Goal: Task Accomplishment & Management: Complete application form

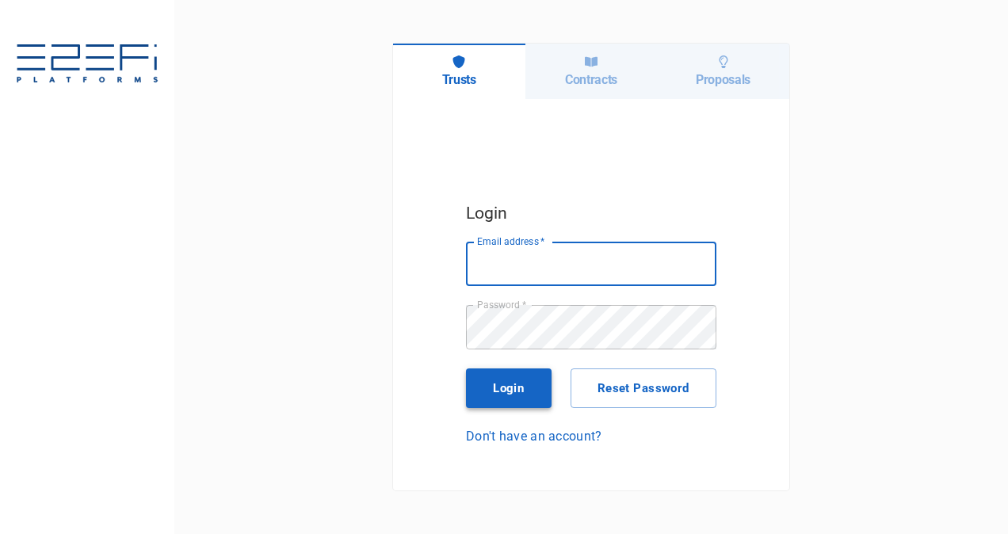
type input "[PERSON_NAME][EMAIL_ADDRESS][PERSON_NAME][DOMAIN_NAME]"
click at [515, 386] on button "Login" at bounding box center [509, 389] width 86 height 40
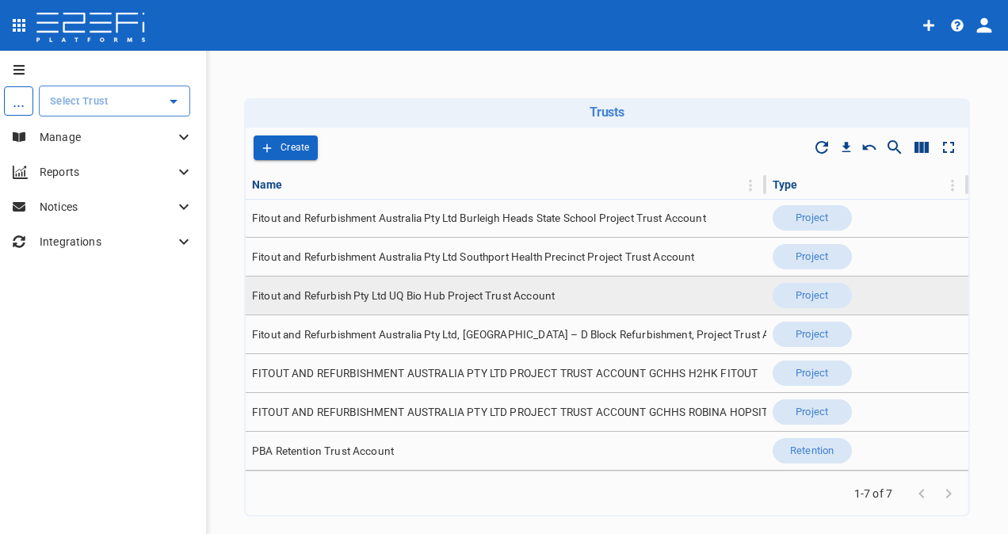
click at [533, 293] on span "Fitout and Refurbish Pty Ltd UQ Bio Hub Project Trust Account" at bounding box center [403, 296] width 303 height 15
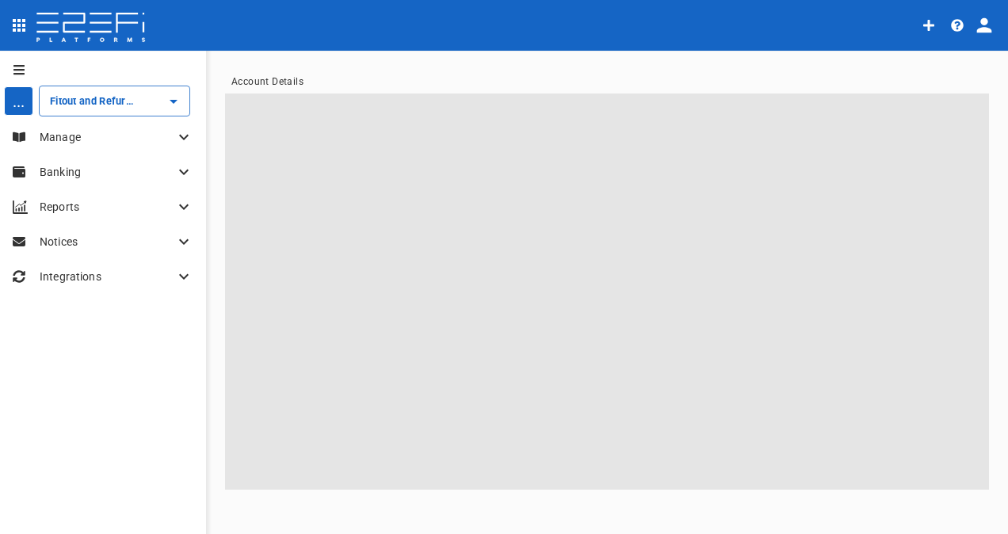
type input "Fitout and Refurbish Pty Ltd UQ Bio Hub Project Trust Account"
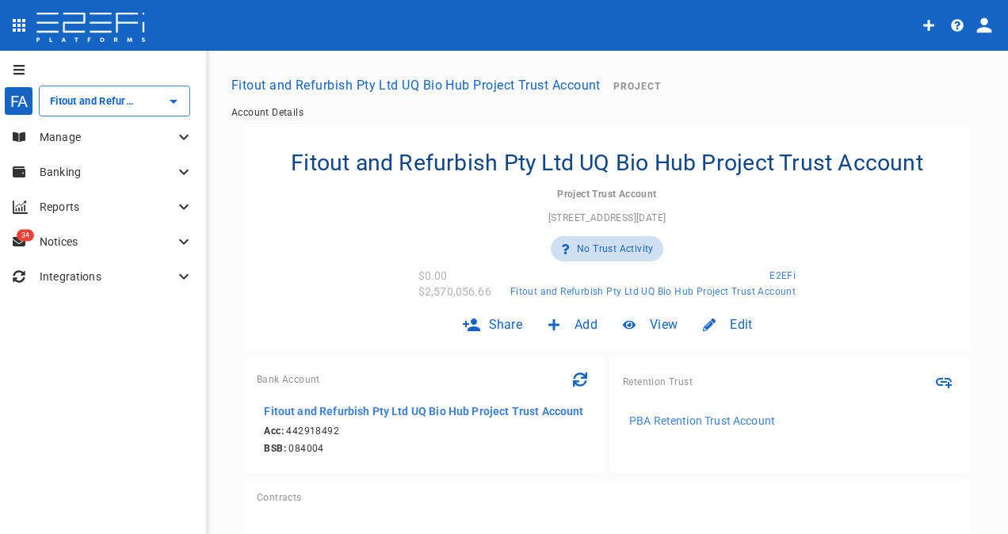
click at [186, 133] on icon at bounding box center [183, 137] width 19 height 19
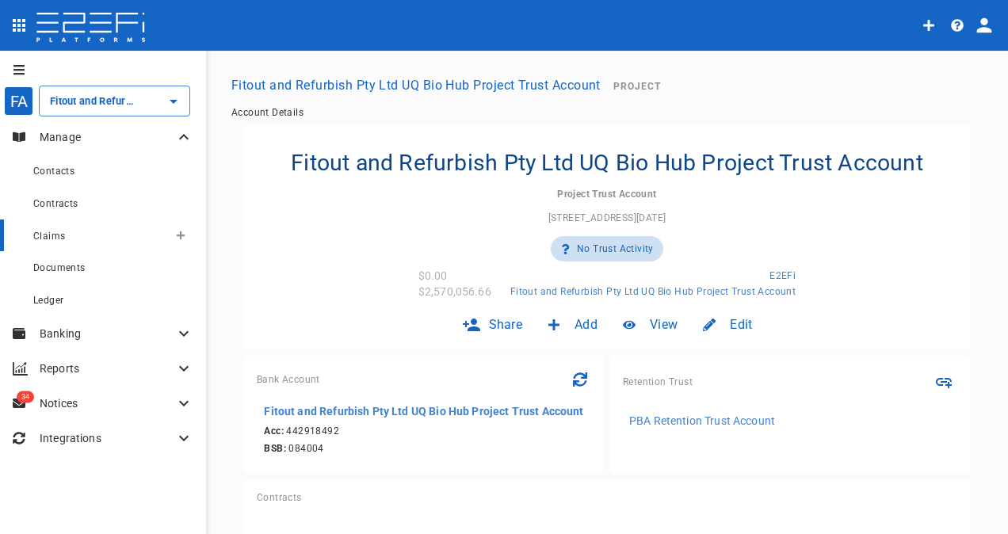
click at [59, 234] on span "Claims" at bounding box center [49, 236] width 32 height 11
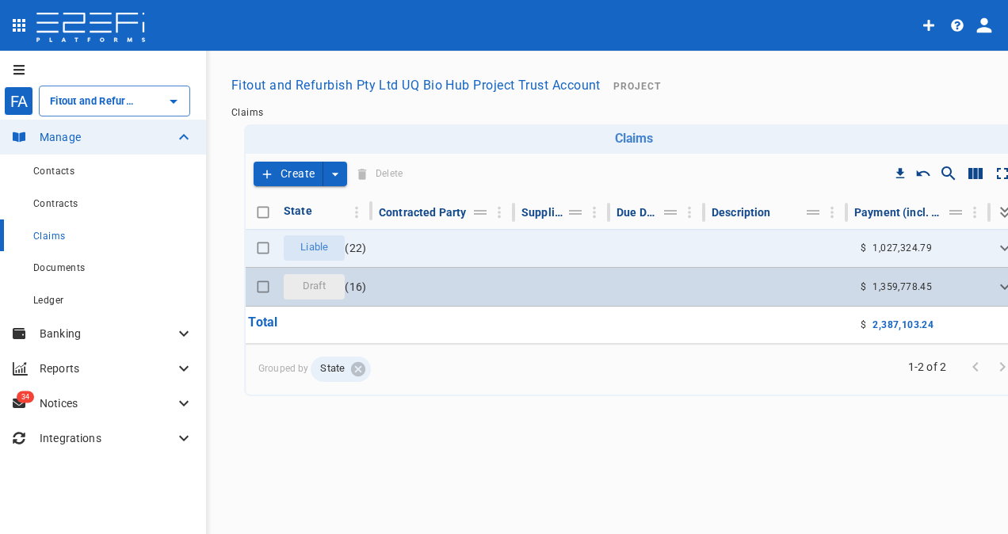
click at [312, 285] on span "Draft" at bounding box center [314, 286] width 43 height 15
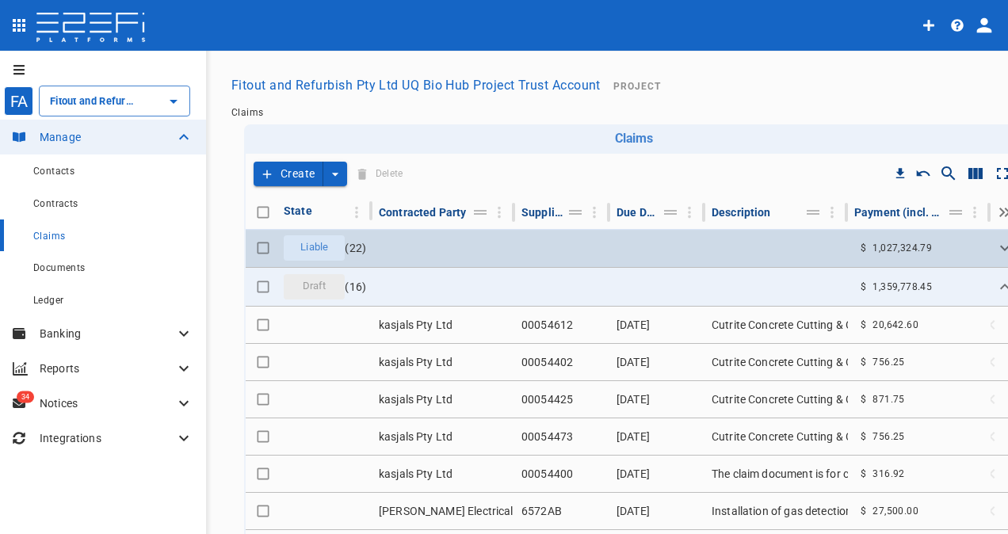
click at [317, 241] on span "Liable" at bounding box center [314, 247] width 47 height 15
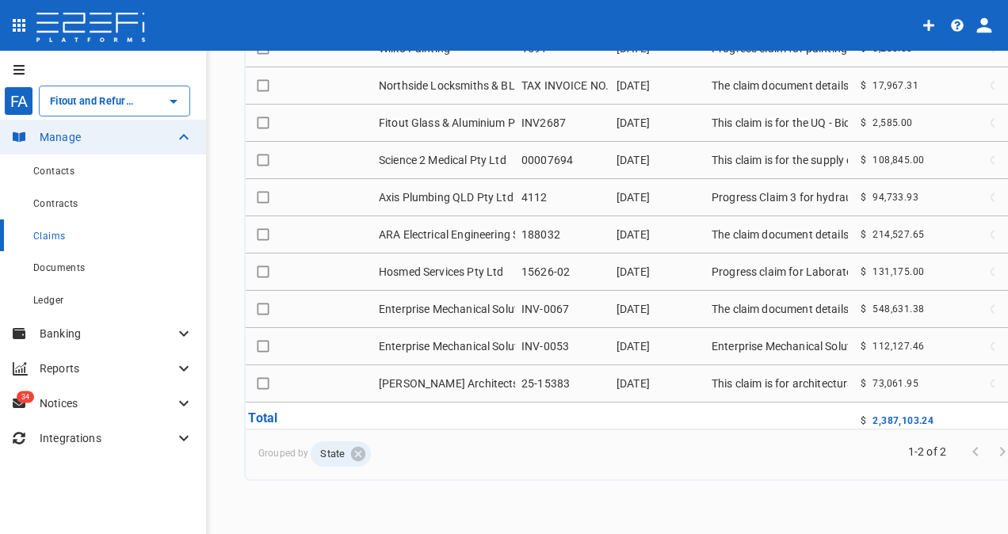
scroll to position [220, 0]
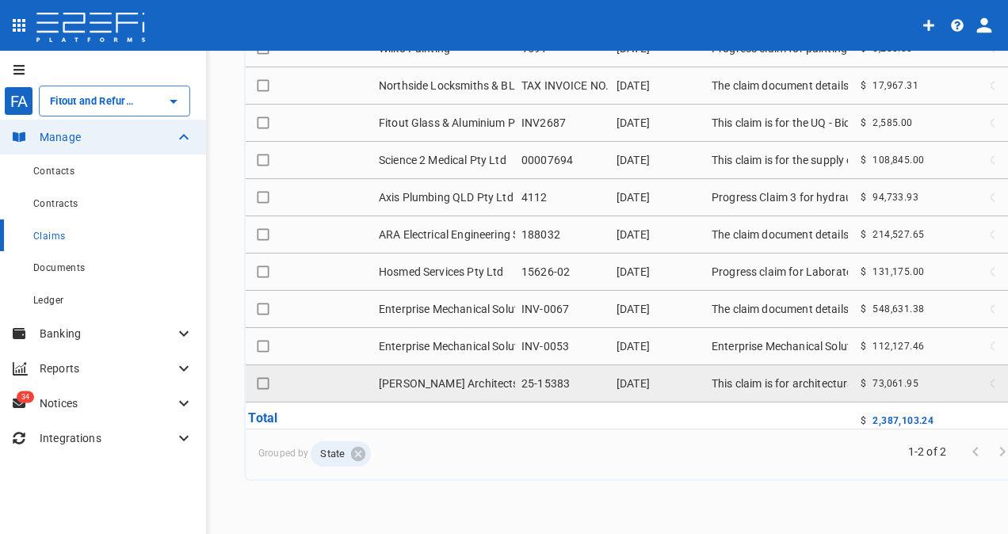
click at [557, 365] on td "25-15383" at bounding box center [562, 383] width 95 height 36
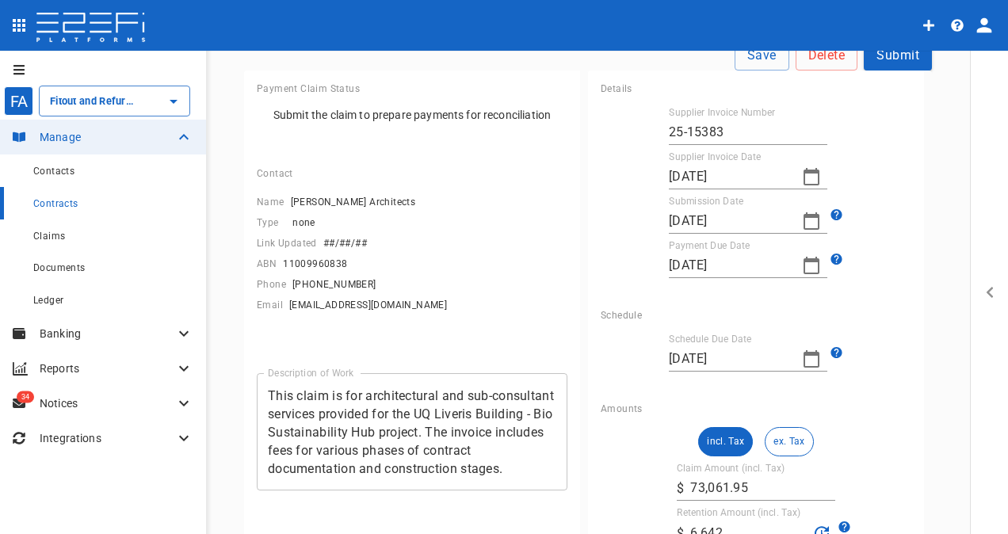
scroll to position [159, 0]
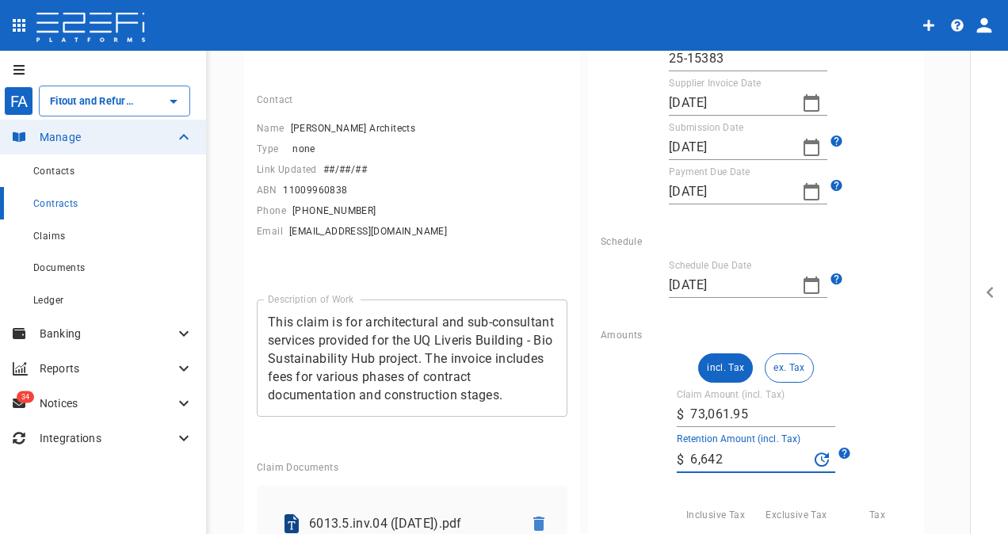
drag, startPoint x: 725, startPoint y: 460, endPoint x: 644, endPoint y: 457, distance: 80.9
click at [644, 457] on div "incl. Tax ex. Tax Claim Amount (incl. Tax) ​ $ 73,061.95 Retention Amount (incl…" at bounding box center [756, 508] width 311 height 308
type input "0"
click at [844, 377] on div "incl. Tax ex. Tax Claim Amount (incl. Tax) ​ $ 73,061.95 Retention Amount (incl…" at bounding box center [756, 508] width 311 height 308
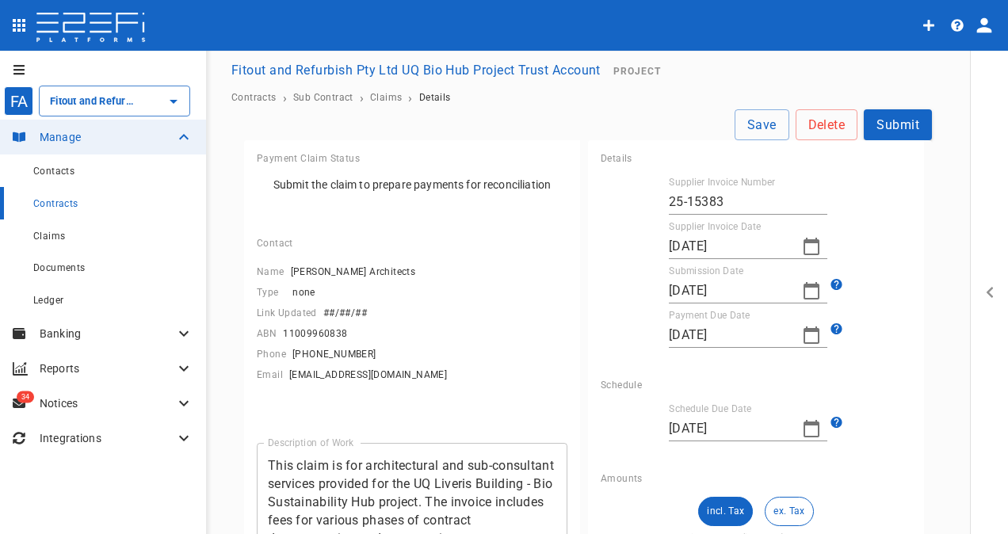
scroll to position [0, 0]
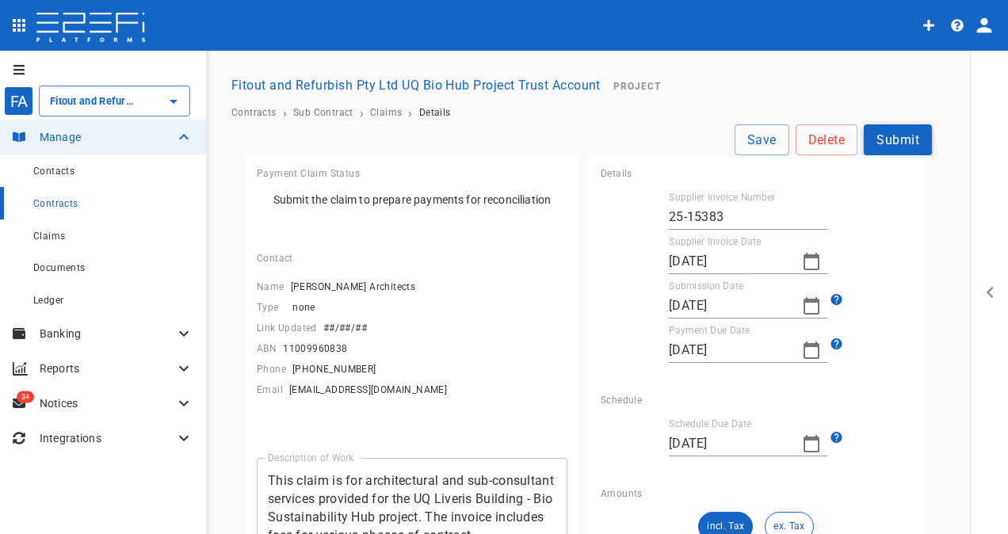
click at [889, 142] on button "Submit" at bounding box center [898, 139] width 68 height 31
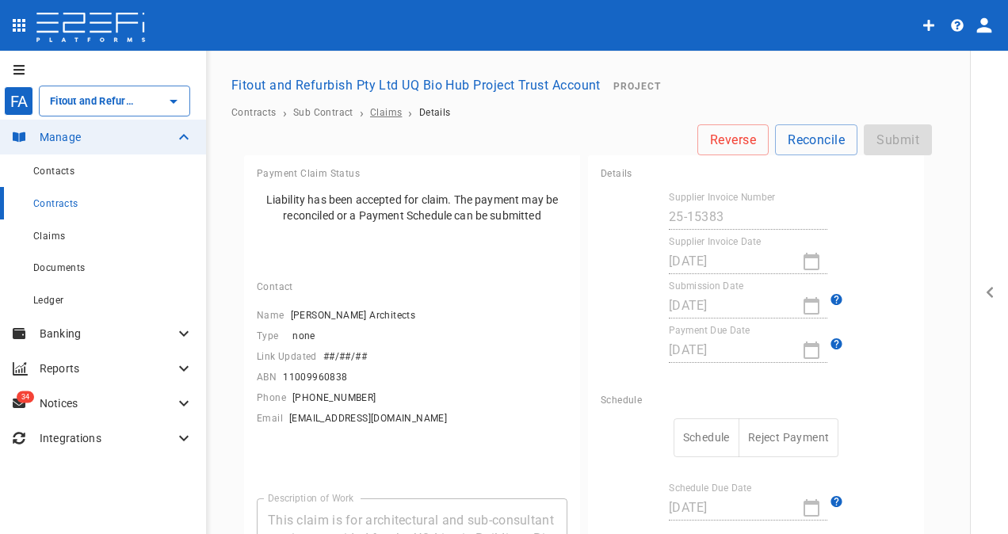
click at [385, 107] on span "Claims" at bounding box center [386, 112] width 32 height 11
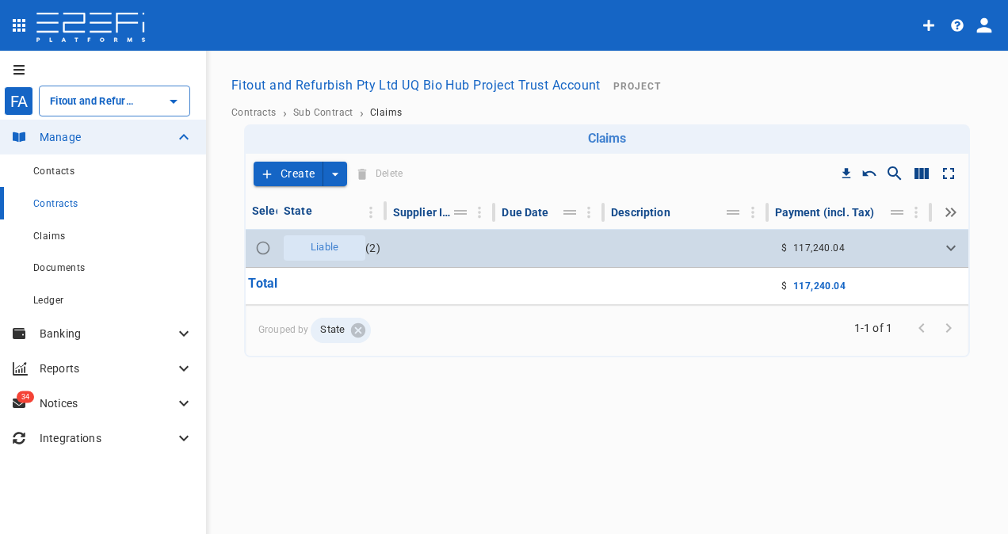
click at [338, 246] on span "Liable" at bounding box center [324, 247] width 47 height 15
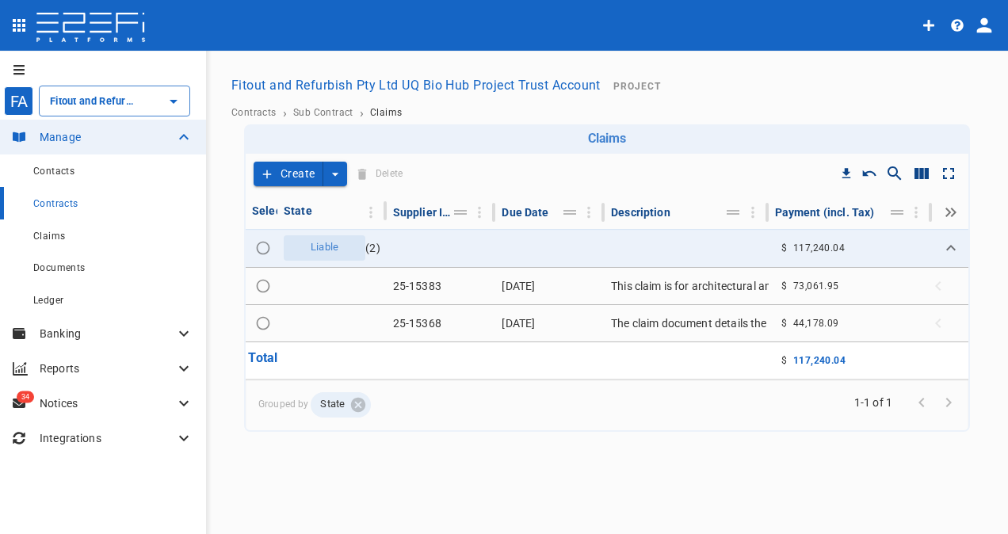
click at [298, 171] on button "Create" at bounding box center [289, 174] width 70 height 25
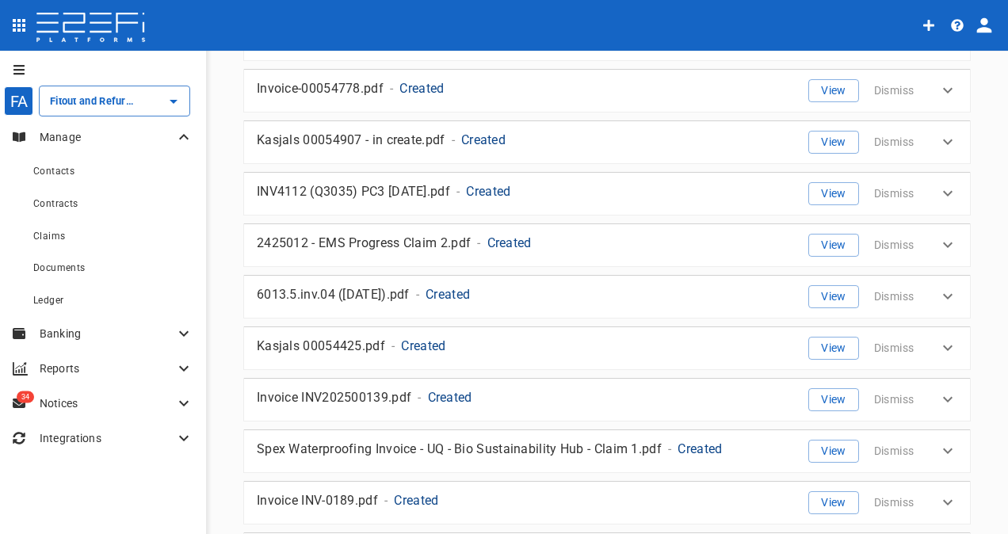
scroll to position [476, 0]
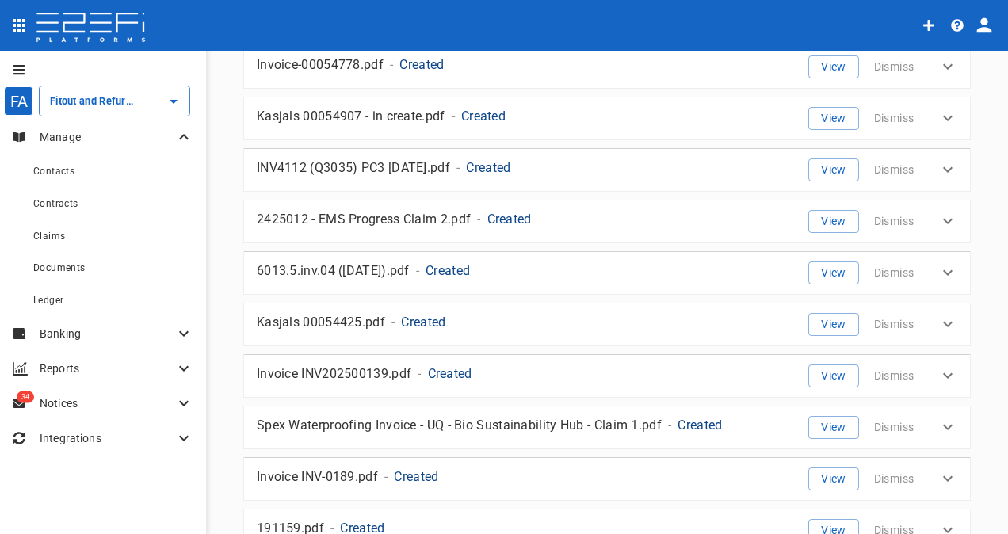
click at [366, 262] on p "6013.5.inv.04 ([DATE]).pdf" at bounding box center [333, 271] width 153 height 18
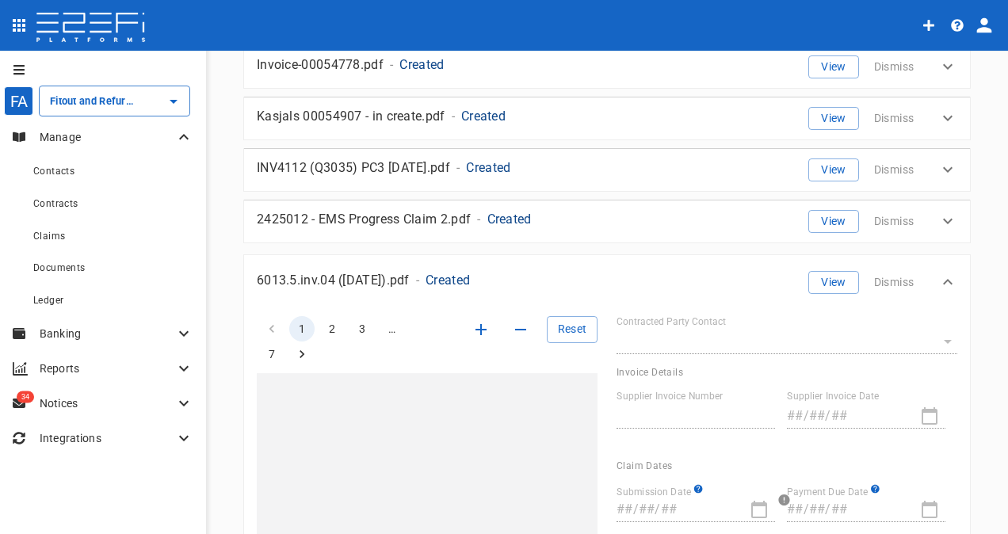
type input "G1QXMS1000028G4C"
type input "25-15383"
type input "[DATE]"
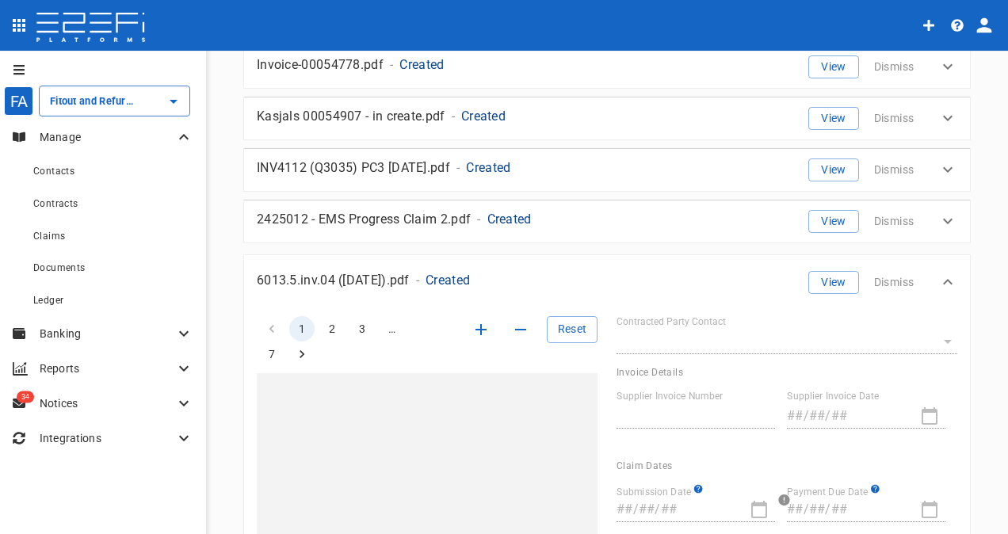
type input "[DATE]"
type input "73,061.95"
type input "0"
type textarea "This claim is for architectural and sub-consultant services provided for the UQ…"
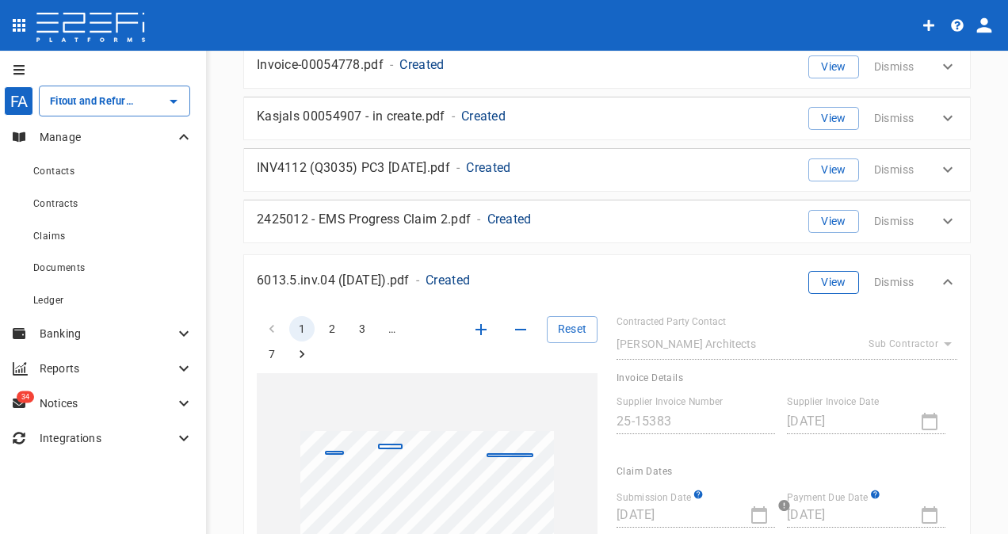
click at [821, 278] on button "View" at bounding box center [834, 282] width 51 height 23
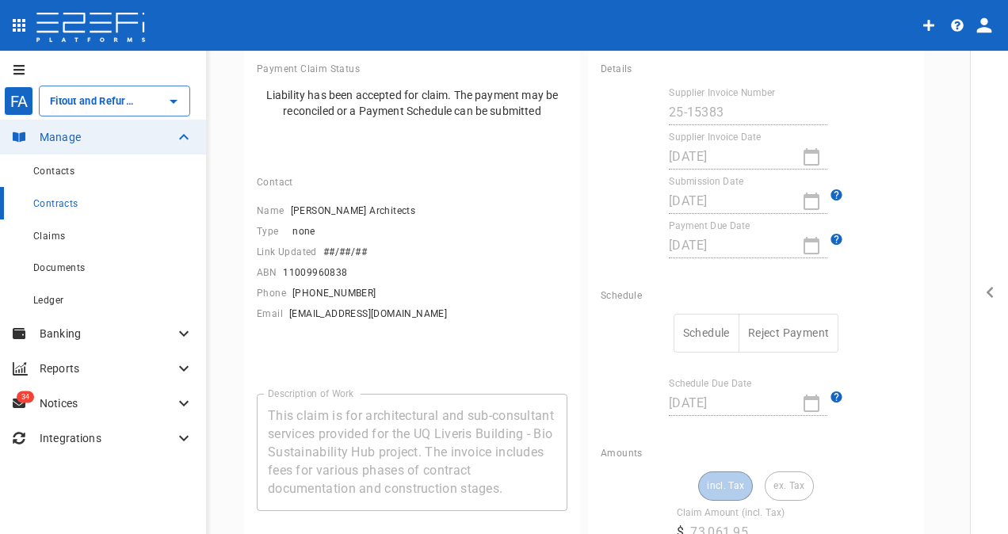
scroll to position [317, 0]
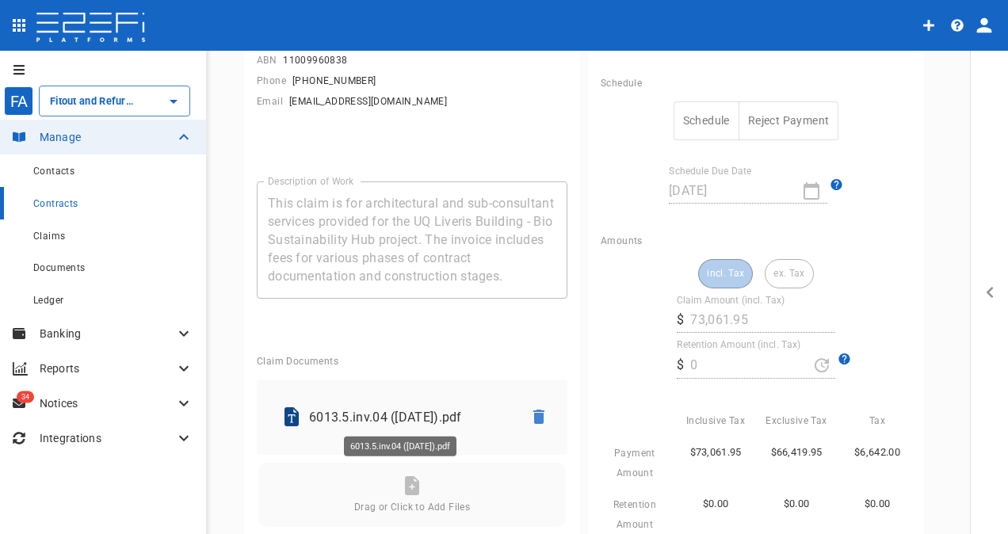
click at [404, 412] on p "6013.5.inv.04 ([DATE]).pdf" at bounding box center [409, 417] width 201 height 18
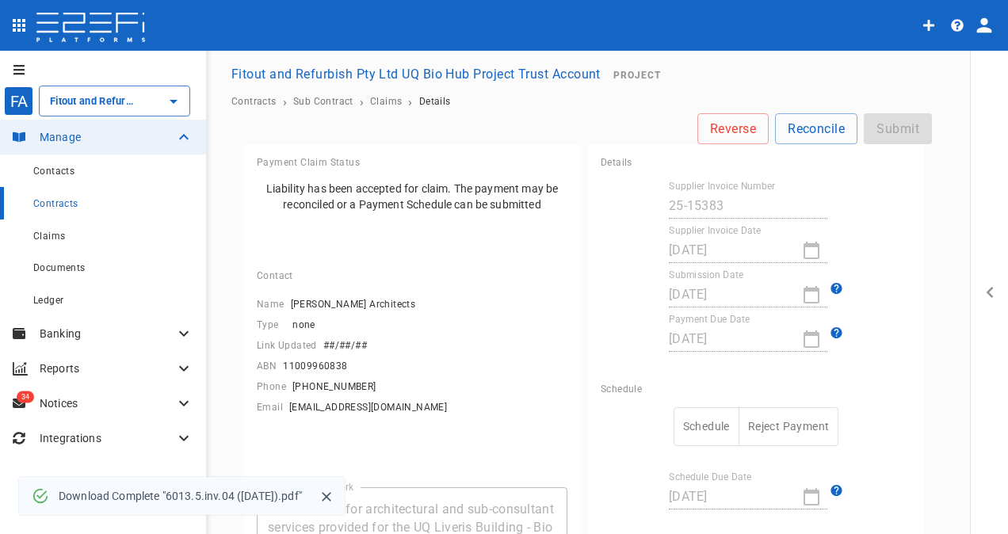
scroll to position [0, 0]
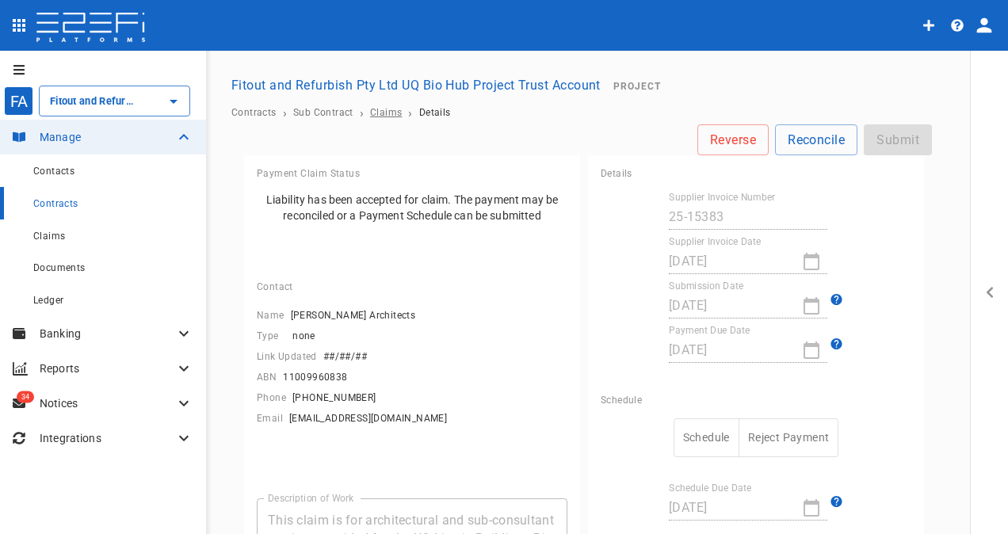
click at [382, 109] on span "Claims" at bounding box center [386, 112] width 32 height 11
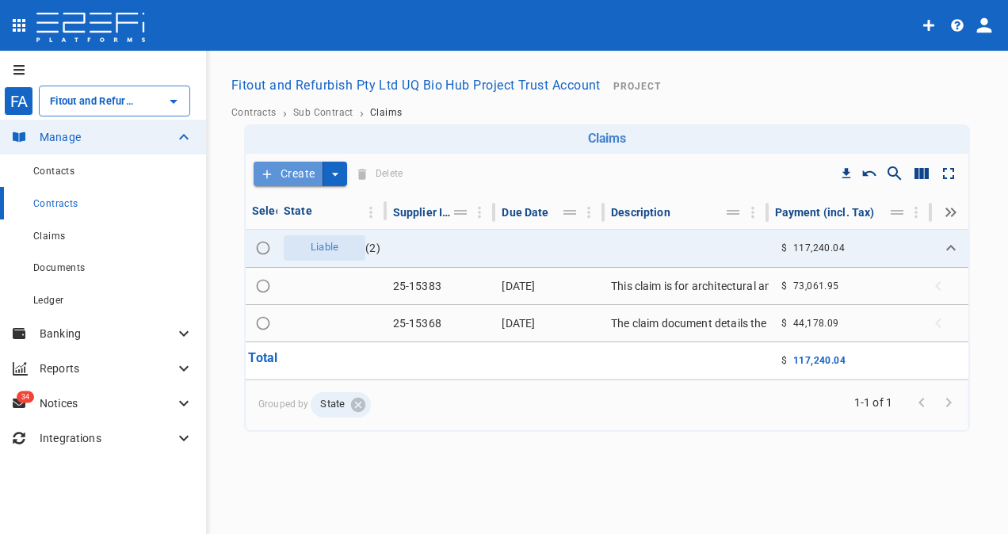
click at [294, 172] on button "Create" at bounding box center [289, 174] width 70 height 25
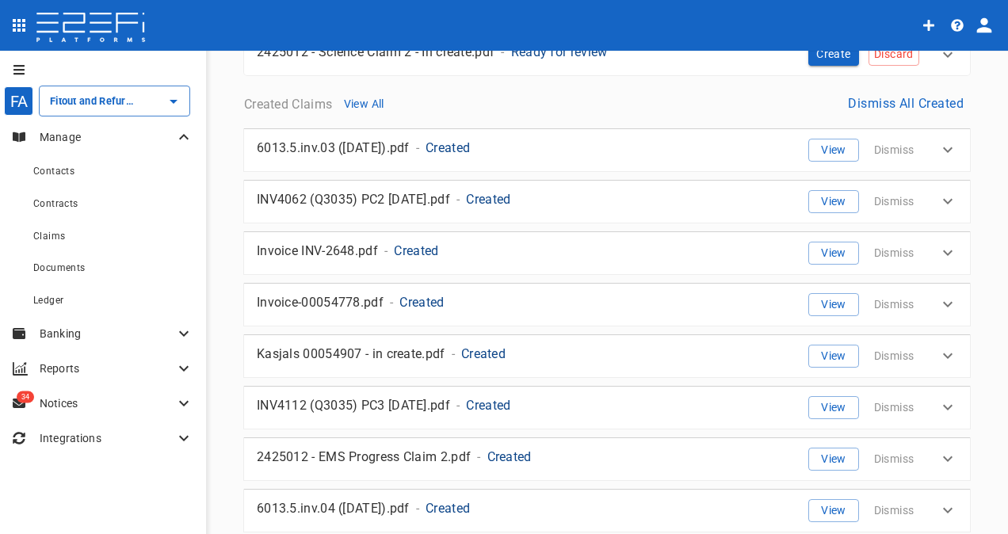
scroll to position [317, 0]
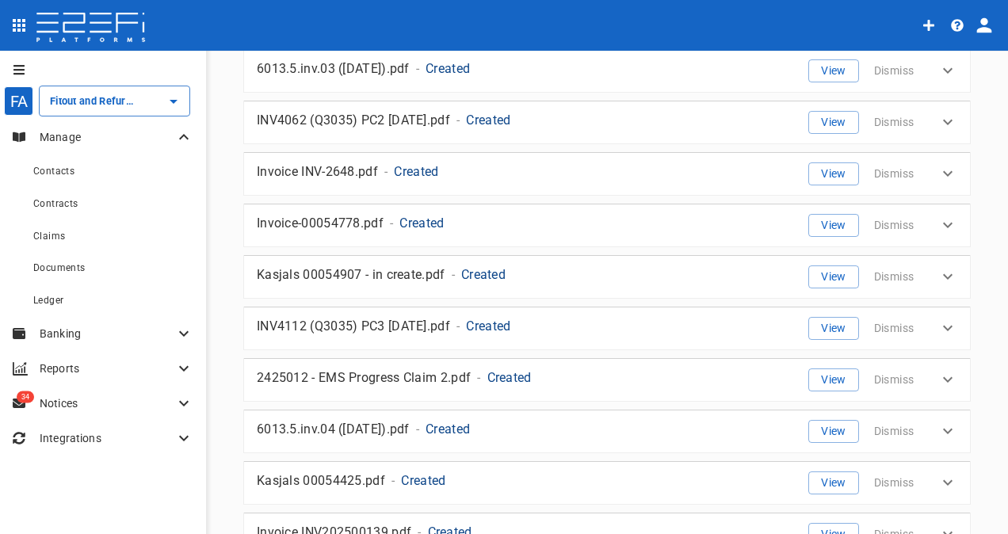
click at [390, 373] on p "2425012 - EMS Progress Claim 2.pdf" at bounding box center [364, 378] width 214 height 18
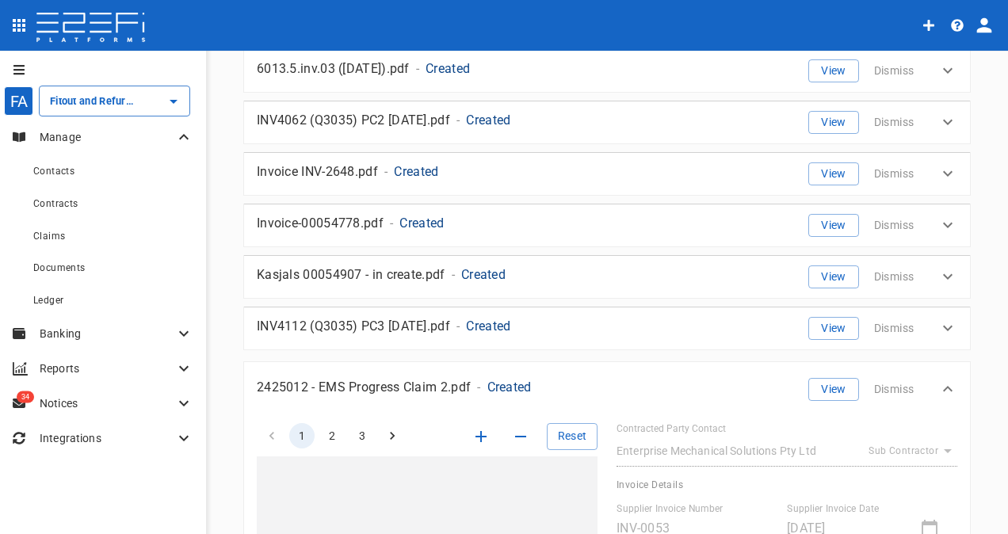
type input "112,127.46"
type input "11,212.75"
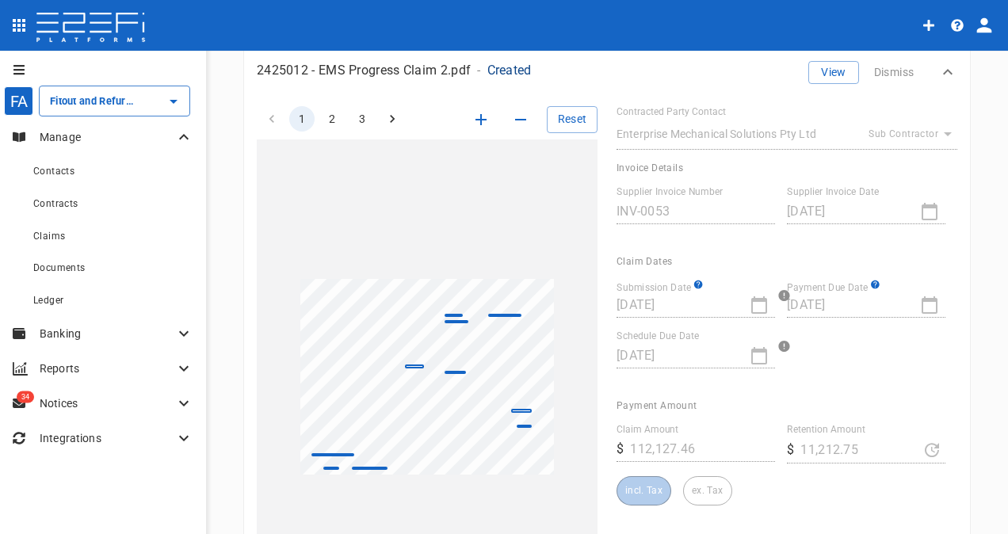
scroll to position [555, 0]
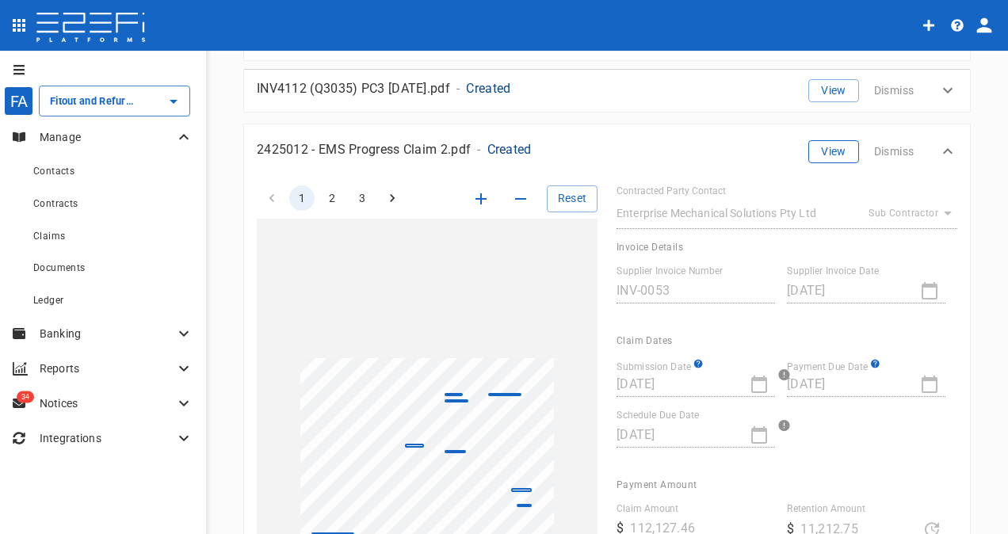
click at [815, 144] on button "View" at bounding box center [834, 151] width 51 height 23
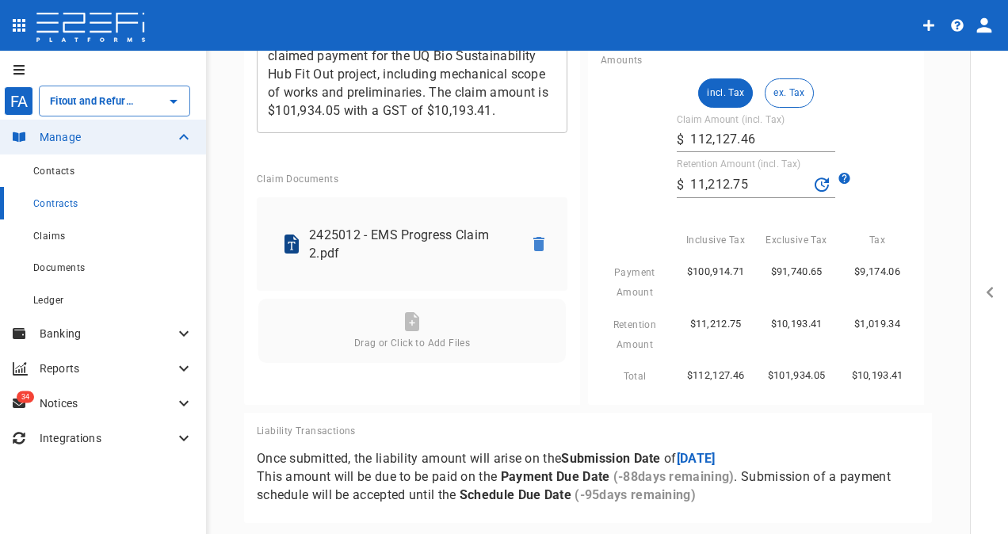
scroll to position [439, 0]
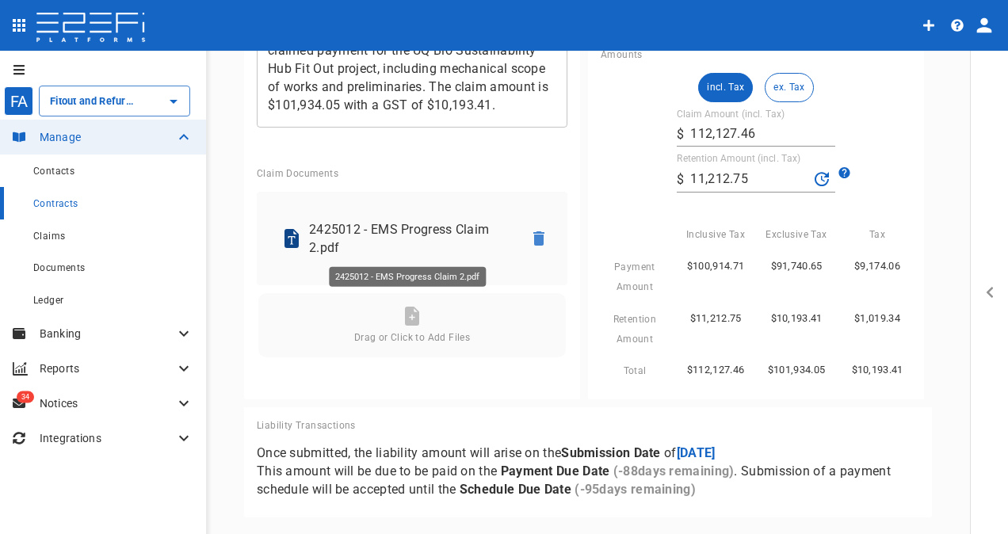
click at [405, 230] on p "2425012 - EMS Progress Claim 2.pdf" at bounding box center [409, 238] width 201 height 36
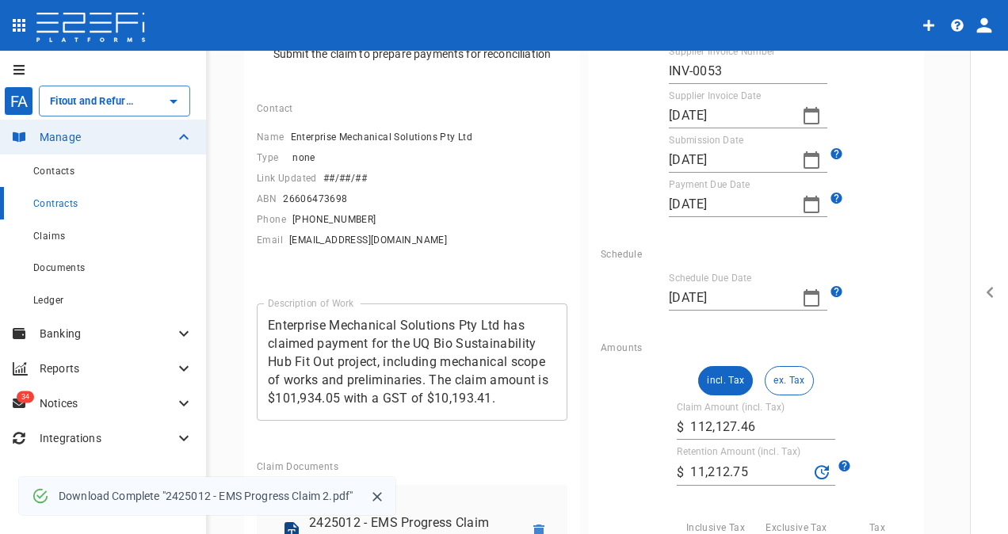
scroll to position [0, 0]
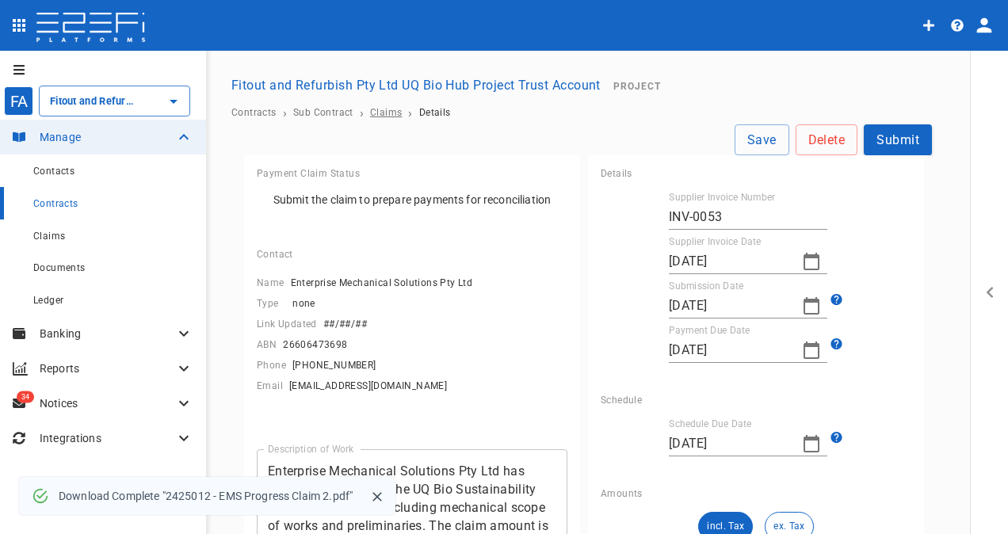
click at [381, 107] on span "Claims" at bounding box center [386, 112] width 32 height 11
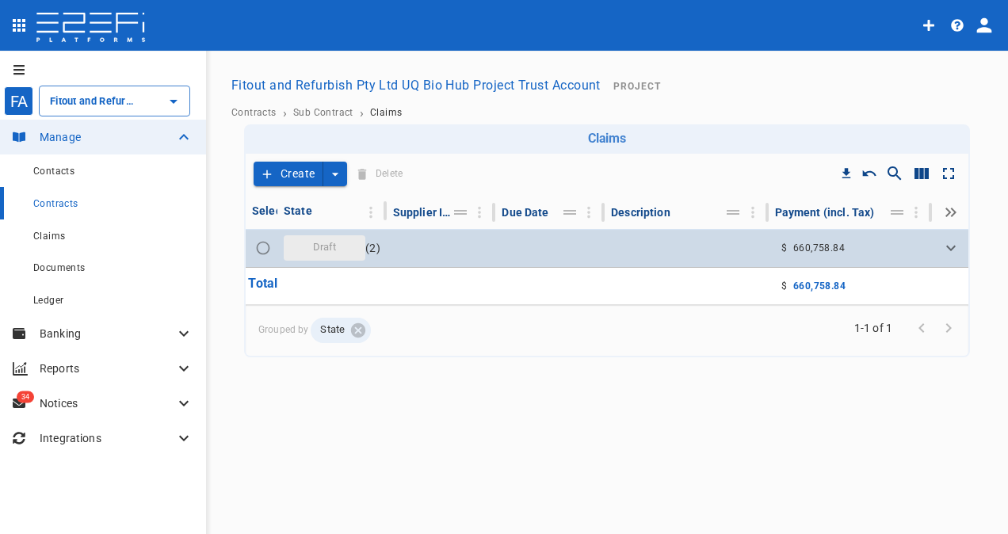
click at [320, 251] on span "Draft" at bounding box center [325, 247] width 43 height 15
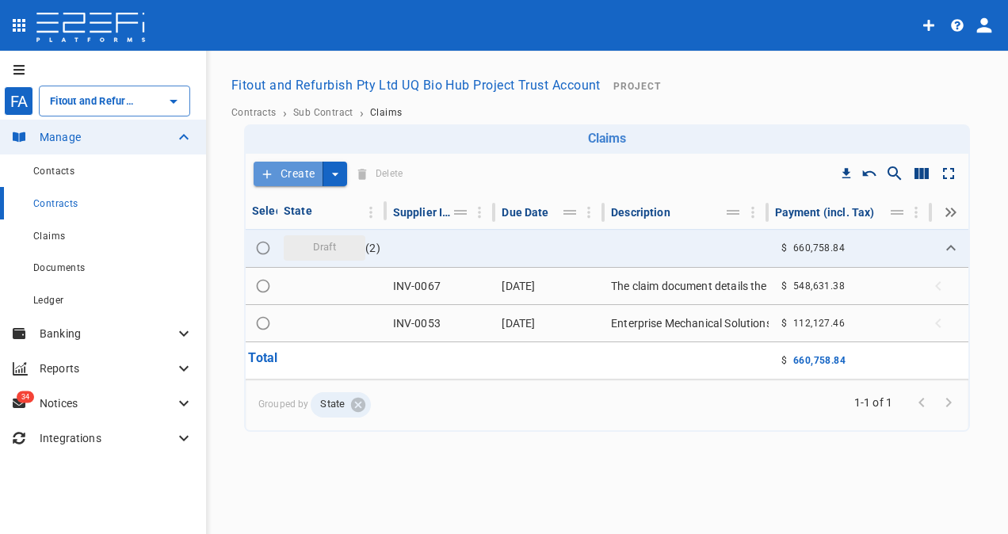
click at [301, 174] on button "Create" at bounding box center [289, 174] width 70 height 25
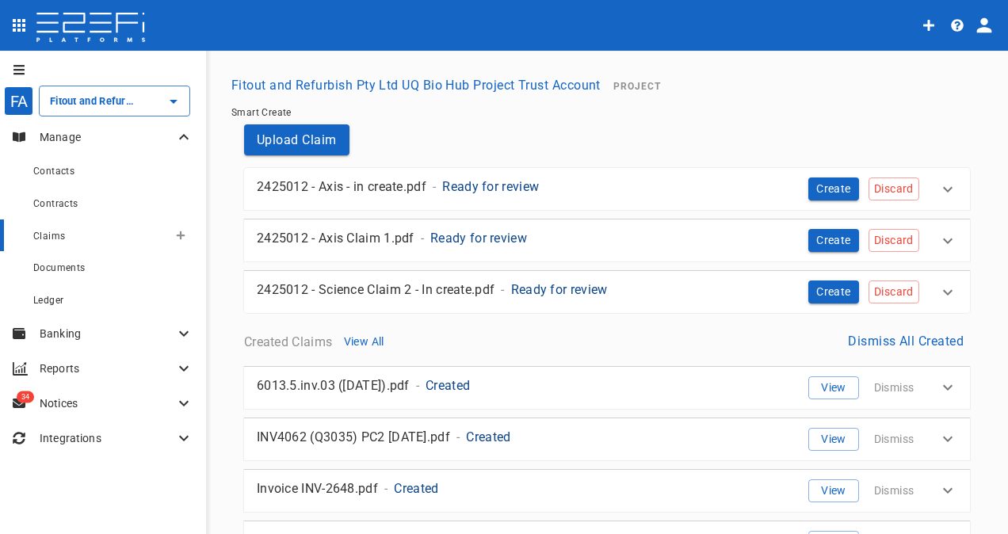
click at [55, 234] on span "Claims" at bounding box center [49, 236] width 32 height 11
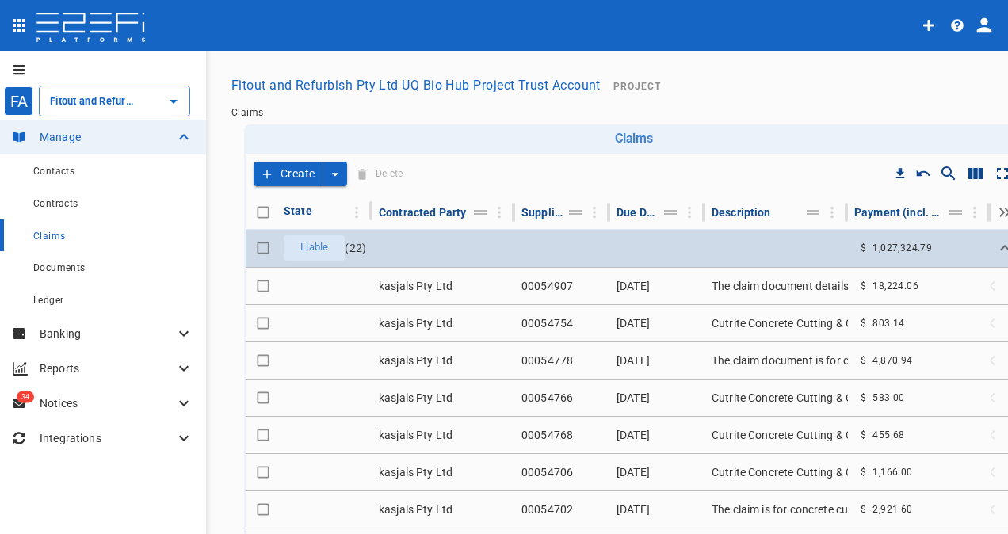
click at [308, 248] on span "Liable" at bounding box center [314, 247] width 47 height 15
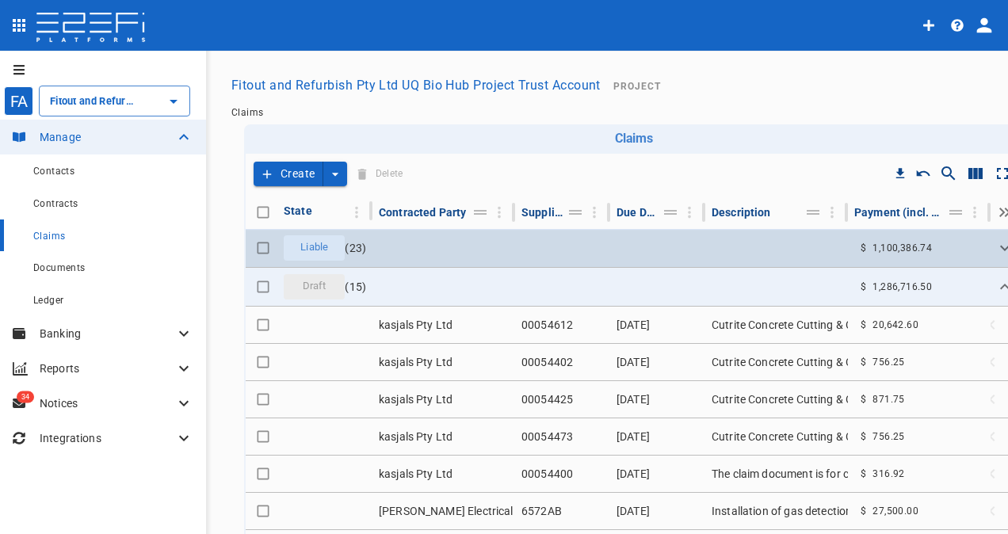
click at [323, 251] on span "Liable" at bounding box center [314, 247] width 47 height 15
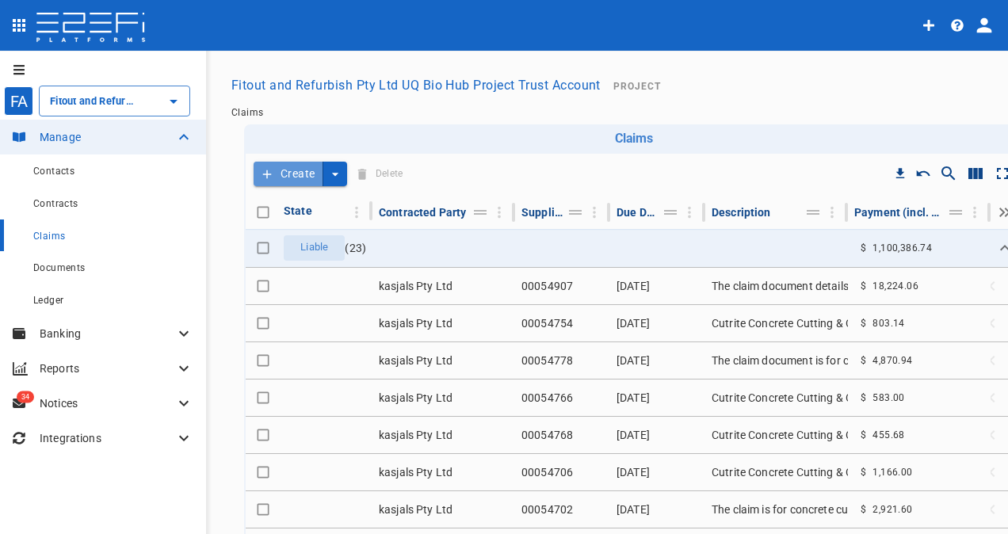
click at [297, 166] on button "Create" at bounding box center [289, 174] width 70 height 25
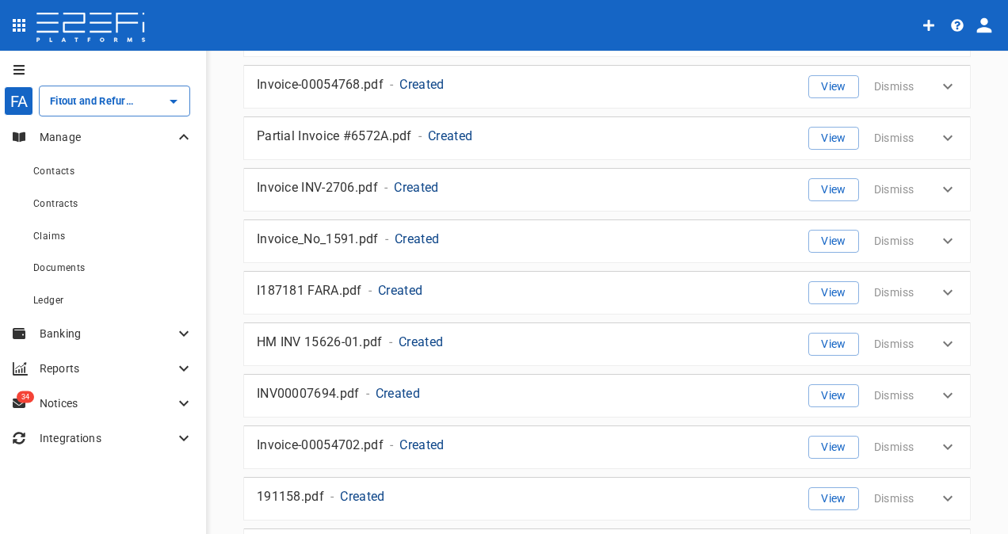
scroll to position [1812, 0]
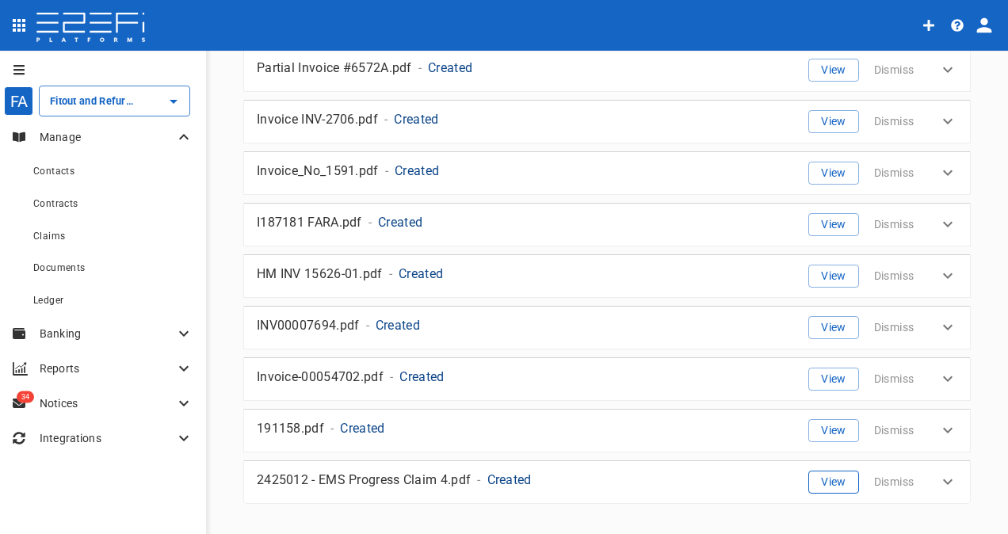
click at [815, 471] on button "View" at bounding box center [834, 482] width 51 height 23
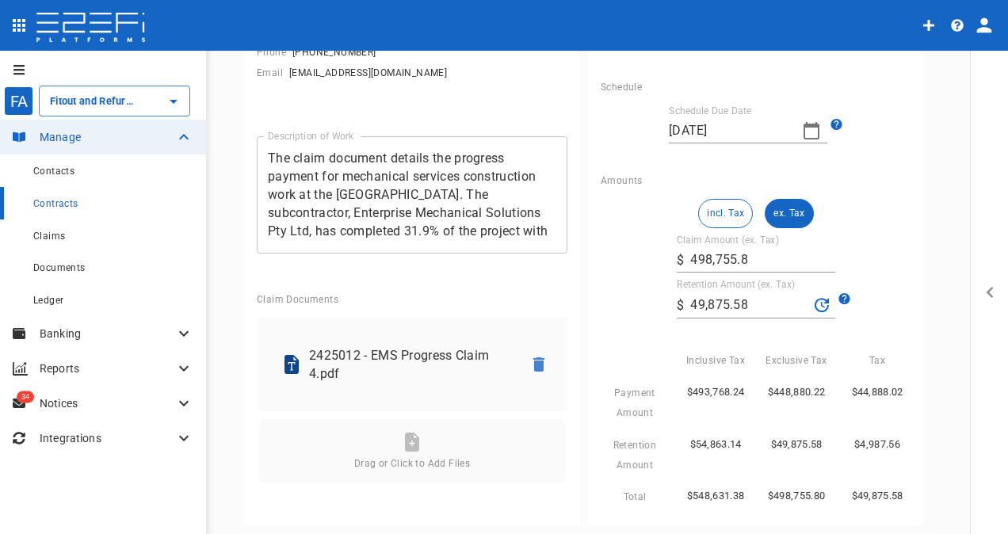
scroll to position [317, 0]
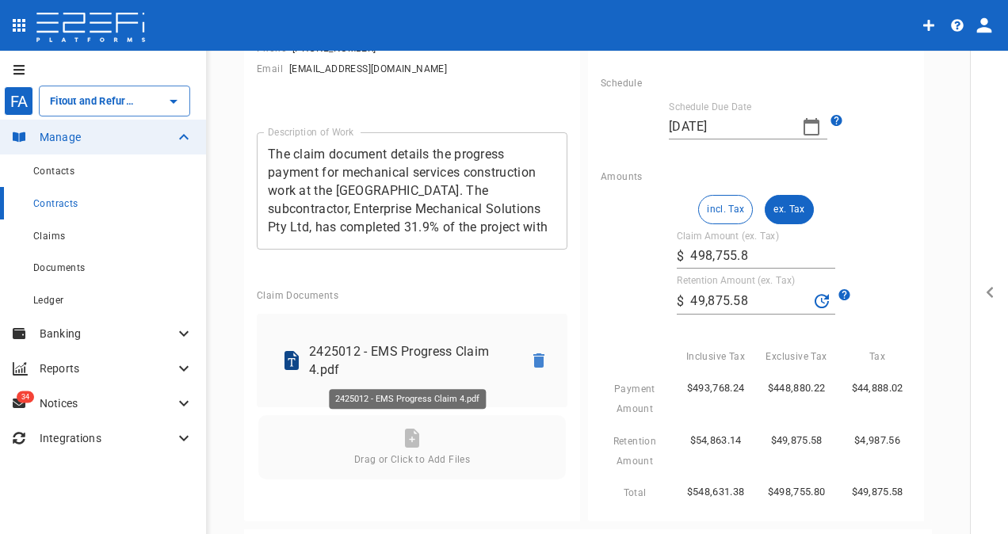
click at [380, 352] on p "2425012 - EMS Progress Claim 4.pdf" at bounding box center [409, 361] width 201 height 36
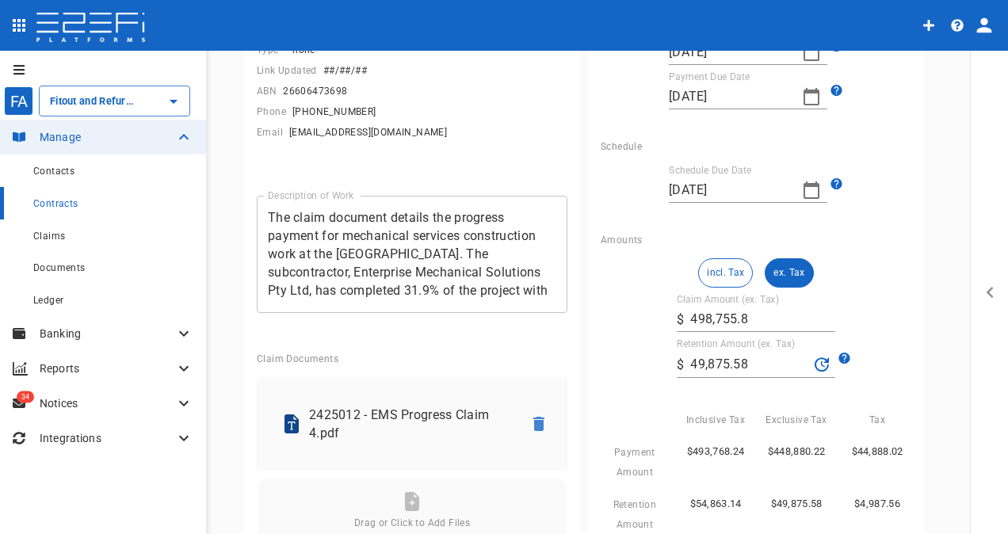
scroll to position [0, 0]
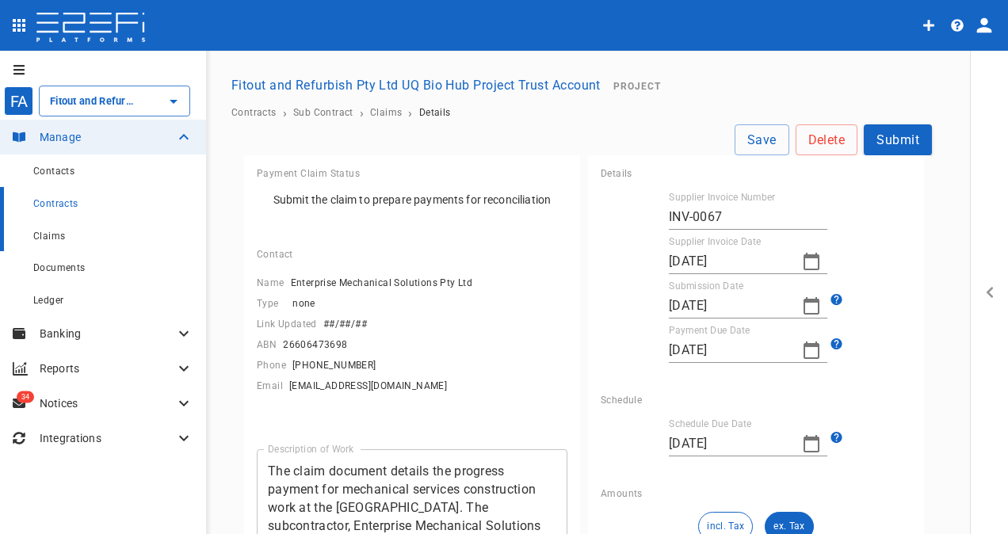
click at [53, 229] on div "Claims" at bounding box center [113, 236] width 160 height 20
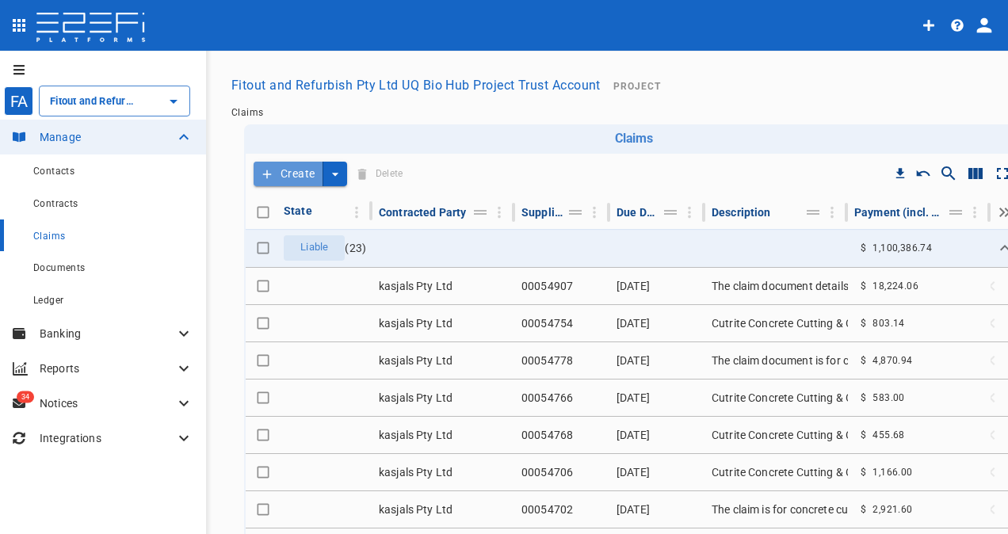
click at [289, 170] on button "Create" at bounding box center [289, 174] width 70 height 25
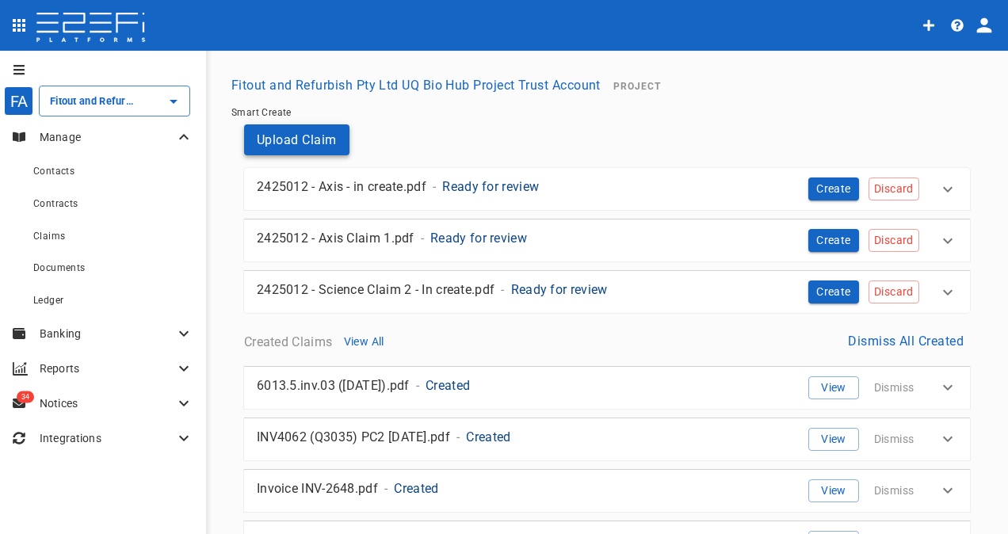
click at [306, 140] on button "Upload Claim" at bounding box center [296, 139] width 105 height 31
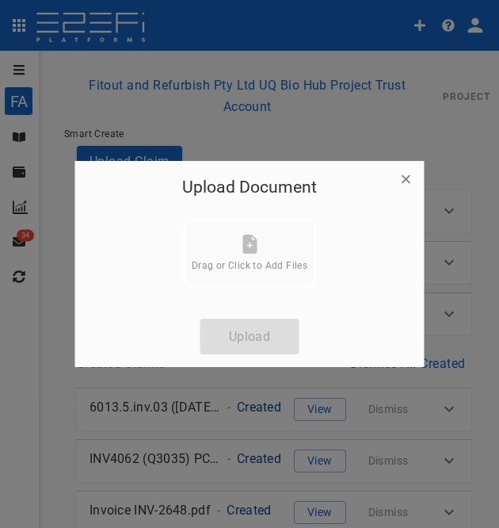
click at [247, 255] on div "Drag or Click to Add Files" at bounding box center [250, 253] width 116 height 36
click at [232, 334] on div "Upload Document Drag or Click to Add Files Upload" at bounding box center [250, 264] width 350 height 206
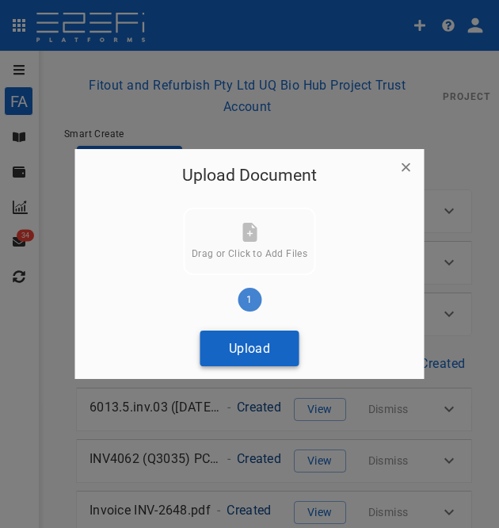
click at [238, 346] on button "Upload" at bounding box center [250, 349] width 99 height 36
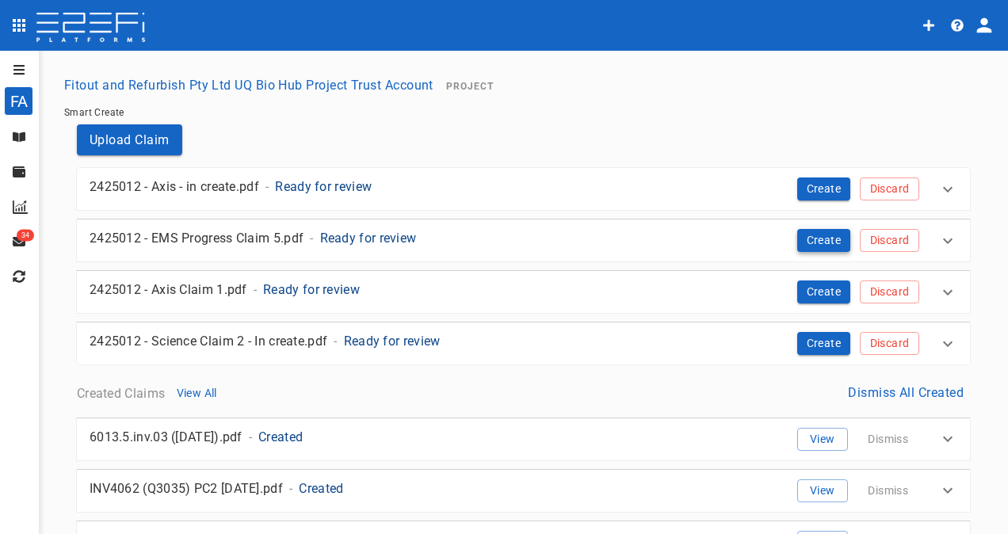
click at [805, 238] on button "Create" at bounding box center [825, 240] width 54 height 23
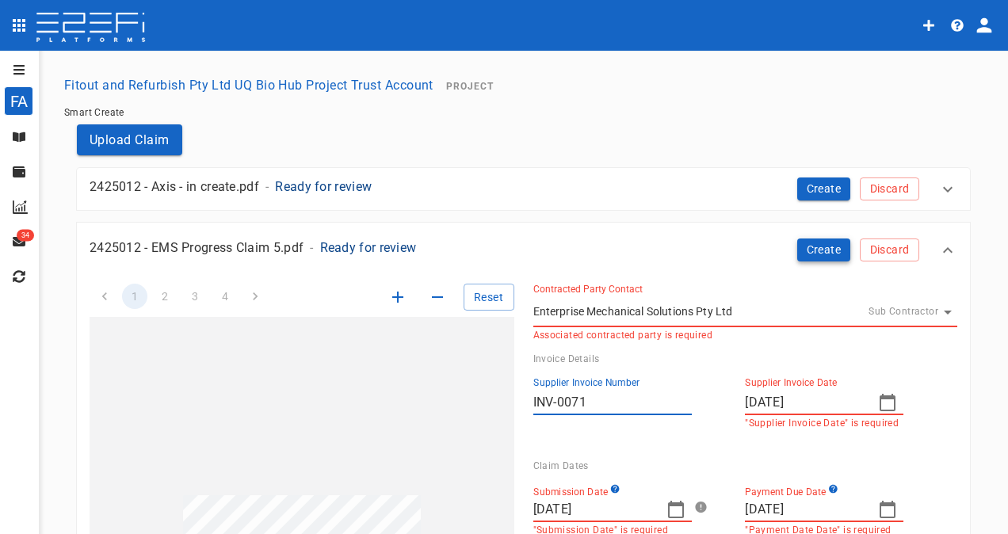
type input "[DATE]"
type input "477,390"
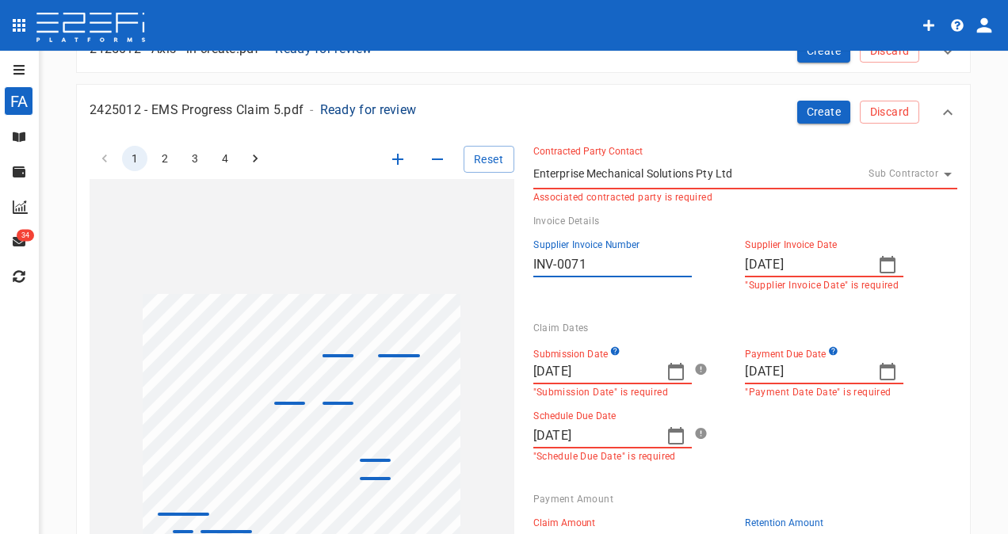
scroll to position [159, 0]
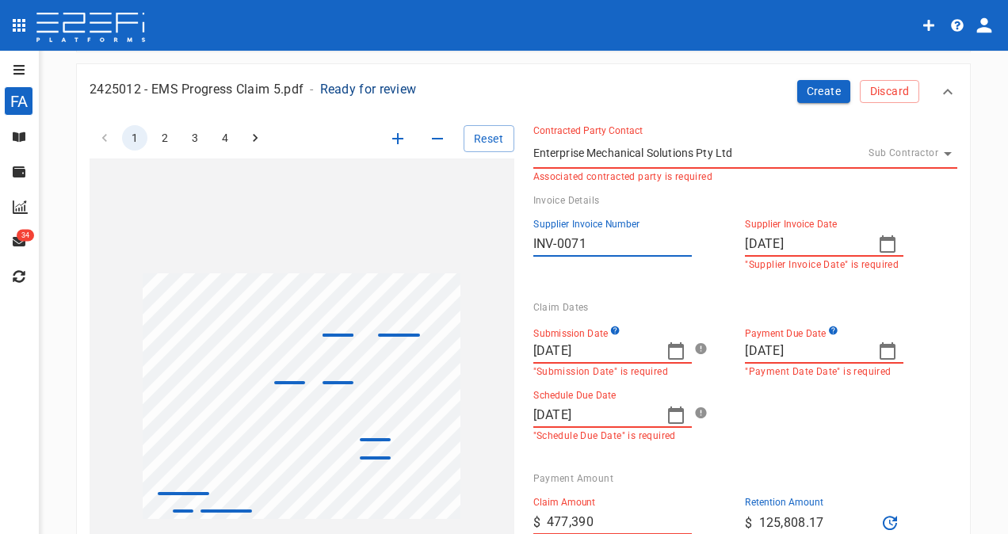
click at [880, 346] on icon "button" at bounding box center [888, 351] width 16 height 17
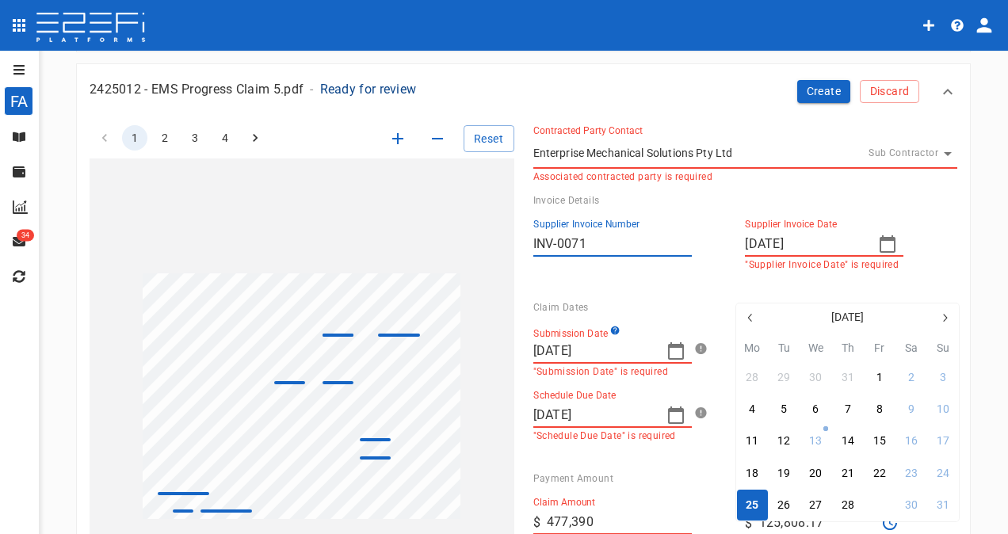
click at [876, 500] on div "29" at bounding box center [880, 505] width 13 height 17
type input "[DATE]"
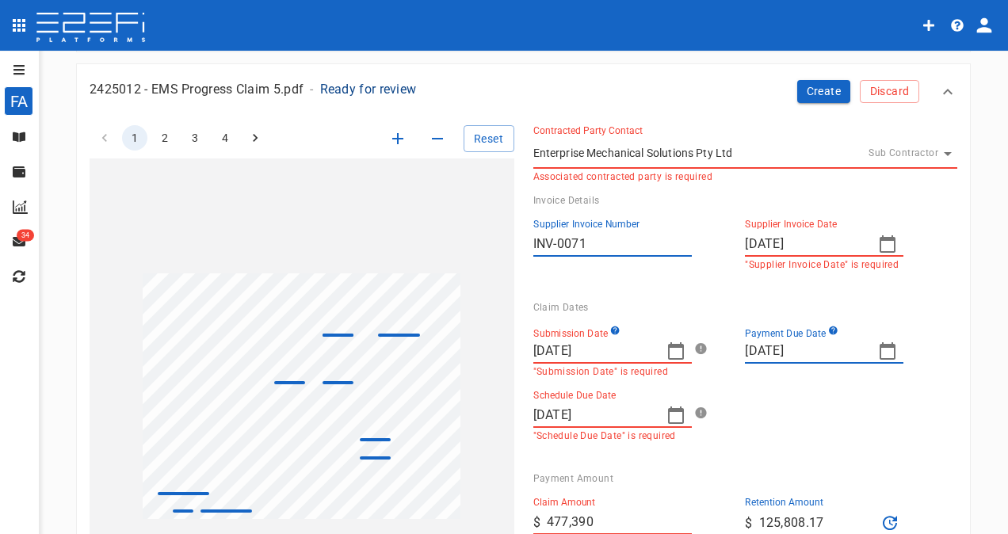
click at [675, 415] on icon "button" at bounding box center [676, 415] width 19 height 19
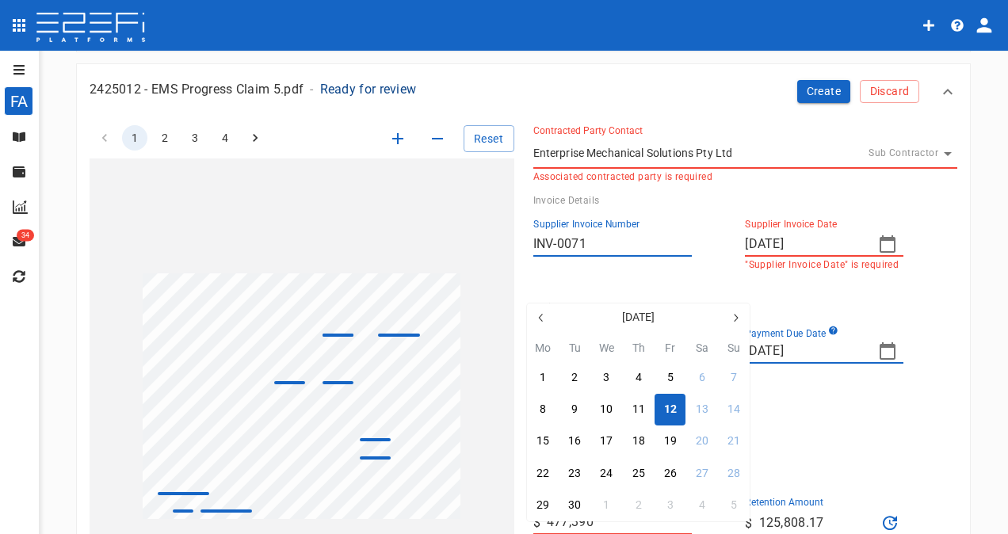
click at [542, 318] on icon "button" at bounding box center [541, 318] width 13 height 13
click at [672, 506] on div "29" at bounding box center [670, 505] width 13 height 17
type input "[DATE]"
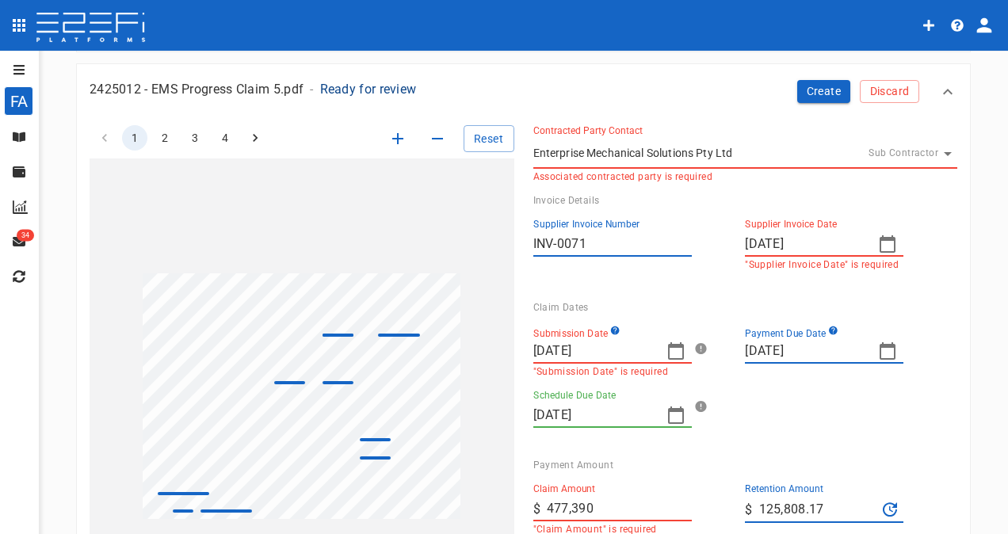
click at [794, 438] on div "Submission Date [DATE] "Submission Date" is required Payment Due Date [DATE] Sc…" at bounding box center [740, 380] width 412 height 134
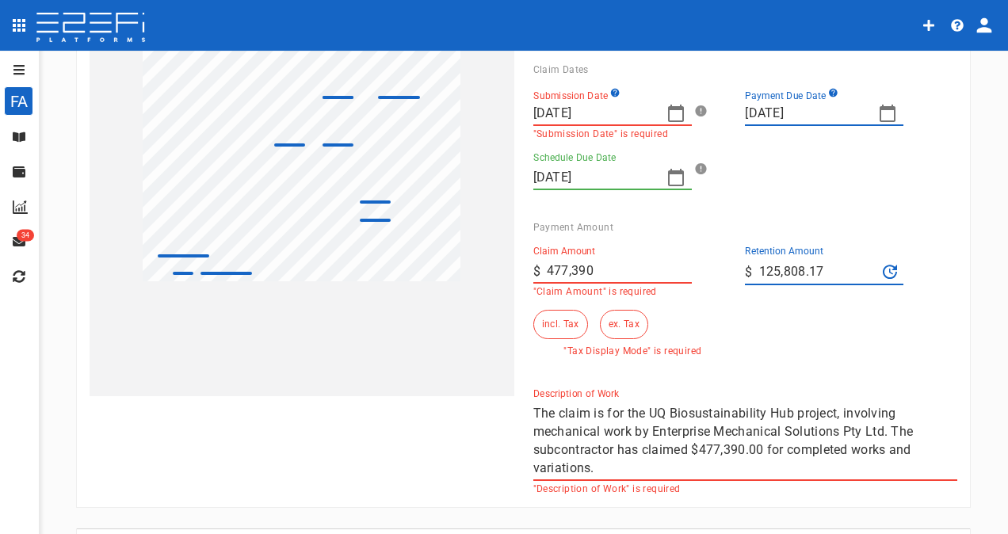
scroll to position [317, 0]
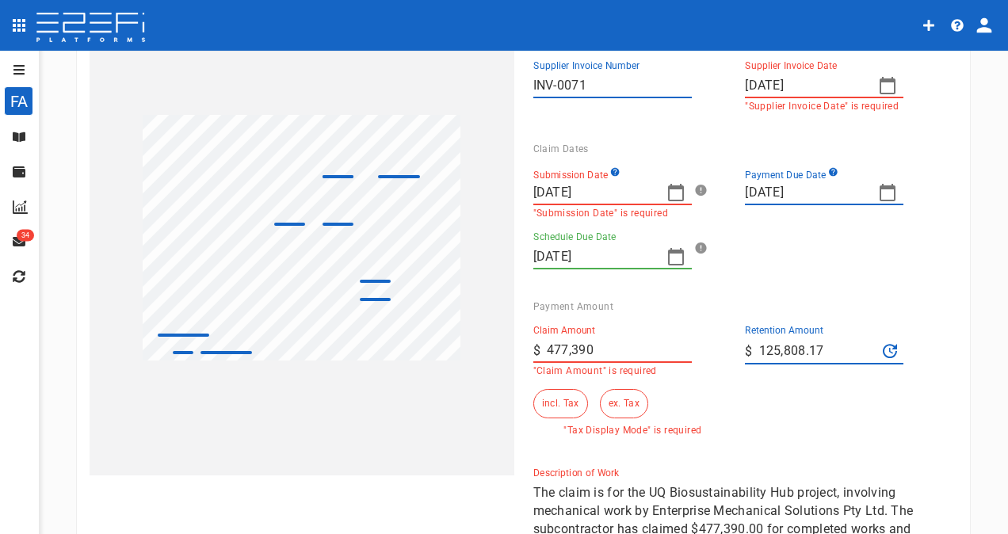
drag, startPoint x: 821, startPoint y: 344, endPoint x: 748, endPoint y: 344, distance: 73.7
click at [748, 344] on div "​ $ 125,808.17" at bounding box center [824, 351] width 159 height 27
drag, startPoint x: 641, startPoint y: 341, endPoint x: 620, endPoint y: 343, distance: 21.5
click at [639, 341] on input "477,390" at bounding box center [619, 350] width 145 height 25
drag, startPoint x: 608, startPoint y: 346, endPoint x: 529, endPoint y: 346, distance: 79.3
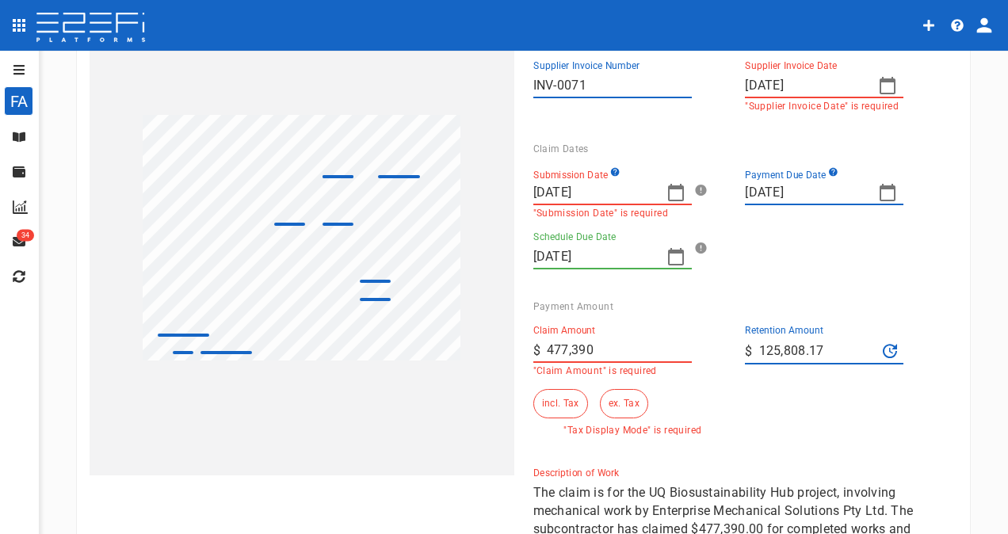
click at [534, 346] on div "​ $ 477,390" at bounding box center [613, 350] width 159 height 25
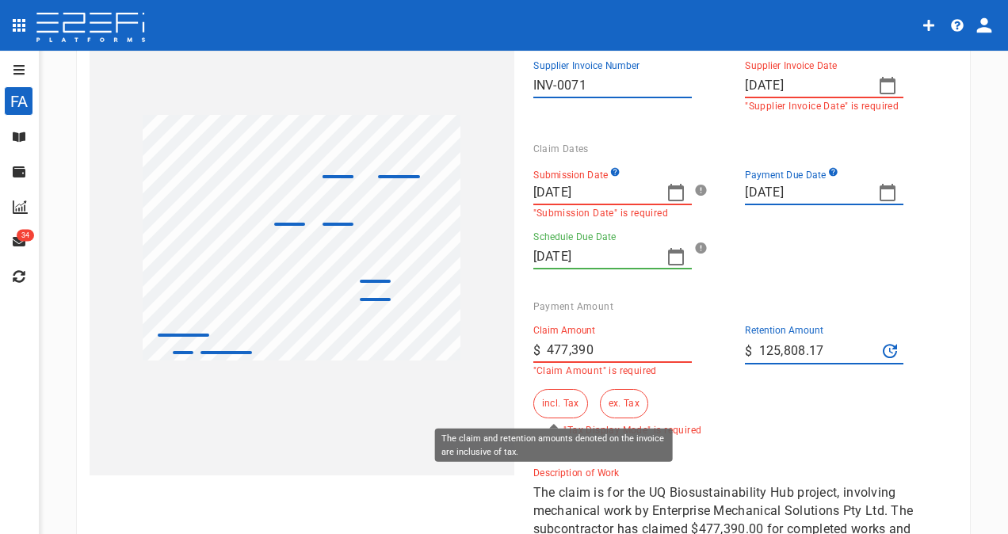
click at [560, 399] on button "incl. Tax" at bounding box center [561, 403] width 55 height 29
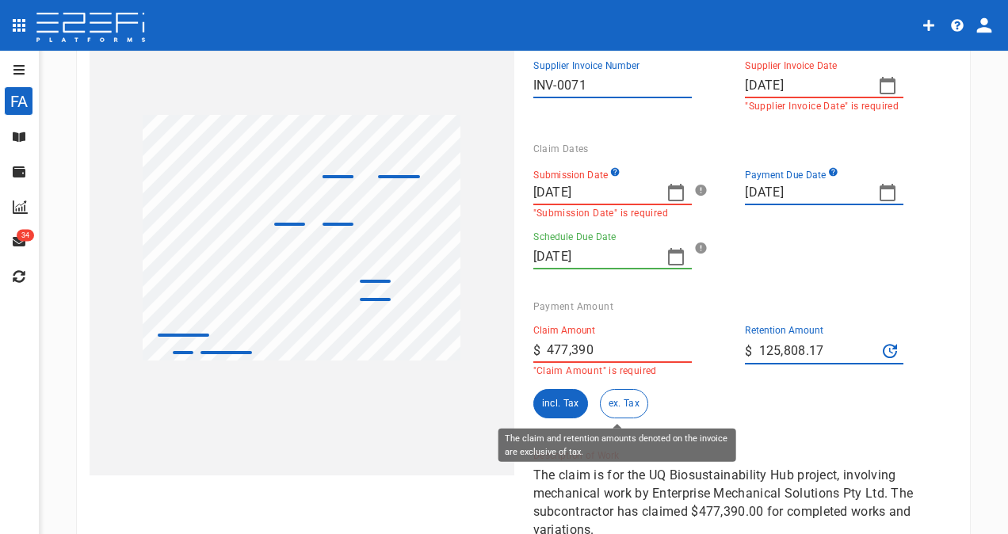
click at [618, 403] on button "ex. Tax" at bounding box center [624, 403] width 48 height 29
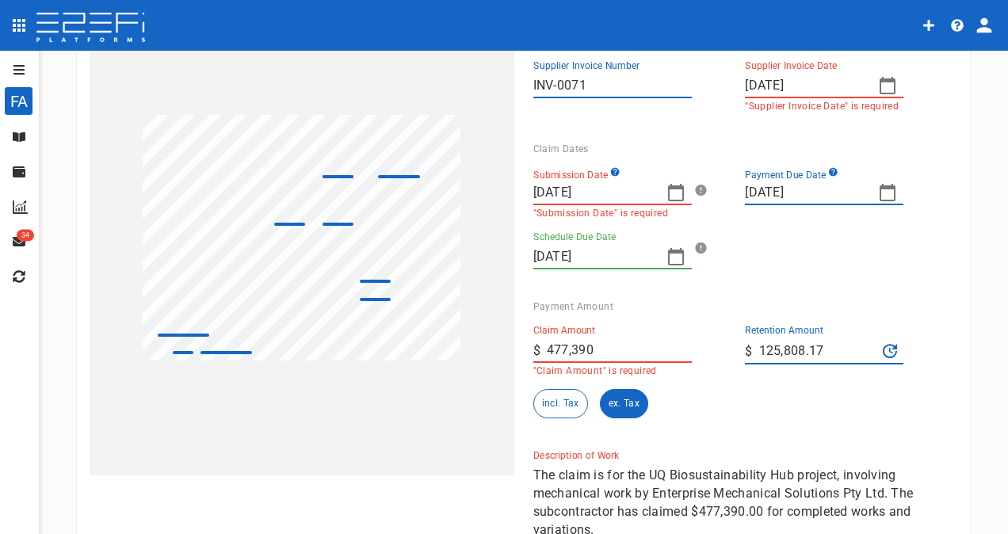
drag, startPoint x: 823, startPoint y: 346, endPoint x: 704, endPoint y: 317, distance: 122.5
click at [733, 346] on div "Retention Amount ​ $ 125,808.17" at bounding box center [839, 344] width 212 height 64
type input "0"
click at [806, 282] on div "Submission Date [DATE] "Submission Date" is required Payment Due Date [DATE] Sc…" at bounding box center [740, 222] width 412 height 134
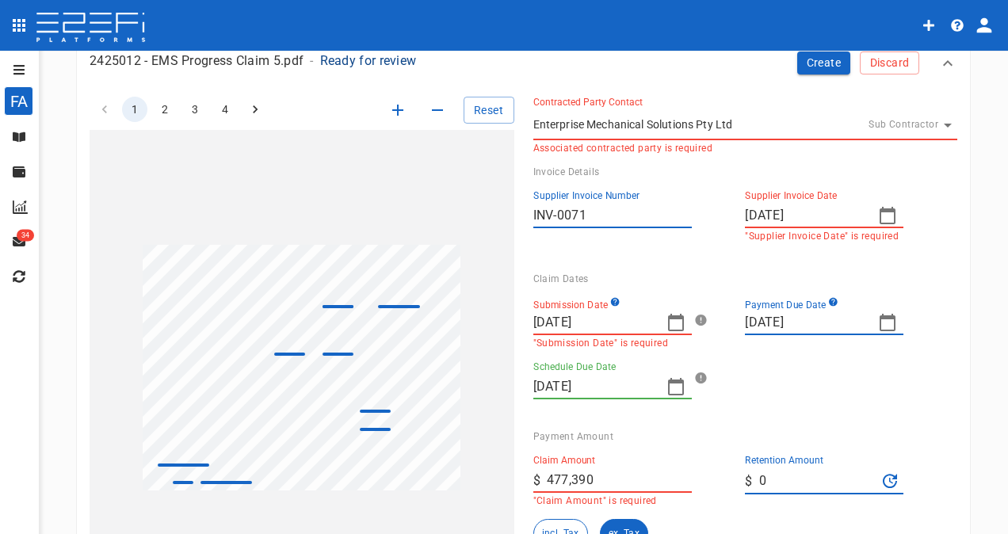
scroll to position [0, 0]
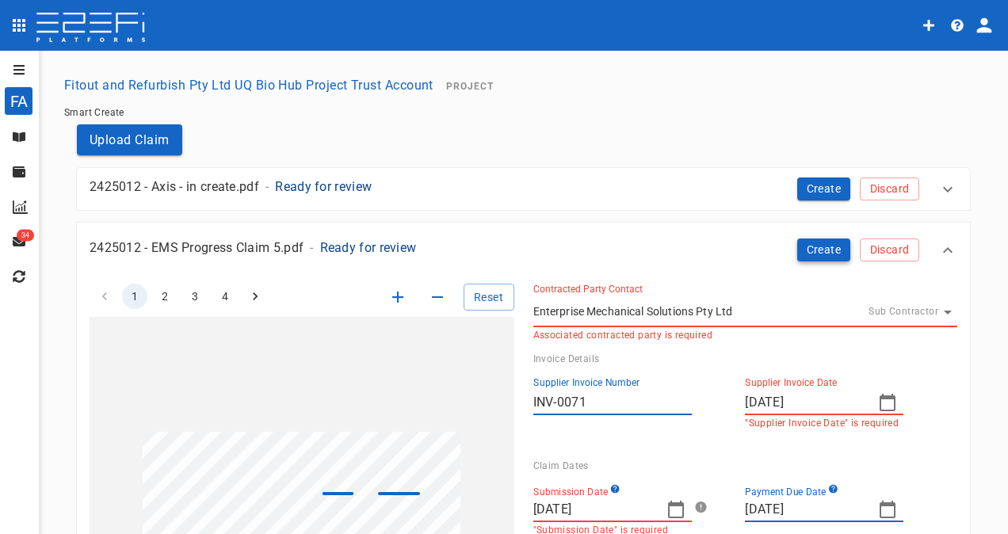
click at [804, 240] on button "Create" at bounding box center [825, 250] width 54 height 23
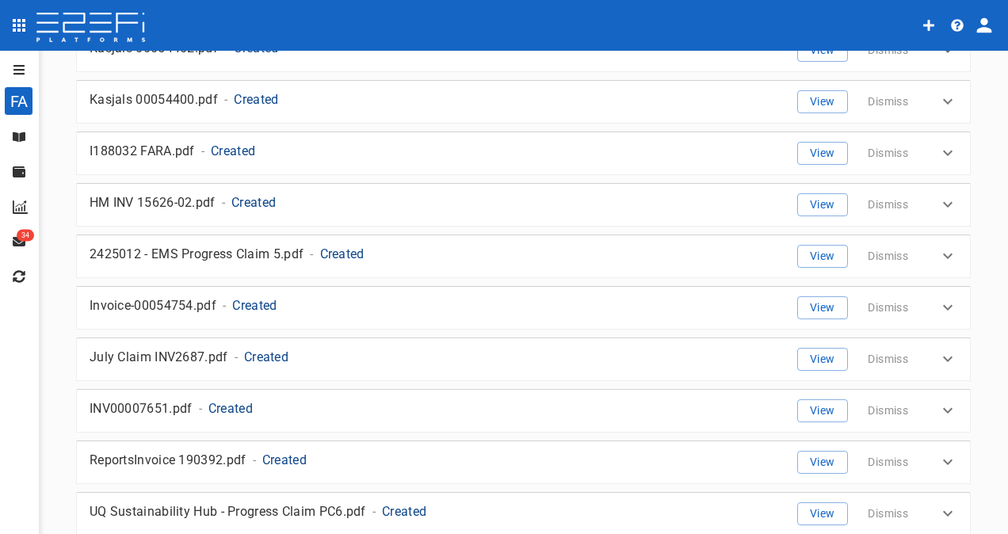
scroll to position [1070, 0]
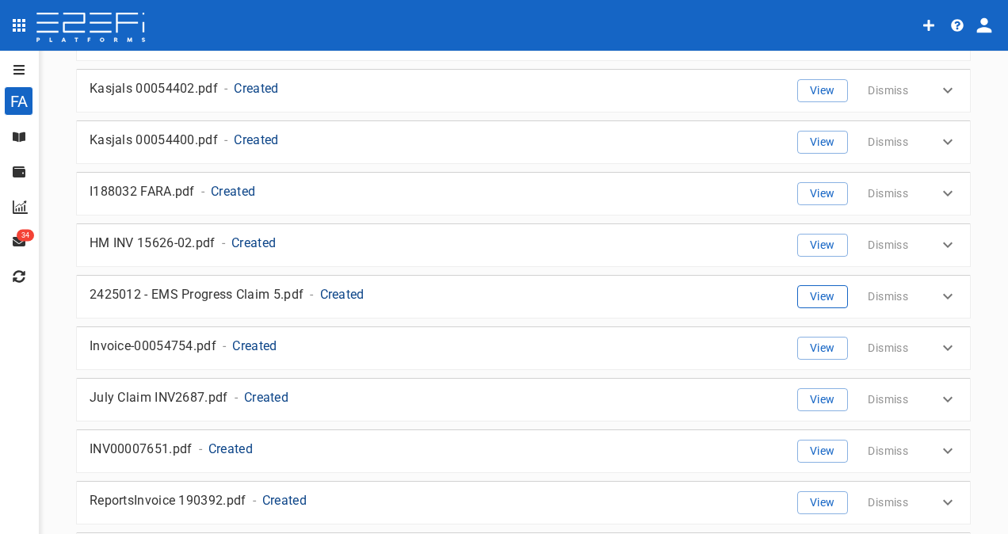
click at [810, 285] on button "View" at bounding box center [823, 296] width 51 height 23
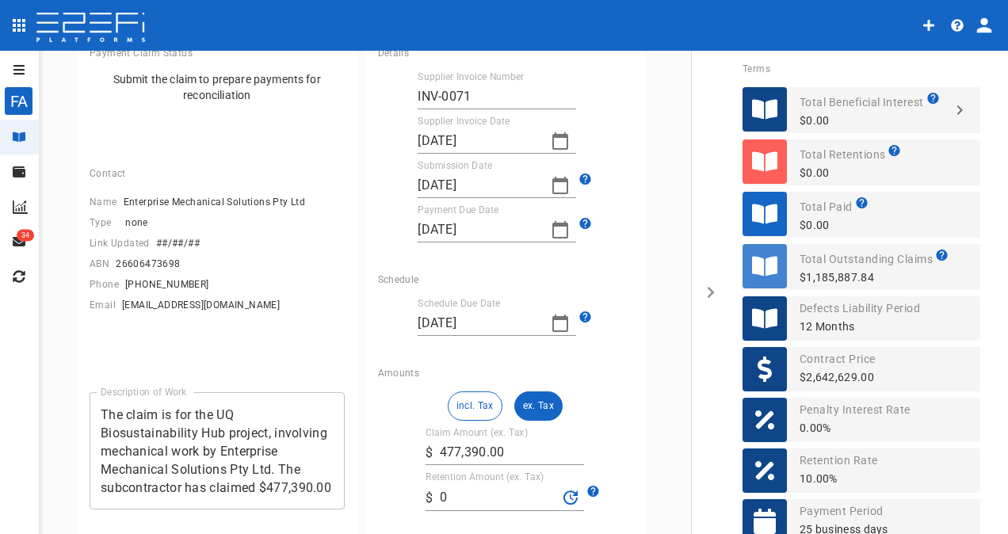
scroll to position [159, 0]
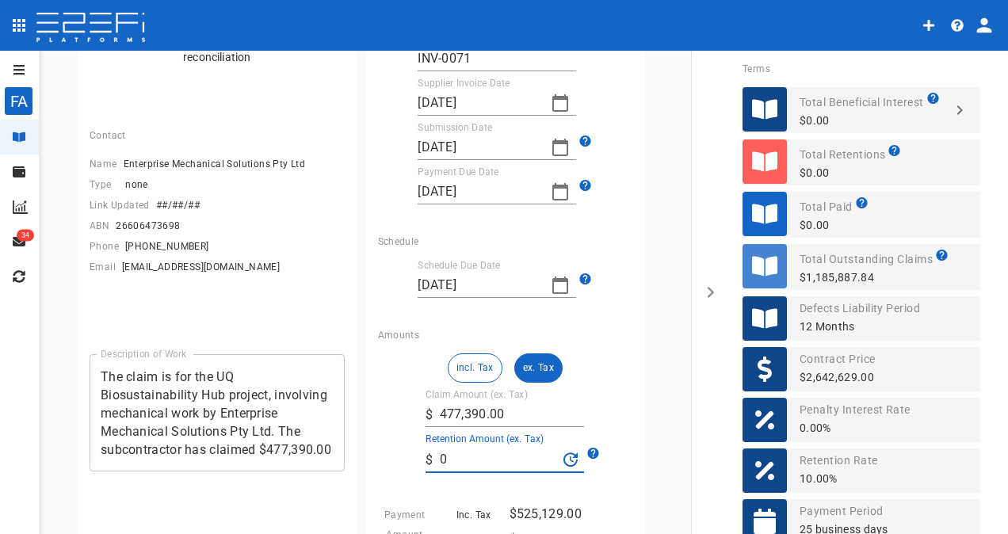
click at [443, 452] on input "0" at bounding box center [499, 459] width 118 height 25
type input "47,739"
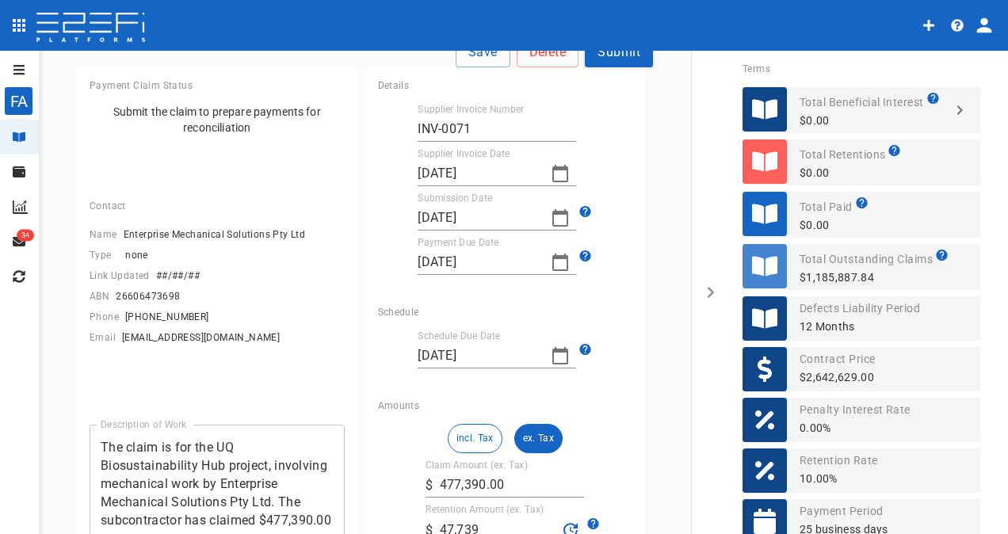
scroll to position [0, 0]
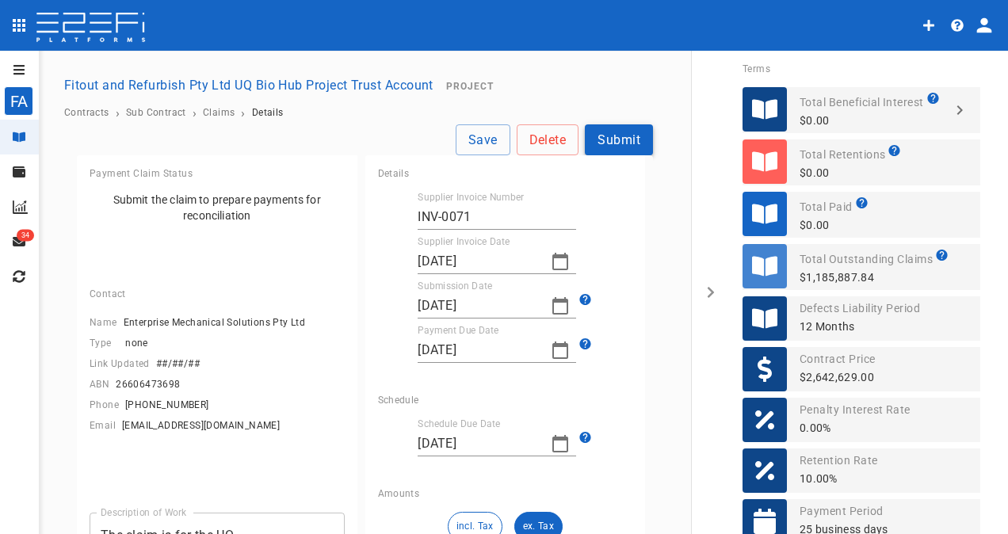
click at [615, 140] on button "Submit" at bounding box center [619, 139] width 68 height 31
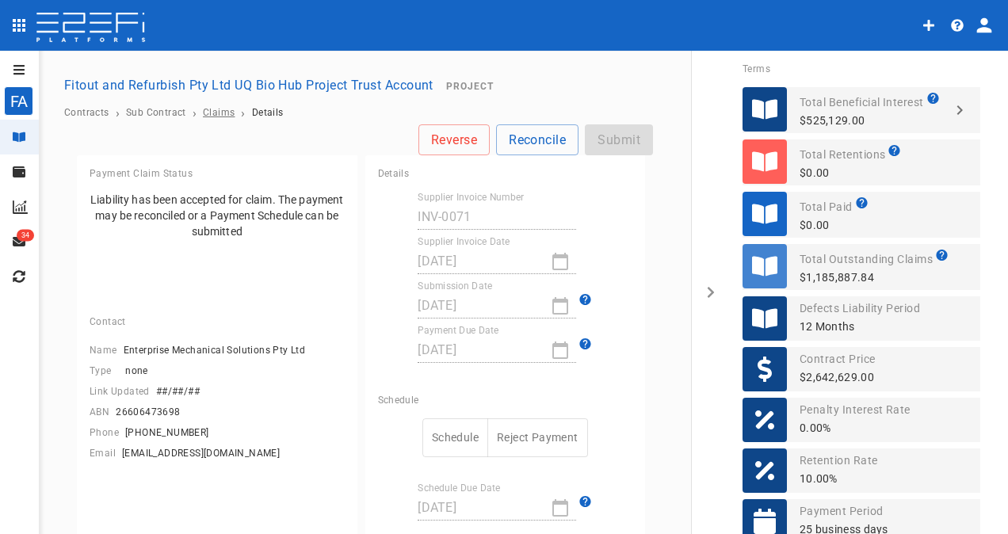
click at [216, 112] on span "Claims" at bounding box center [219, 112] width 32 height 11
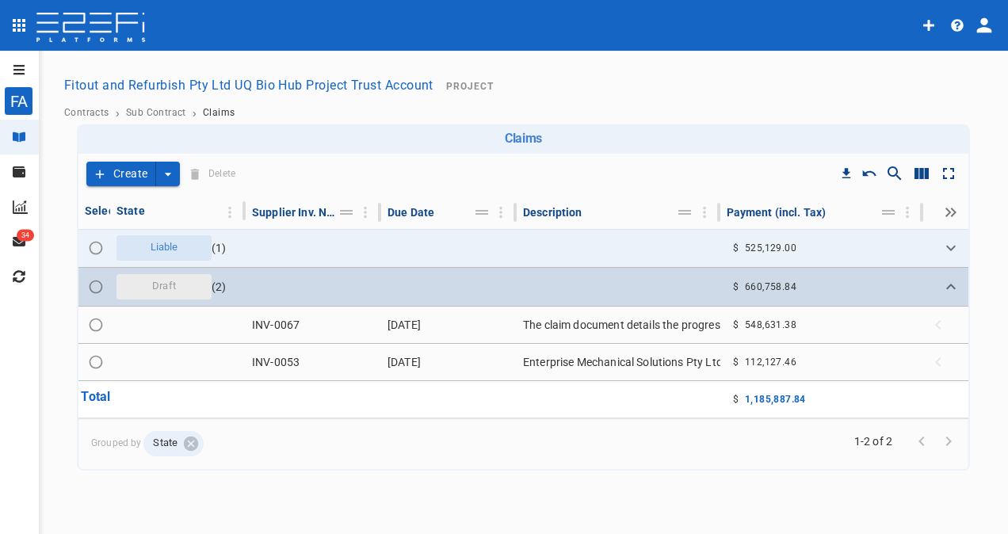
click at [165, 289] on span "Draft" at bounding box center [164, 286] width 43 height 15
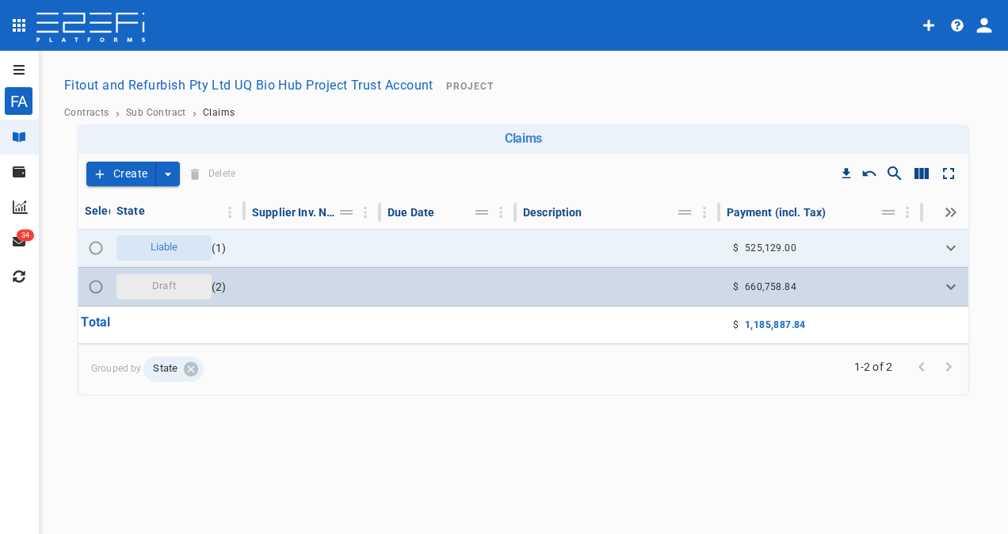
click at [175, 284] on span "Draft" at bounding box center [164, 286] width 43 height 15
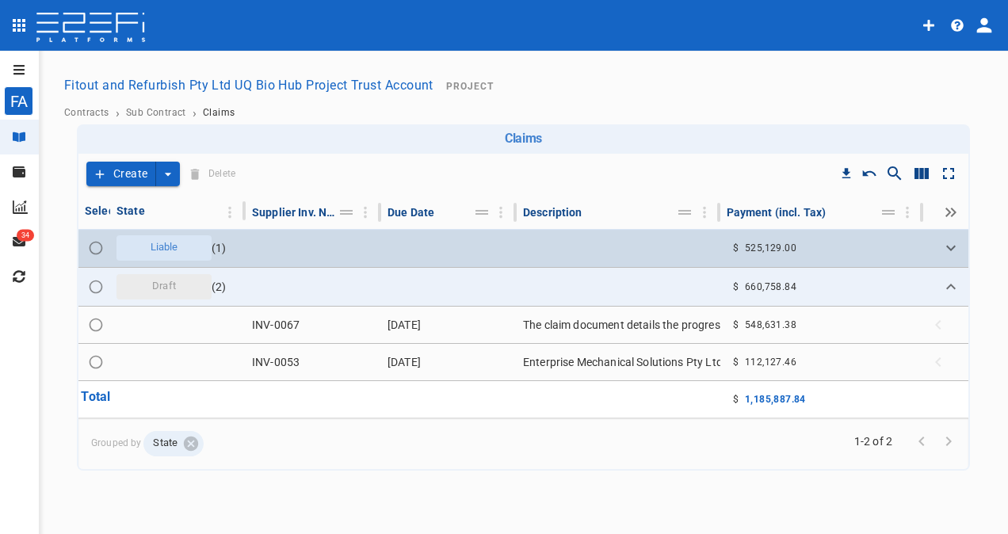
click at [156, 245] on span "Liable" at bounding box center [164, 247] width 47 height 15
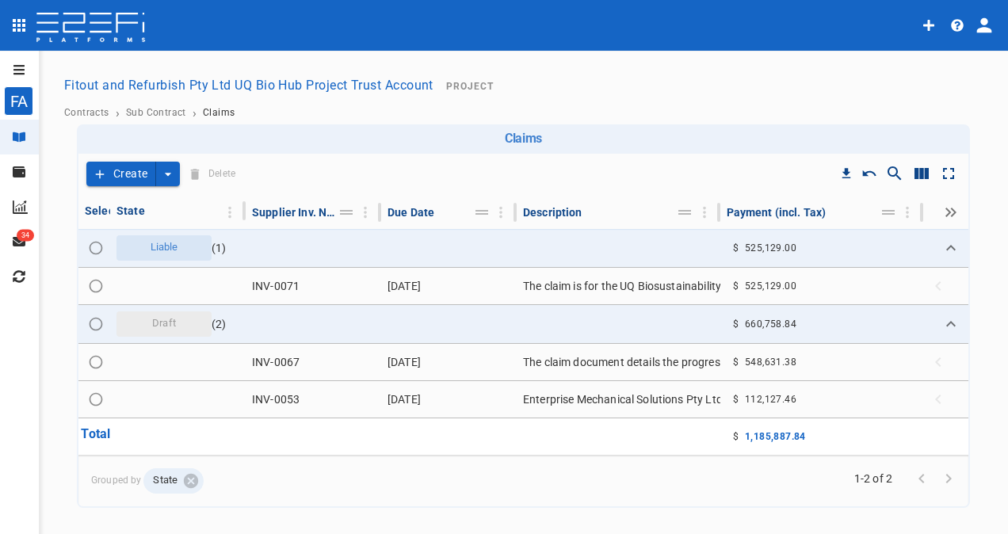
click at [122, 171] on button "Create" at bounding box center [121, 174] width 70 height 25
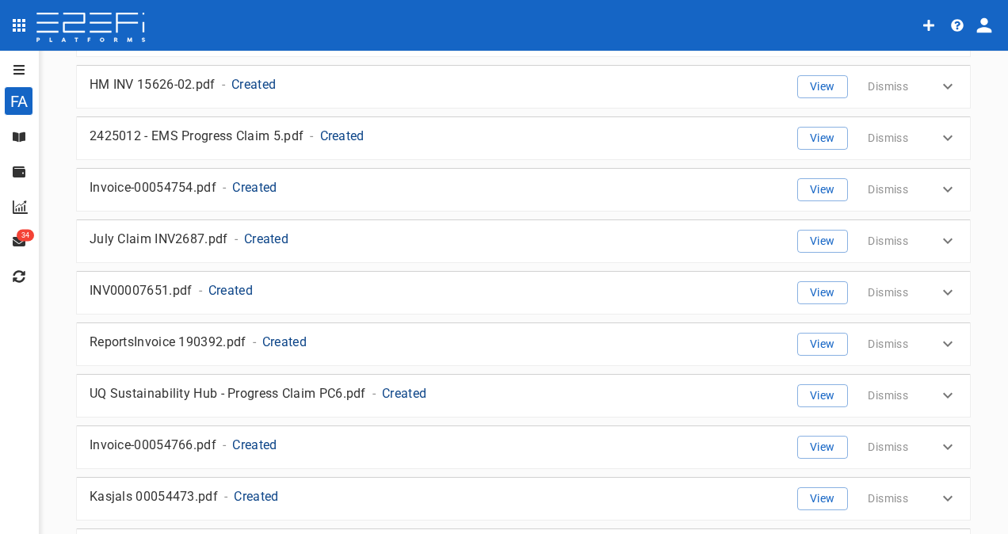
scroll to position [1150, 0]
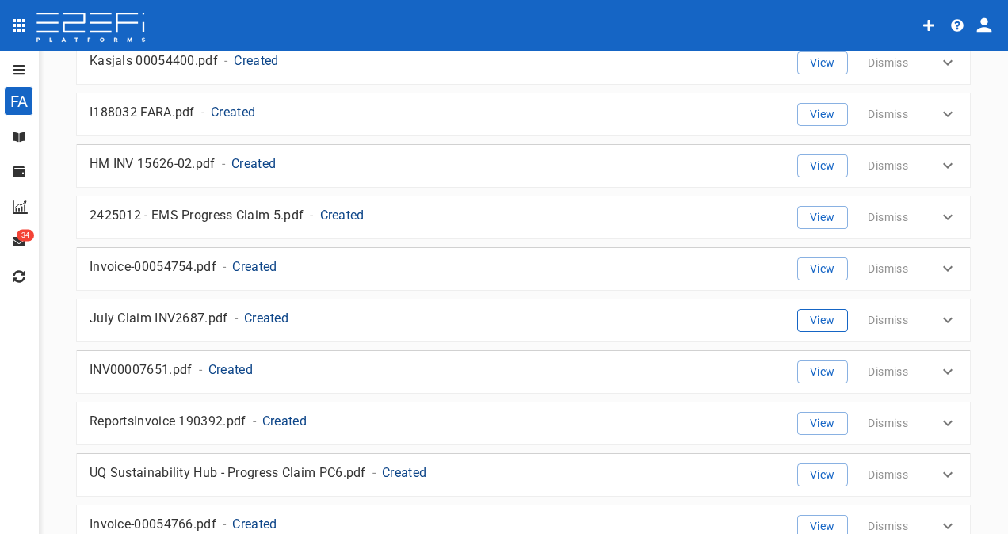
click at [817, 309] on button "View" at bounding box center [823, 320] width 51 height 23
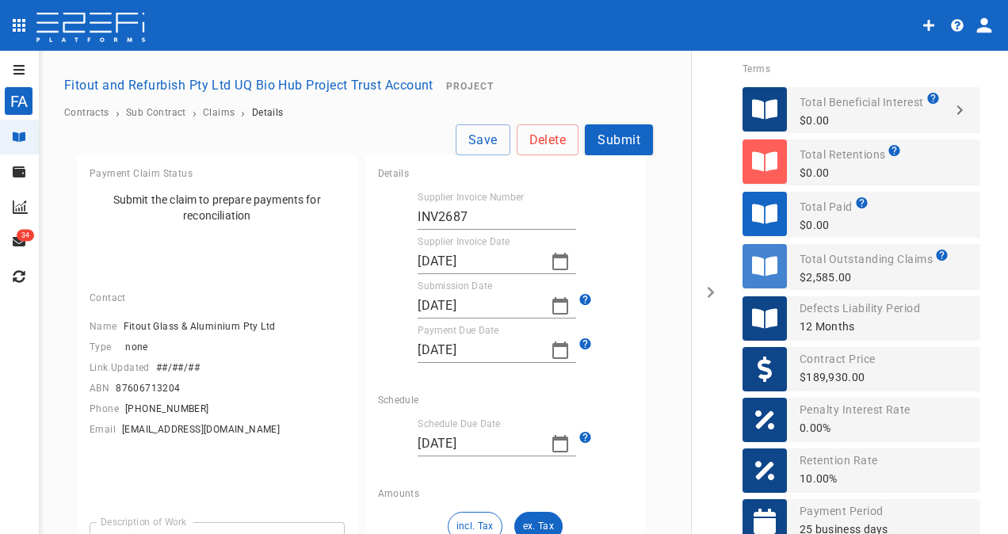
click at [554, 448] on icon "button" at bounding box center [560, 443] width 19 height 19
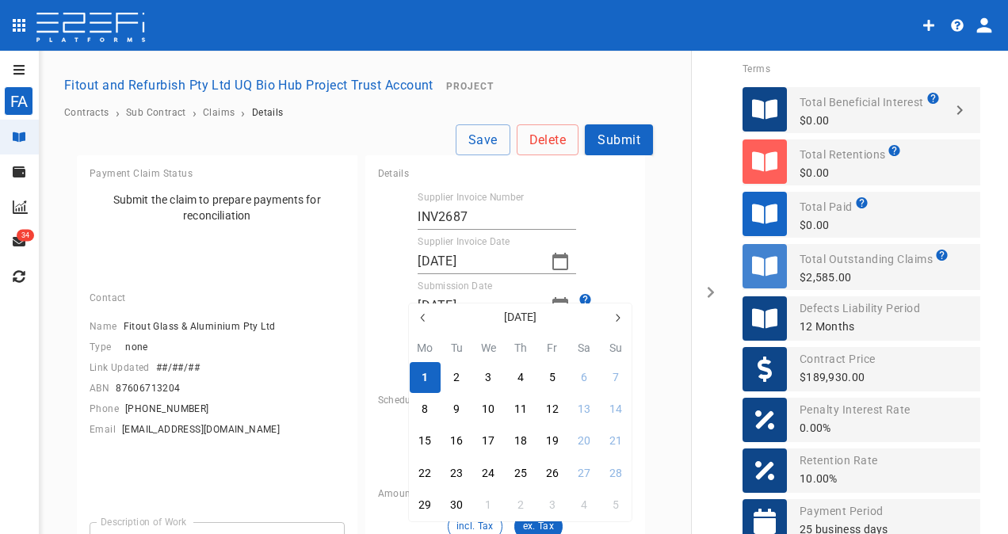
click at [420, 318] on icon "button" at bounding box center [423, 318] width 13 height 13
click at [553, 504] on div "29" at bounding box center [552, 505] width 13 height 17
type input "[DATE]"
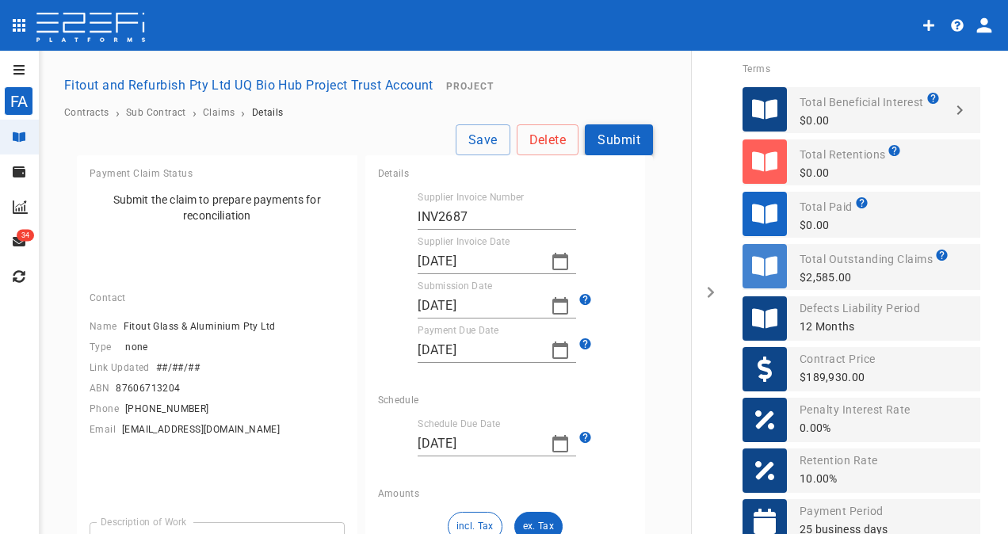
click at [599, 135] on button "Submit" at bounding box center [619, 139] width 68 height 31
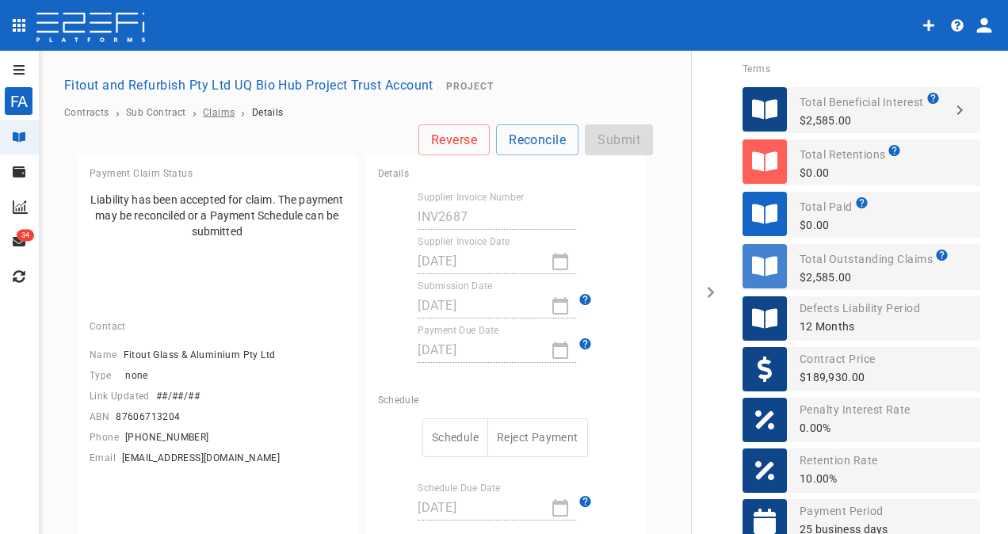
click at [219, 110] on span "Claims" at bounding box center [219, 112] width 32 height 11
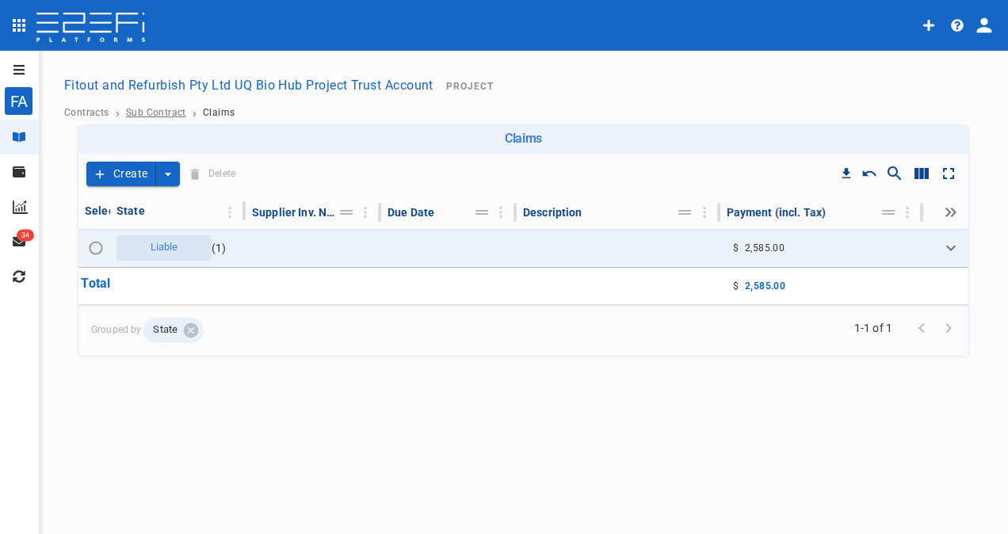
click at [153, 107] on span "Sub Contract" at bounding box center [156, 112] width 60 height 11
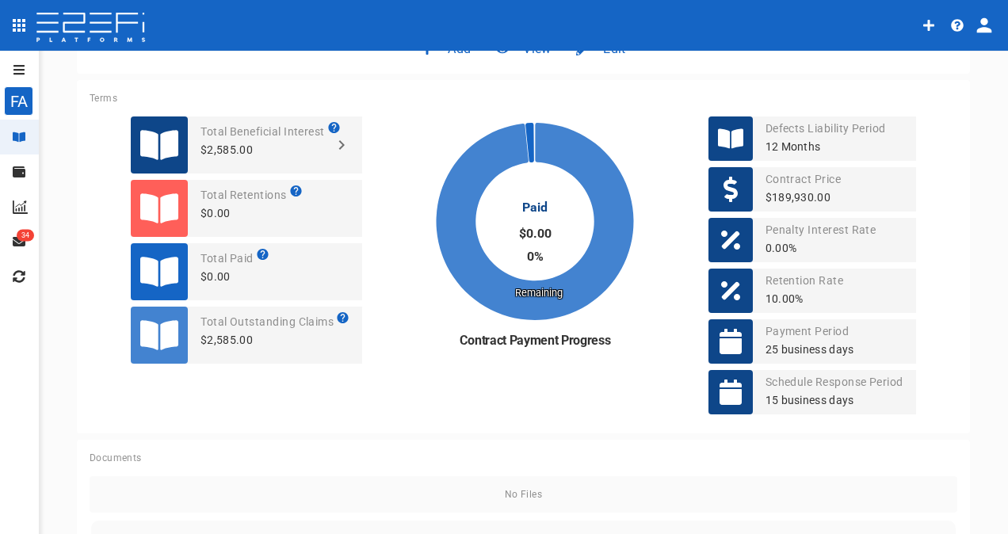
scroll to position [779, 0]
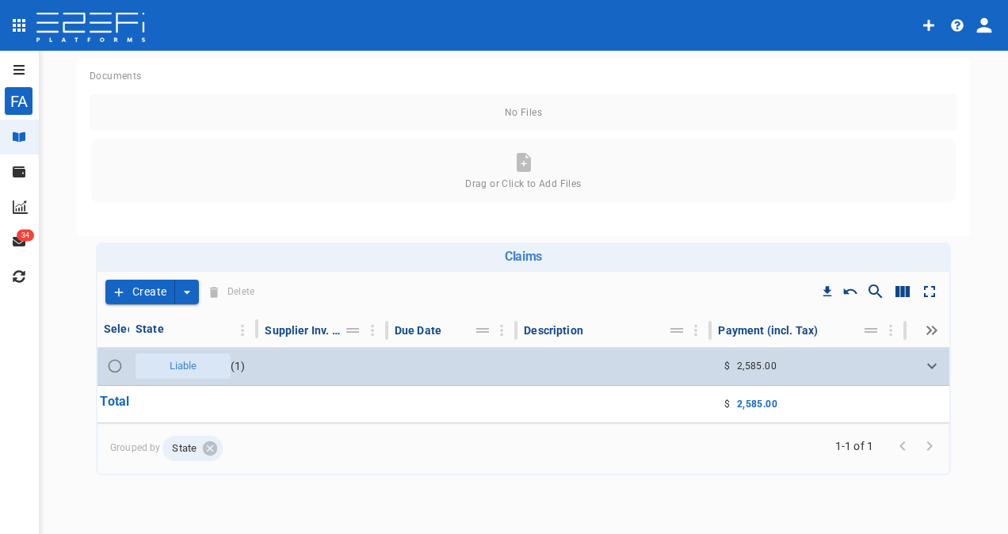
click at [182, 363] on span "Liable" at bounding box center [183, 366] width 47 height 15
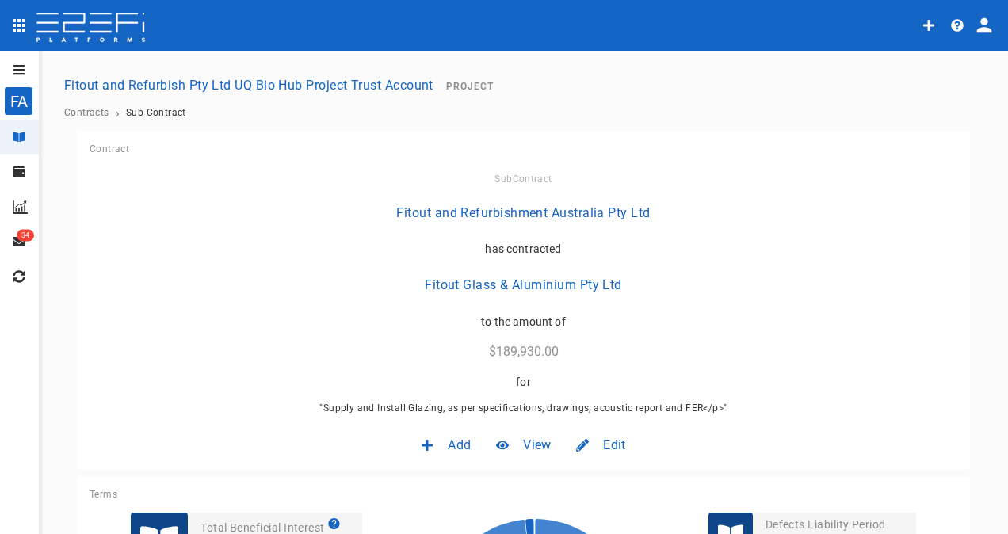
scroll to position [0, 0]
click at [87, 113] on span "Contracts" at bounding box center [86, 112] width 45 height 11
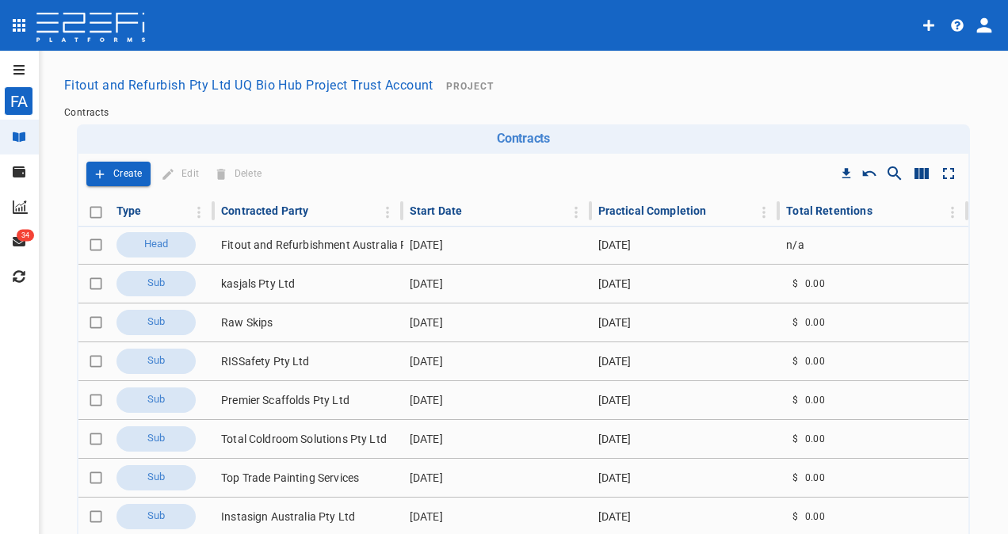
click at [21, 71] on icon "open drawer" at bounding box center [19, 69] width 13 height 13
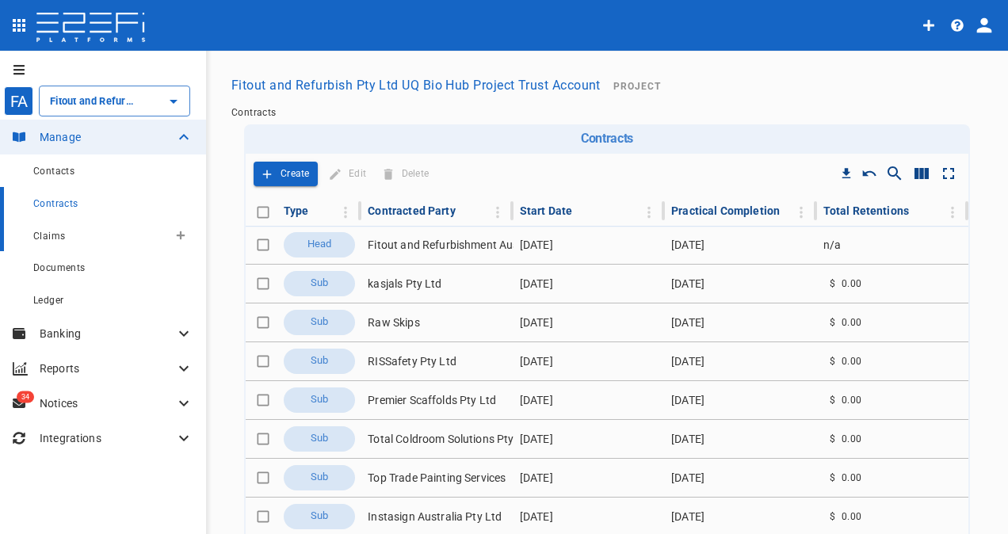
click at [49, 237] on span "Claims" at bounding box center [49, 236] width 32 height 11
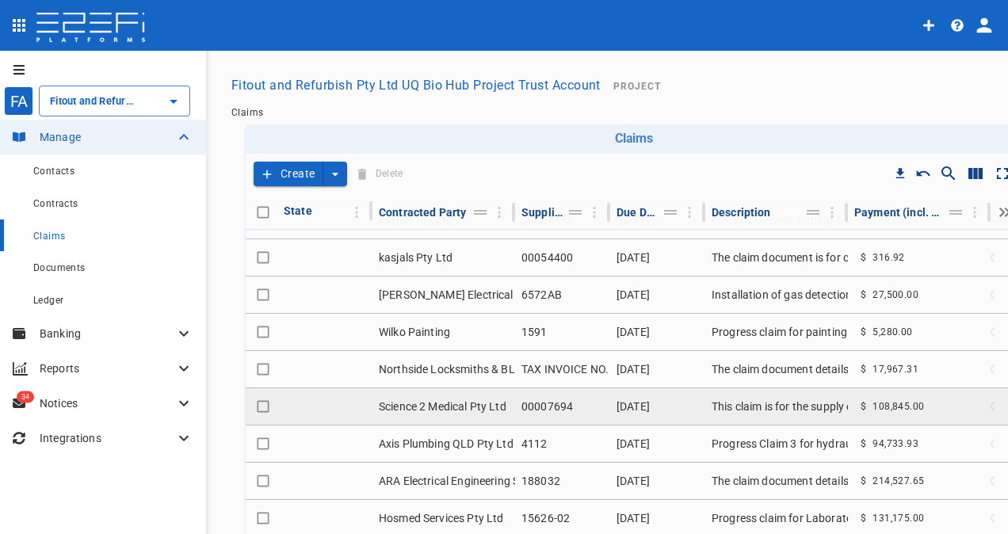
scroll to position [79, 0]
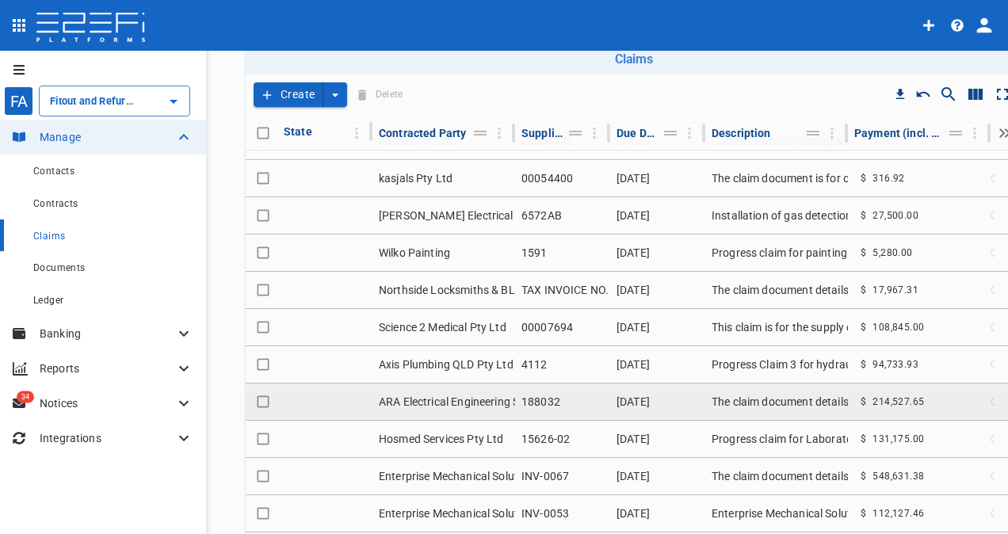
click at [452, 388] on td "ARA Electrical Engineering Services Pty Ltd" at bounding box center [444, 402] width 143 height 36
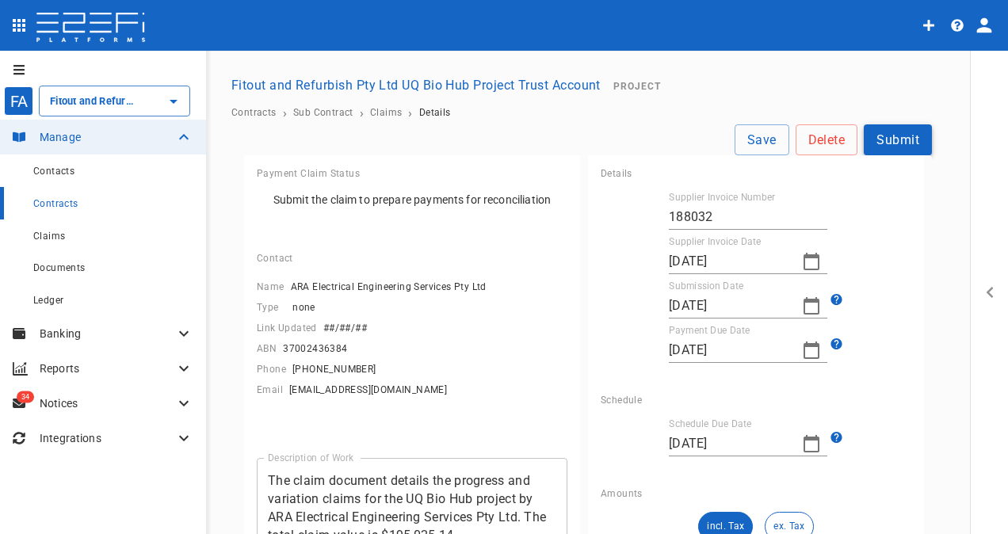
click at [893, 140] on button "Submit" at bounding box center [898, 139] width 68 height 31
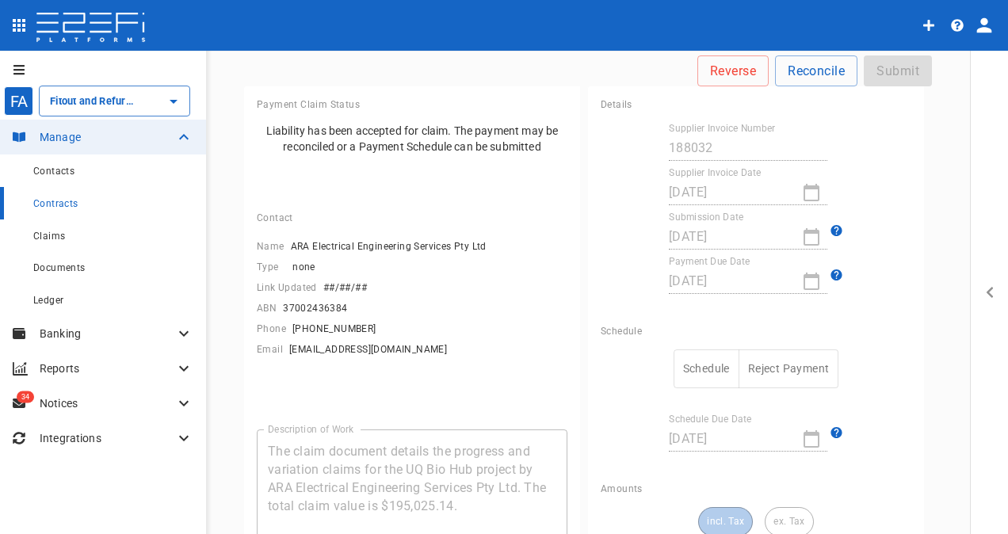
scroll to position [159, 0]
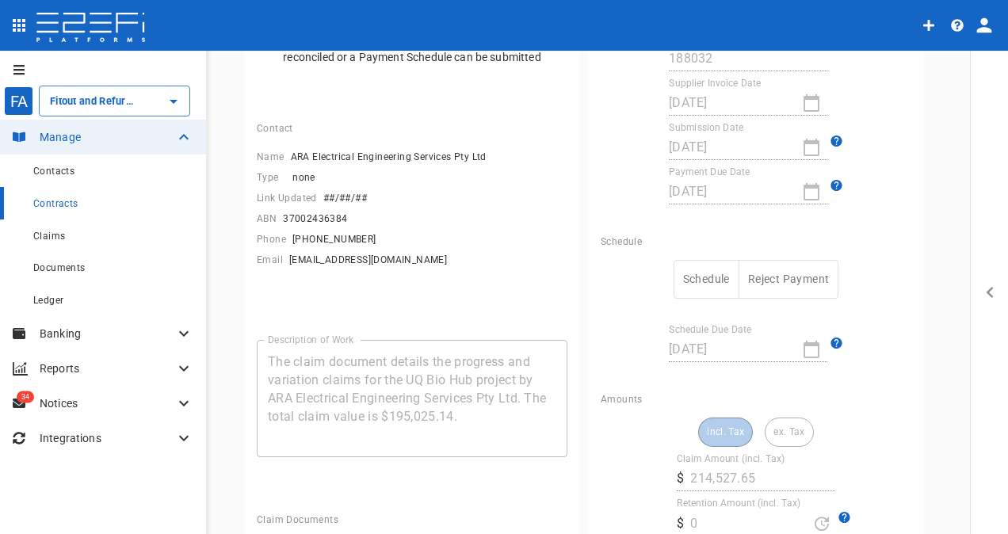
click at [698, 275] on button "Schedule" at bounding box center [707, 279] width 66 height 39
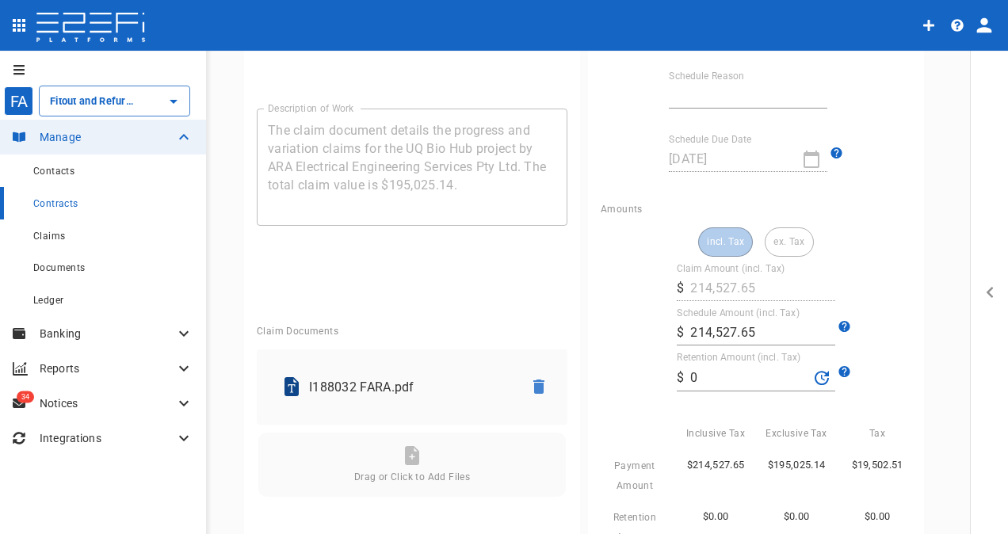
scroll to position [555, 0]
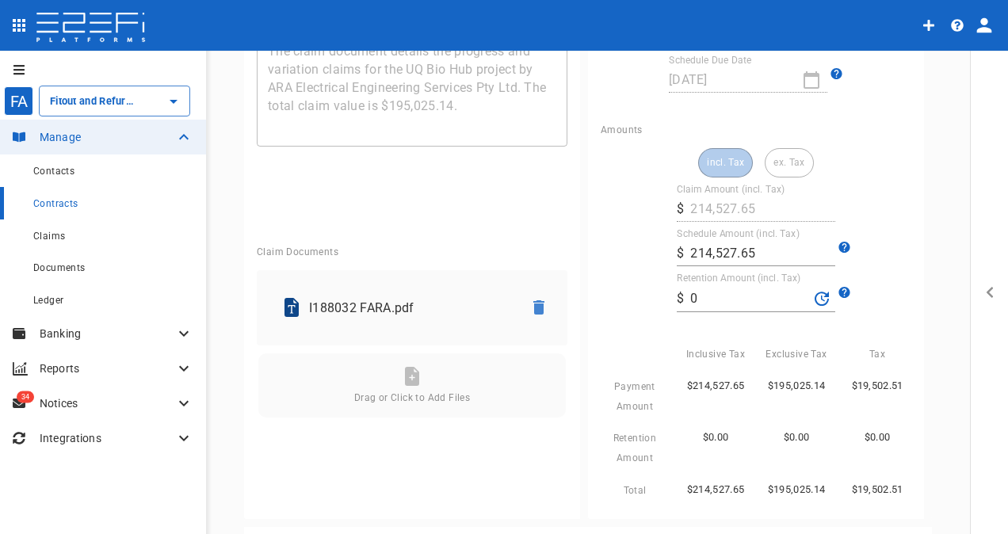
click at [764, 255] on input "214,527.65" at bounding box center [763, 253] width 145 height 25
drag, startPoint x: 771, startPoint y: 254, endPoint x: 679, endPoint y: 254, distance: 92.0
click at [679, 254] on div "​ $ 214,527.65" at bounding box center [756, 253] width 159 height 25
click at [696, 300] on input "0" at bounding box center [750, 298] width 118 height 25
type input "201,327.52"
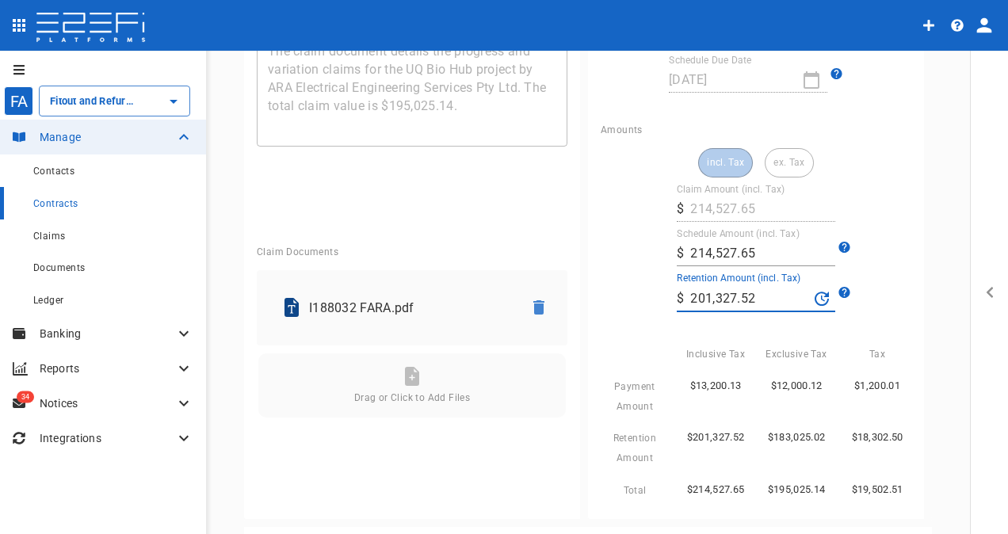
click at [763, 338] on div "Exclusive Tax" at bounding box center [790, 347] width 81 height 33
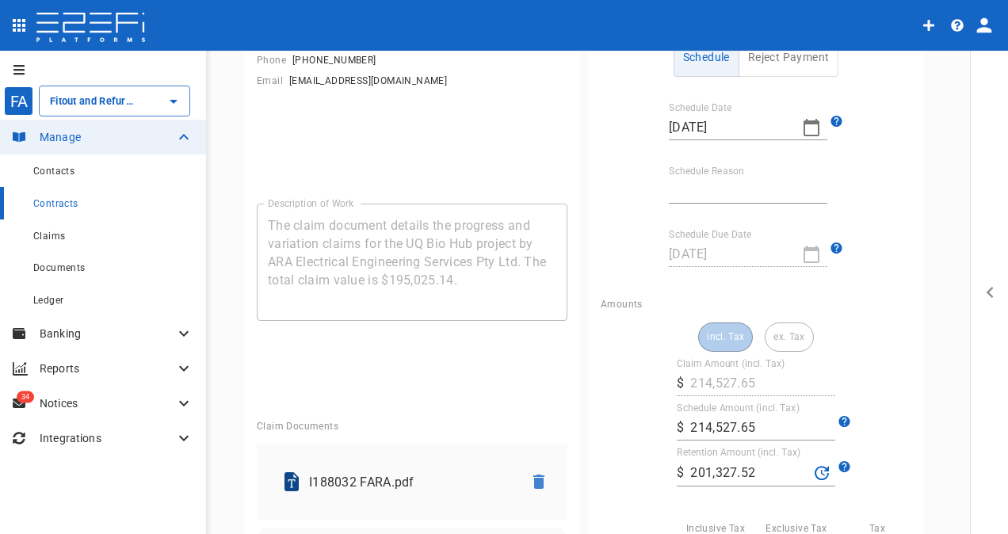
scroll to position [159, 0]
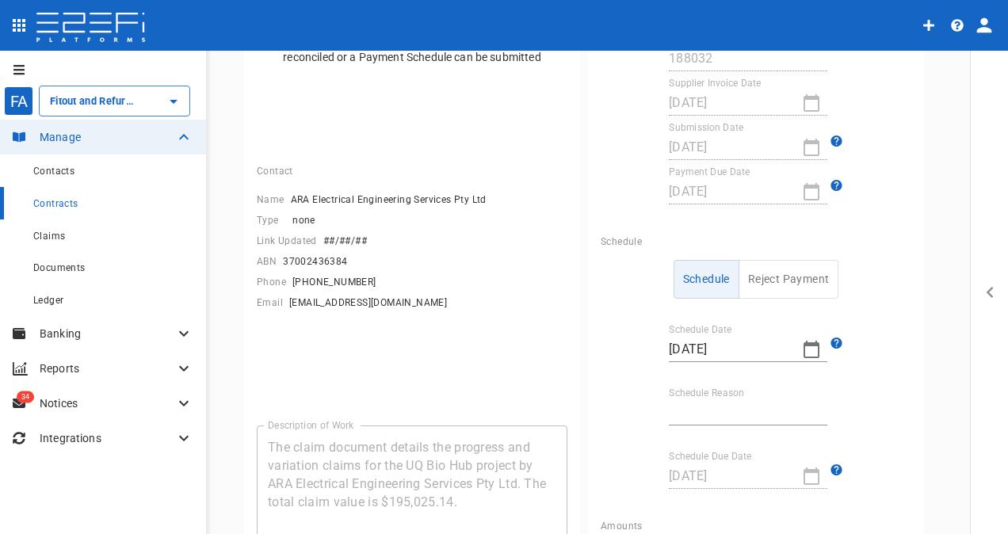
click at [700, 415] on input "Schedule Reason" at bounding box center [748, 412] width 159 height 25
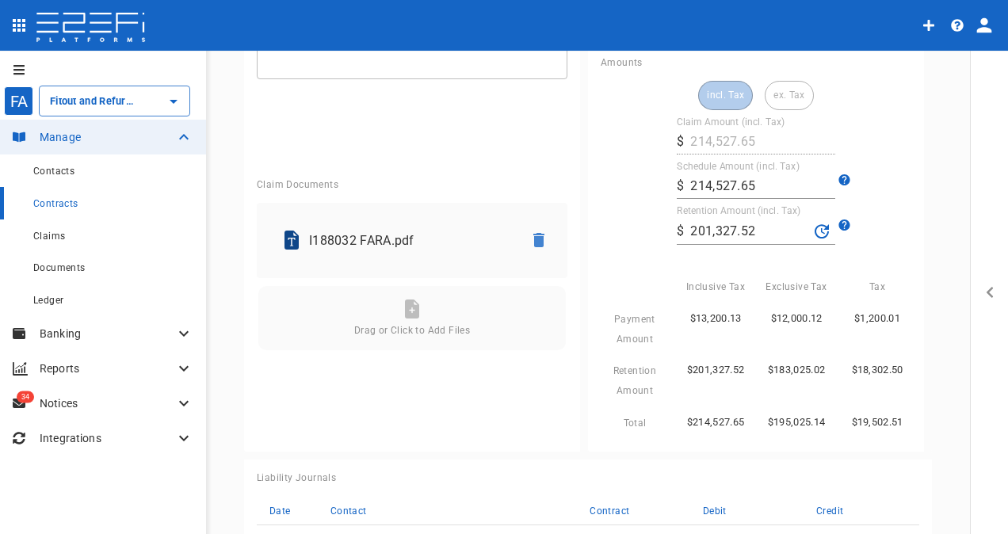
scroll to position [634, 0]
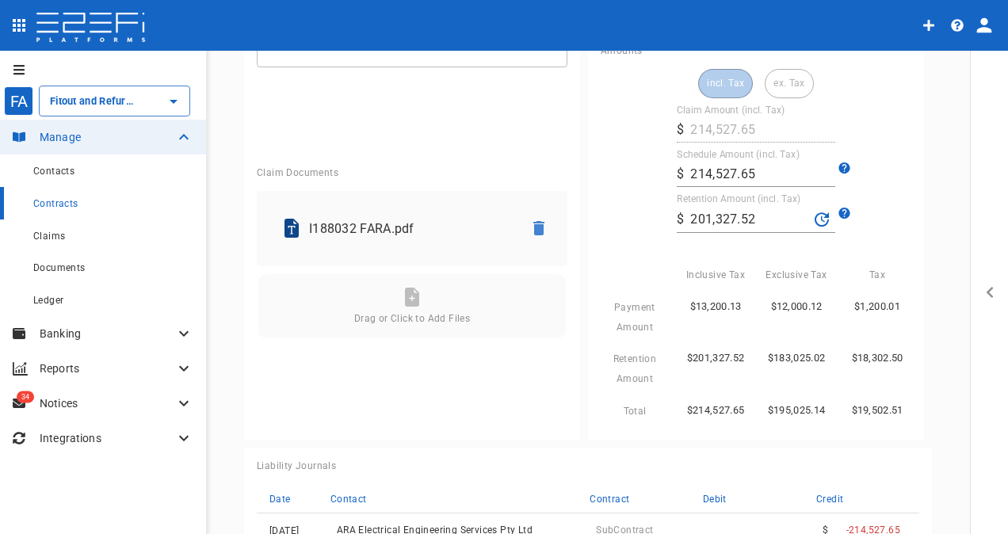
type input "Works not completed in full"
drag, startPoint x: 766, startPoint y: 219, endPoint x: 653, endPoint y: 209, distance: 113.0
click at [653, 209] on div "incl. Tax ex. Tax Claim Amount (incl. Tax) ​ $ 214,527.65 Schedule Amount (incl…" at bounding box center [756, 245] width 311 height 352
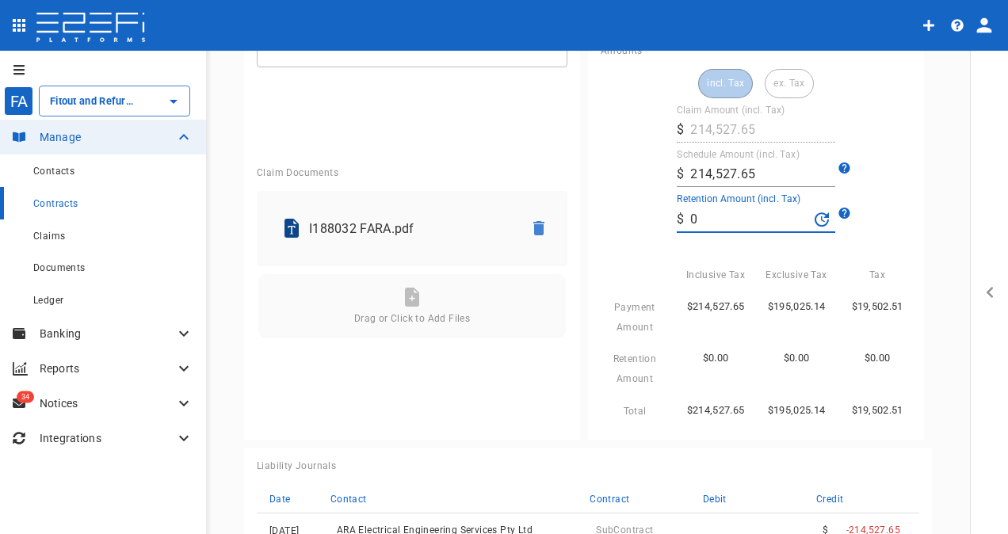
type input "0"
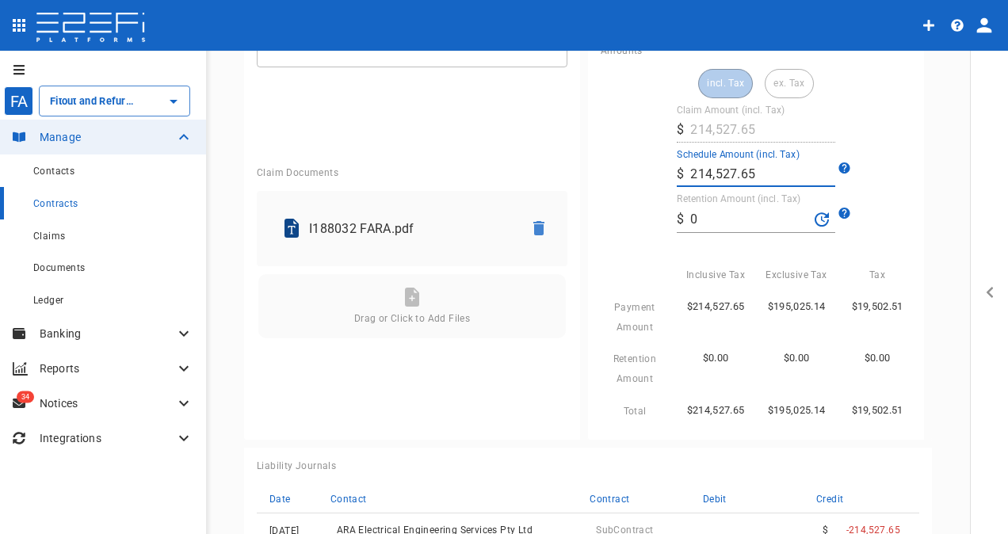
click at [756, 182] on input "214,527.65" at bounding box center [763, 174] width 145 height 25
drag, startPoint x: 756, startPoint y: 175, endPoint x: 644, endPoint y: 176, distance: 112.6
click at [644, 176] on div "incl. Tax ex. Tax Claim Amount (incl. Tax) ​ $ 214,527.65 Schedule Amount (incl…" at bounding box center [756, 245] width 311 height 352
click at [803, 166] on input "201,327.52" at bounding box center [763, 174] width 145 height 25
type input "201,327.52"
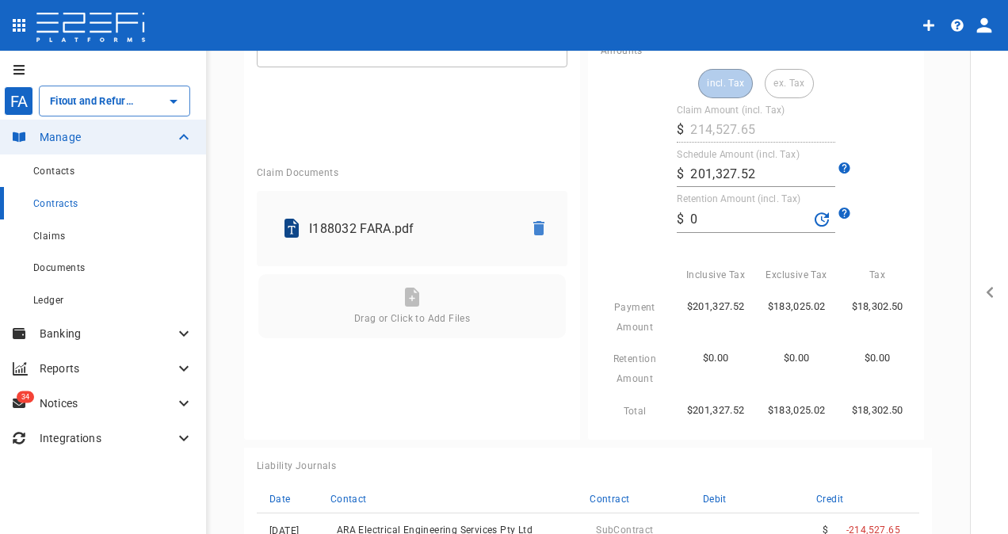
click at [703, 450] on div "Liability Journals Date Contact Contract Debit Credit [DATE] ARA Electrical Eng…" at bounding box center [588, 541] width 688 height 187
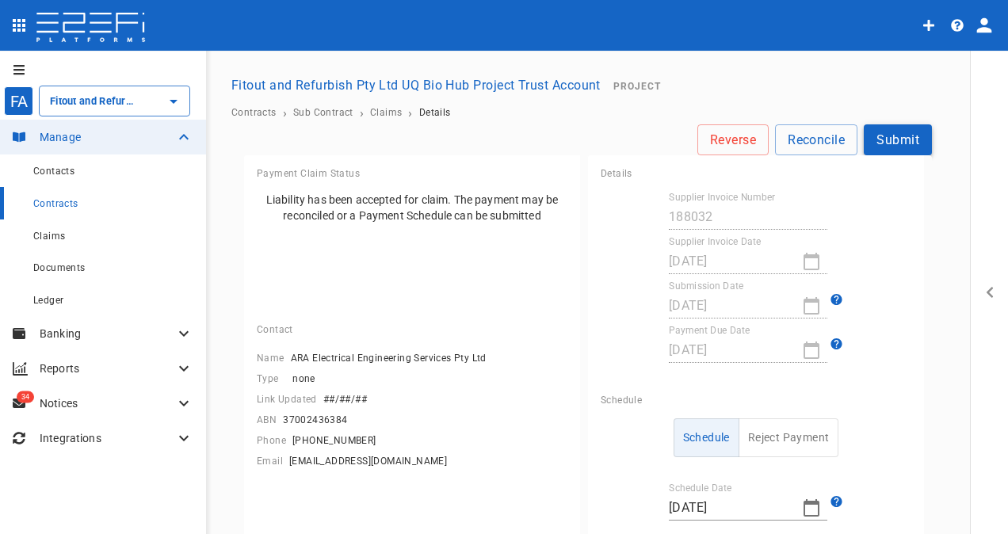
click at [890, 147] on button "Submit" at bounding box center [898, 139] width 68 height 31
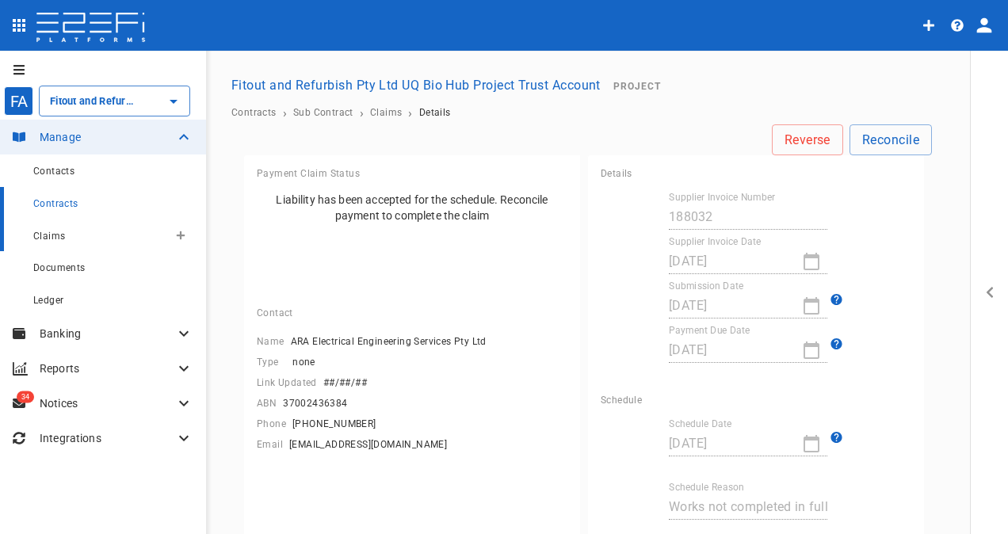
click at [49, 236] on span "Claims" at bounding box center [49, 236] width 32 height 11
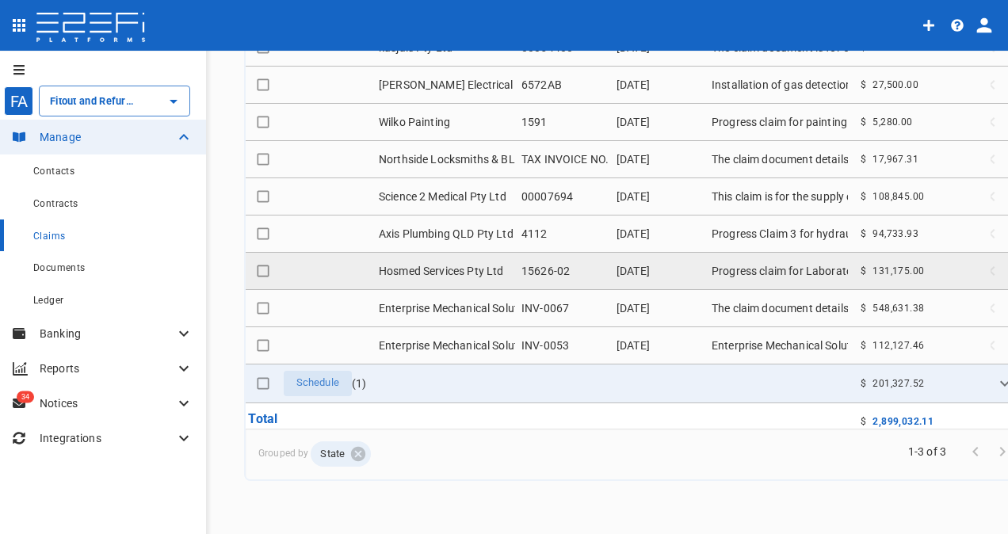
scroll to position [220, 0]
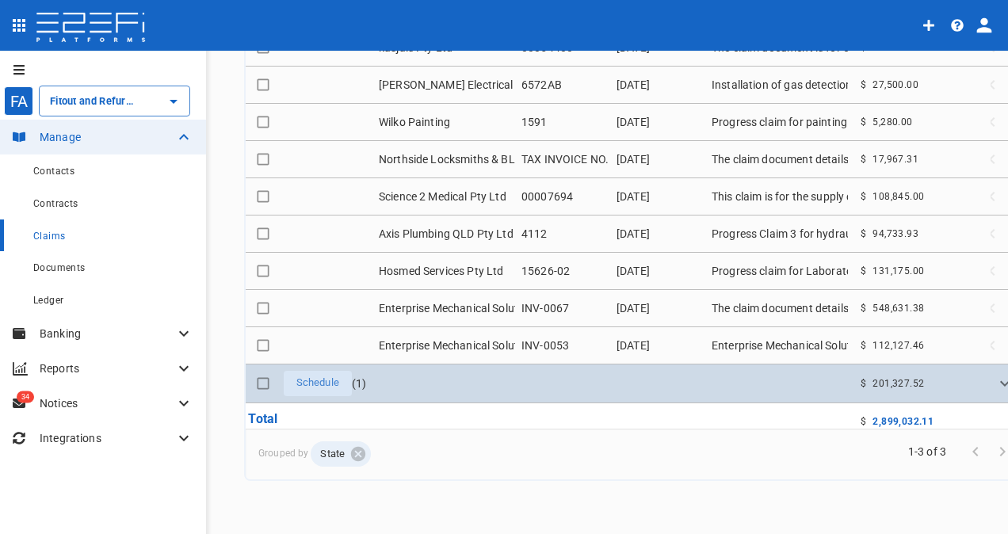
click at [319, 376] on span "Schedule" at bounding box center [318, 383] width 62 height 15
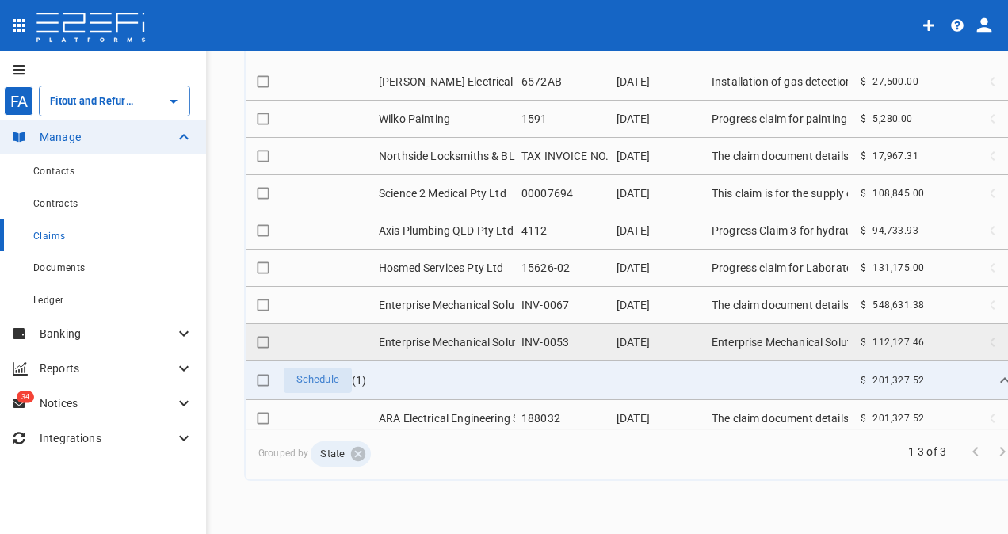
scroll to position [1187, 0]
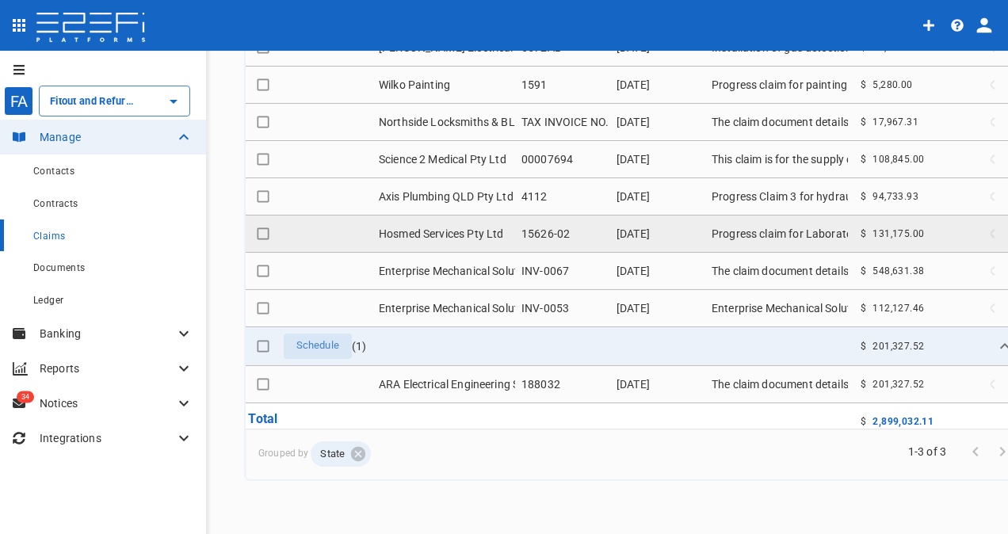
click at [429, 216] on td "Hosmed Services Pty Ltd" at bounding box center [444, 234] width 143 height 36
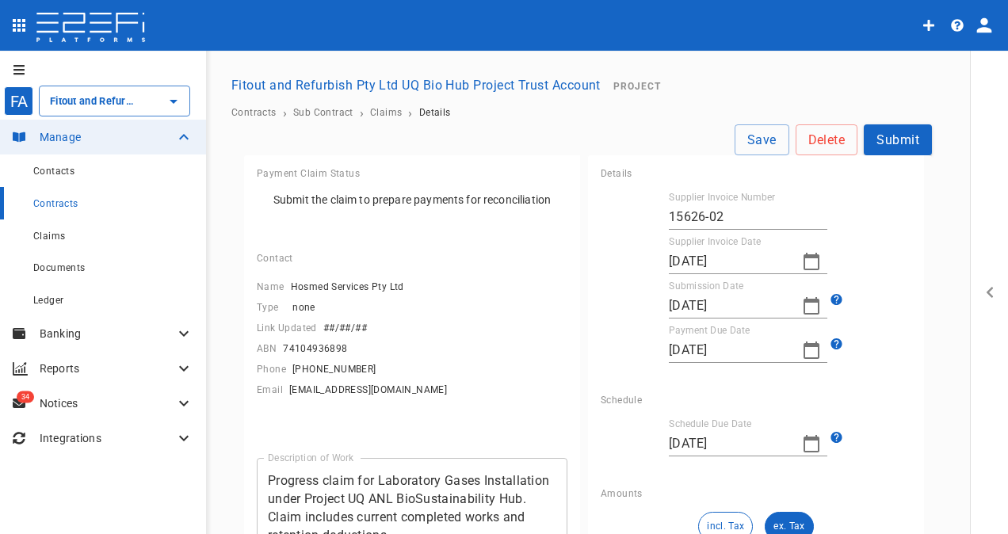
click at [908, 133] on button "Submit" at bounding box center [898, 139] width 68 height 31
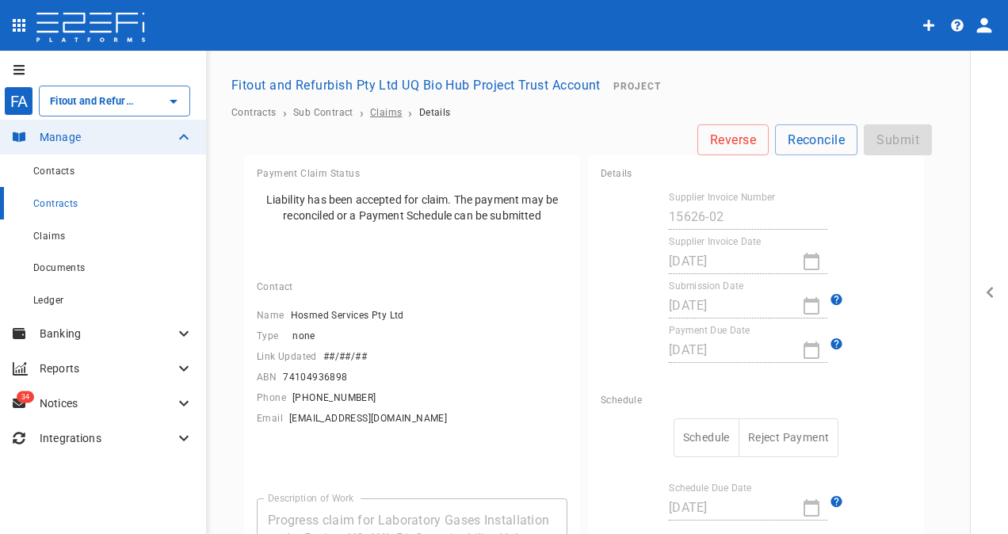
click at [387, 114] on span "Claims" at bounding box center [386, 112] width 32 height 11
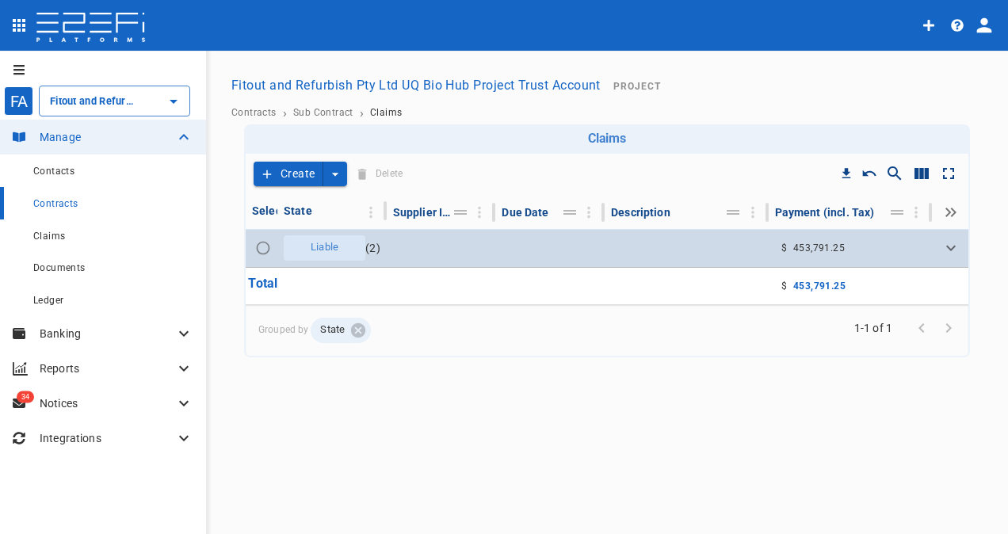
click at [330, 250] on span "Liable" at bounding box center [324, 247] width 47 height 15
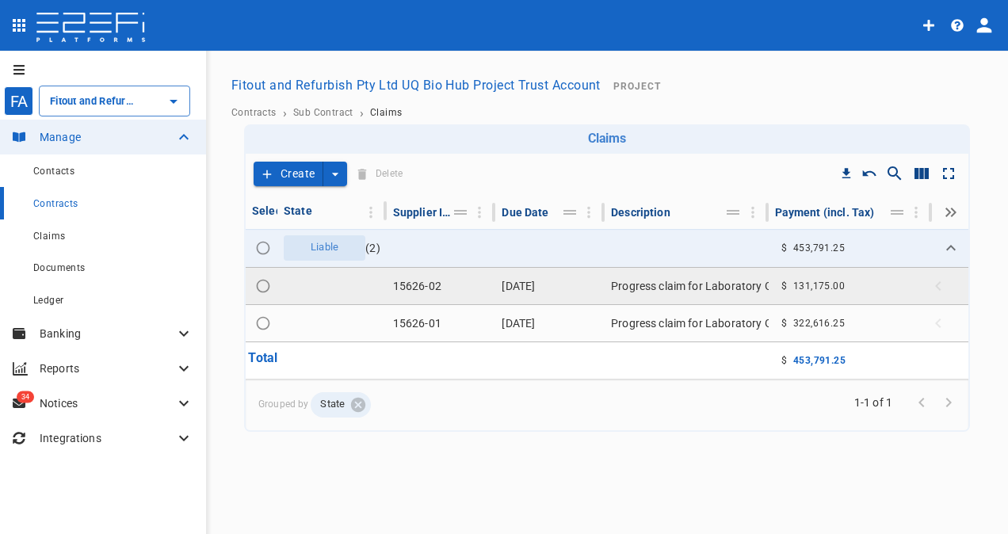
click at [519, 281] on td "[DATE]" at bounding box center [550, 286] width 109 height 36
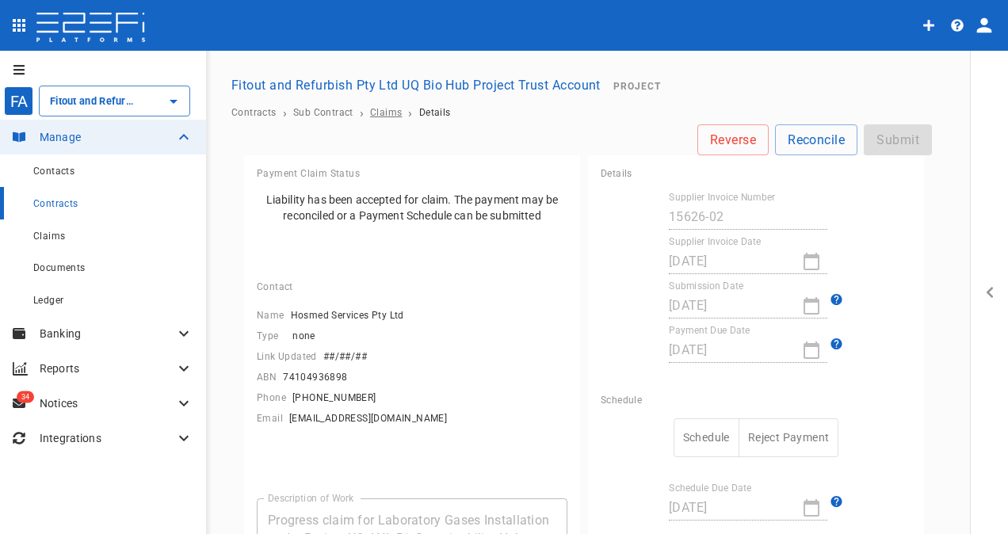
click at [388, 109] on span "Claims" at bounding box center [386, 112] width 32 height 11
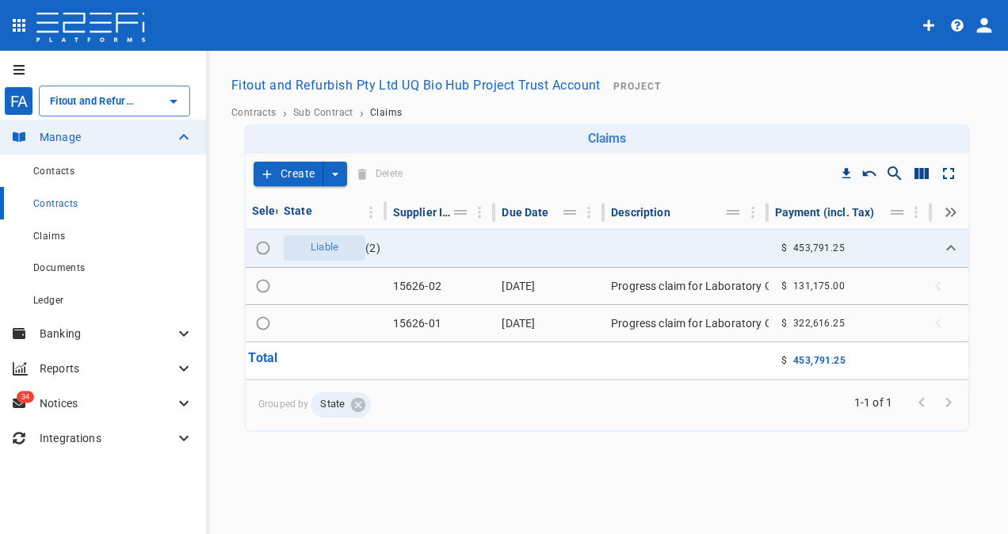
click at [300, 173] on button "Create" at bounding box center [289, 174] width 70 height 25
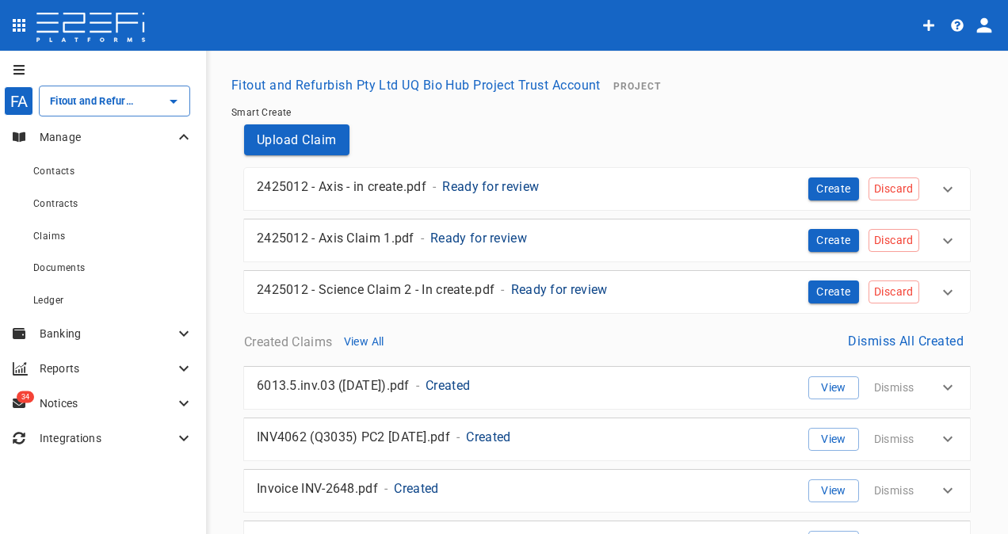
click at [454, 284] on p "2425012 - Science Claim 2 - In create.pdf" at bounding box center [376, 290] width 238 height 18
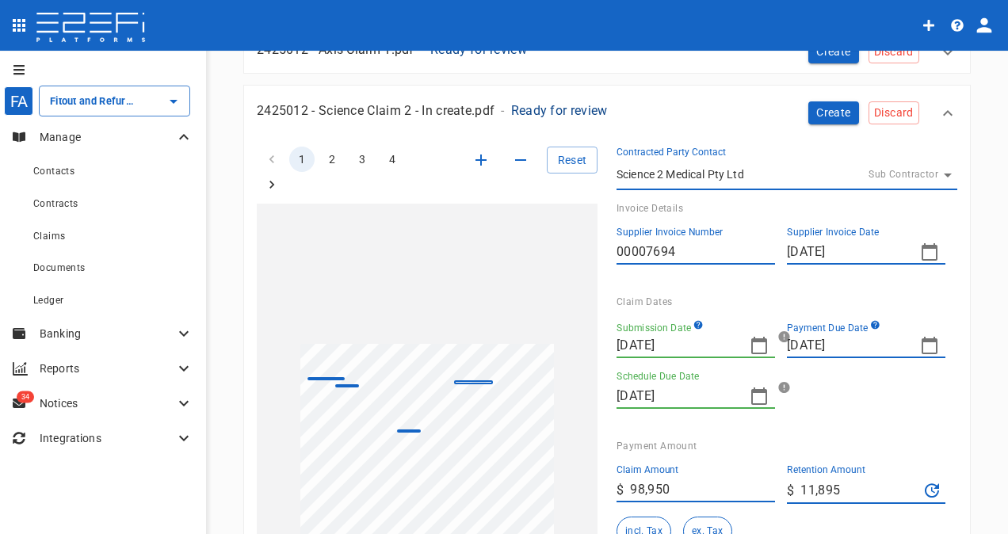
scroll to position [159, 0]
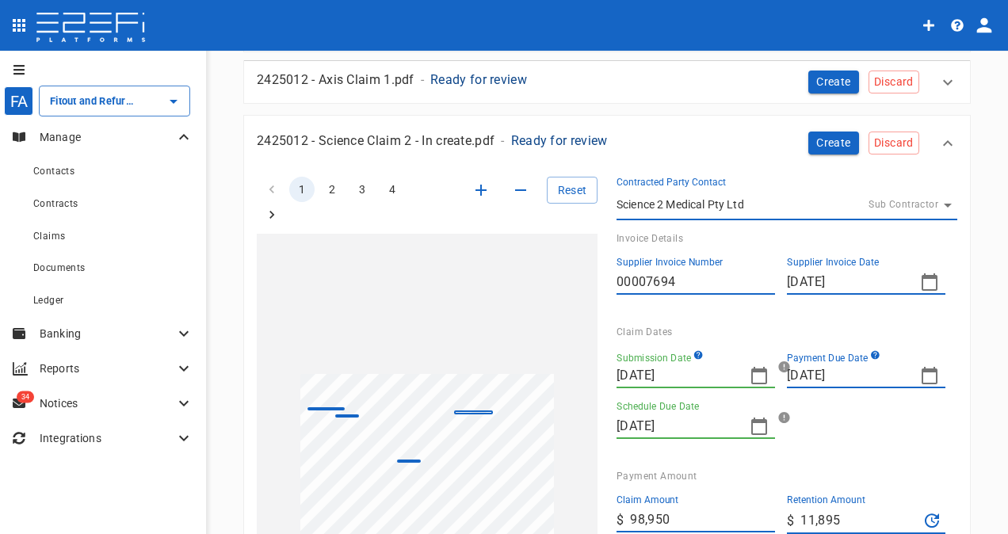
click at [939, 139] on icon at bounding box center [948, 143] width 19 height 19
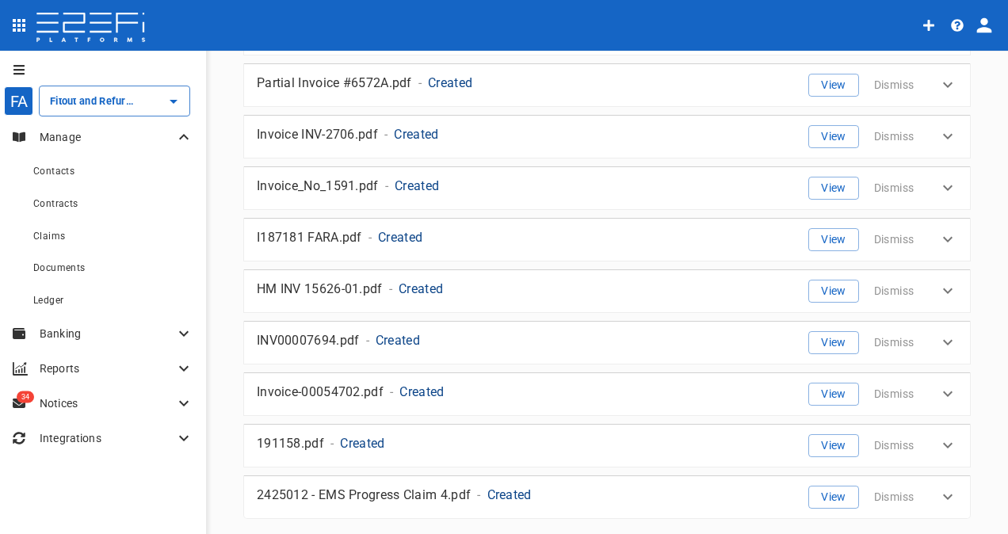
scroll to position [1863, 0]
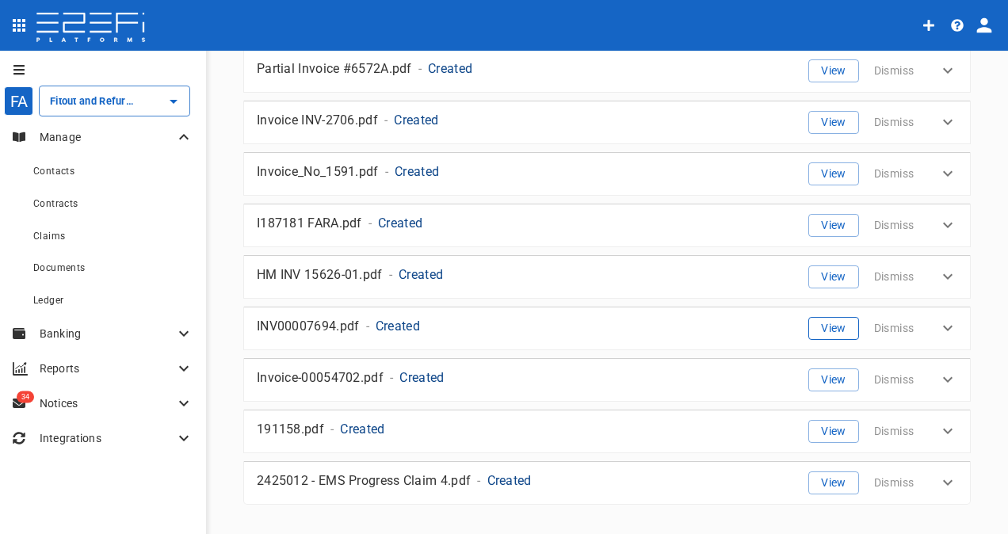
click at [835, 317] on button "View" at bounding box center [834, 328] width 51 height 23
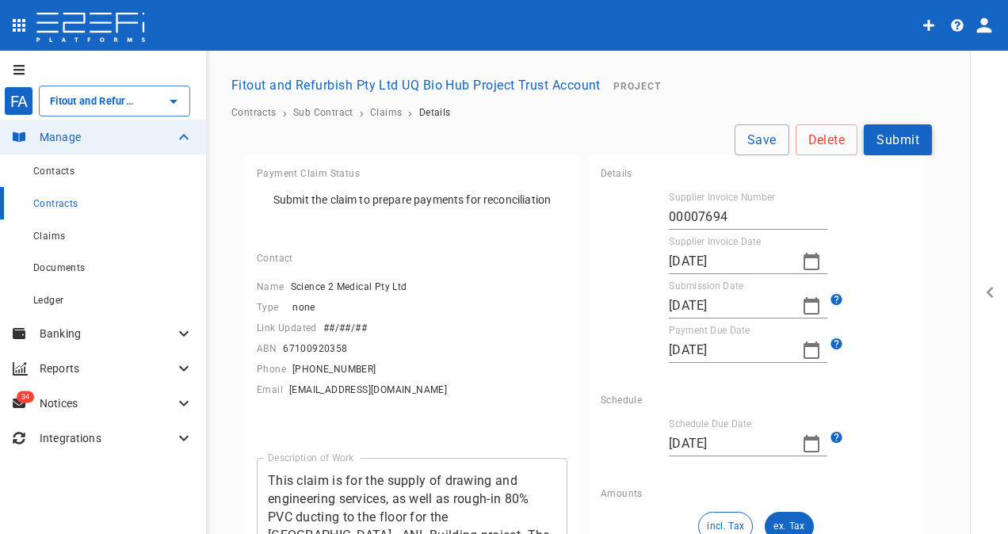
click at [905, 141] on button "Submit" at bounding box center [898, 139] width 68 height 31
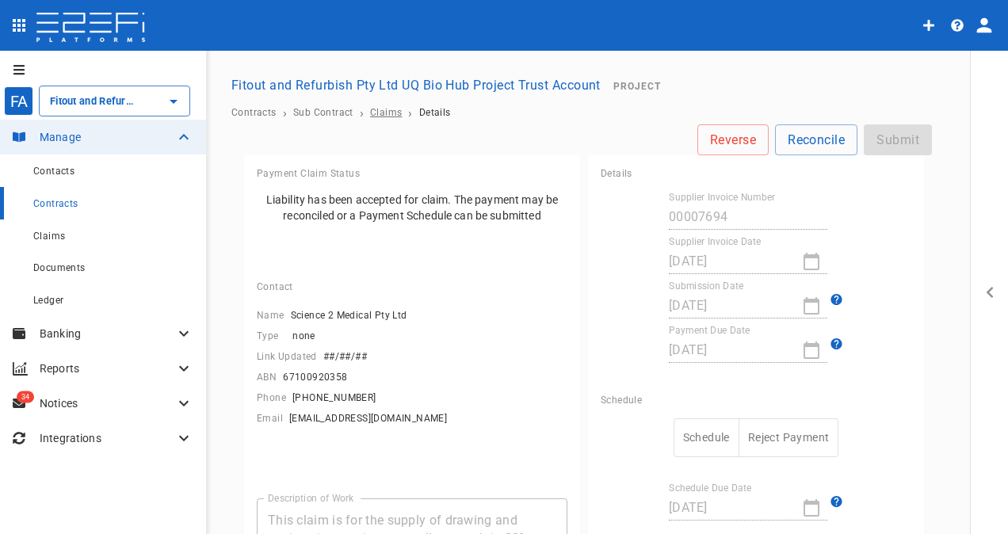
click at [384, 109] on span "Claims" at bounding box center [386, 112] width 32 height 11
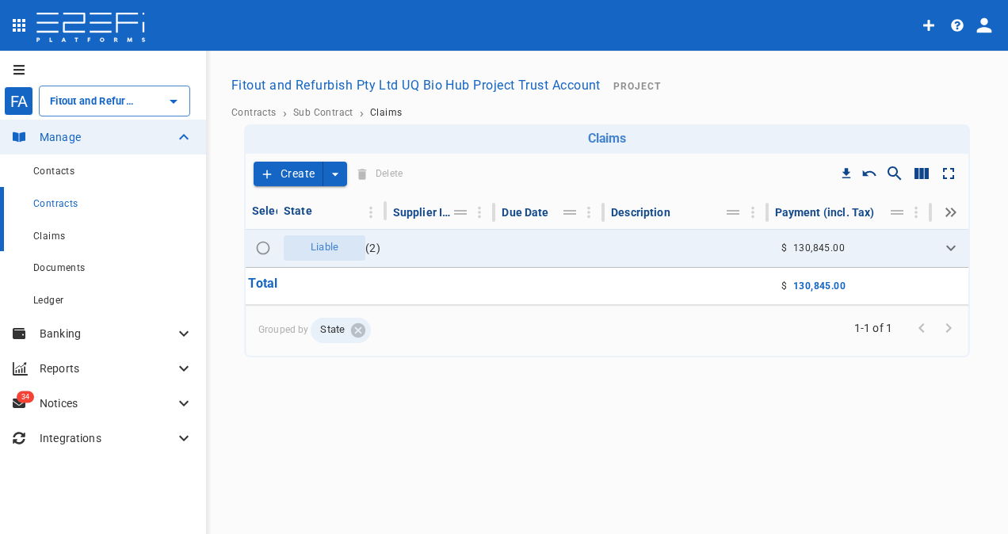
click at [62, 238] on span "Claims" at bounding box center [49, 236] width 32 height 11
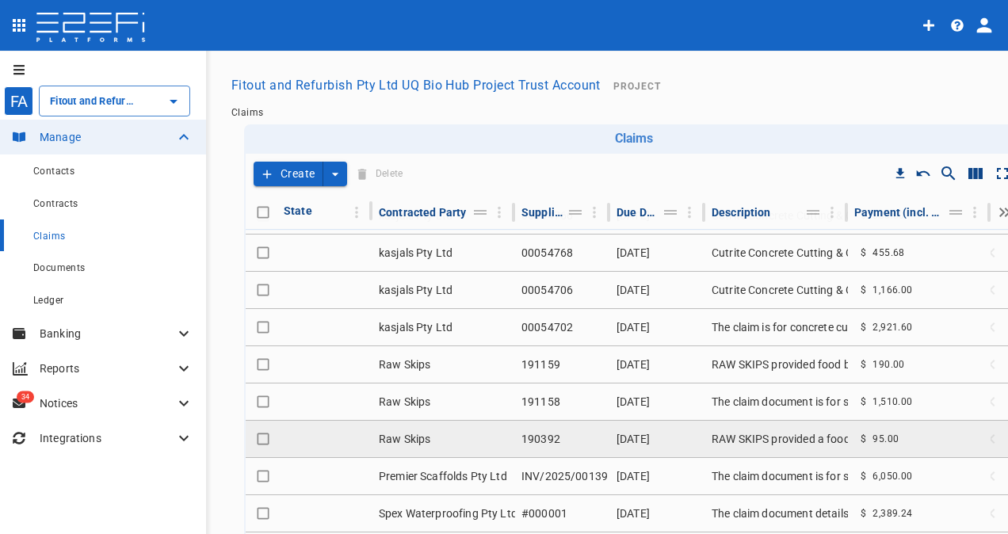
scroll to position [238, 0]
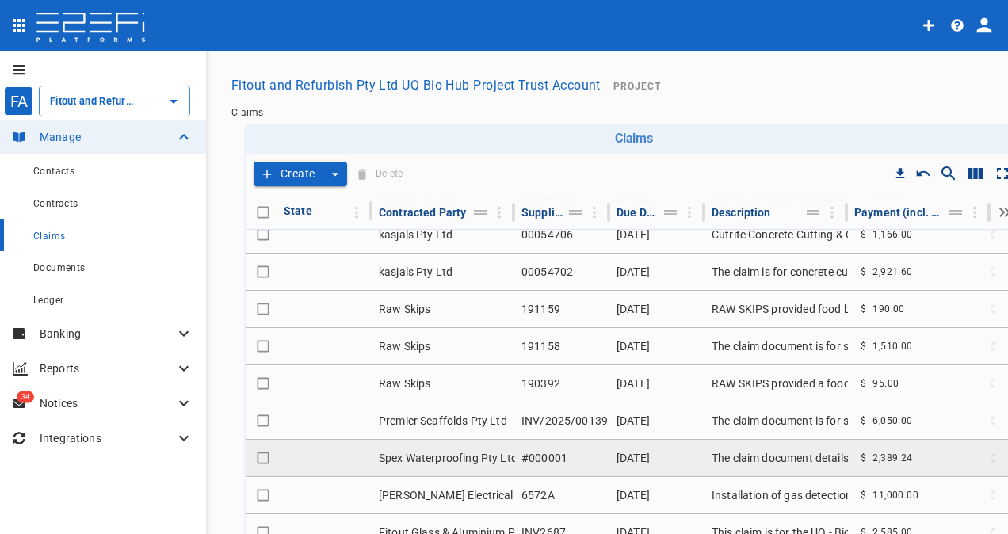
click at [462, 450] on td "Spex Waterproofing Pty Ltd" at bounding box center [444, 458] width 143 height 36
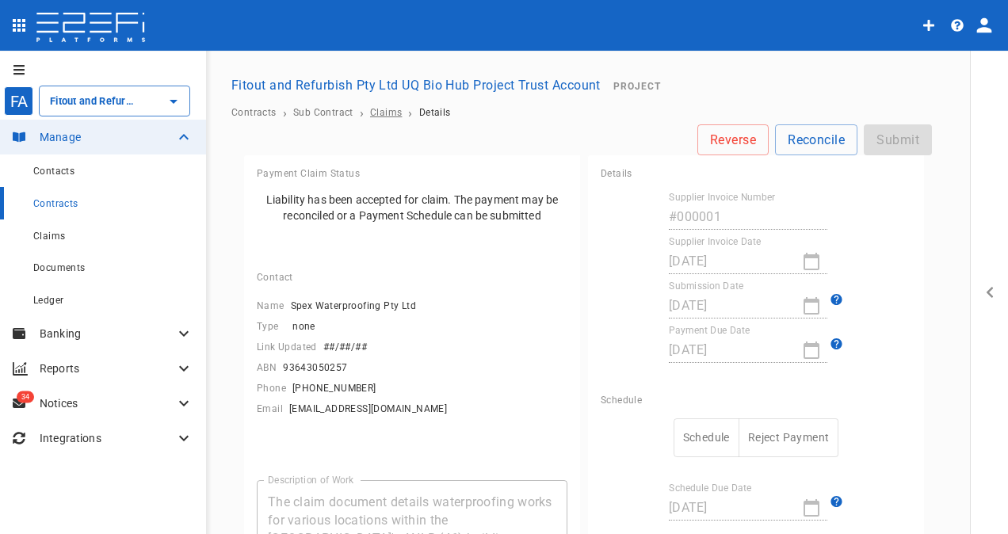
click at [385, 109] on span "Claims" at bounding box center [386, 112] width 32 height 11
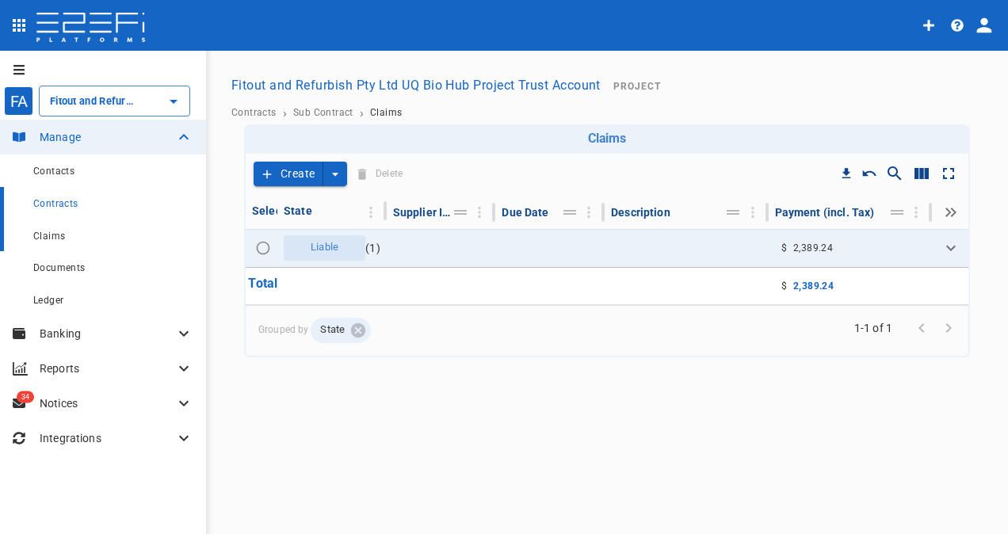
click at [44, 237] on span "Claims" at bounding box center [49, 236] width 32 height 11
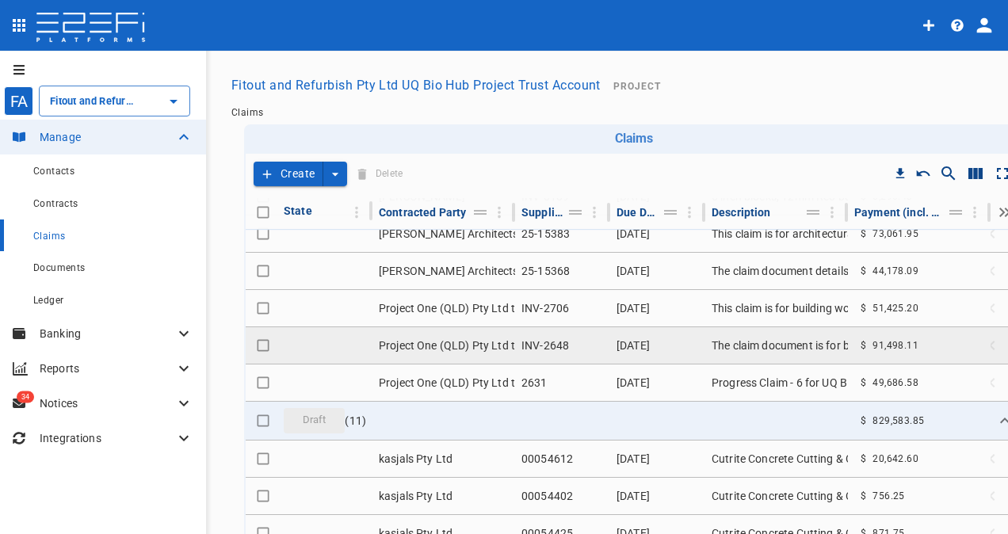
scroll to position [1110, 0]
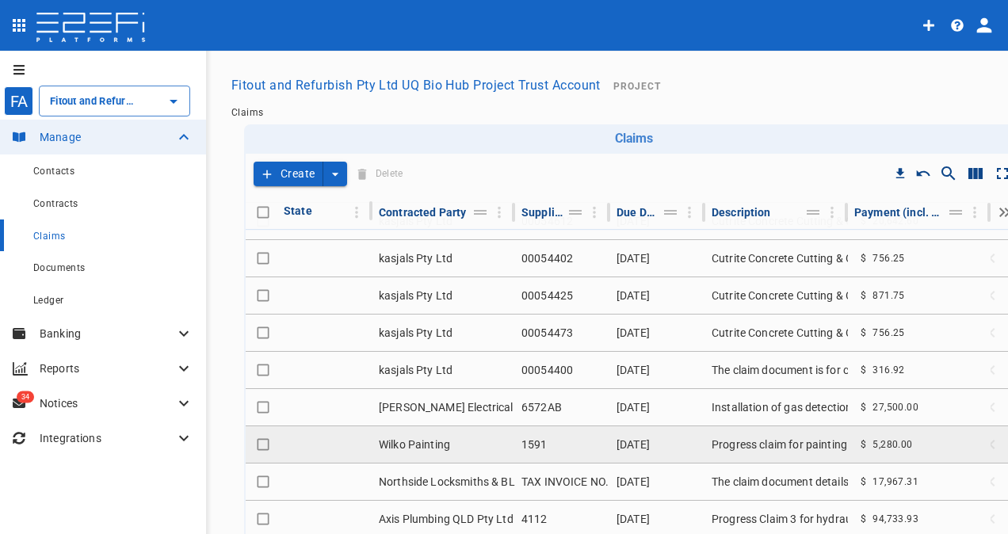
click at [428, 437] on td "Wilko Painting" at bounding box center [444, 445] width 143 height 36
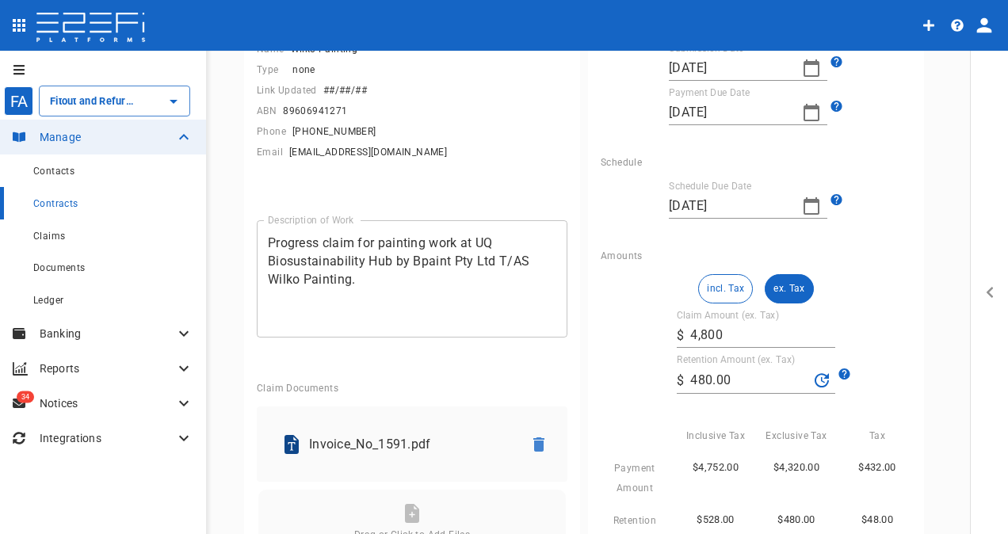
scroll to position [317, 0]
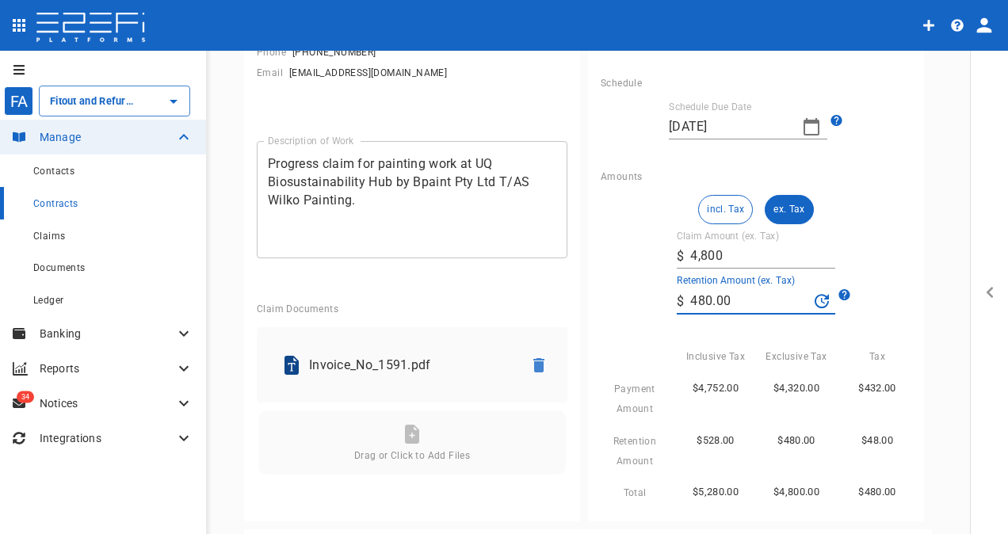
drag, startPoint x: 724, startPoint y: 300, endPoint x: 636, endPoint y: 300, distance: 88.0
click at [636, 300] on div "incl. Tax ex. Tax Claim Amount (ex. Tax) ​ $ 4,800 Retention Amount (ex. Tax) ​…" at bounding box center [756, 349] width 311 height 308
type input "0"
click at [722, 412] on div "$5,280.00" at bounding box center [709, 392] width 81 height 52
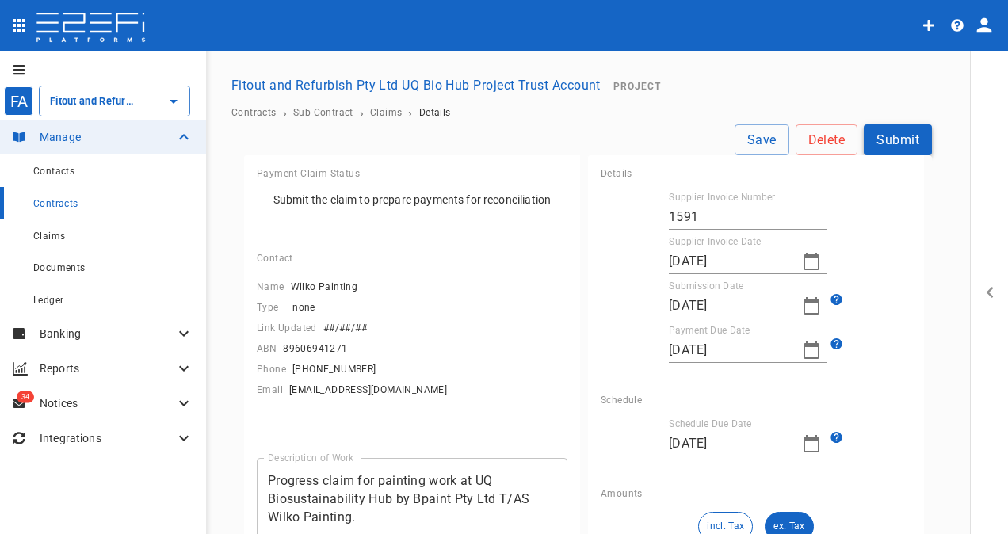
click at [897, 138] on button "Submit" at bounding box center [898, 139] width 68 height 31
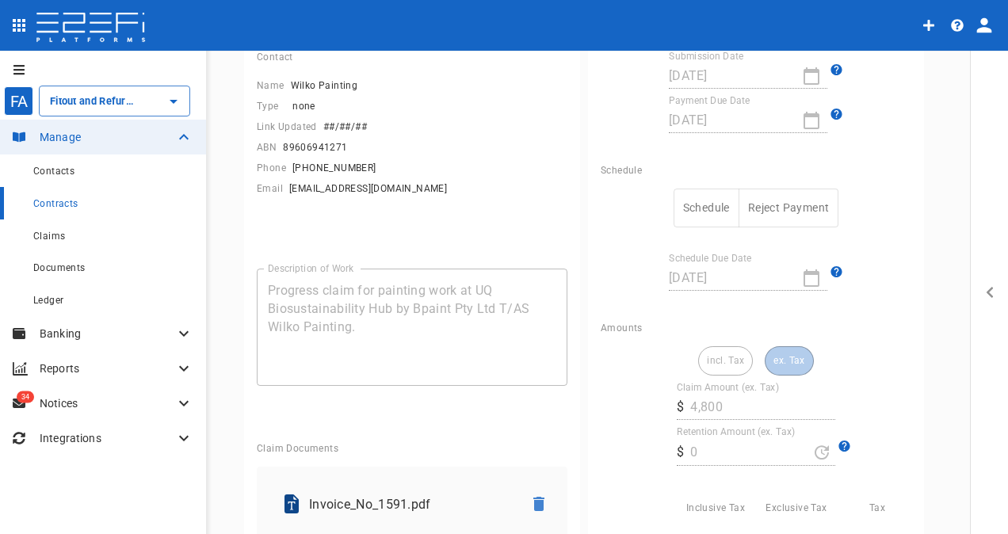
scroll to position [238, 0]
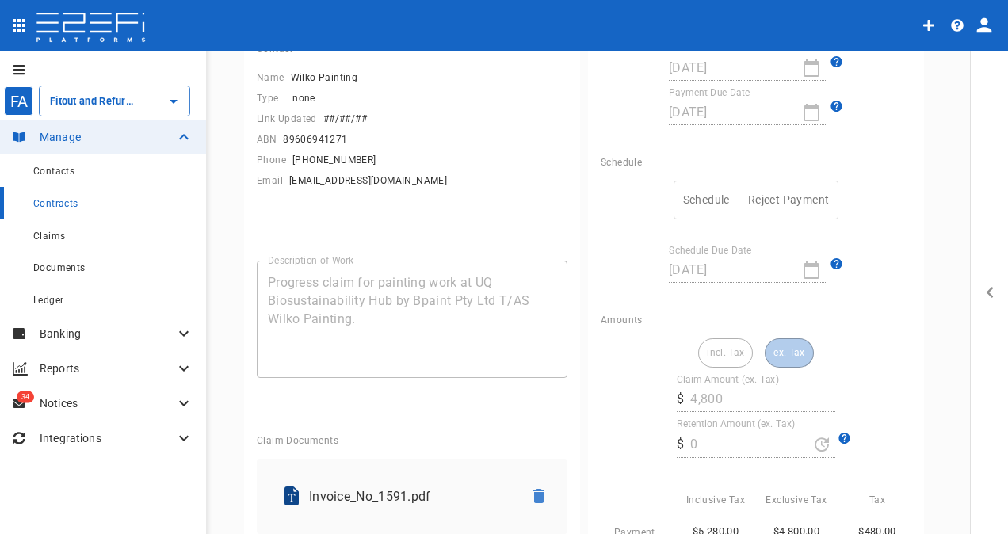
click at [678, 193] on button "Schedule" at bounding box center [707, 200] width 66 height 39
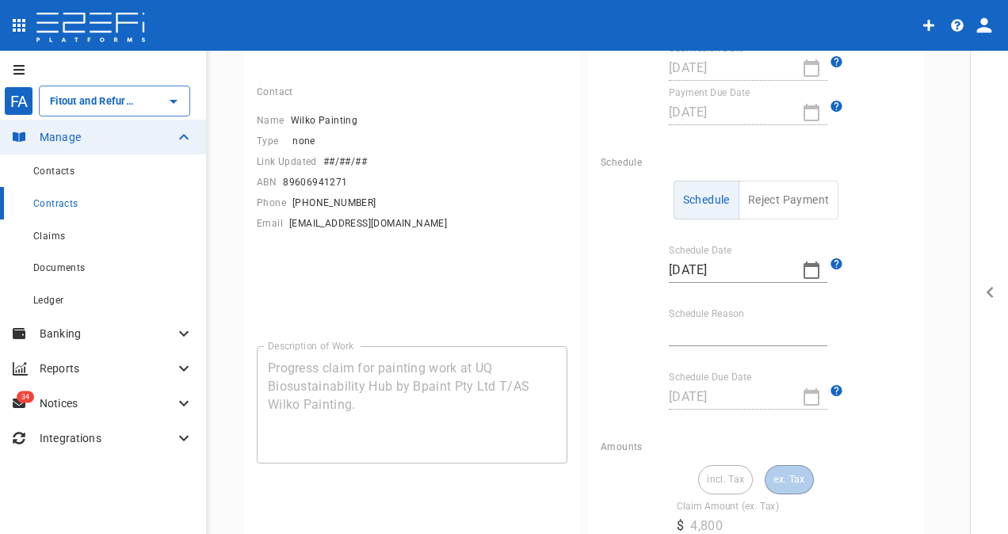
click at [697, 322] on input "Schedule Reason" at bounding box center [748, 333] width 159 height 25
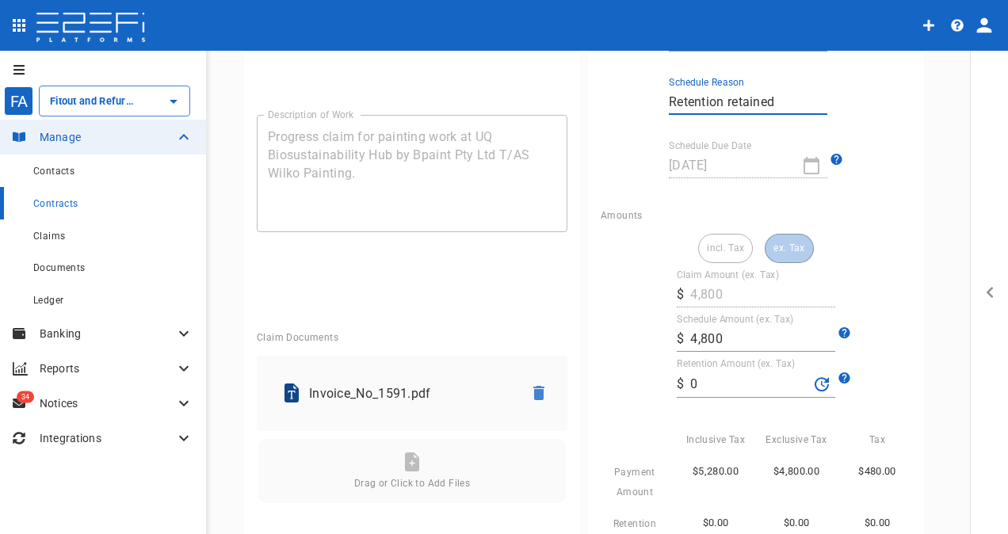
scroll to position [476, 0]
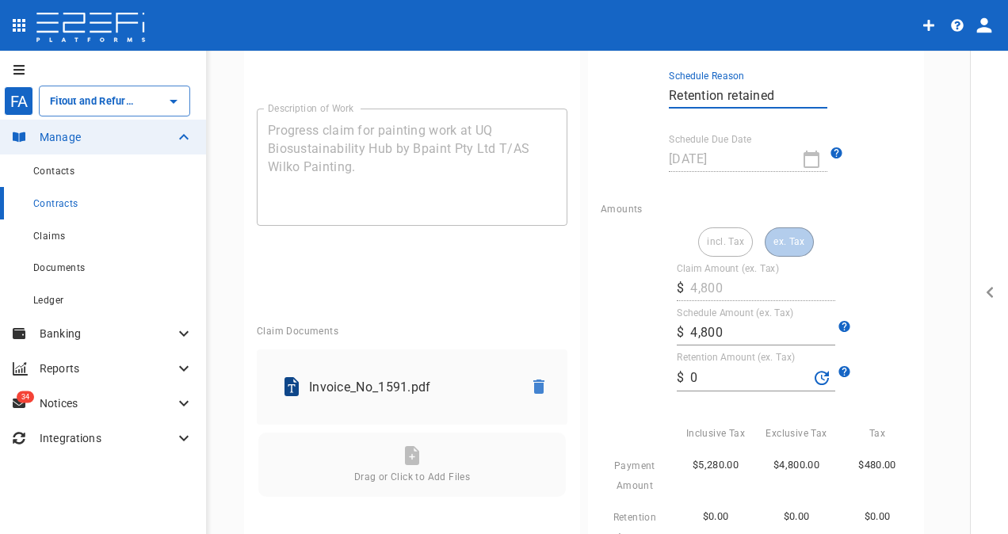
type input "Retention retained"
click at [703, 377] on input "0" at bounding box center [750, 377] width 118 height 25
click at [634, 398] on div "incl. Tax ex. Tax Claim Amount (ex. Tax) ​ $ 4,800 Schedule Amount (ex. Tax) ​ …" at bounding box center [756, 404] width 311 height 352
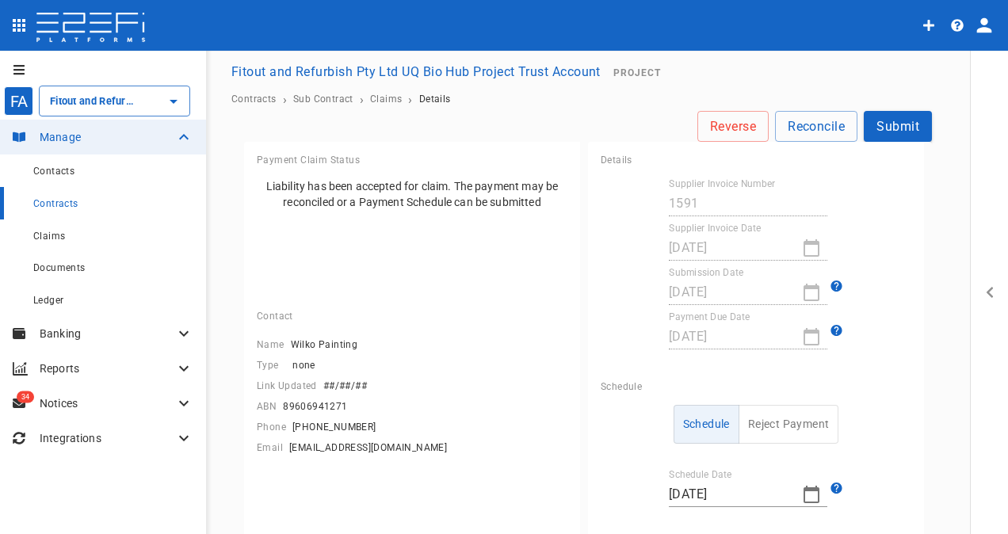
scroll to position [0, 0]
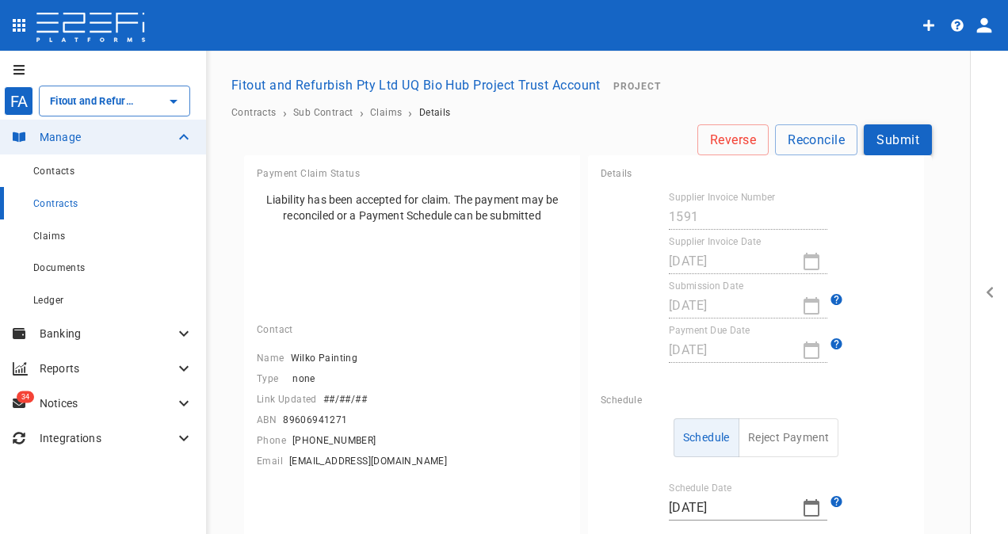
click at [897, 136] on button "Submit" at bounding box center [898, 139] width 68 height 31
type input "480"
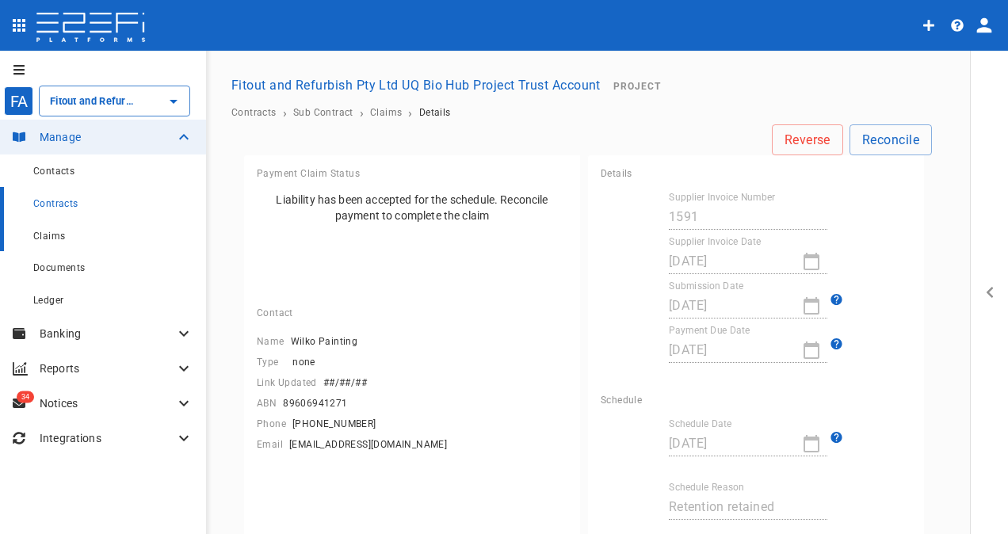
click at [44, 235] on span "Claims" at bounding box center [49, 236] width 32 height 11
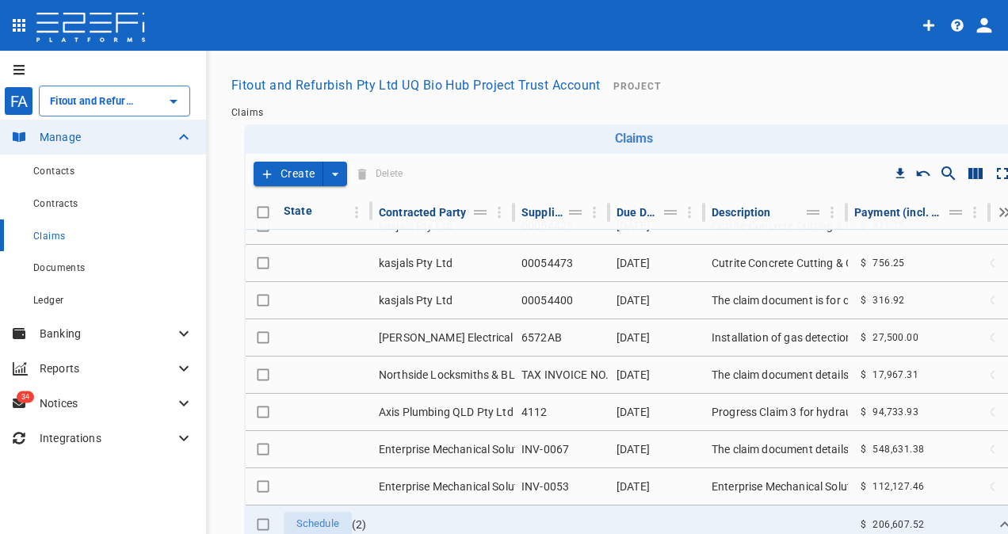
scroll to position [1187, 0]
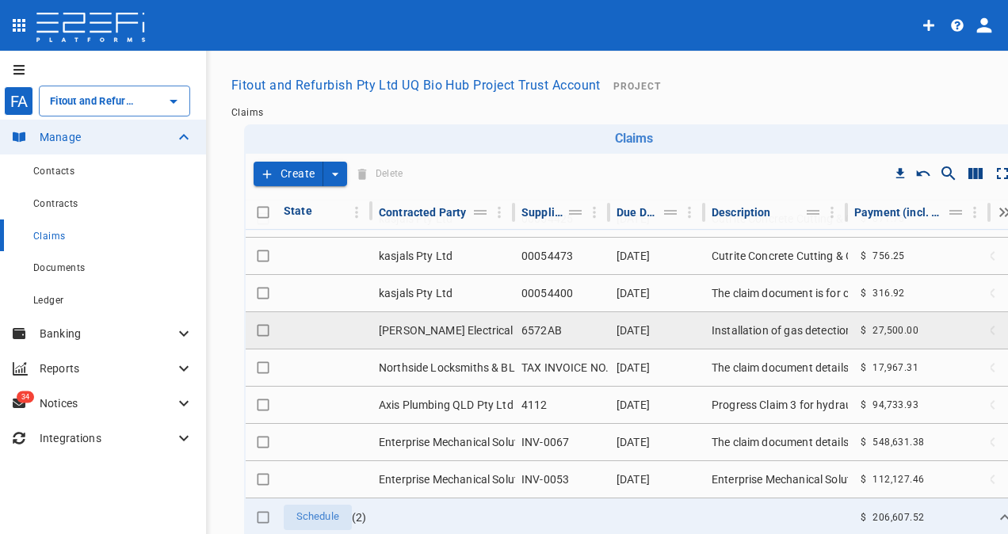
click at [553, 322] on td "6572AB" at bounding box center [562, 330] width 95 height 36
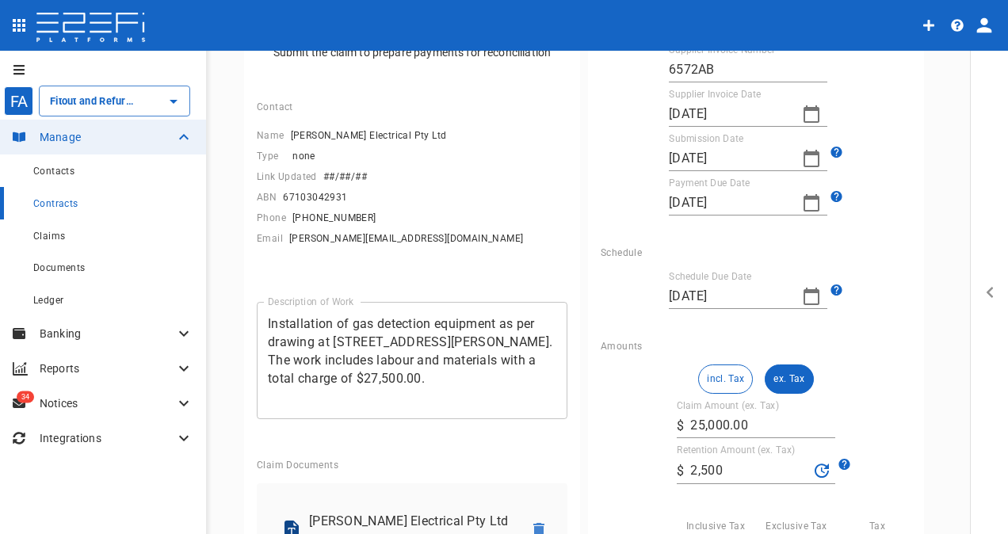
scroll to position [159, 0]
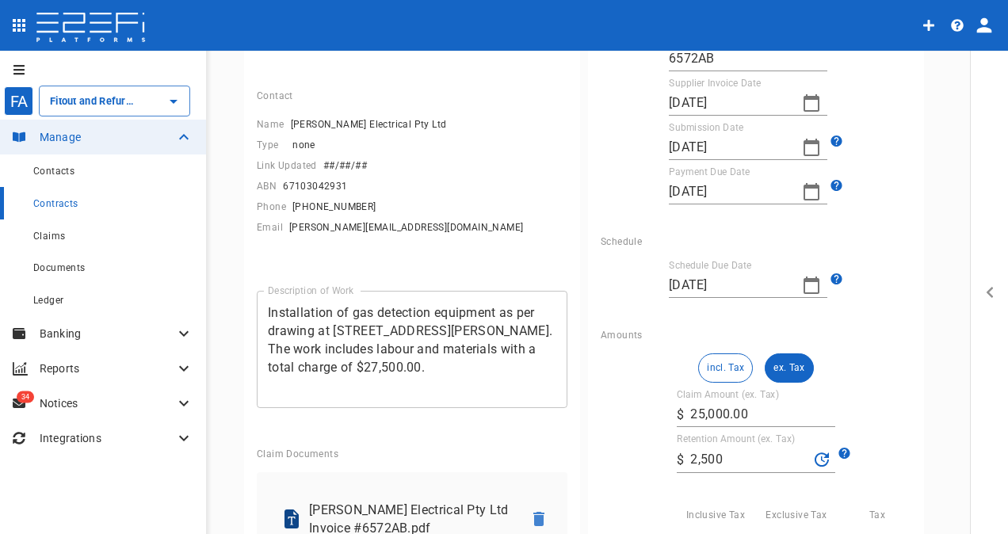
click at [725, 450] on input "2,500" at bounding box center [750, 459] width 118 height 25
type input "2"
click at [868, 389] on div "incl. Tax ex. Tax Claim Amount (ex. Tax) ​ $ 25,000.00 Retention Amount (ex. Ta…" at bounding box center [756, 508] width 311 height 308
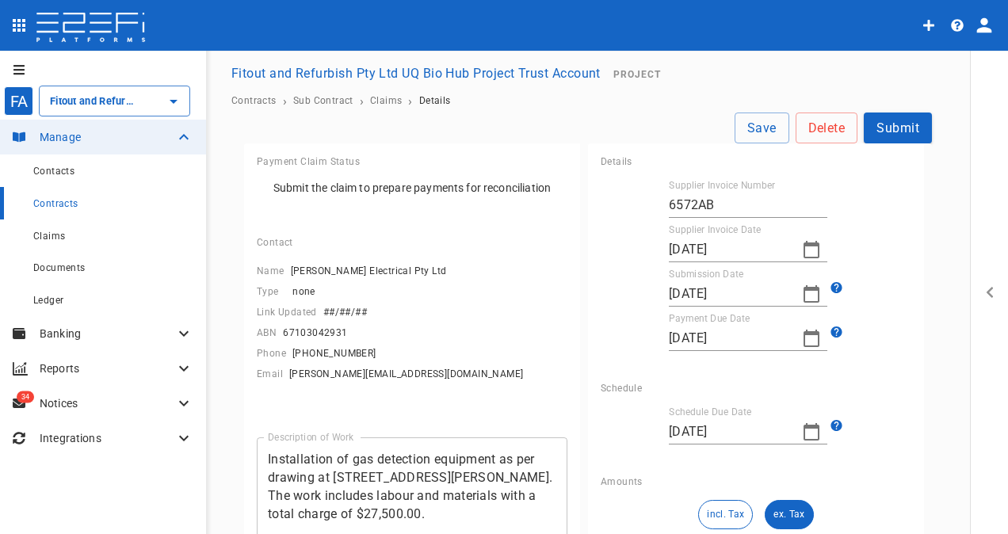
scroll to position [0, 0]
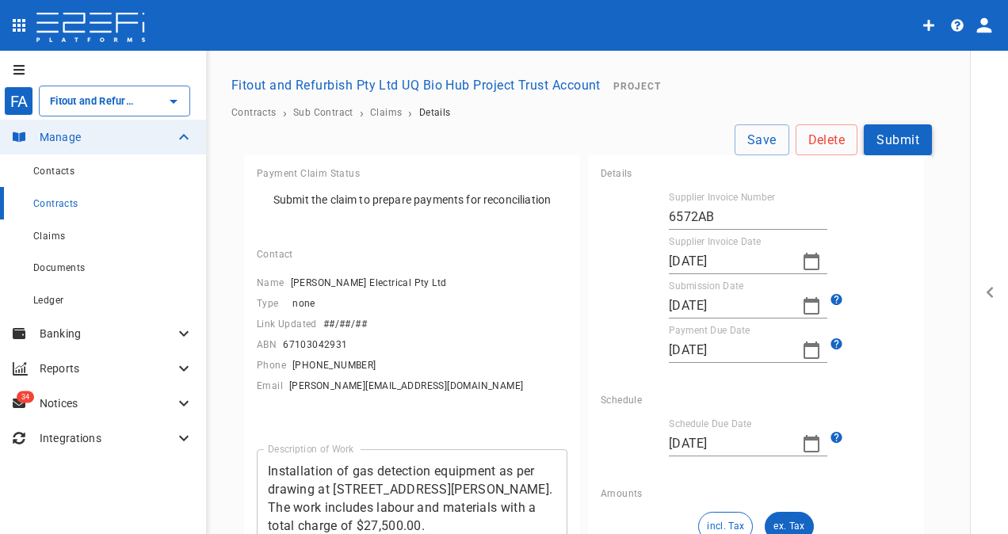
click at [871, 140] on button "Submit" at bounding box center [898, 139] width 68 height 31
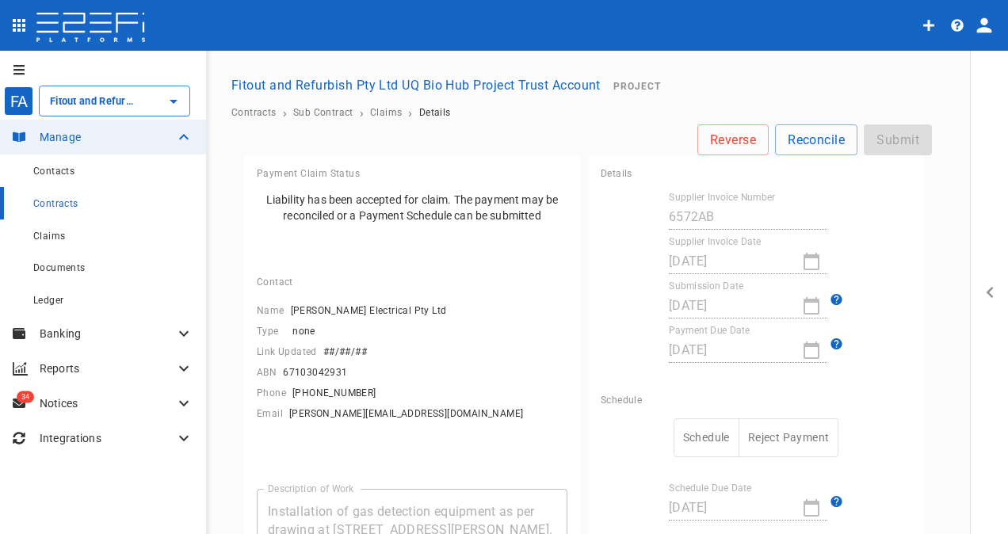
type input "0"
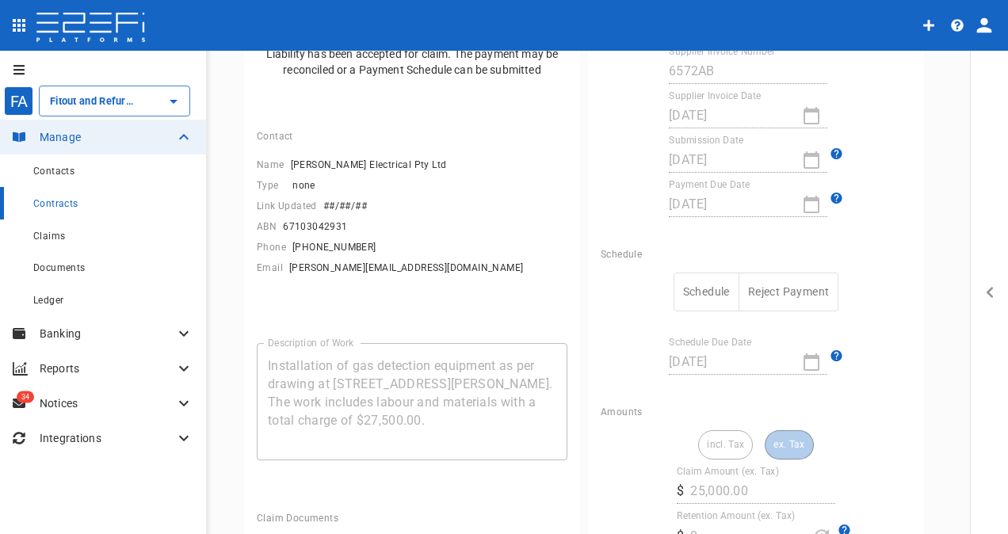
scroll to position [159, 0]
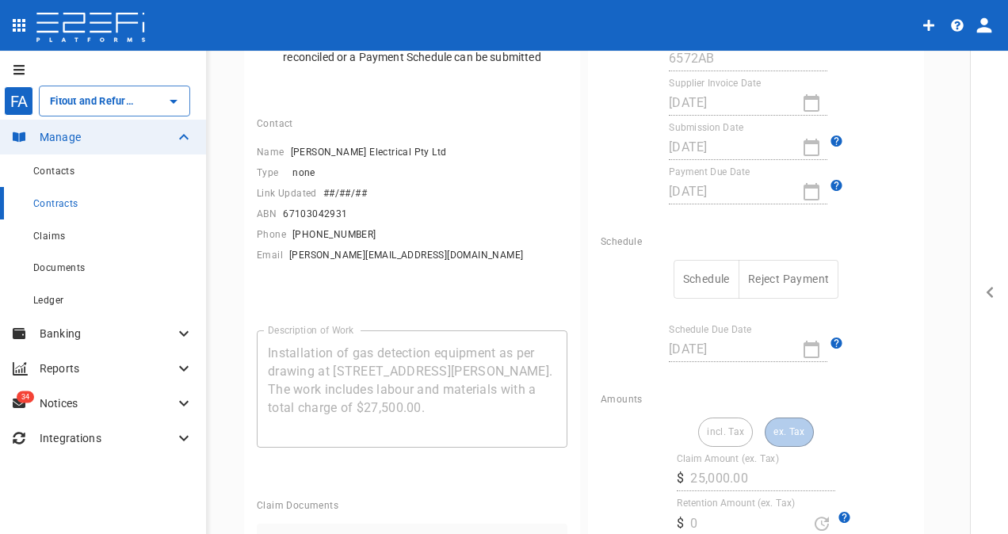
click at [702, 271] on button "Schedule" at bounding box center [707, 279] width 66 height 39
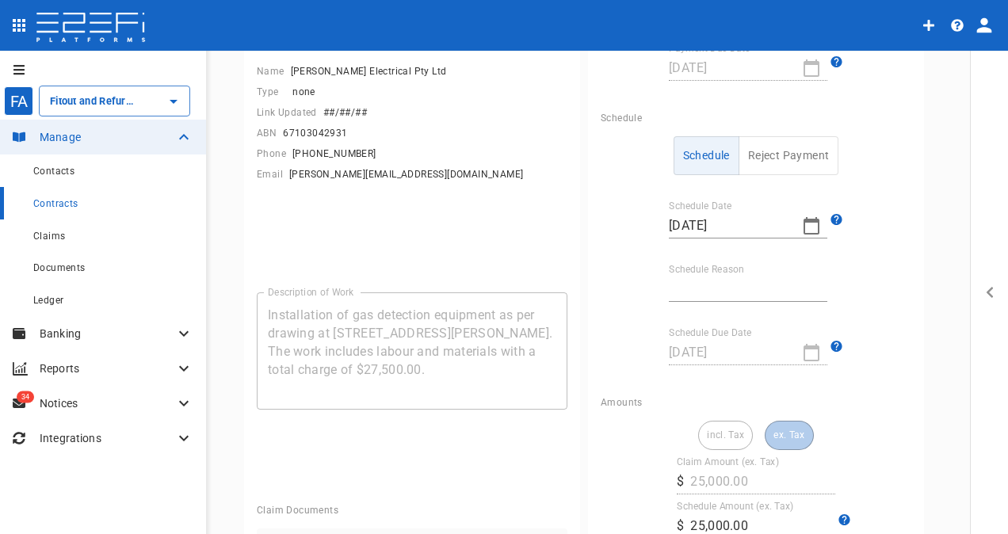
scroll to position [317, 0]
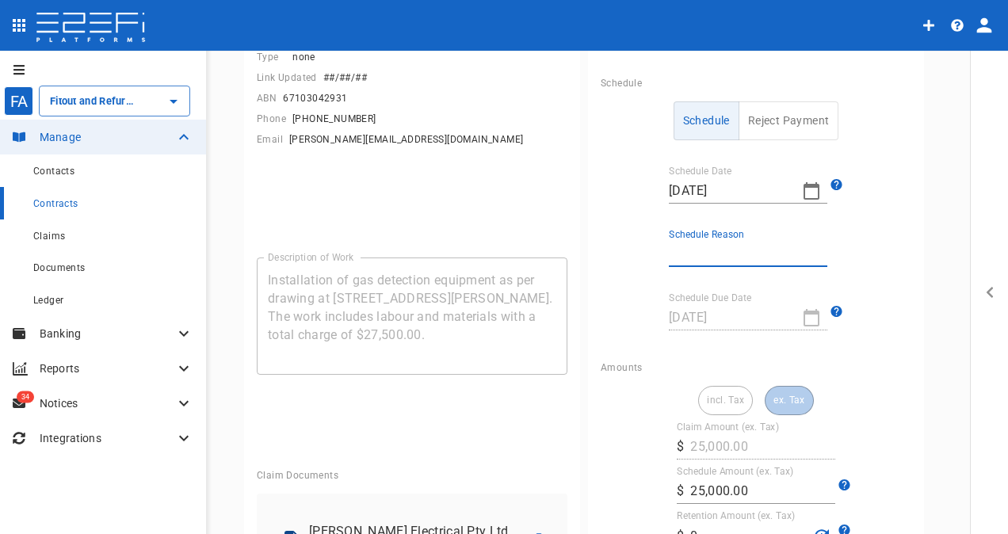
click at [709, 254] on input "Schedule Reason" at bounding box center [748, 254] width 159 height 25
type input "Retention retained"
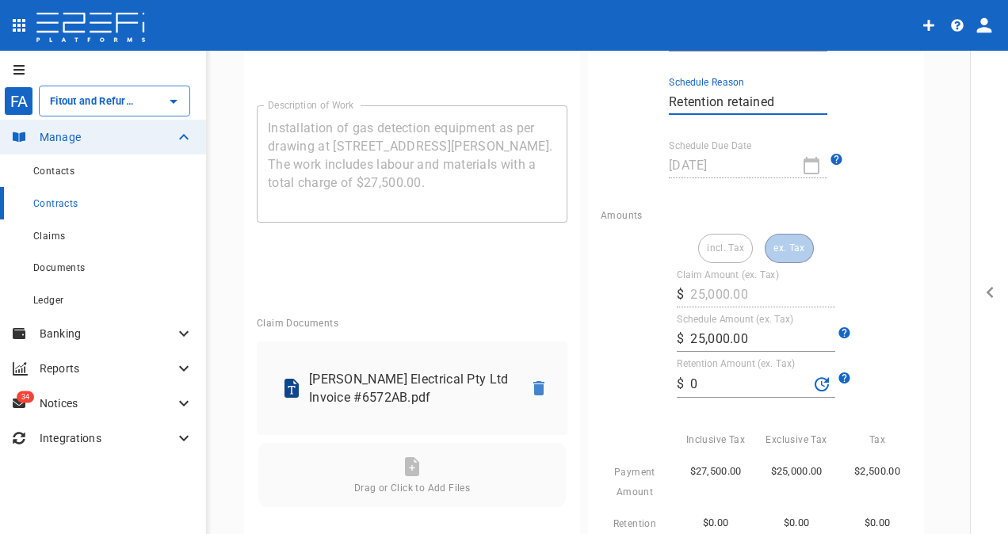
scroll to position [476, 0]
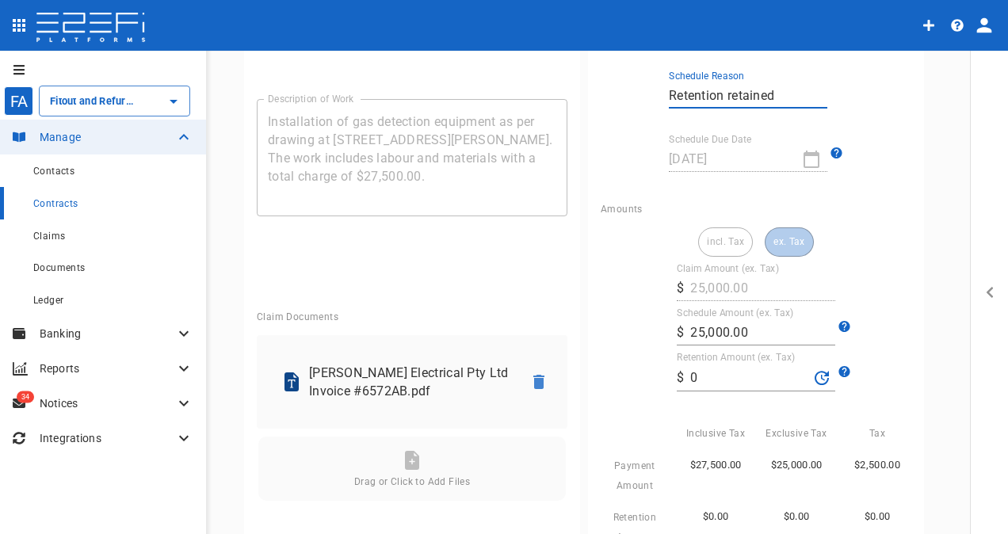
click at [702, 373] on input "0" at bounding box center [750, 377] width 118 height 25
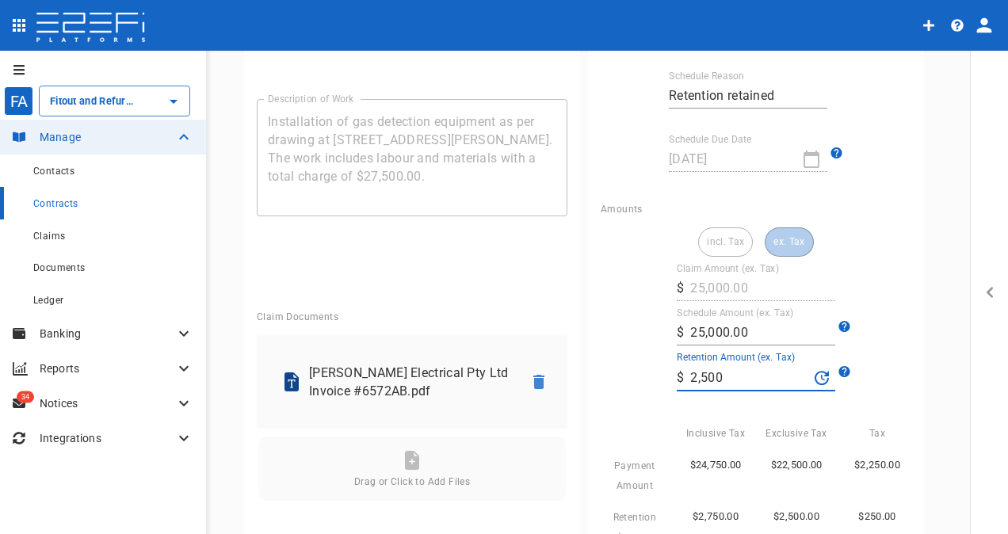
type input "2,500"
drag, startPoint x: 618, startPoint y: 407, endPoint x: 641, endPoint y: 408, distance: 22.3
click at [623, 408] on div "incl. Tax ex. Tax Claim Amount (ex. Tax) ​ $ 25,000.00 Schedule Amount (ex. Tax…" at bounding box center [756, 404] width 311 height 352
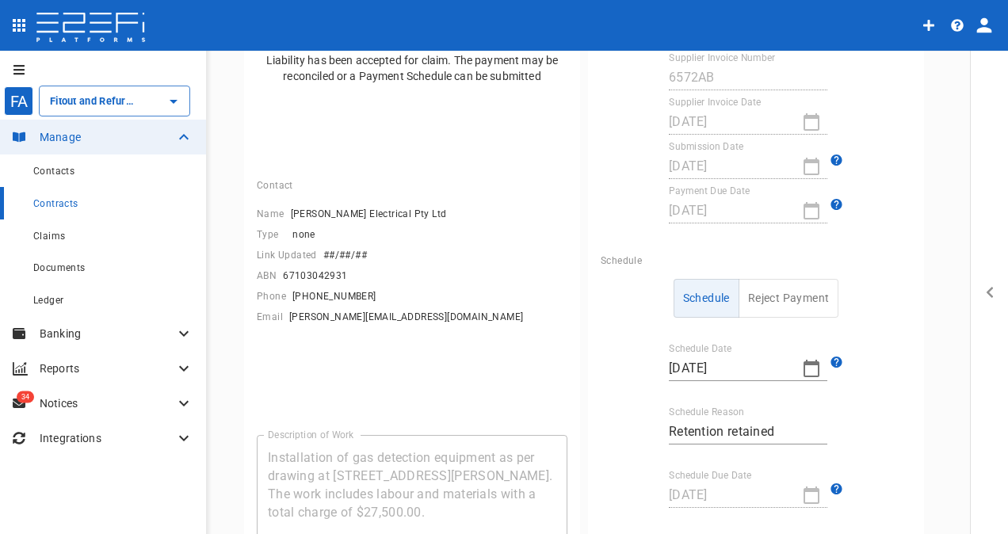
scroll to position [0, 0]
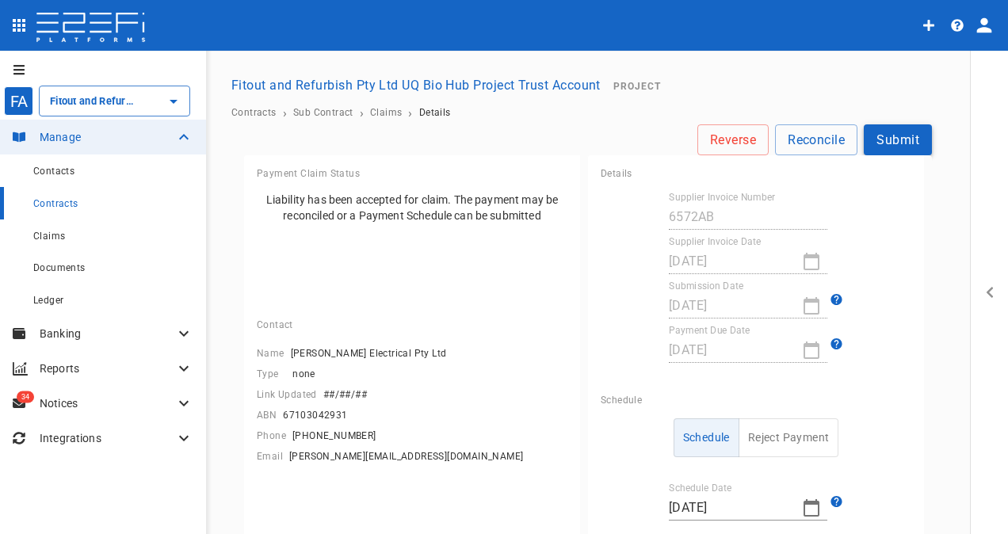
click at [888, 136] on button "Submit" at bounding box center [898, 139] width 68 height 31
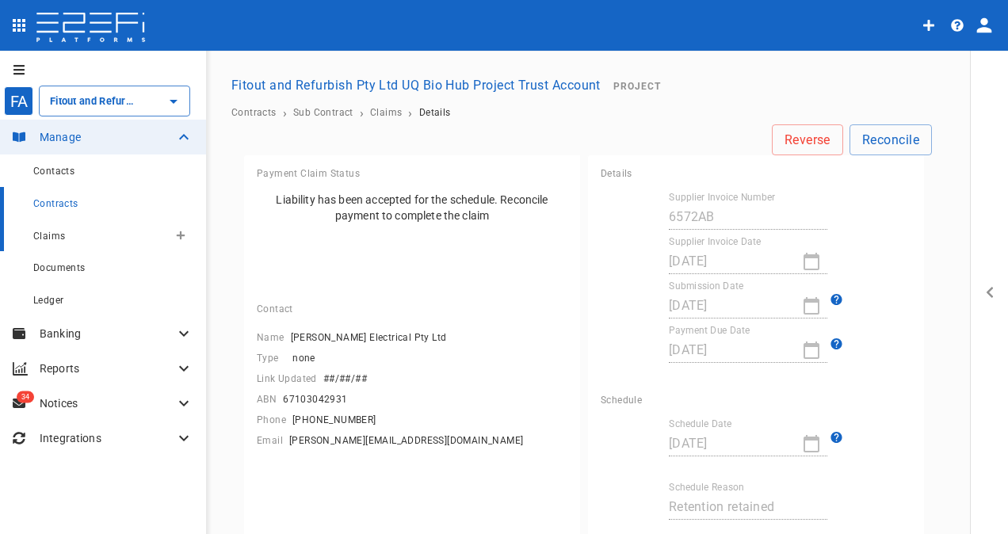
click at [54, 235] on span "Claims" at bounding box center [49, 236] width 32 height 11
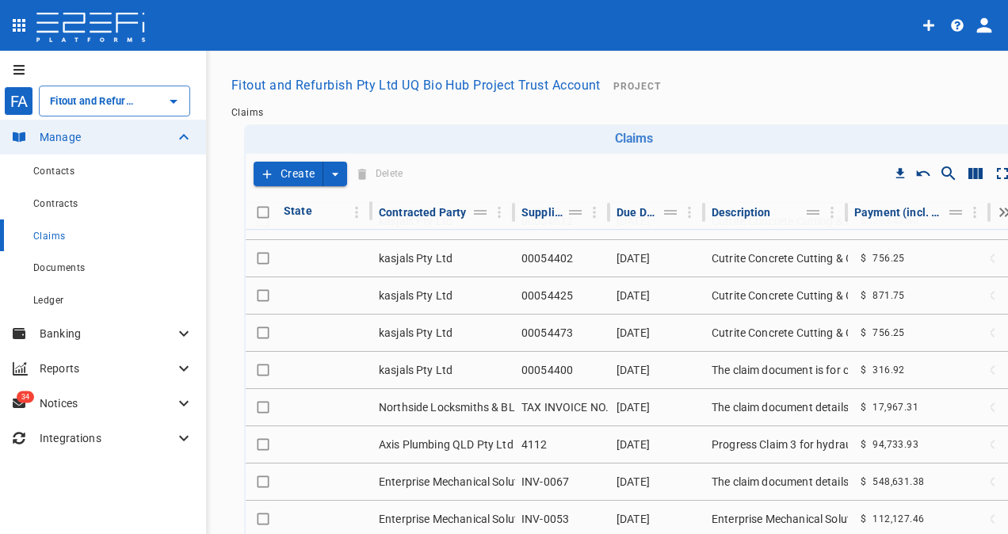
scroll to position [1187, 0]
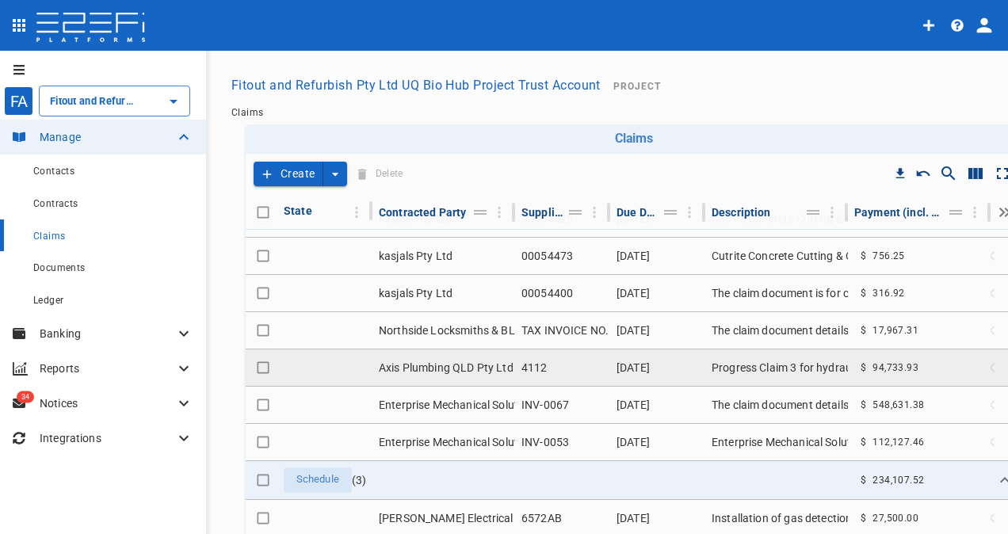
click at [461, 357] on td "Axis Plumbing QLD Pty Ltd" at bounding box center [444, 368] width 143 height 36
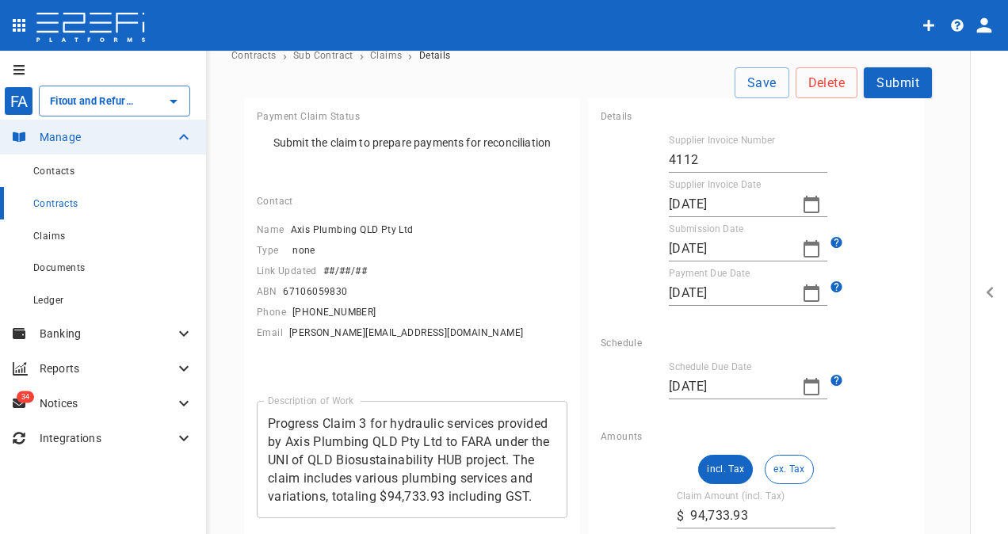
scroll to position [159, 0]
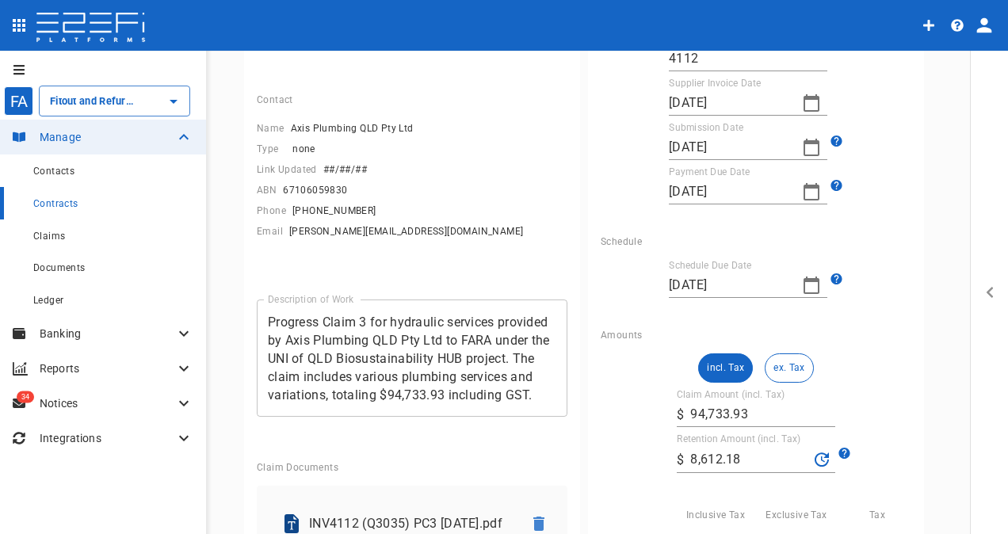
click at [761, 292] on input "[DATE]" at bounding box center [729, 285] width 121 height 25
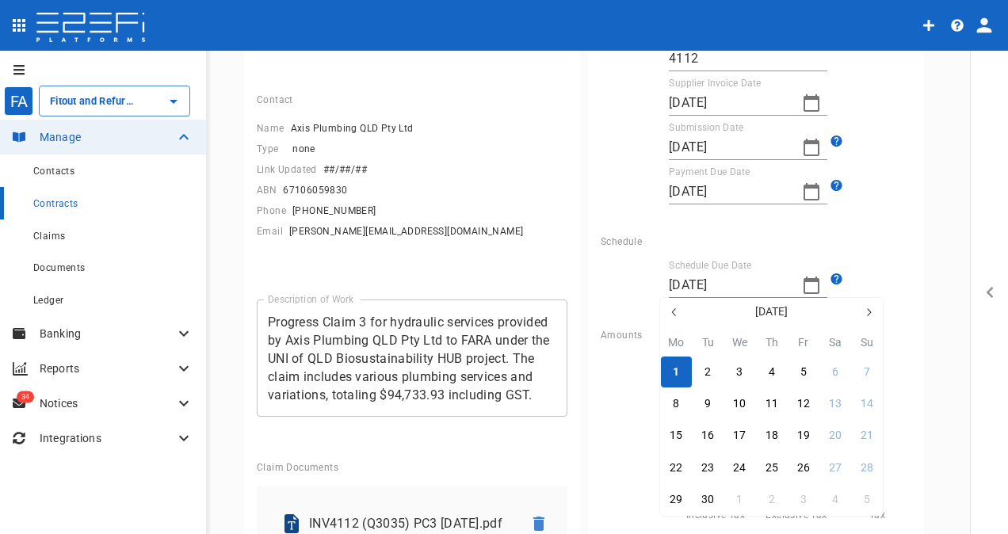
click at [677, 316] on icon "button" at bounding box center [674, 312] width 13 height 13
click at [801, 496] on div "29" at bounding box center [804, 500] width 13 height 17
type input "[DATE]"
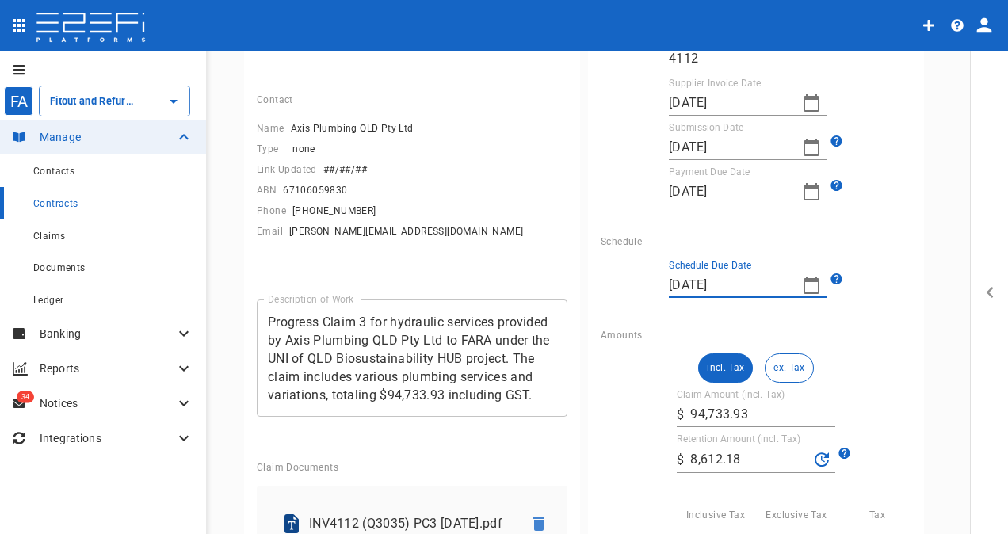
click at [859, 222] on div "Supplier Invoice Number 4112 Supplier Invoice Date 25/07/2025 Submission Date 0…" at bounding box center [756, 125] width 311 height 197
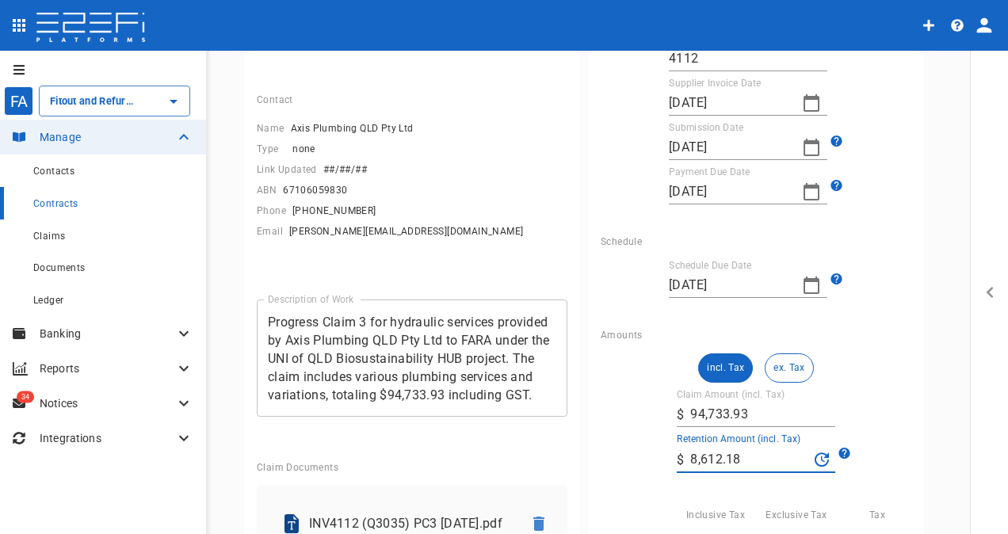
drag, startPoint x: 745, startPoint y: 468, endPoint x: 601, endPoint y: 449, distance: 145.5
click at [602, 449] on div "incl. Tax ex. Tax Claim Amount (incl. Tax) ​ $ 94,733.93 Retention Amount (incl…" at bounding box center [756, 508] width 311 height 308
type input "0"
drag, startPoint x: 620, startPoint y: 434, endPoint x: 667, endPoint y: 415, distance: 50.8
click at [621, 435] on div "incl. Tax ex. Tax Claim Amount (incl. Tax) ​ $ 94,733.93 Retention Amount (incl…" at bounding box center [756, 508] width 311 height 308
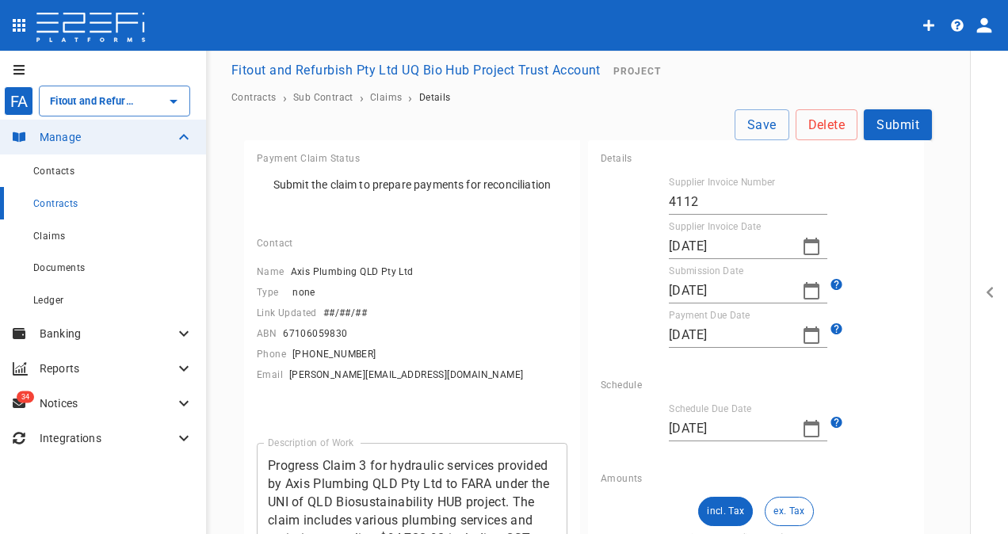
scroll to position [0, 0]
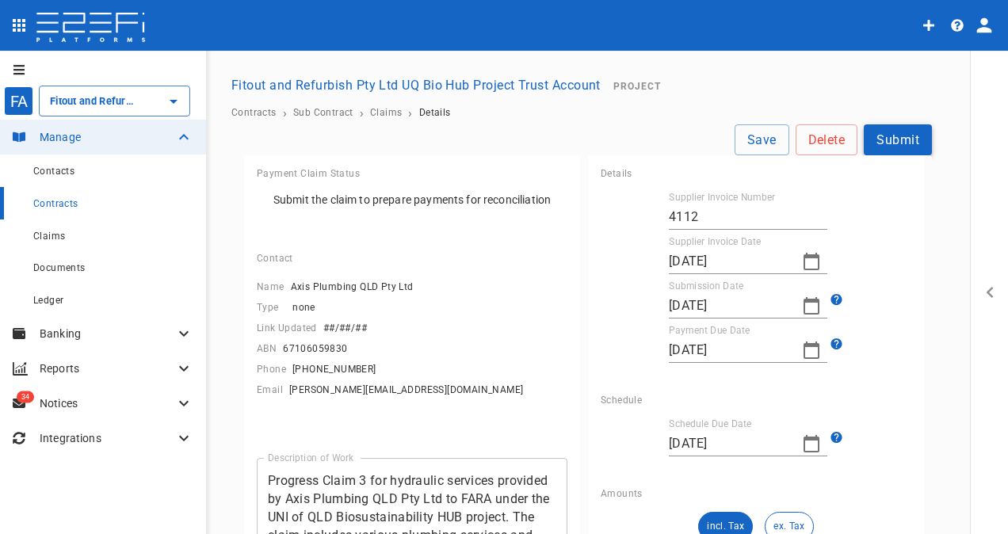
click at [891, 136] on button "Submit" at bounding box center [898, 139] width 68 height 31
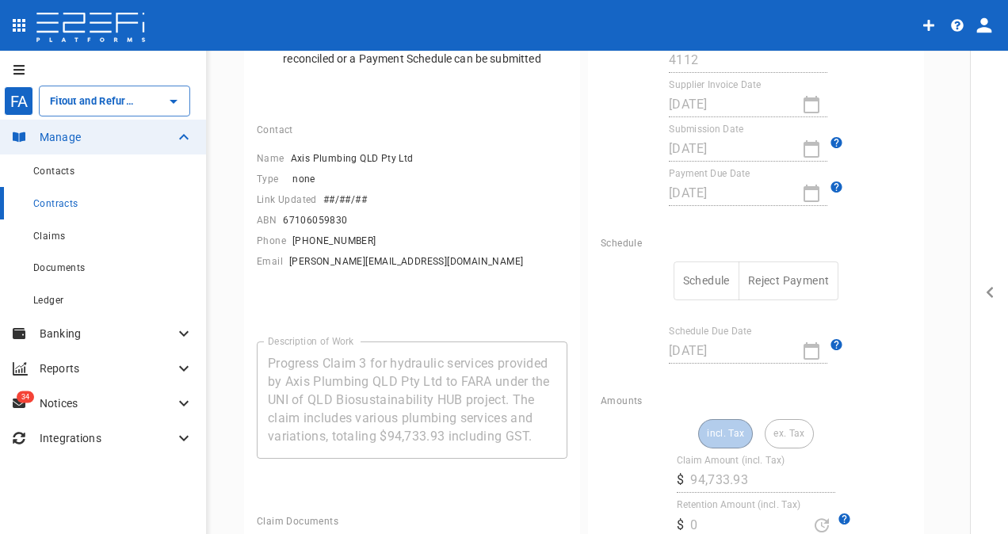
scroll to position [159, 0]
click at [682, 281] on button "Schedule" at bounding box center [707, 279] width 66 height 39
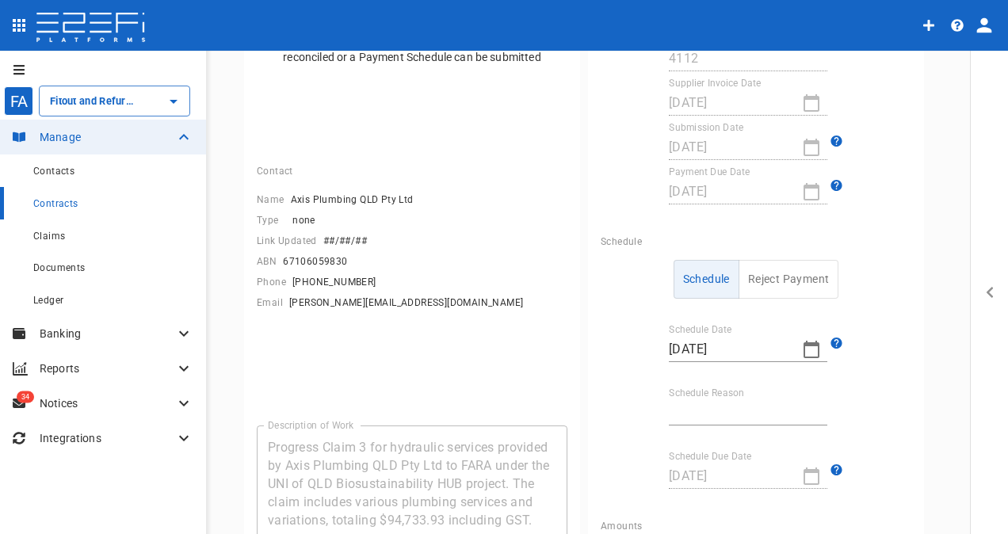
click at [714, 415] on input "Schedule Reason" at bounding box center [748, 412] width 159 height 25
type input "Retention retained"
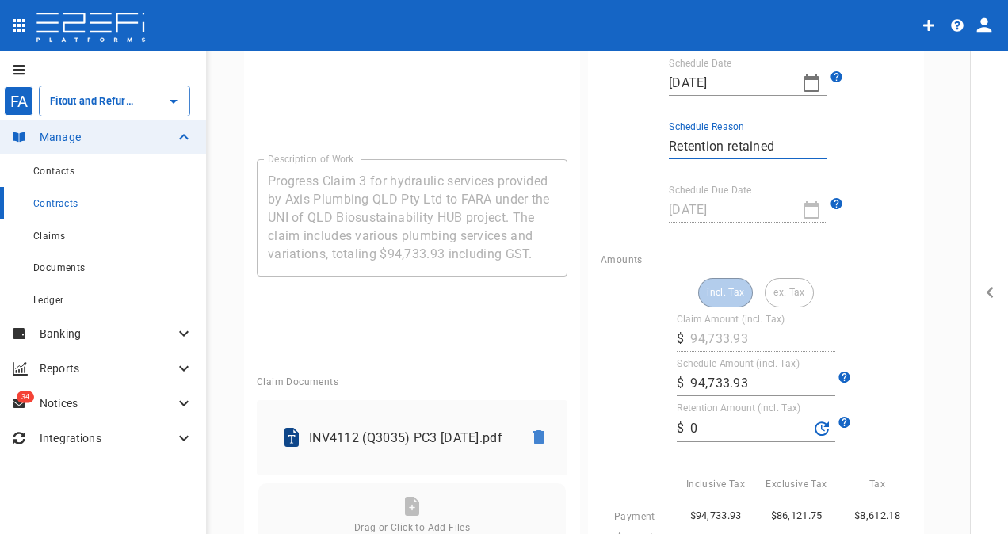
scroll to position [476, 0]
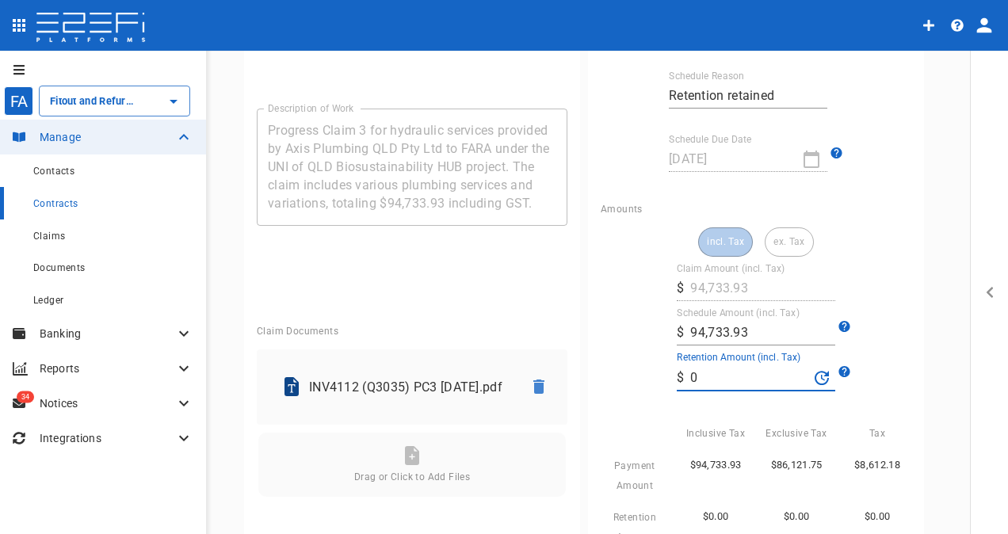
click at [719, 379] on input "0" at bounding box center [750, 377] width 118 height 25
type input "6,286.12"
click at [634, 399] on div "incl. Tax ex. Tax Claim Amount (incl. Tax) ​ $ 94,733.93 Schedule Amount (incl.…" at bounding box center [756, 404] width 311 height 352
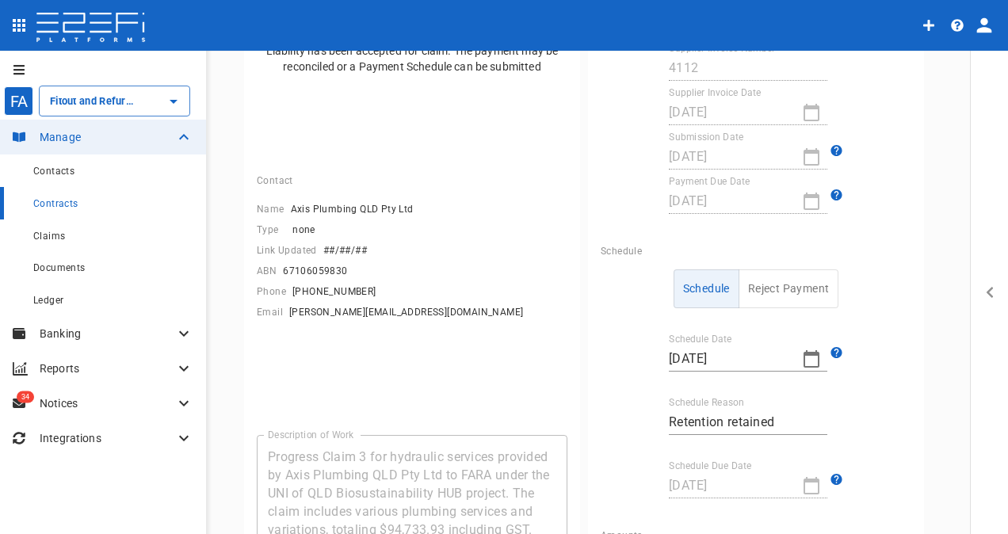
scroll to position [0, 0]
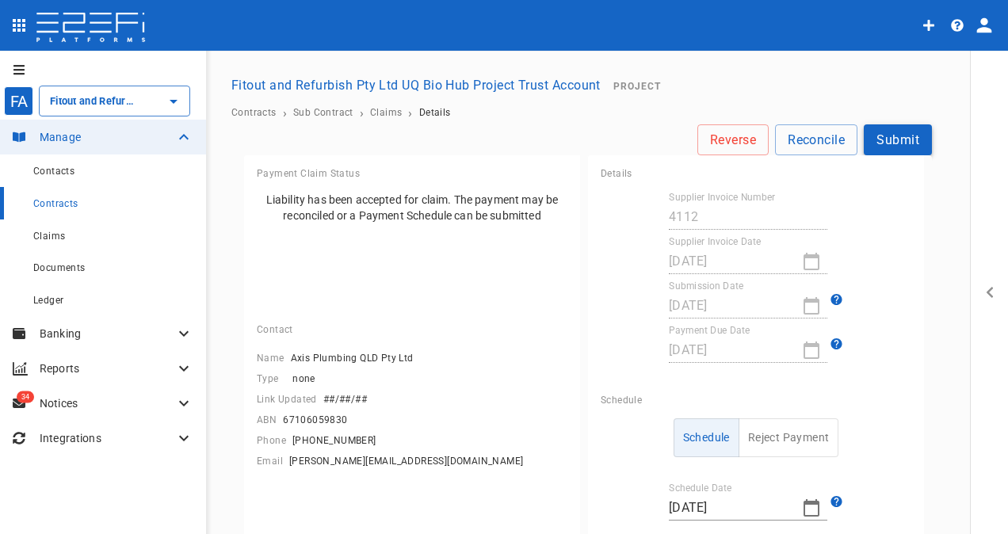
click at [880, 136] on button "Submit" at bounding box center [898, 139] width 68 height 31
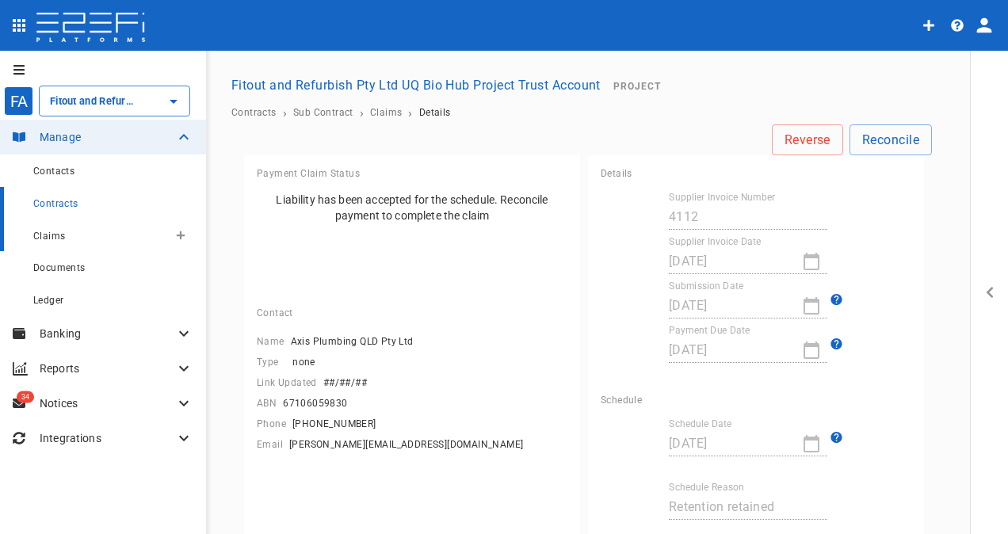
click at [41, 235] on span "Claims" at bounding box center [49, 236] width 32 height 11
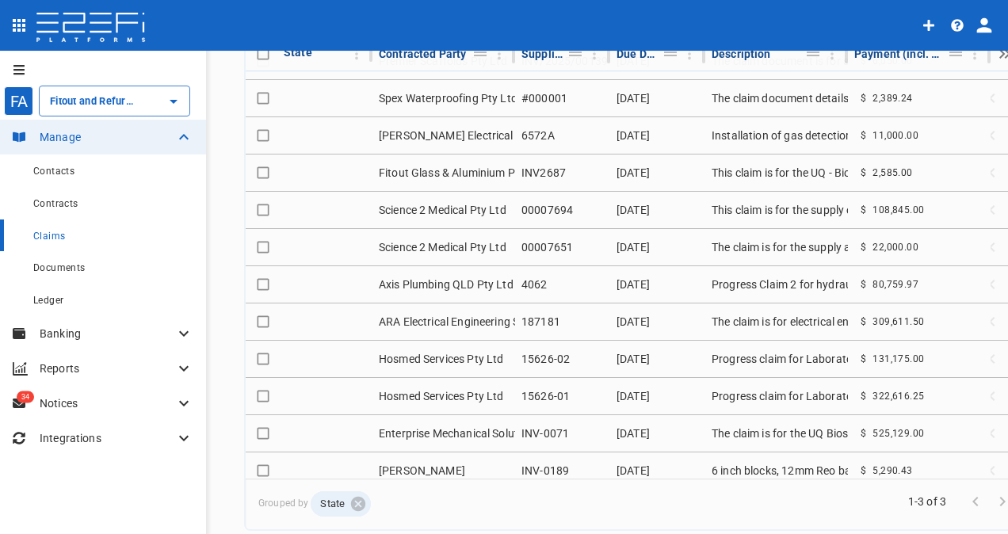
scroll to position [394, 0]
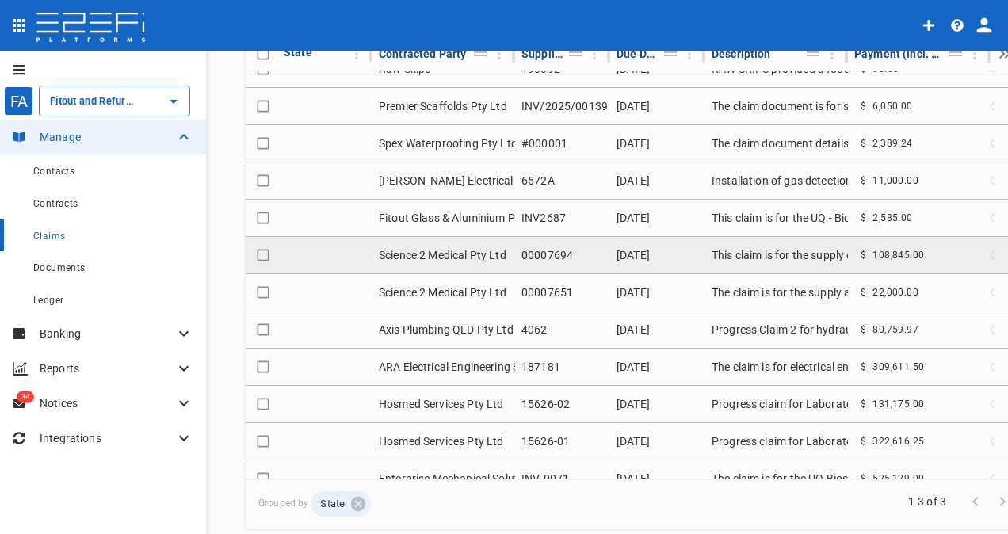
click at [474, 247] on td "Science 2 Medical Pty Ltd" at bounding box center [444, 255] width 143 height 36
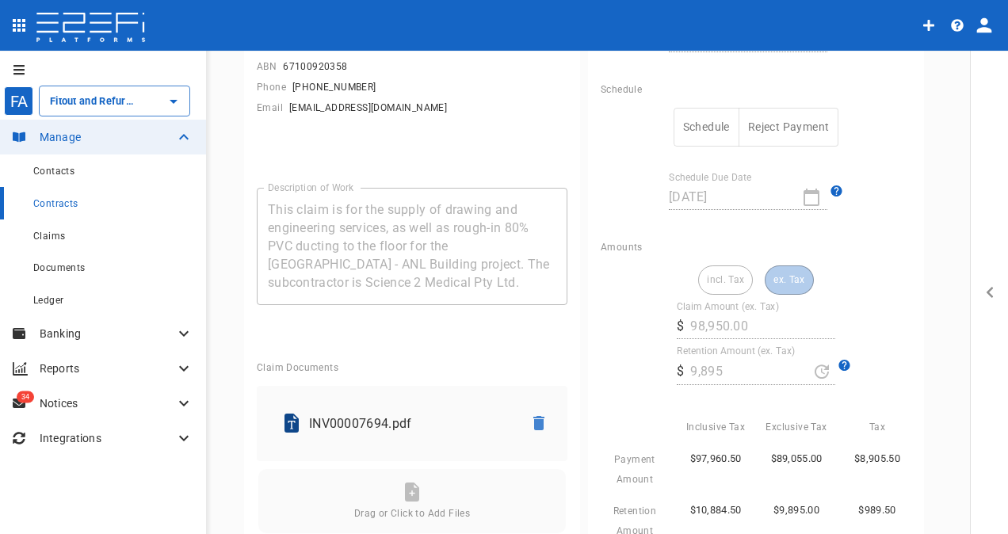
scroll to position [317, 0]
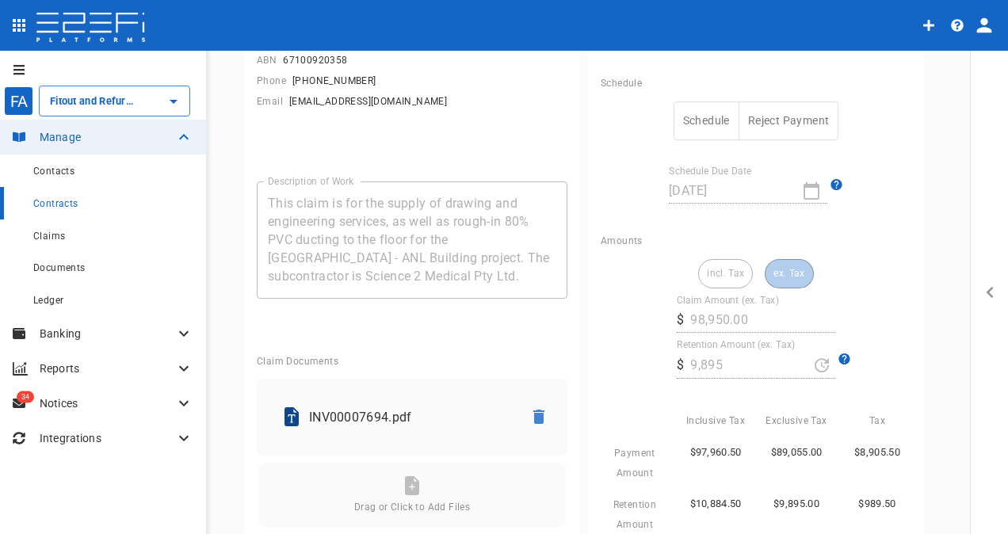
click at [691, 112] on button "Schedule" at bounding box center [707, 120] width 66 height 39
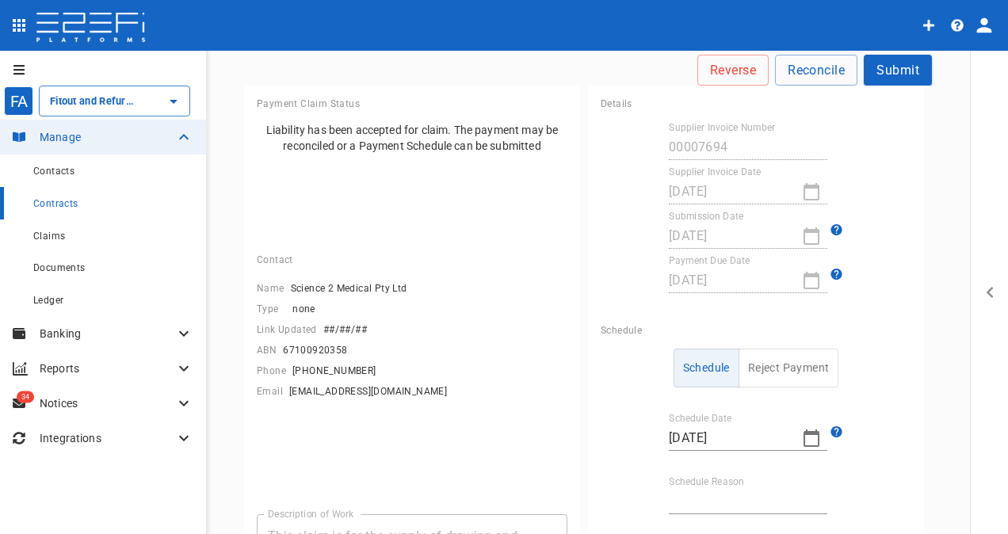
scroll to position [0, 0]
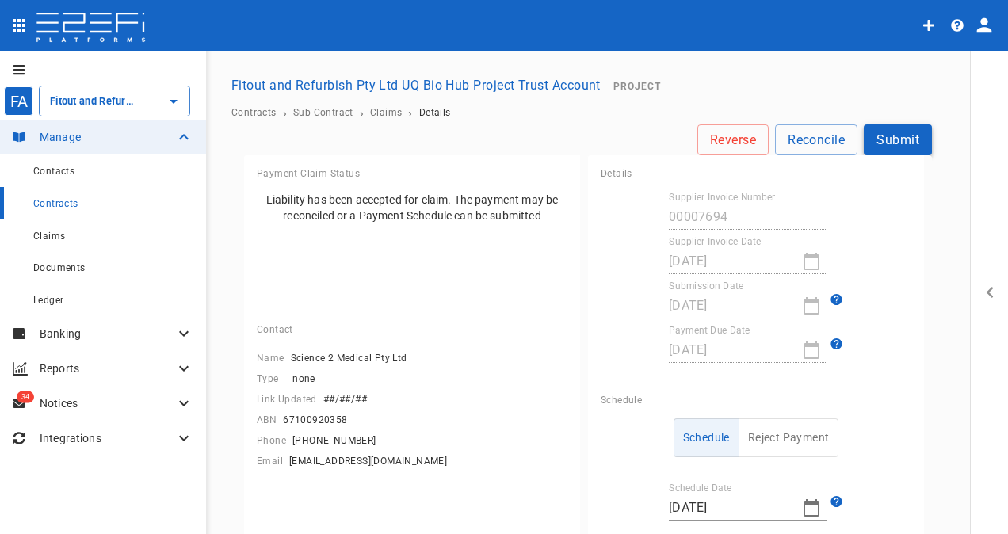
click at [885, 125] on button "Submit" at bounding box center [898, 139] width 68 height 31
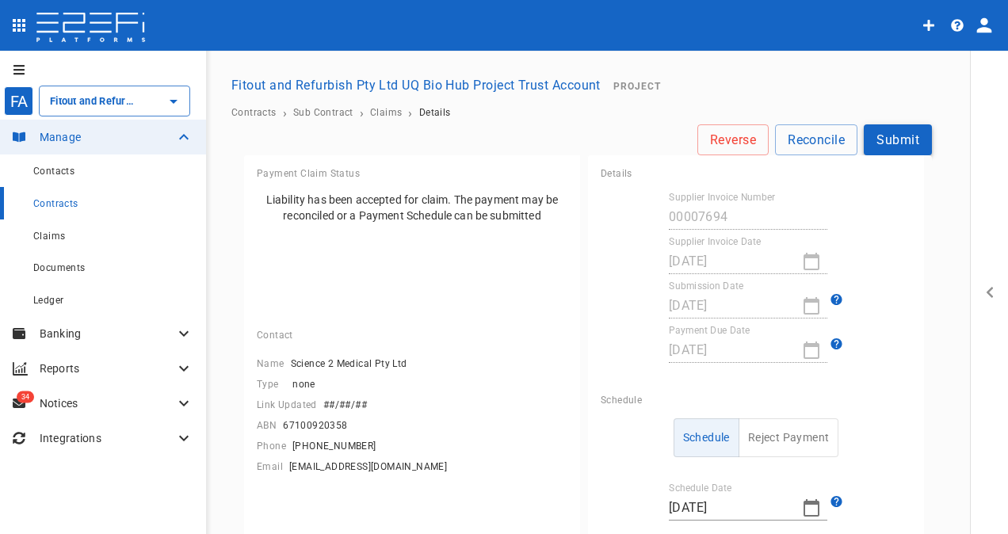
click at [885, 135] on button "Submit" at bounding box center [898, 139] width 68 height 31
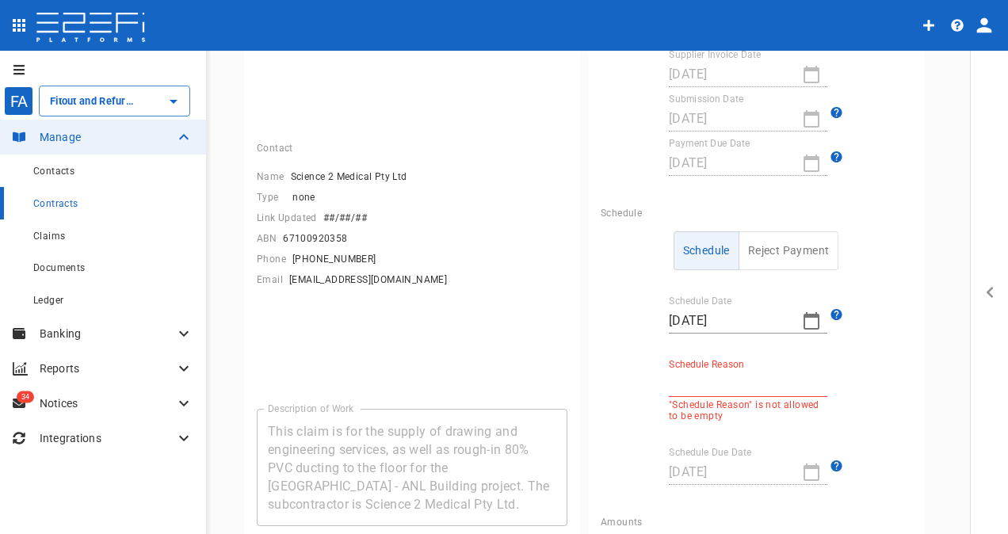
scroll to position [317, 0]
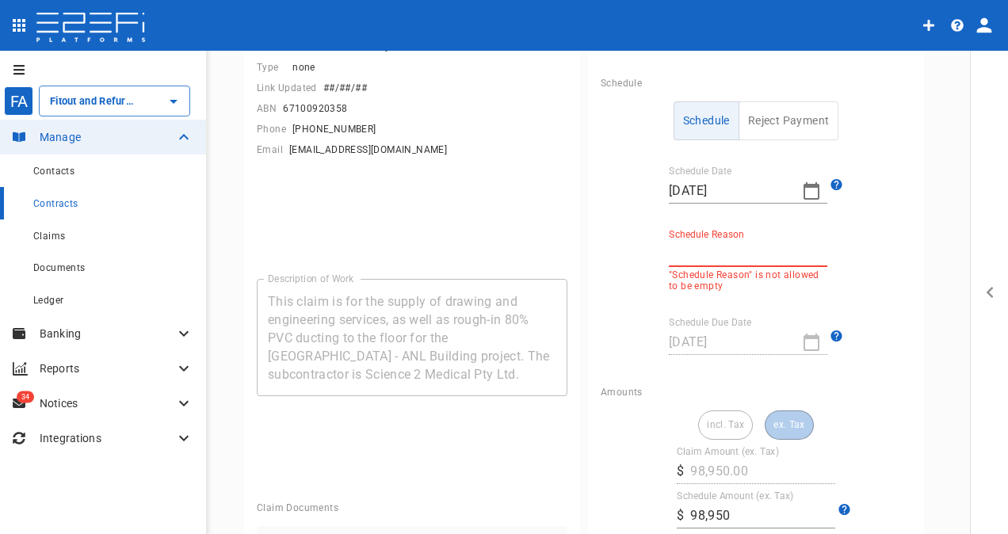
click at [714, 251] on input "Schedule Reason" at bounding box center [748, 254] width 159 height 25
type input "Retention retained"
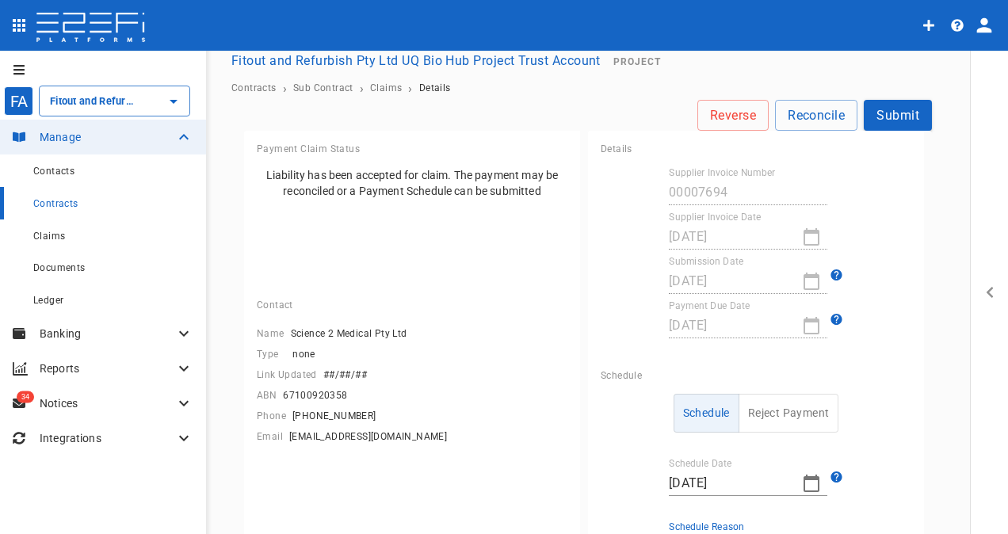
scroll to position [0, 0]
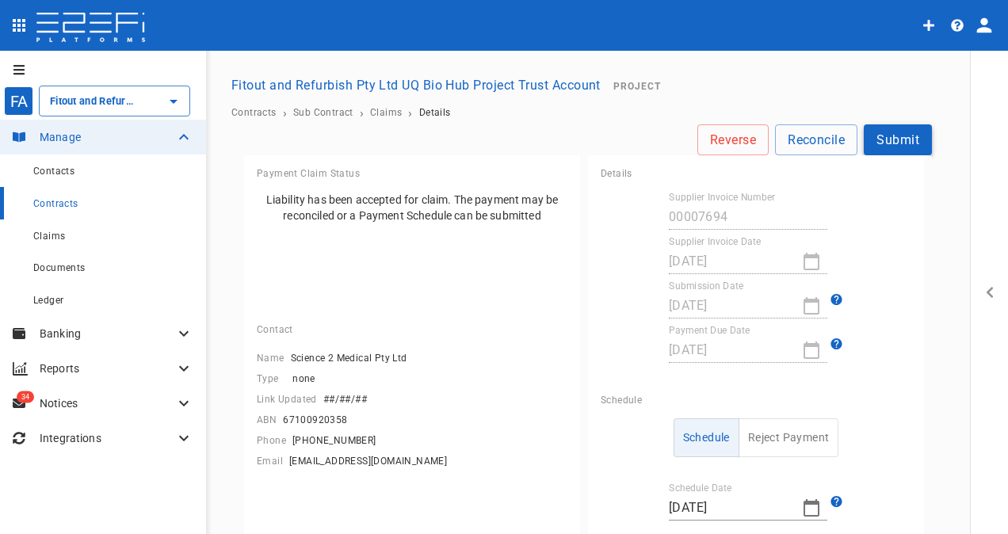
click at [885, 138] on button "Submit" at bounding box center [898, 139] width 68 height 31
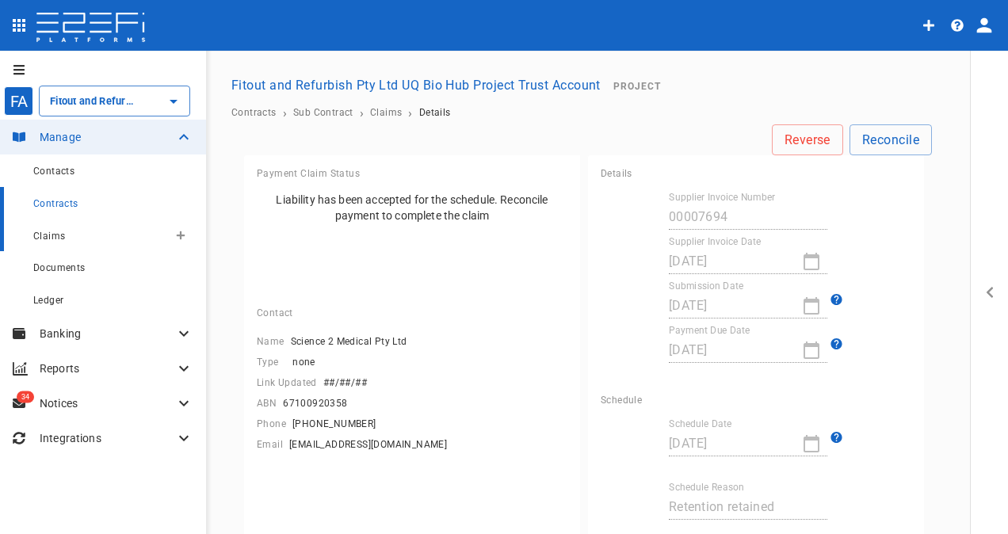
click at [59, 232] on span "Claims" at bounding box center [49, 236] width 32 height 11
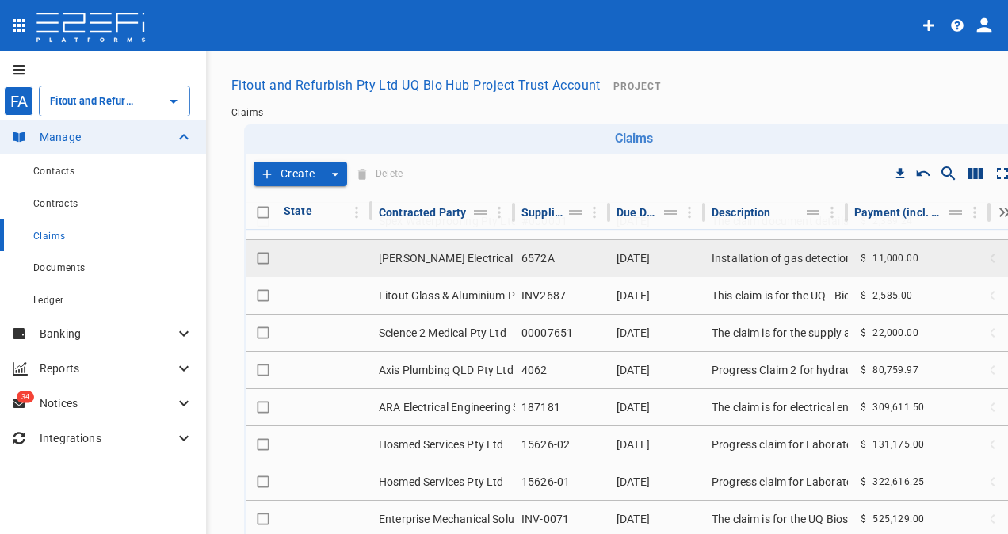
scroll to position [476, 0]
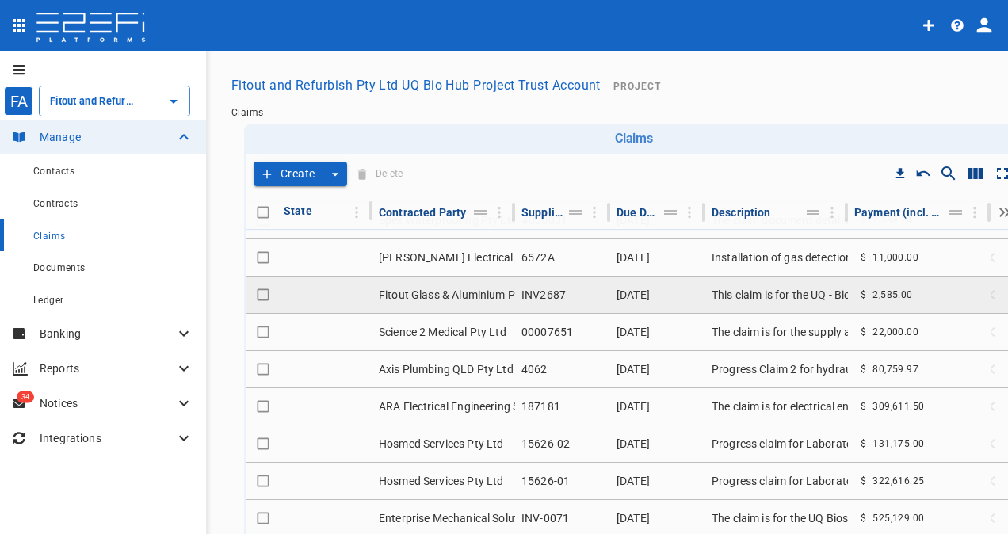
click at [506, 292] on td "Fitout Glass & Aluminium Pty Ltd" at bounding box center [444, 295] width 143 height 36
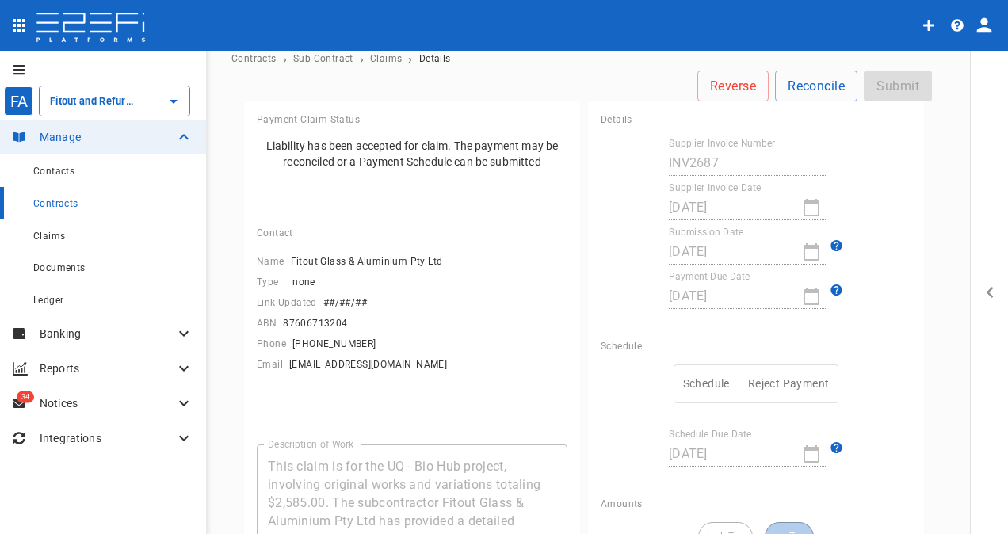
scroll to position [79, 0]
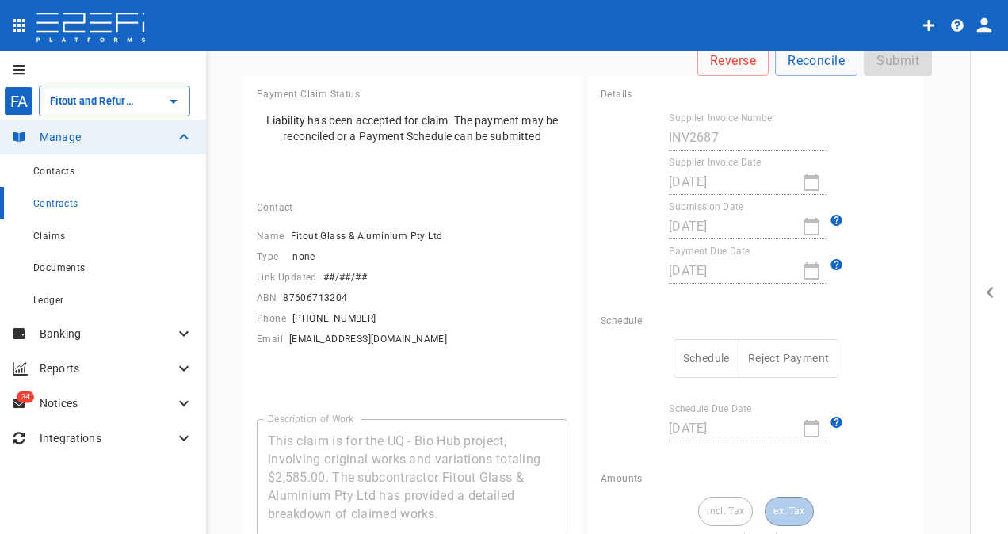
click at [695, 347] on button "Schedule" at bounding box center [707, 358] width 66 height 39
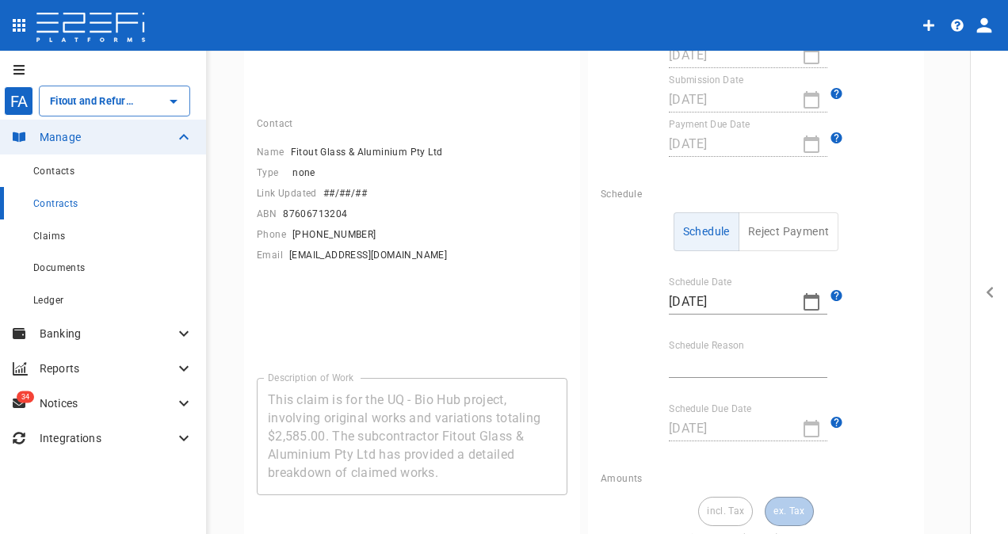
scroll to position [238, 0]
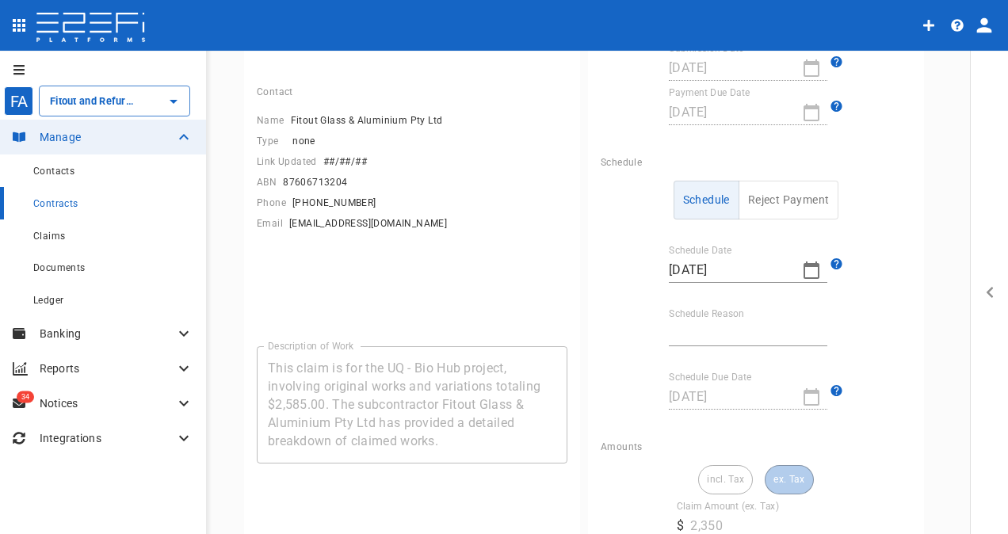
click at [803, 271] on icon "button" at bounding box center [811, 270] width 19 height 19
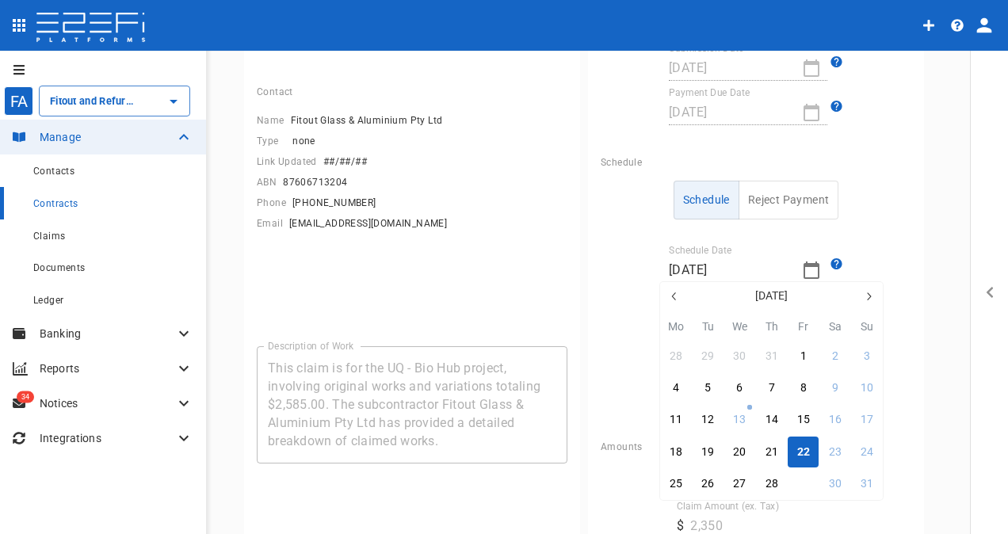
click at [802, 487] on div "29" at bounding box center [804, 484] width 13 height 17
type input "[DATE]"
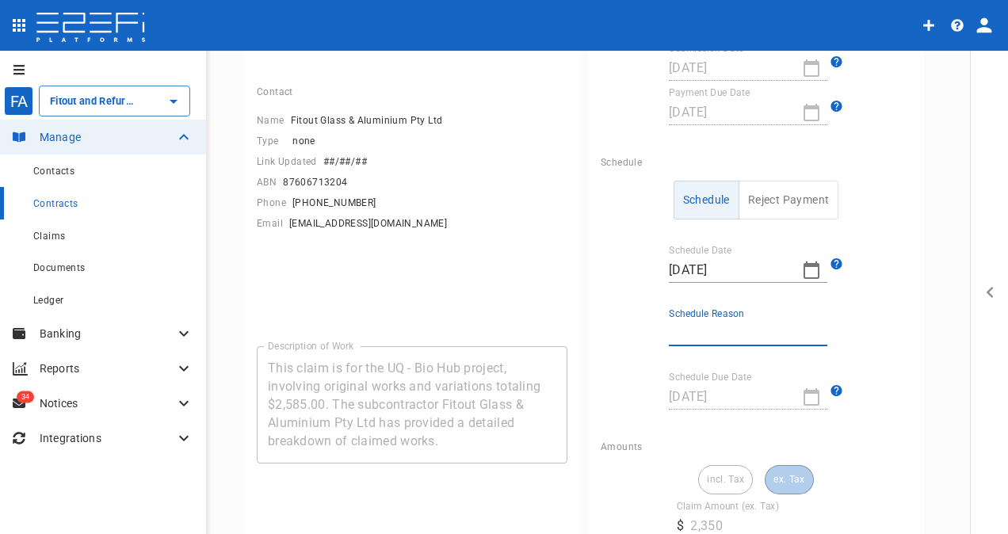
drag, startPoint x: 668, startPoint y: 334, endPoint x: 686, endPoint y: 333, distance: 17.5
click at [669, 333] on input "Schedule Reason" at bounding box center [748, 333] width 159 height 25
type input "Payment date"
click at [715, 412] on div "Schedule Reject Payment Schedule Date 29/08/2025 Schedule Reason Payment date S…" at bounding box center [756, 305] width 311 height 248
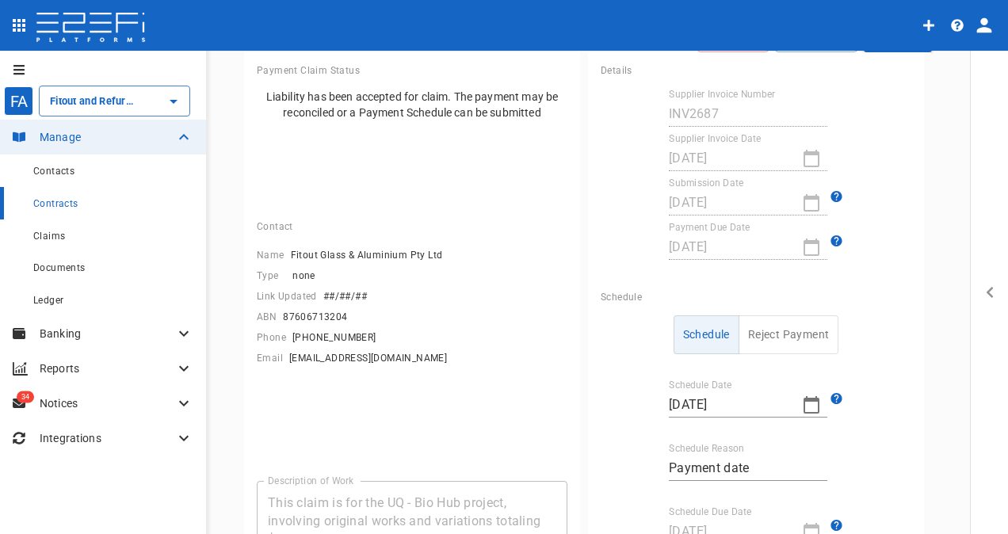
scroll to position [0, 0]
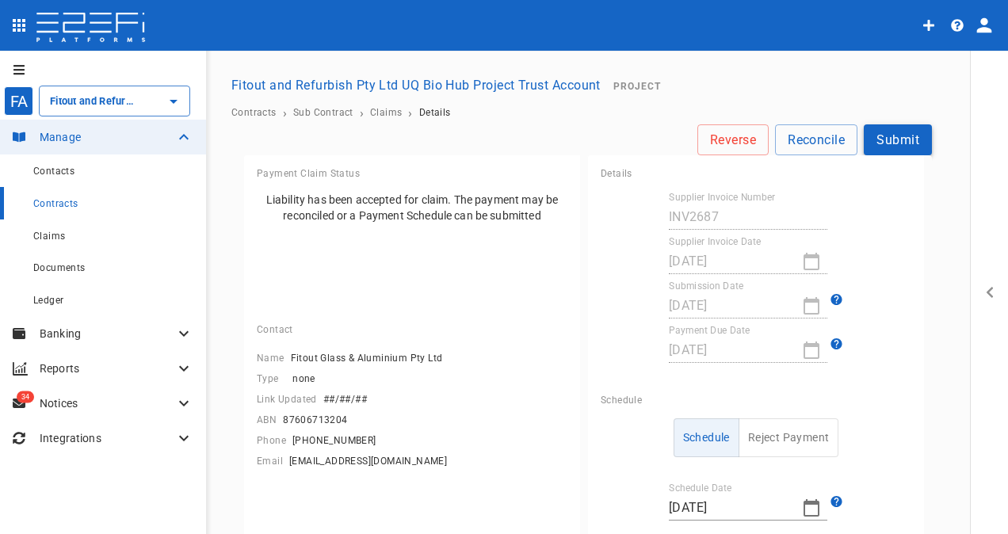
click at [889, 143] on button "Submit" at bounding box center [898, 139] width 68 height 31
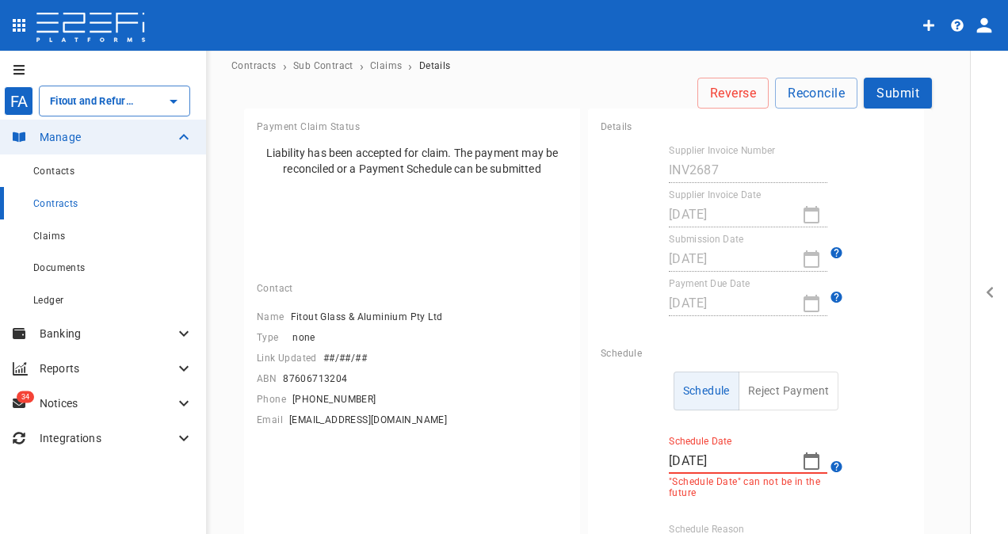
scroll to position [159, 0]
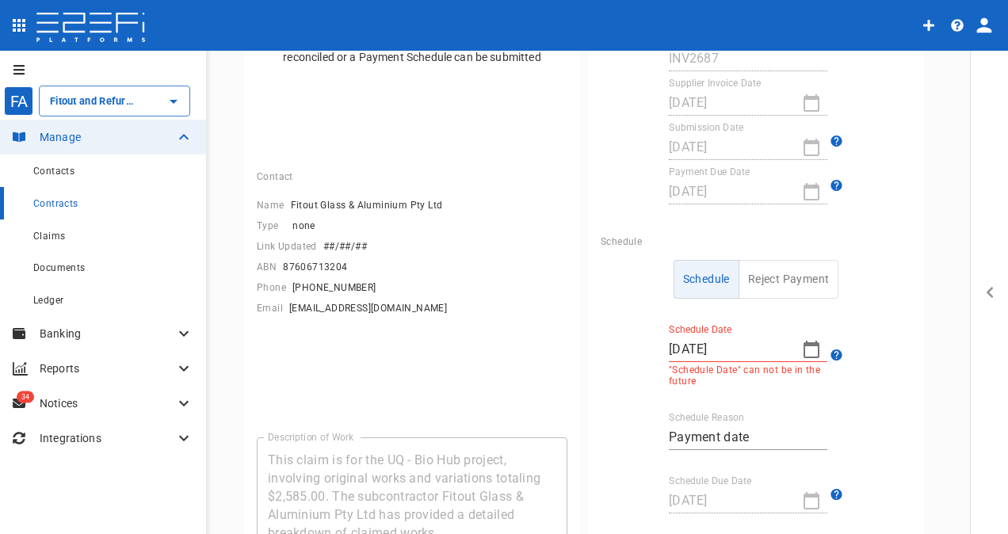
click at [804, 347] on icon "button" at bounding box center [811, 349] width 19 height 19
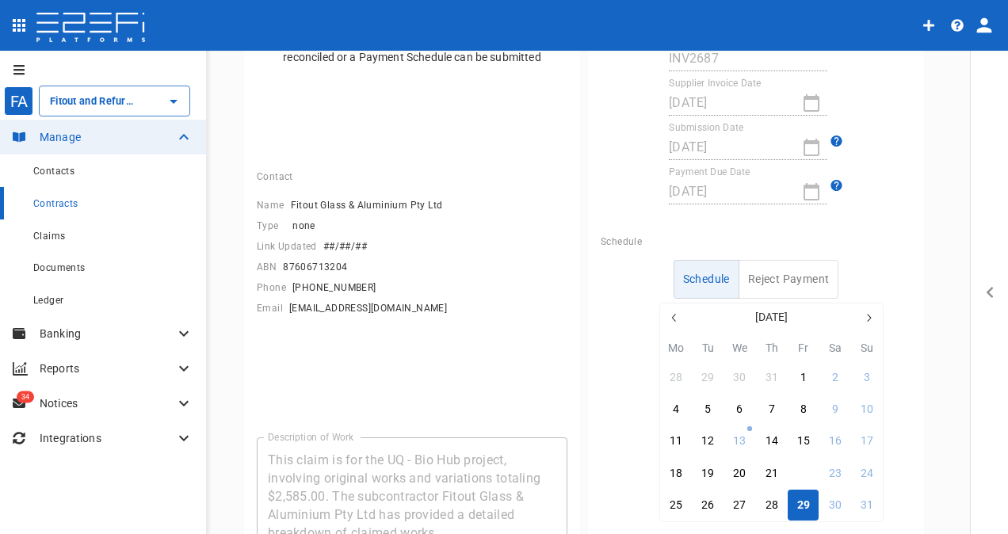
click at [802, 469] on div "22" at bounding box center [804, 473] width 13 height 17
type input "[DATE]"
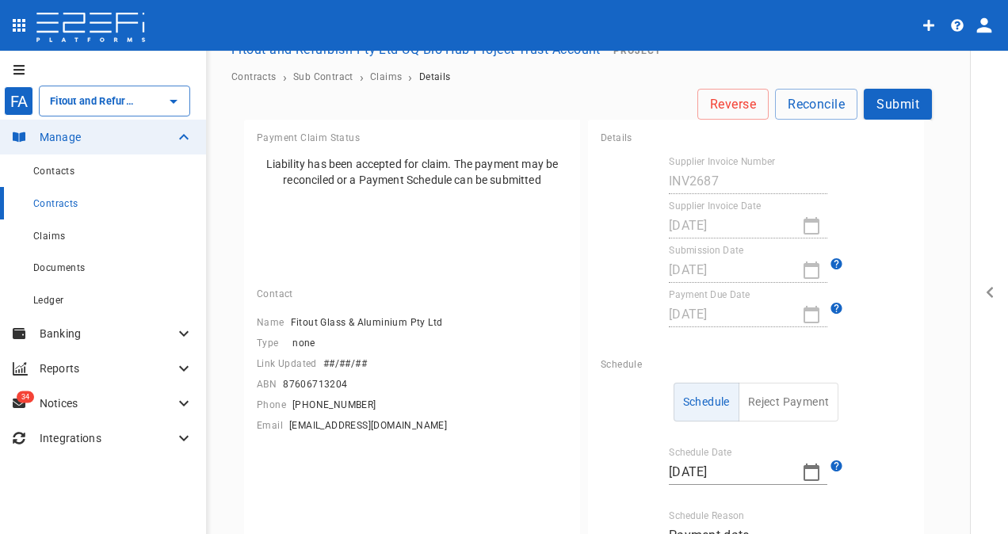
scroll to position [0, 0]
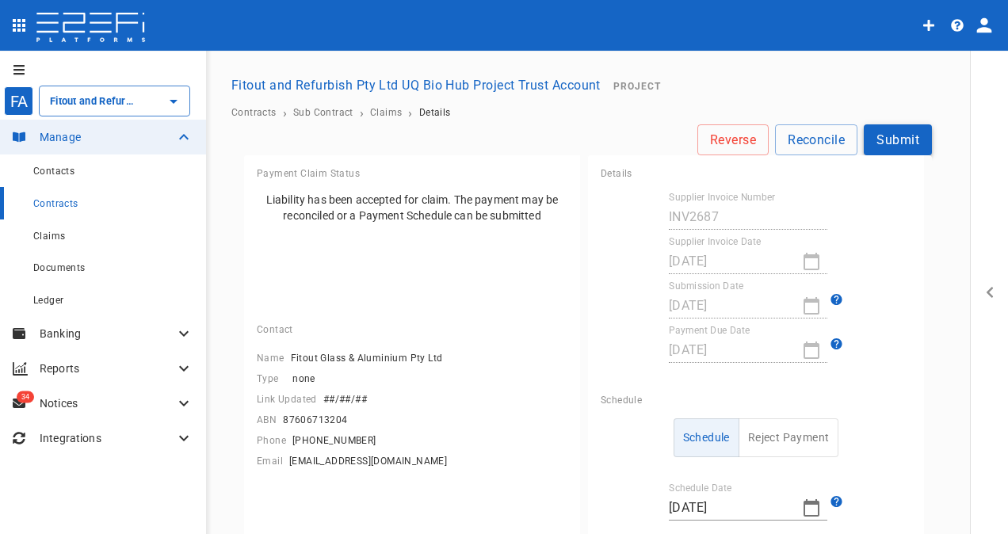
click at [879, 150] on button "Submit" at bounding box center [898, 139] width 68 height 31
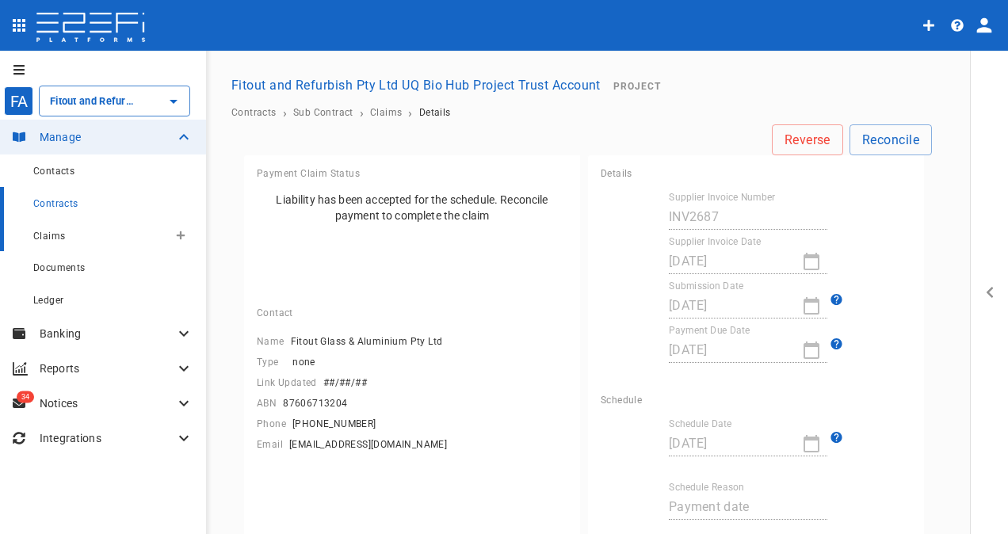
click at [48, 233] on span "Claims" at bounding box center [49, 236] width 32 height 11
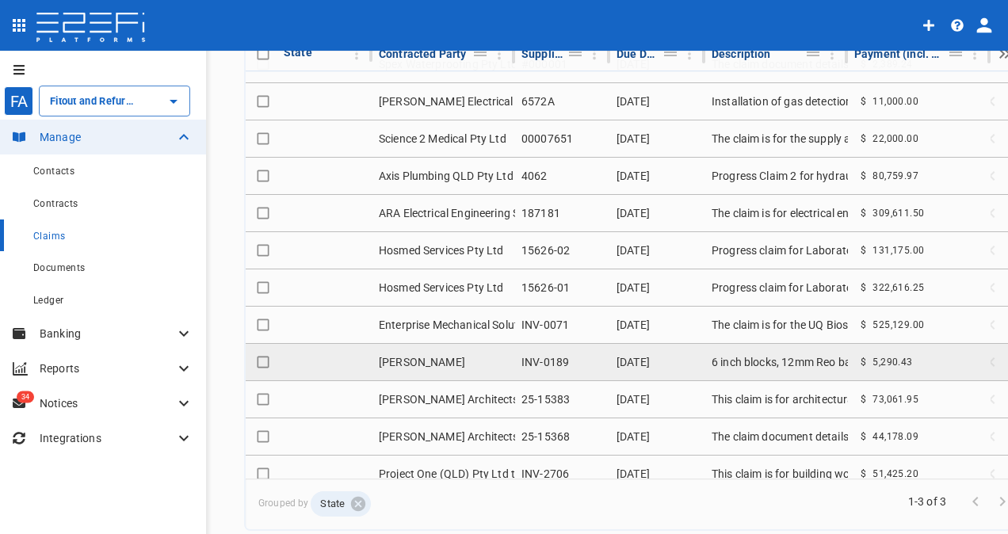
scroll to position [394, 0]
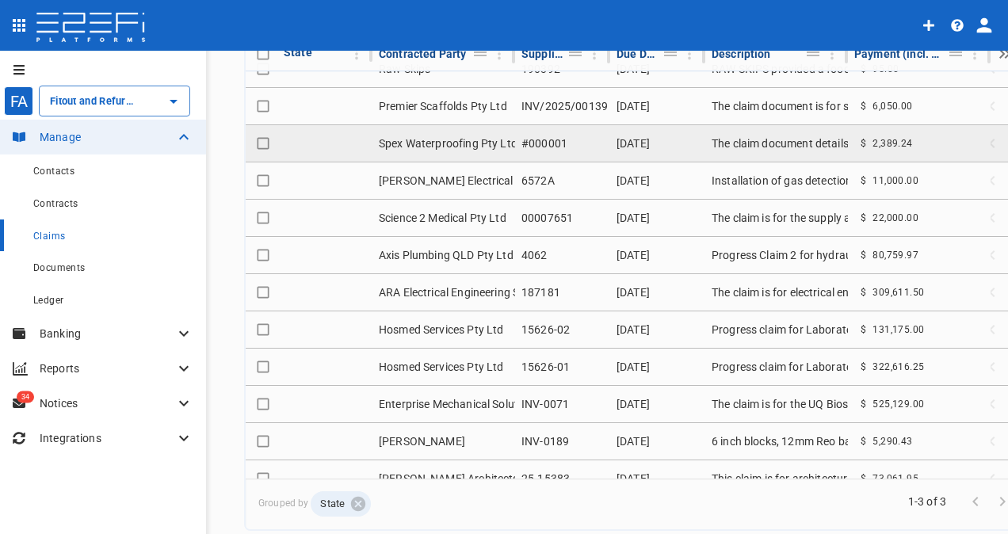
click at [498, 138] on td "Spex Waterproofing Pty Ltd" at bounding box center [444, 143] width 143 height 36
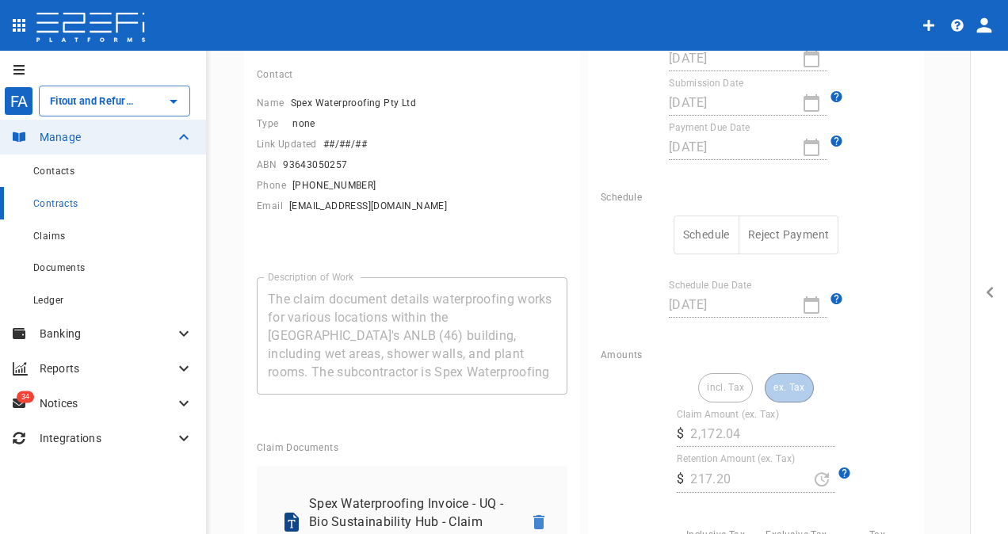
scroll to position [238, 0]
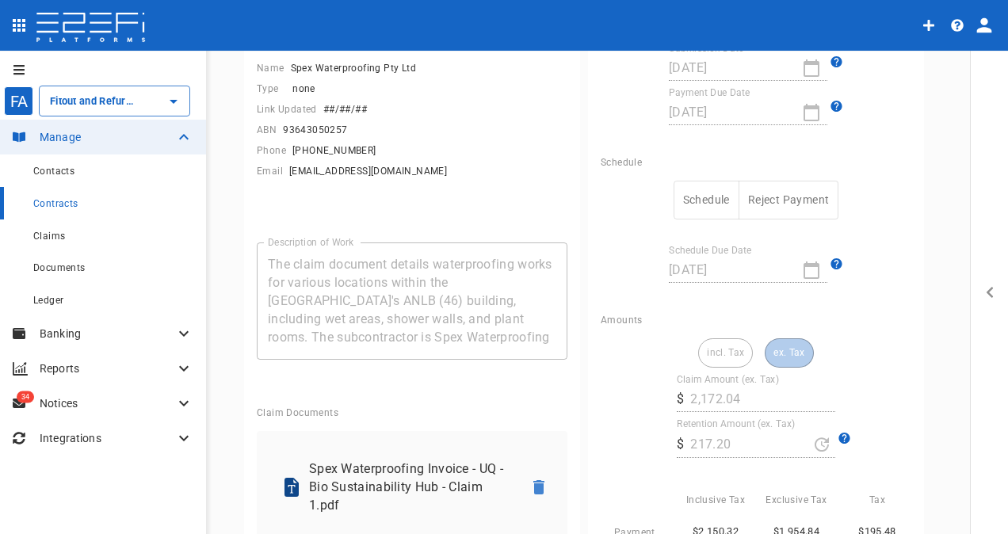
click at [688, 195] on button "Schedule" at bounding box center [707, 200] width 66 height 39
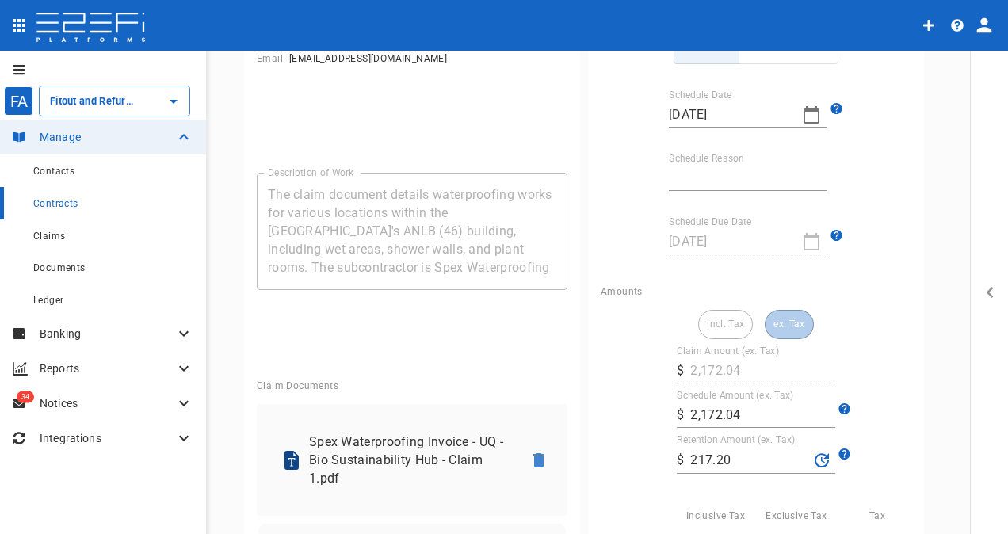
scroll to position [317, 0]
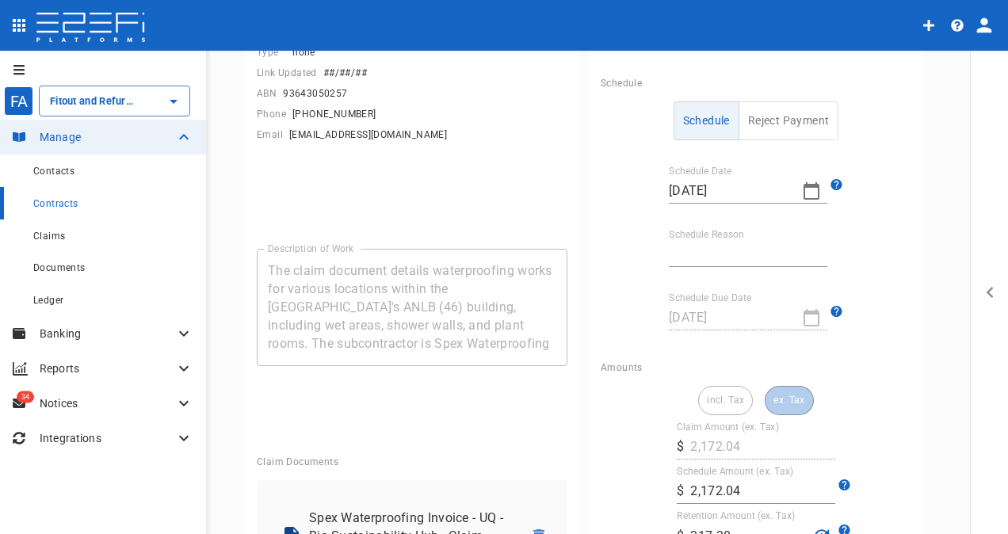
click at [680, 246] on input "Schedule Reason" at bounding box center [748, 254] width 159 height 25
type input "Payment date"
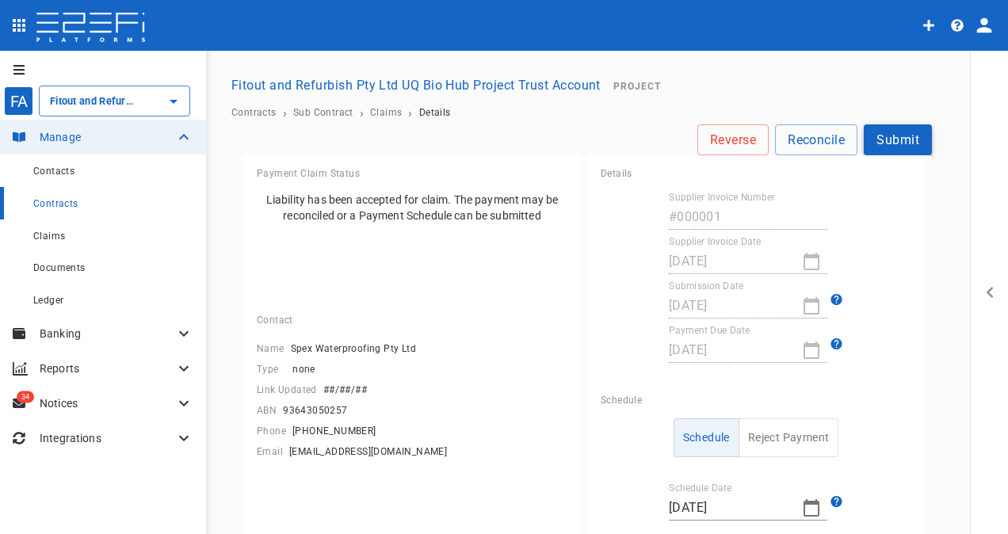
click at [904, 134] on button "Submit" at bounding box center [898, 139] width 68 height 31
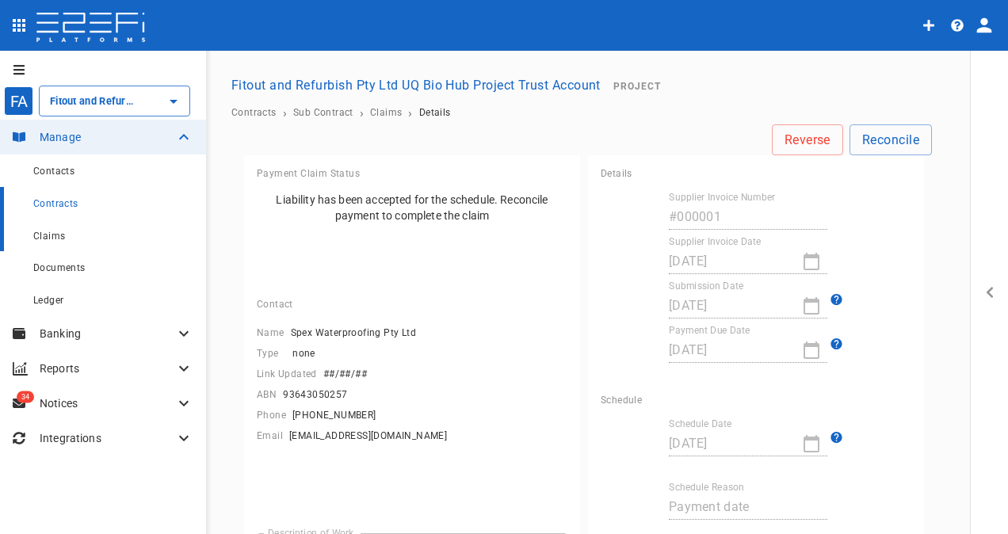
click at [49, 244] on div "Claims" at bounding box center [113, 236] width 160 height 20
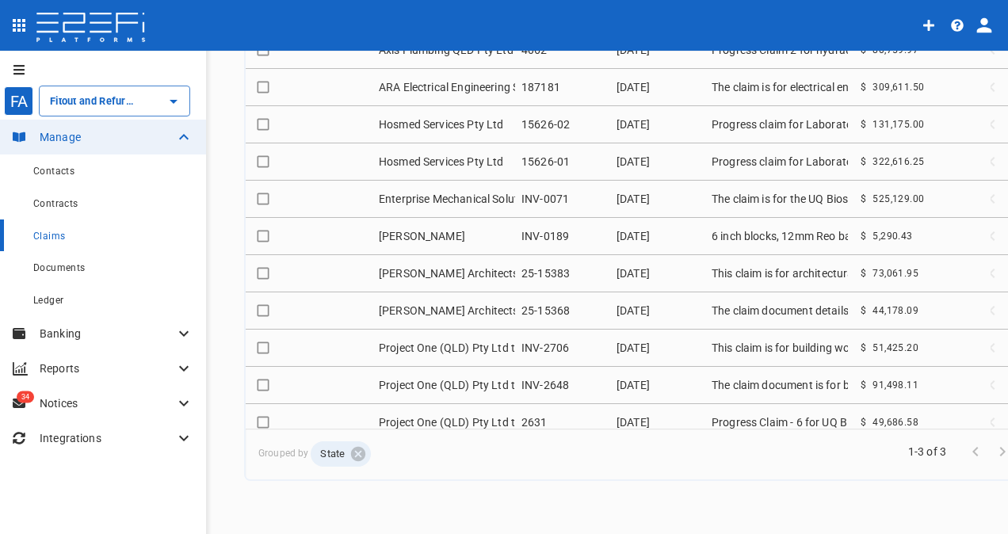
scroll to position [553, 0]
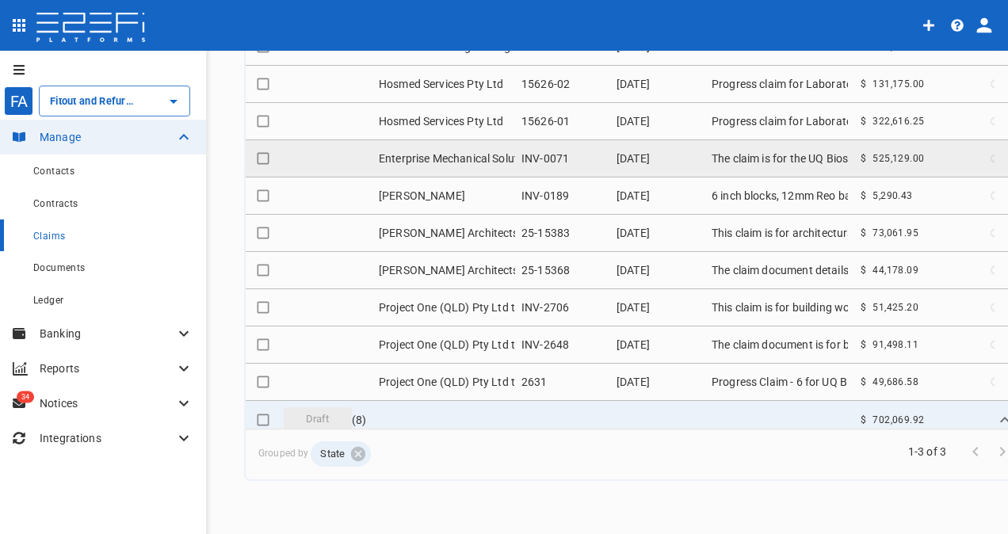
click at [544, 140] on td "INV-0071" at bounding box center [562, 158] width 95 height 36
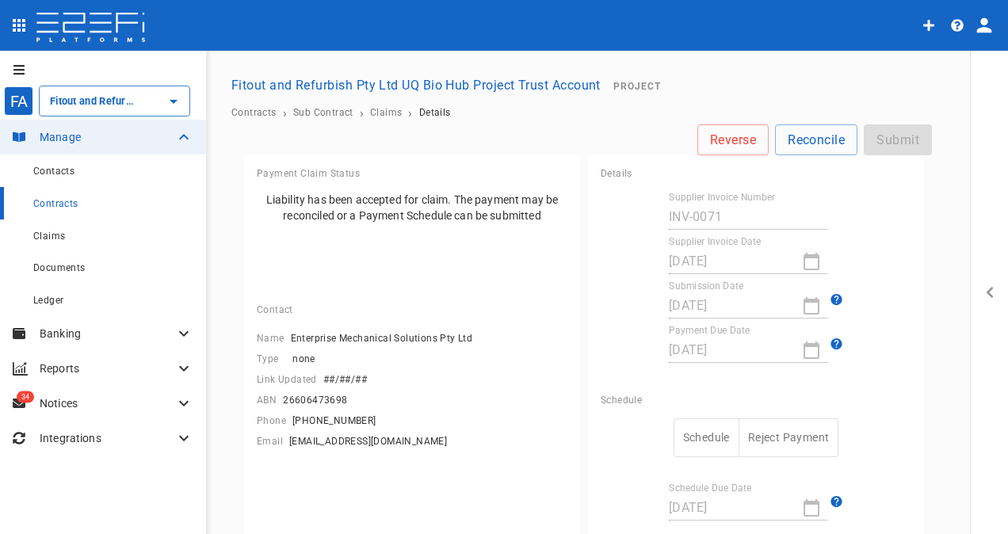
type input "477,390.00"
type input "47,739"
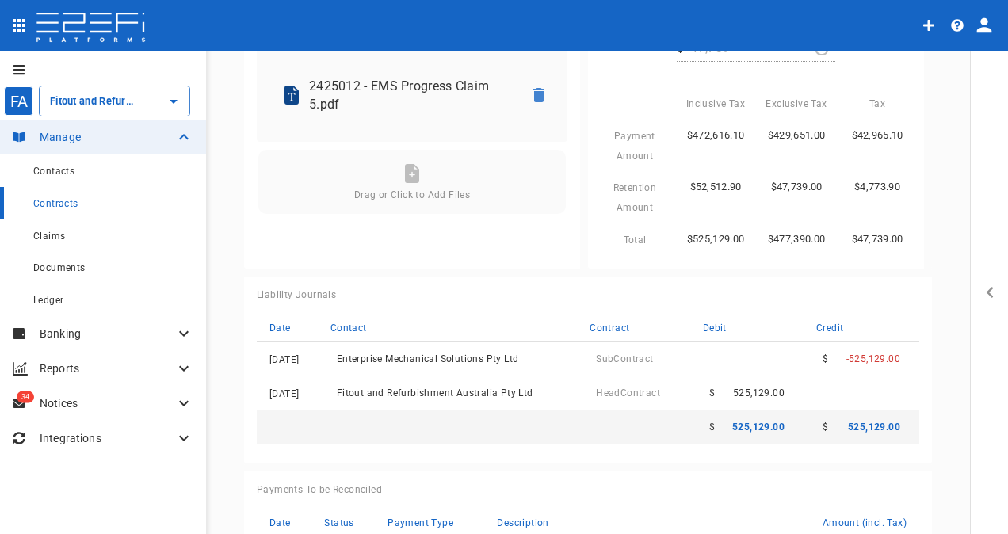
scroll to position [317, 0]
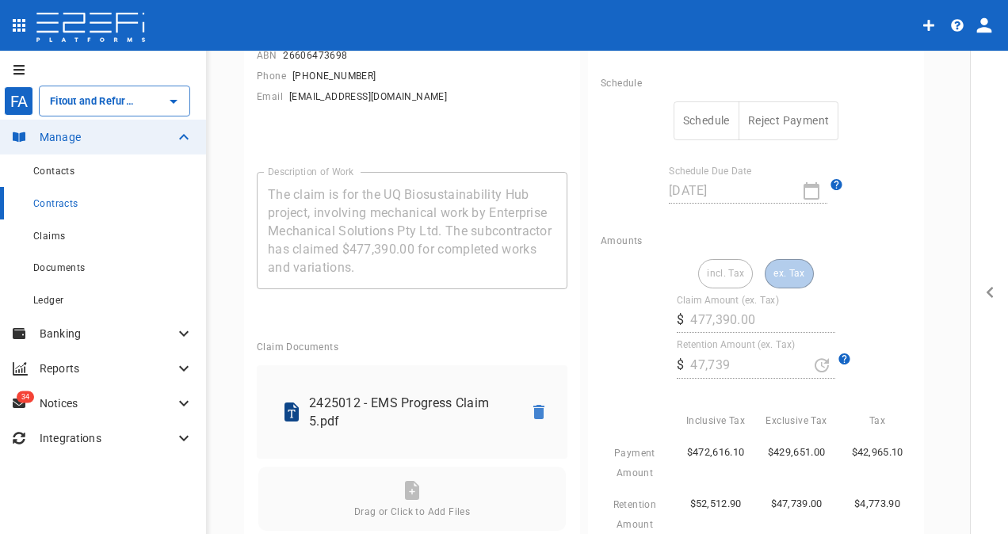
click at [691, 111] on button "Schedule" at bounding box center [707, 120] width 66 height 39
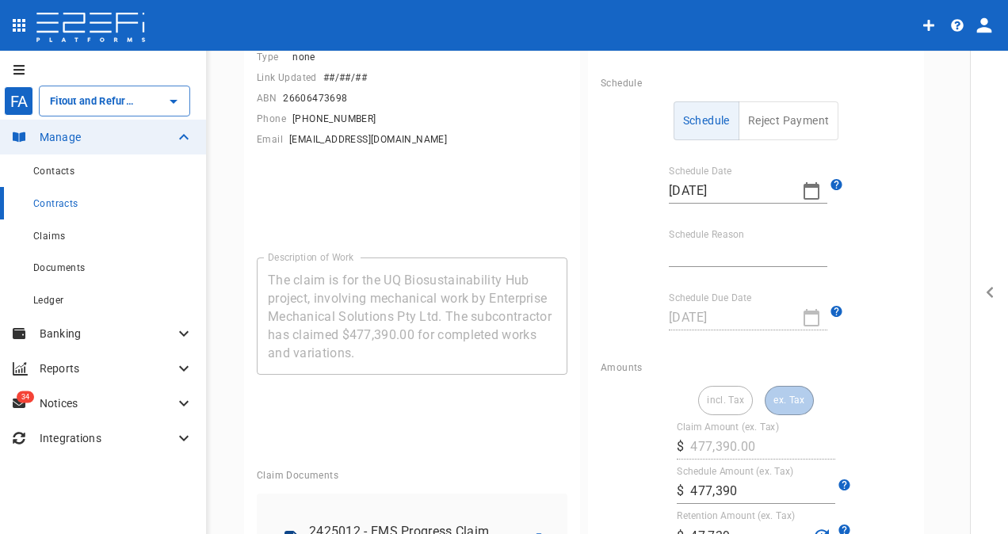
click at [723, 255] on input "Schedule Reason" at bounding box center [748, 254] width 159 height 25
type input "Payment date"
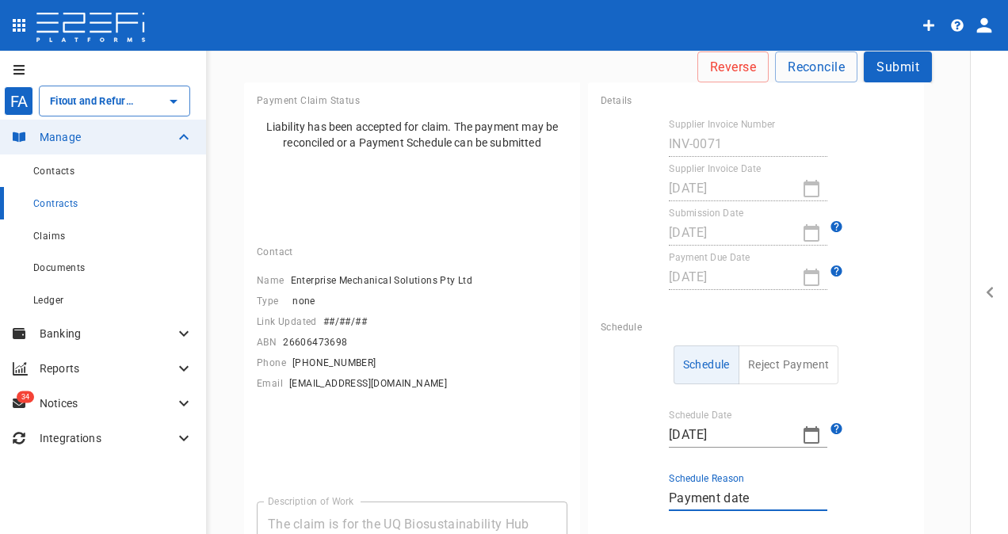
scroll to position [0, 0]
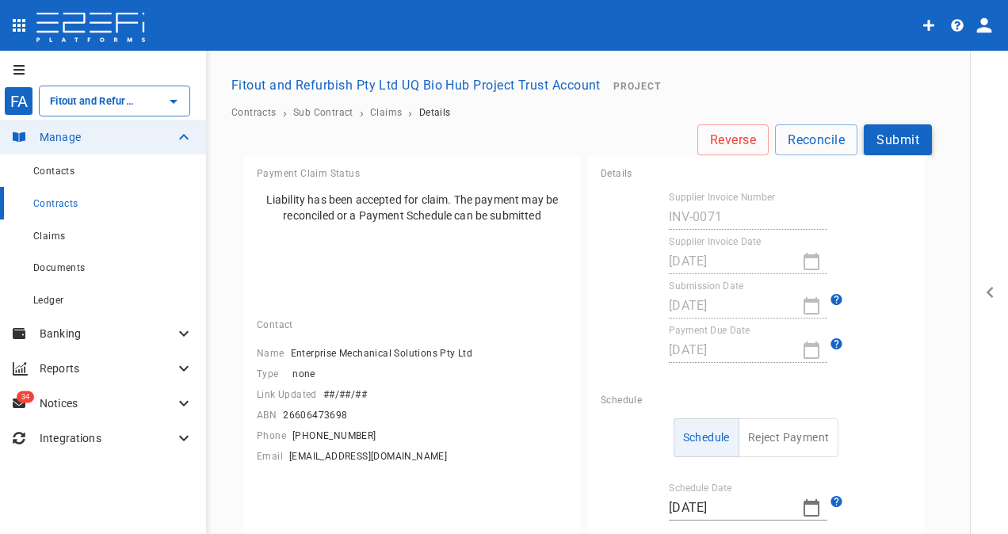
click at [891, 140] on button "Submit" at bounding box center [898, 139] width 68 height 31
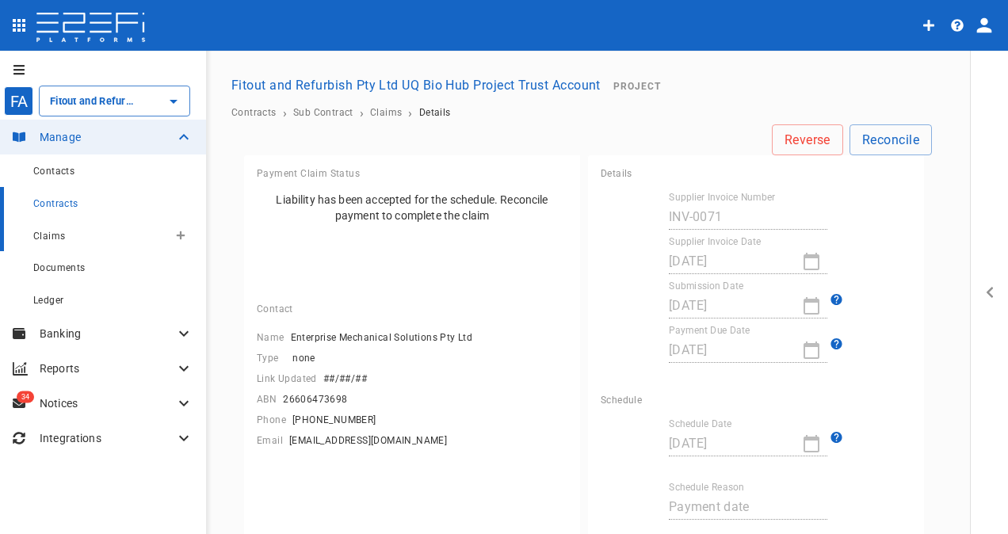
click at [49, 243] on div "Claims" at bounding box center [100, 236] width 135 height 20
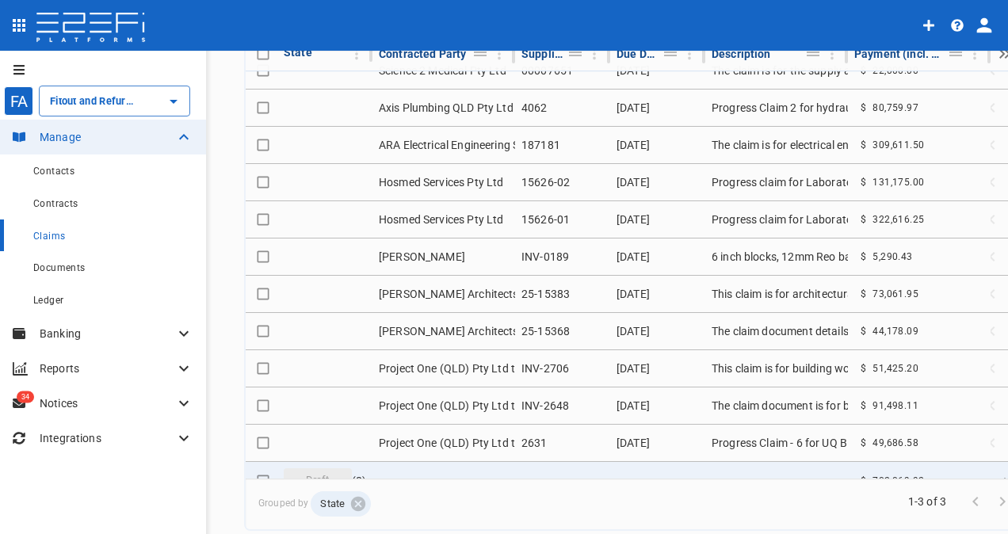
scroll to position [473, 0]
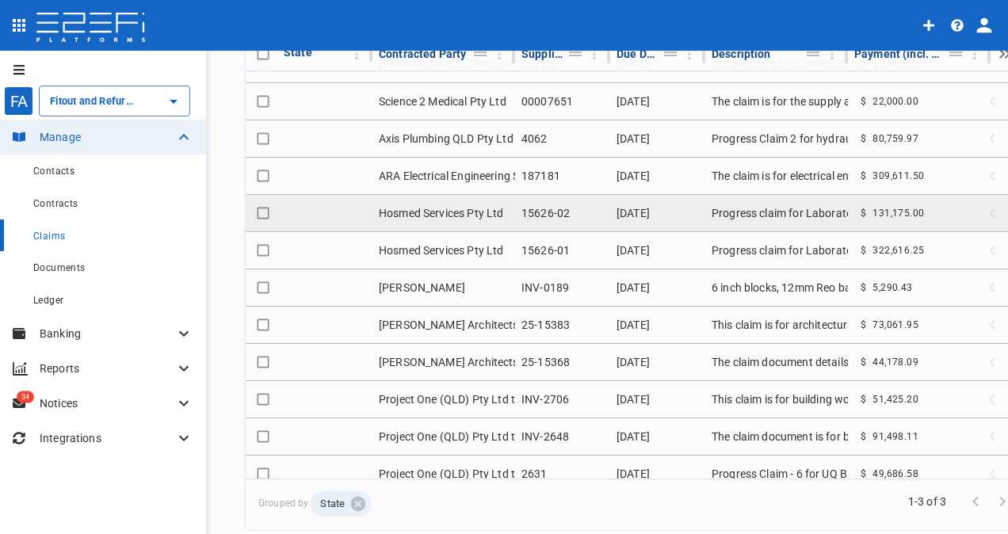
click at [464, 206] on td "Hosmed Services Pty Ltd" at bounding box center [444, 213] width 143 height 36
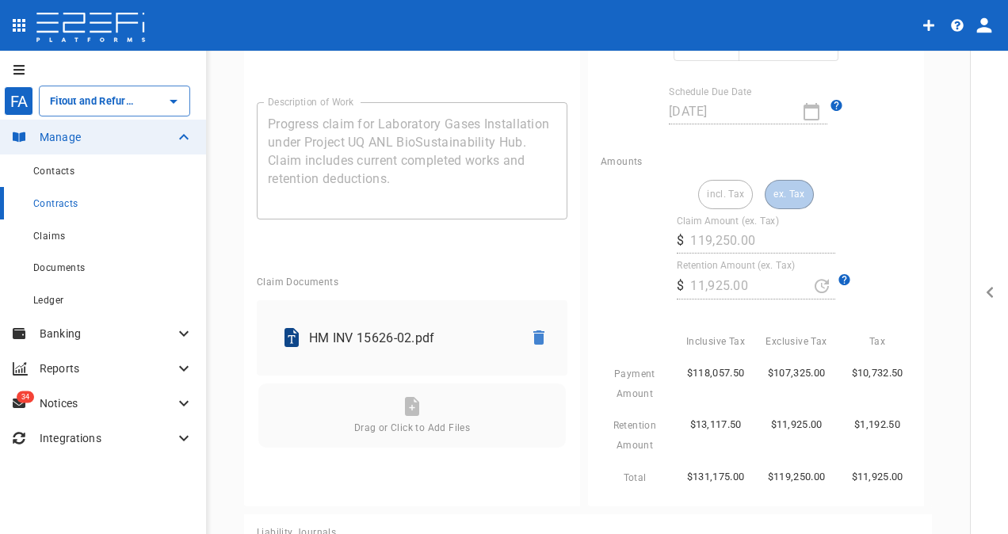
scroll to position [159, 0]
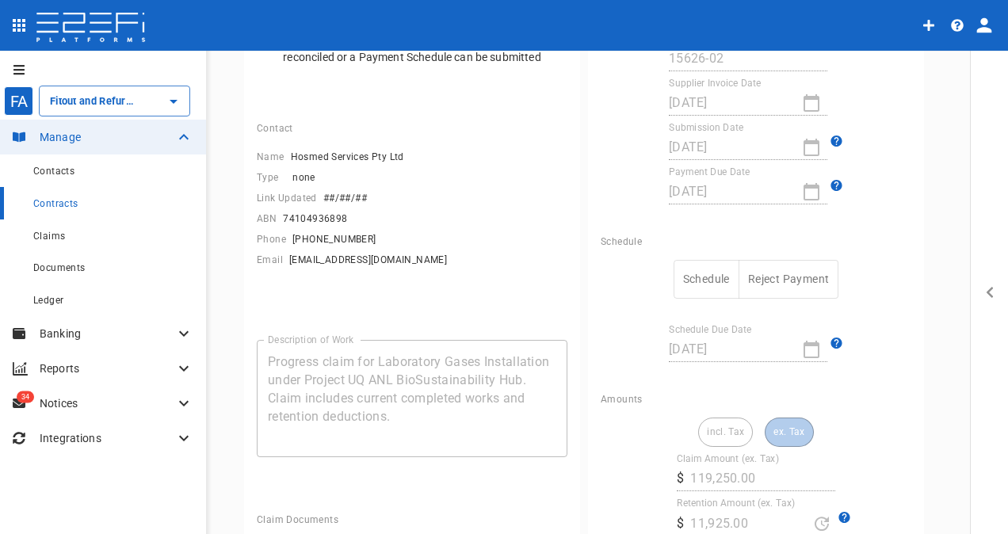
click at [691, 274] on button "Schedule" at bounding box center [707, 279] width 66 height 39
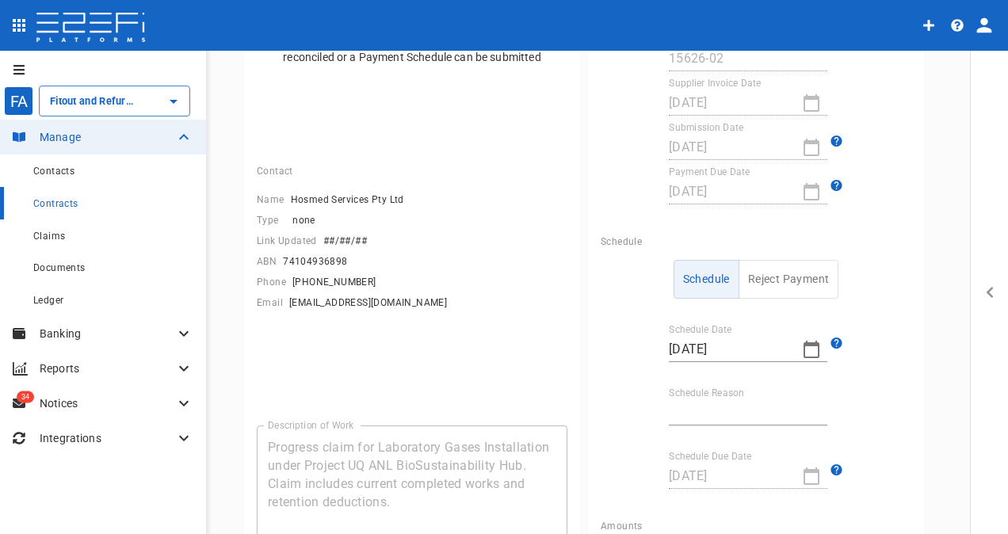
click at [702, 420] on input "Schedule Reason" at bounding box center [748, 412] width 159 height 25
type input "Payment date"
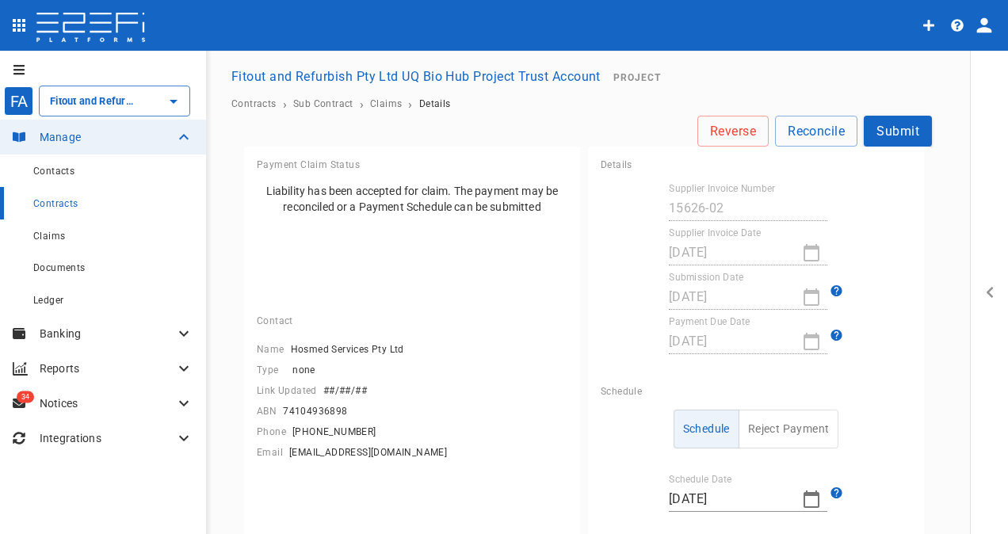
scroll to position [0, 0]
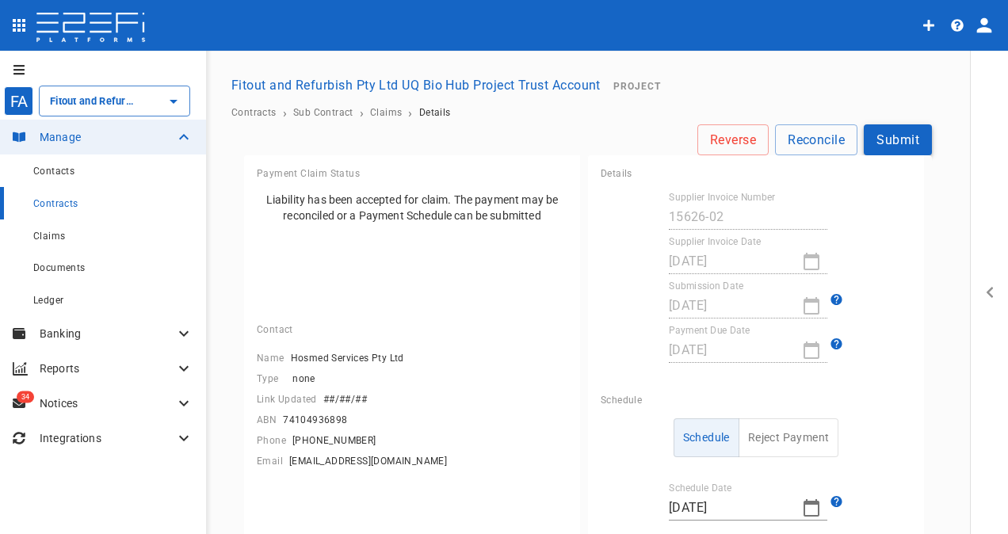
click at [904, 135] on button "Submit" at bounding box center [898, 139] width 68 height 31
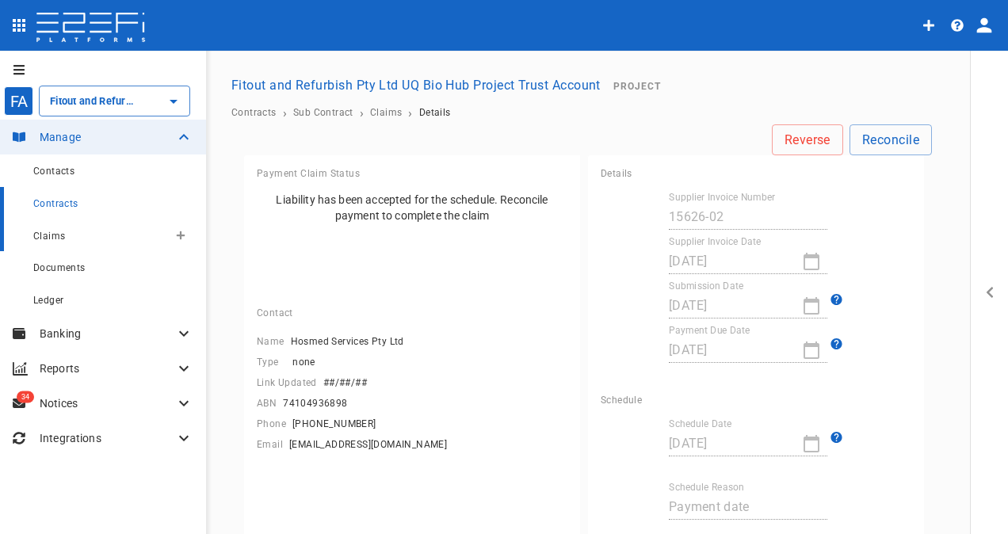
click at [48, 239] on span "Claims" at bounding box center [49, 236] width 32 height 11
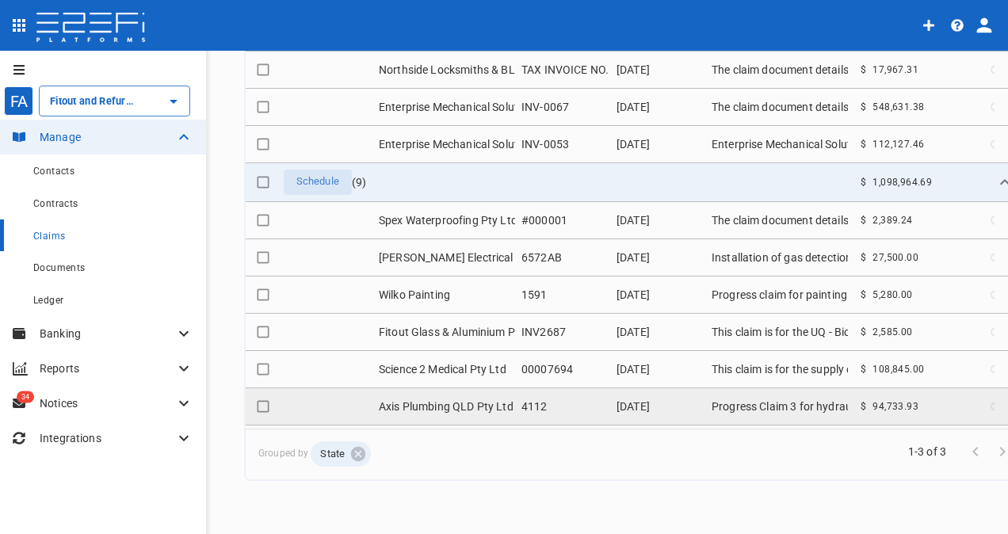
scroll to position [1028, 0]
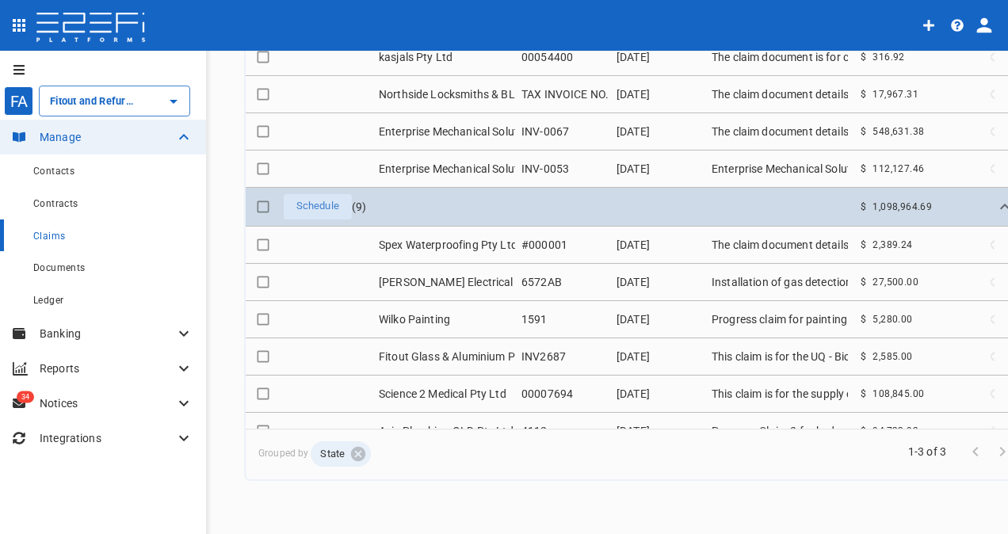
click at [262, 196] on input "Toggle select row" at bounding box center [263, 207] width 22 height 22
checkbox input "true"
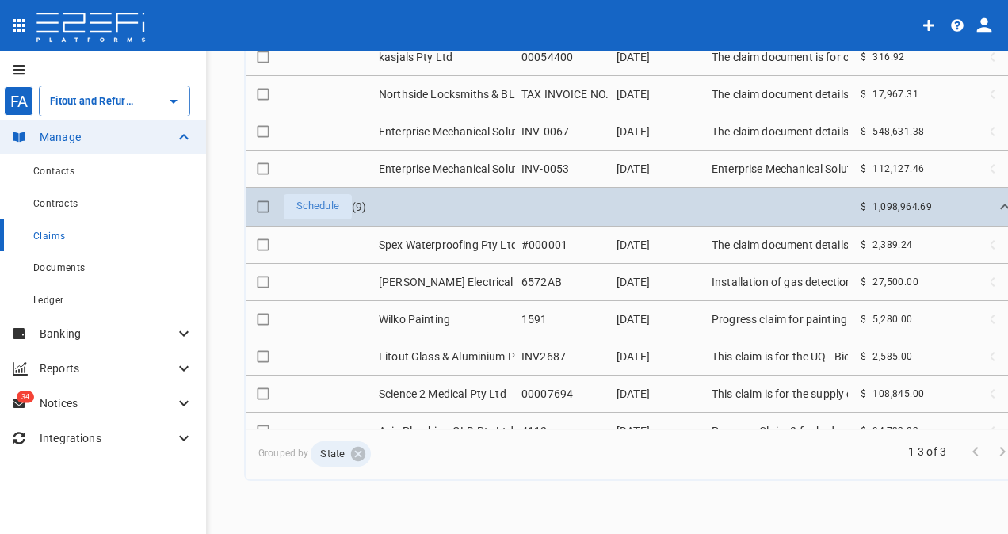
checkbox input "true"
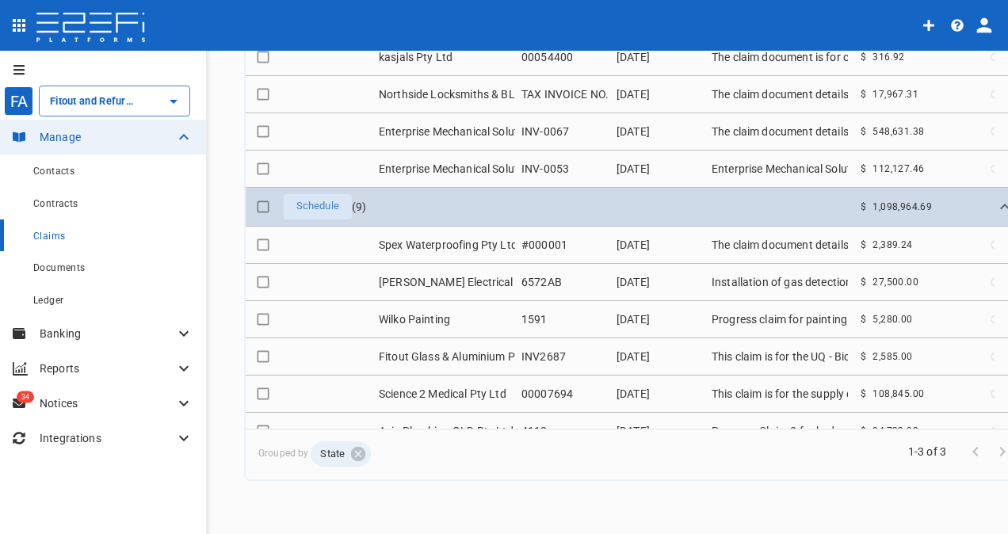
checkbox input "true"
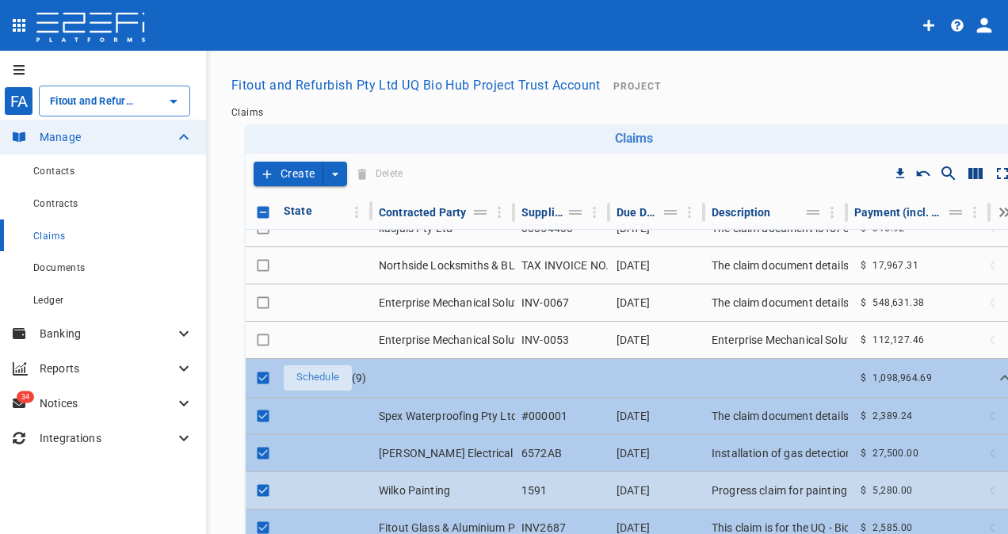
scroll to position [1060, 0]
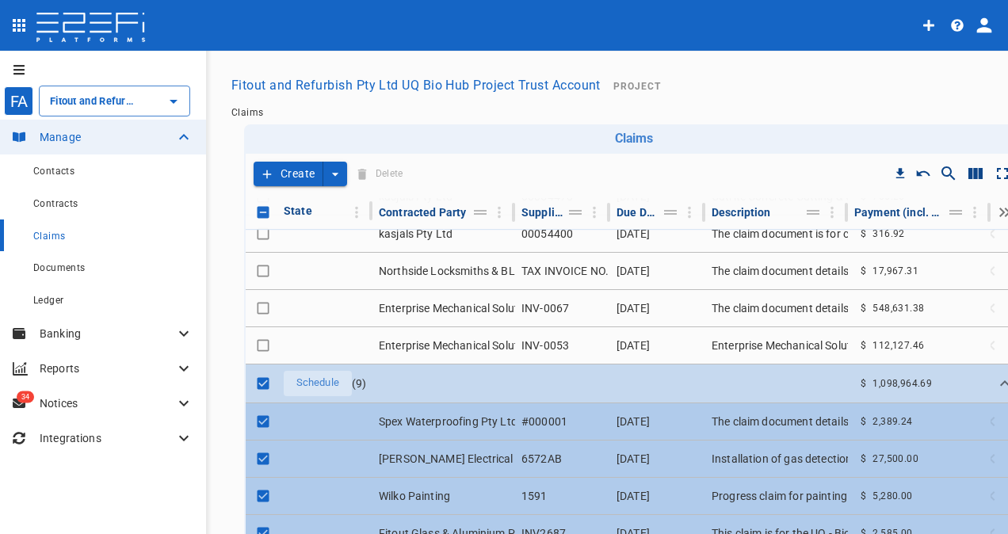
click at [266, 373] on input "Toggle select row" at bounding box center [263, 384] width 22 height 22
checkbox input "false"
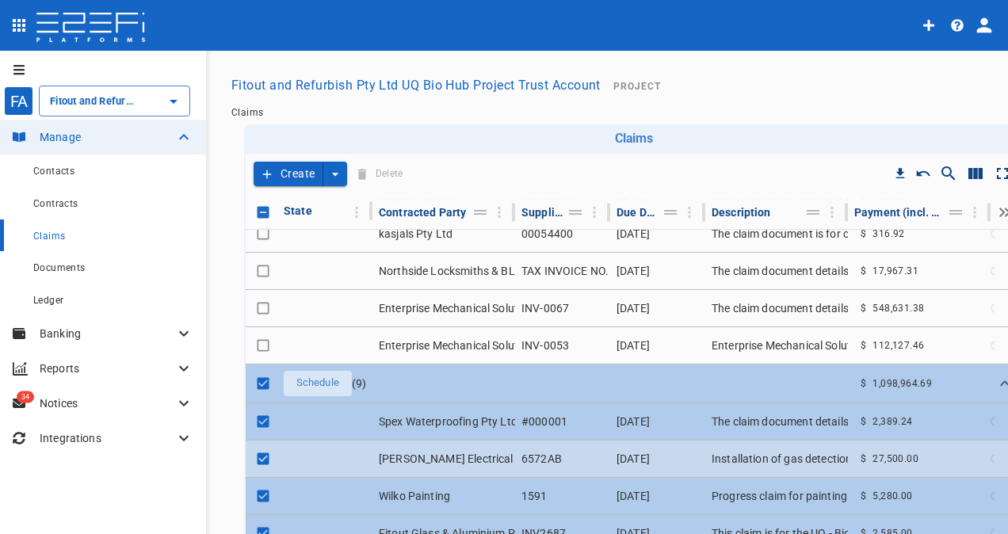
checkbox input "false"
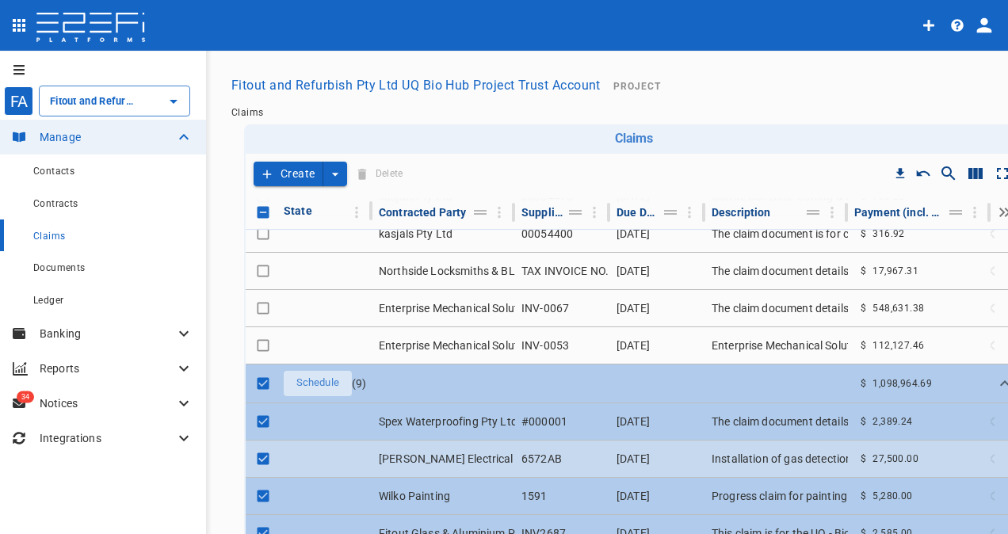
checkbox input "false"
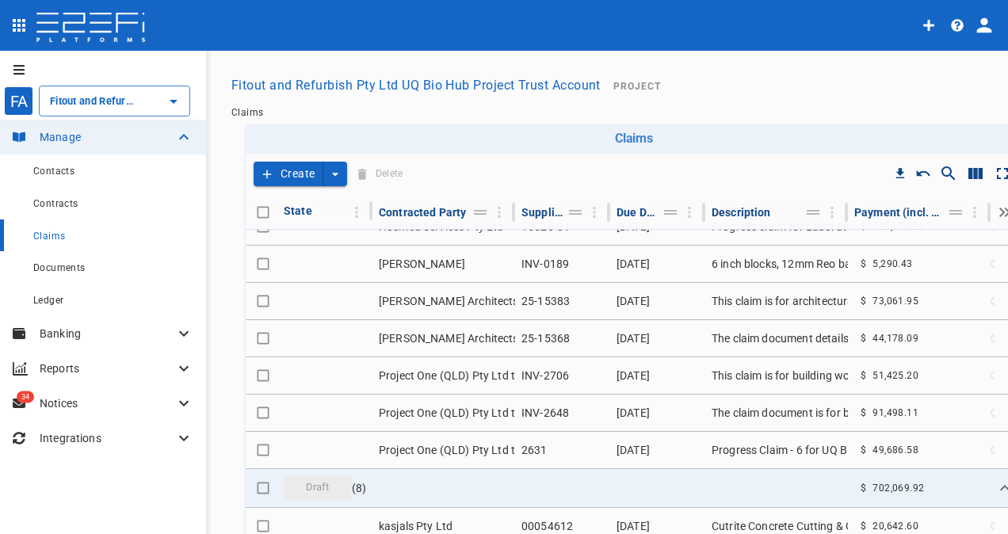
scroll to position [584, 0]
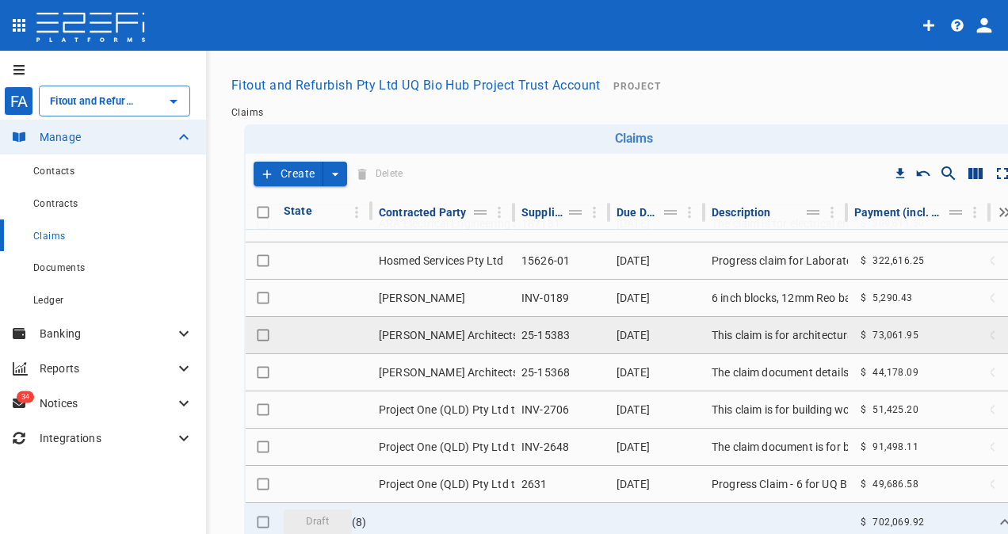
click at [450, 324] on td "[PERSON_NAME] Architects" at bounding box center [444, 335] width 143 height 36
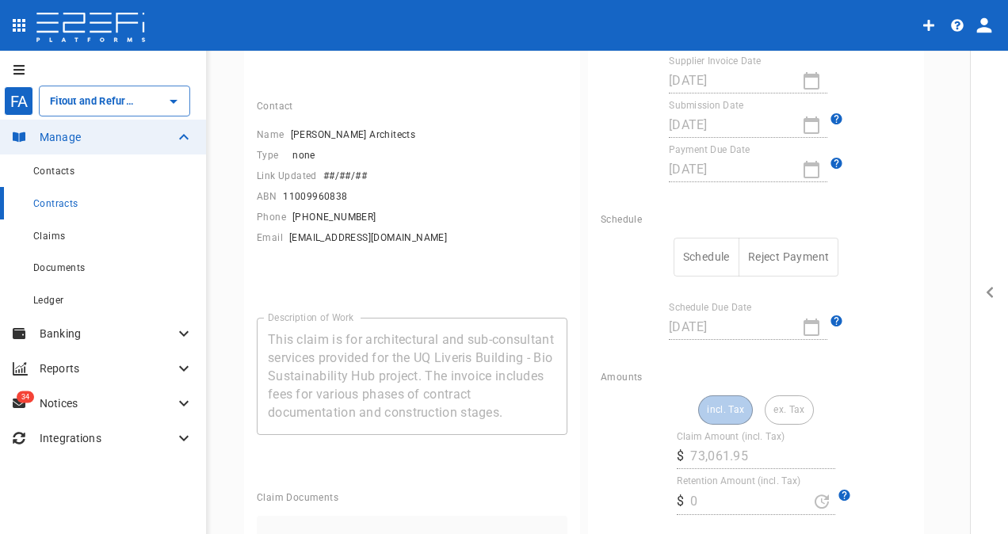
scroll to position [238, 0]
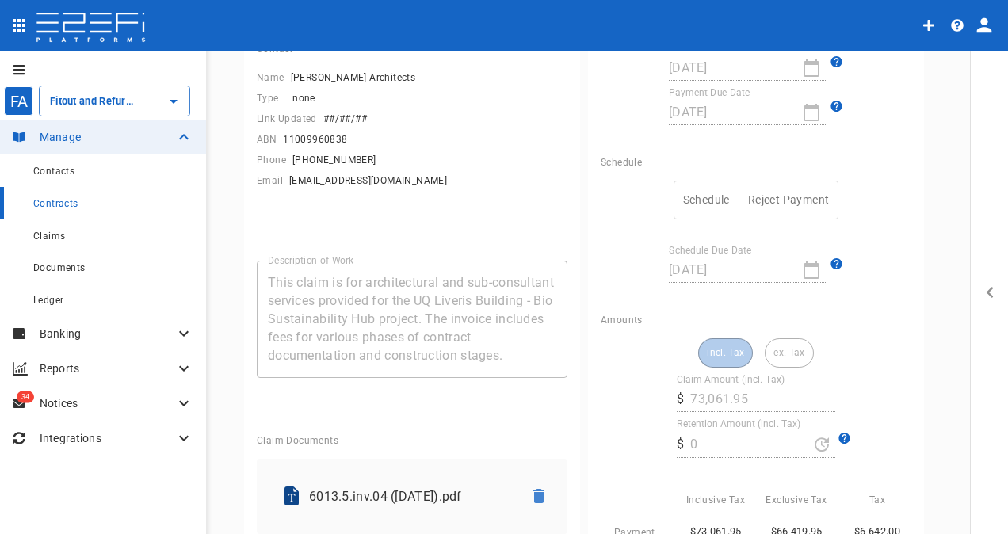
click at [698, 205] on button "Schedule" at bounding box center [707, 200] width 66 height 39
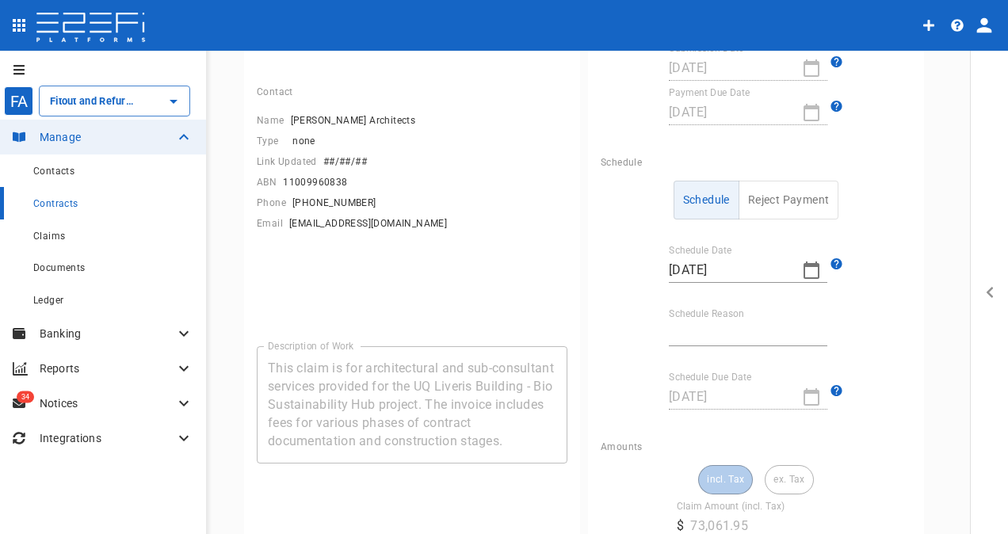
click at [707, 327] on input "Schedule Reason" at bounding box center [748, 333] width 159 height 25
type input "Payment date"
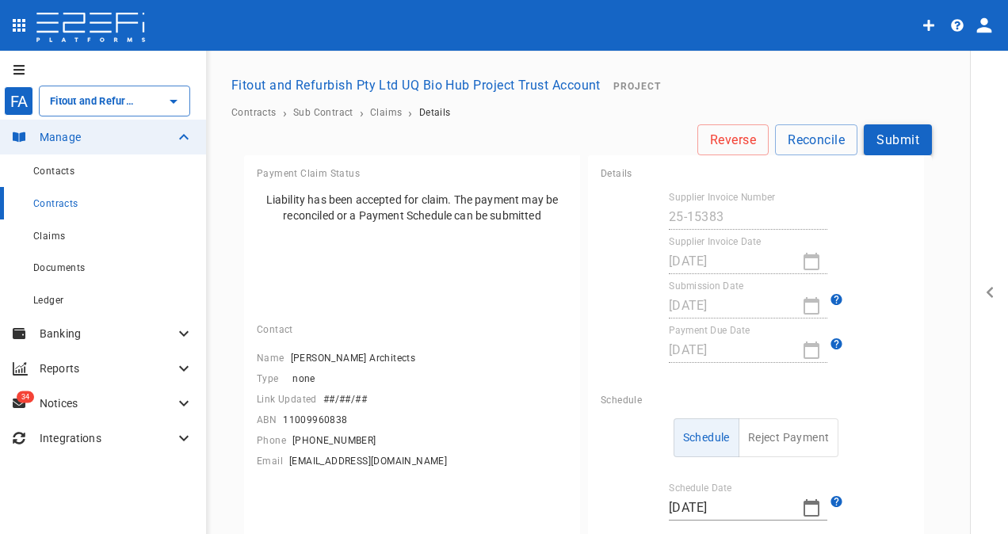
click at [902, 140] on button "Submit" at bounding box center [898, 139] width 68 height 31
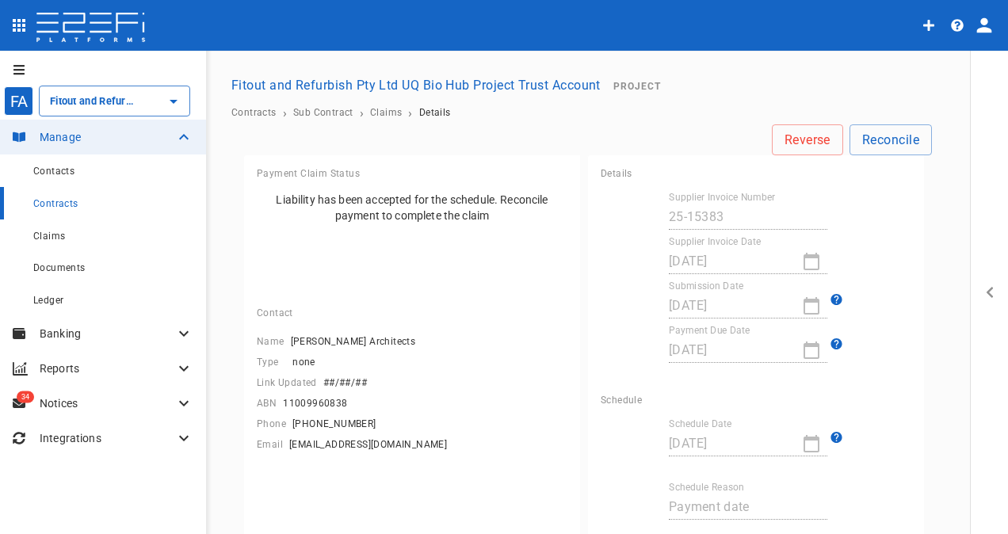
click at [17, 65] on icon "open drawer" at bounding box center [18, 70] width 11 height 10
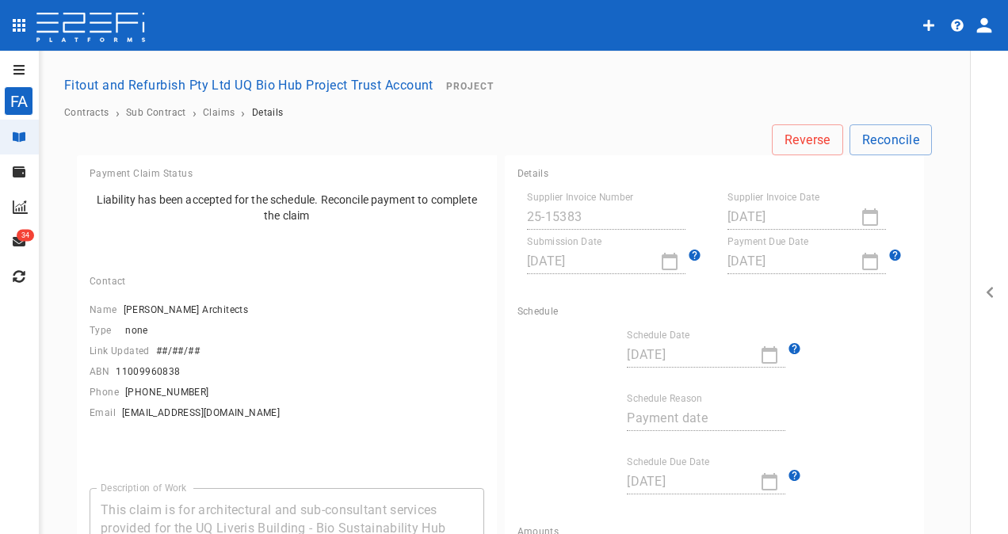
click at [11, 65] on button "open drawer" at bounding box center [16, 69] width 32 height 25
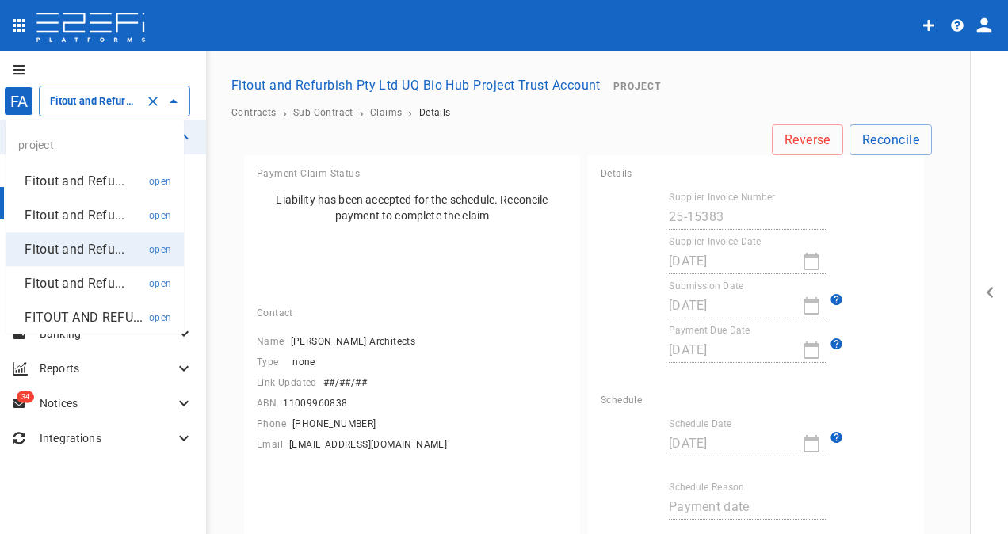
click at [86, 101] on input "Fitout and Refurbish Pty Ltd UQ Bio Hub Project Trust Account" at bounding box center [92, 101] width 93 height 17
click at [101, 178] on p "Fitout and Refu..." at bounding box center [75, 181] width 100 height 18
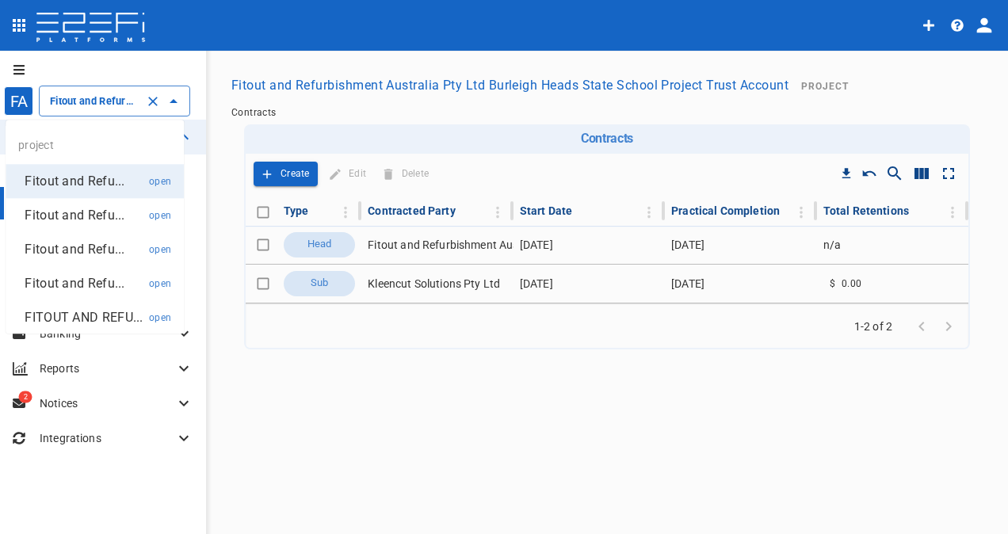
click at [105, 101] on input "Fitout and Refurbishment Australia Pty Ltd Burleigh Heads State School Project …" at bounding box center [92, 101] width 93 height 17
click at [79, 216] on p "Fitout and Refu..." at bounding box center [75, 215] width 100 height 18
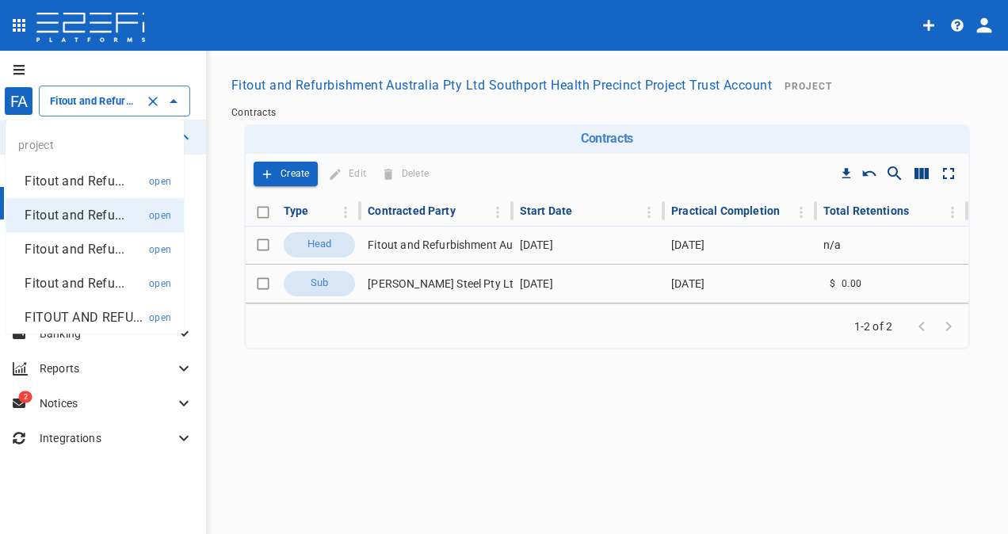
click at [94, 100] on input "Fitout and Refurbishment Australia Pty Ltd Southport Health Precinct Project Tr…" at bounding box center [92, 101] width 93 height 17
click at [79, 246] on p "Fitout and Refu..." at bounding box center [75, 249] width 100 height 18
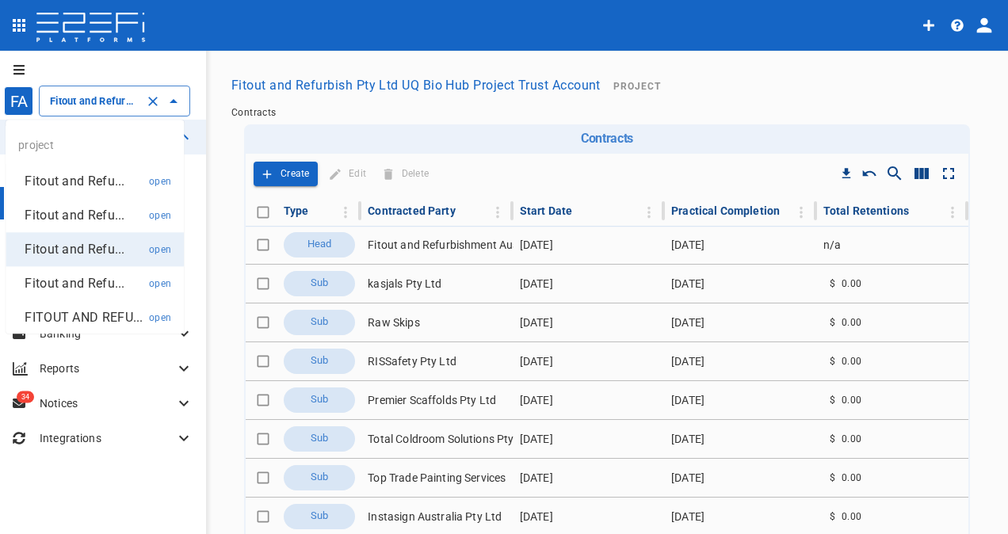
click at [81, 99] on input "Fitout and Refurbish Pty Ltd UQ Bio Hub Project Trust Account" at bounding box center [92, 101] width 93 height 17
click at [76, 287] on p "Fitout and Refu..." at bounding box center [75, 283] width 100 height 18
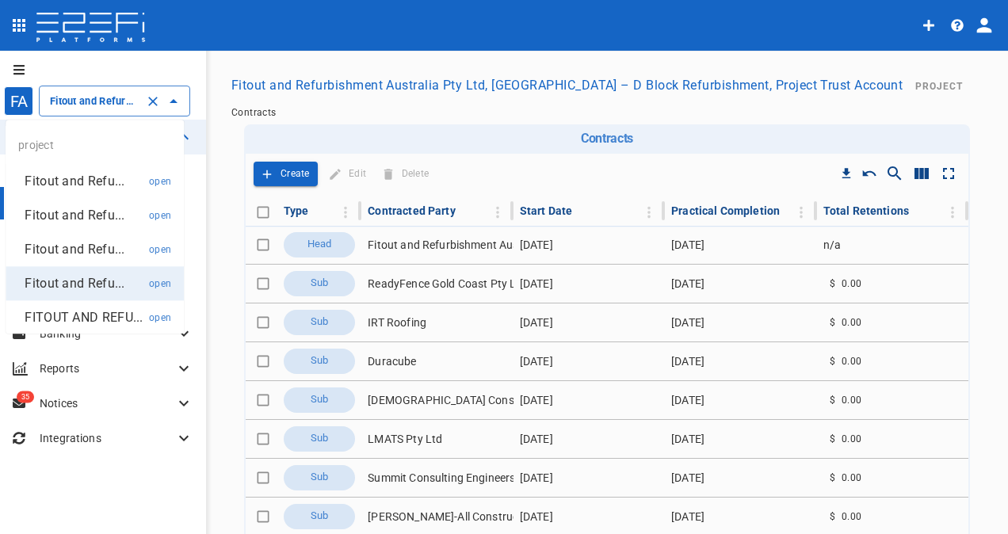
click at [90, 98] on input "Fitout and Refurbishment Australia Pty Ltd, [GEOGRAPHIC_DATA] – D Block Refurbi…" at bounding box center [92, 101] width 93 height 17
click at [79, 316] on p "FITOUT AND REFU..." at bounding box center [84, 317] width 118 height 18
type input "FITOUT AND REFURBISHMENT AUSTRALIA PTY LTD PROJECT TRUST ACCOUNT GCHHS H2HK FIT…"
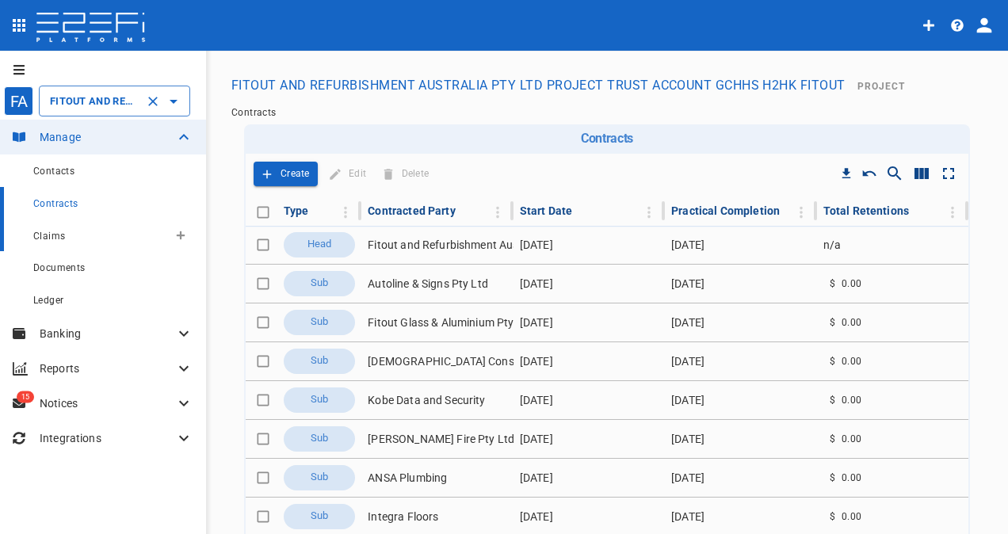
click at [54, 234] on span "Claims" at bounding box center [49, 236] width 32 height 11
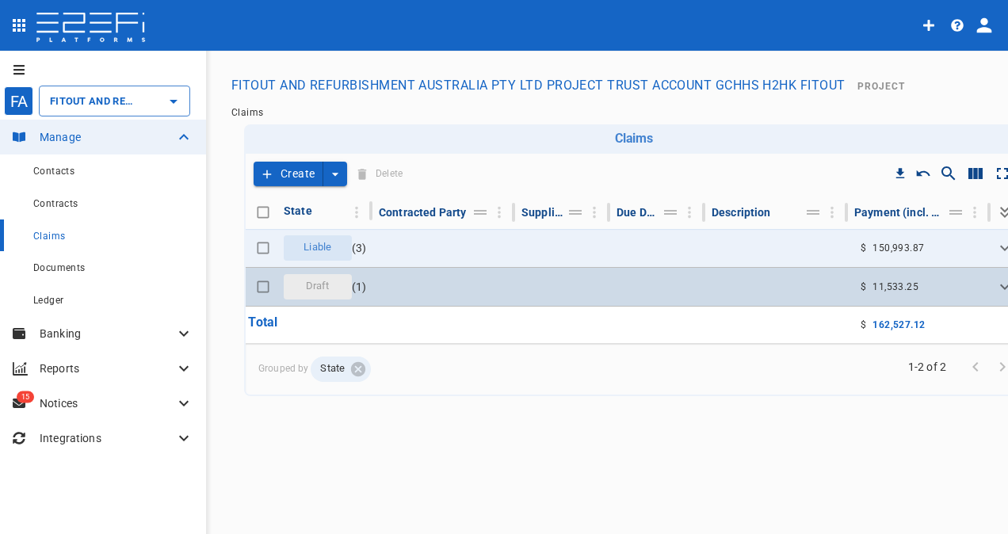
click at [317, 289] on span "Draft" at bounding box center [318, 286] width 43 height 15
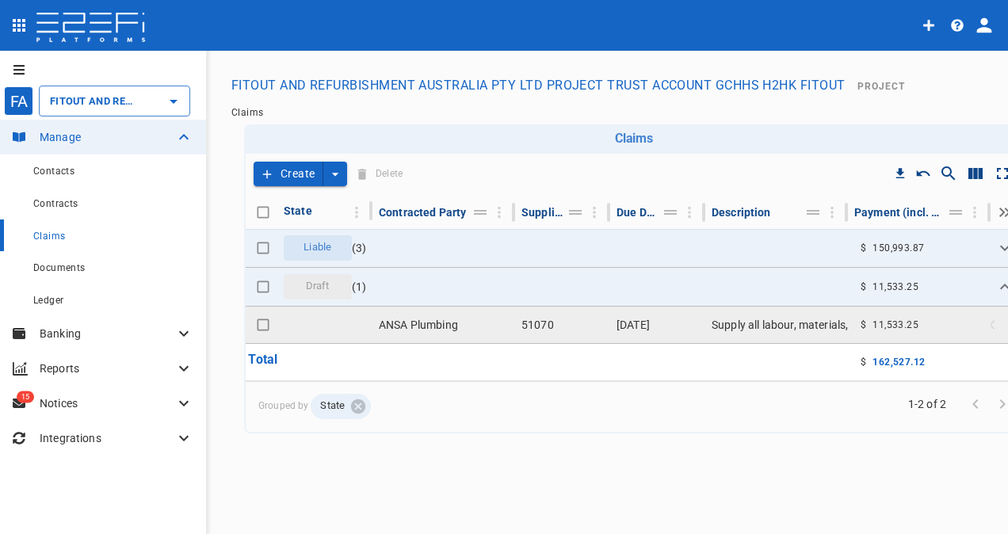
click at [428, 320] on td "ANSA Plumbing" at bounding box center [444, 325] width 143 height 36
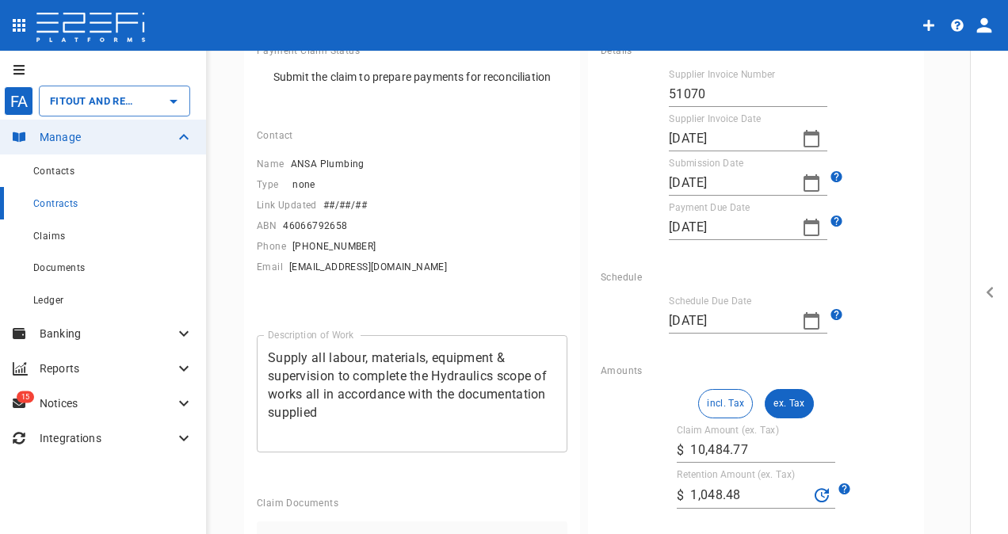
scroll to position [159, 0]
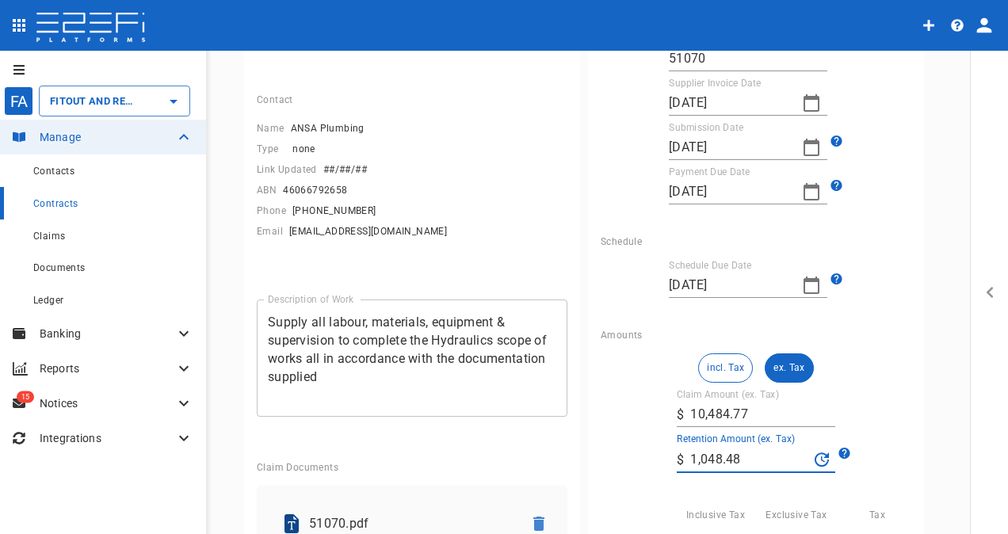
drag, startPoint x: 725, startPoint y: 454, endPoint x: 517, endPoint y: 406, distance: 213.3
click at [621, 455] on div "incl. Tax ex. Tax Claim Amount (ex. Tax) ​ $ 10,484.77 Retention Amount (ex. Ta…" at bounding box center [756, 508] width 311 height 308
click at [588, 447] on div "Amounts incl. Tax ex. Tax Claim Amount (ex. Tax) ​ $ 10,484.77 Retention Amount…" at bounding box center [756, 498] width 336 height 363
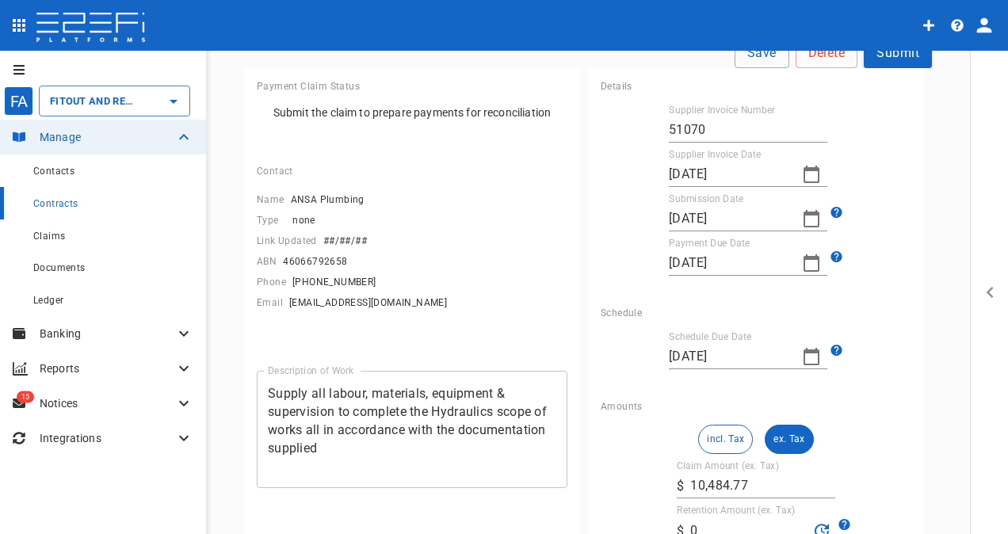
scroll to position [0, 0]
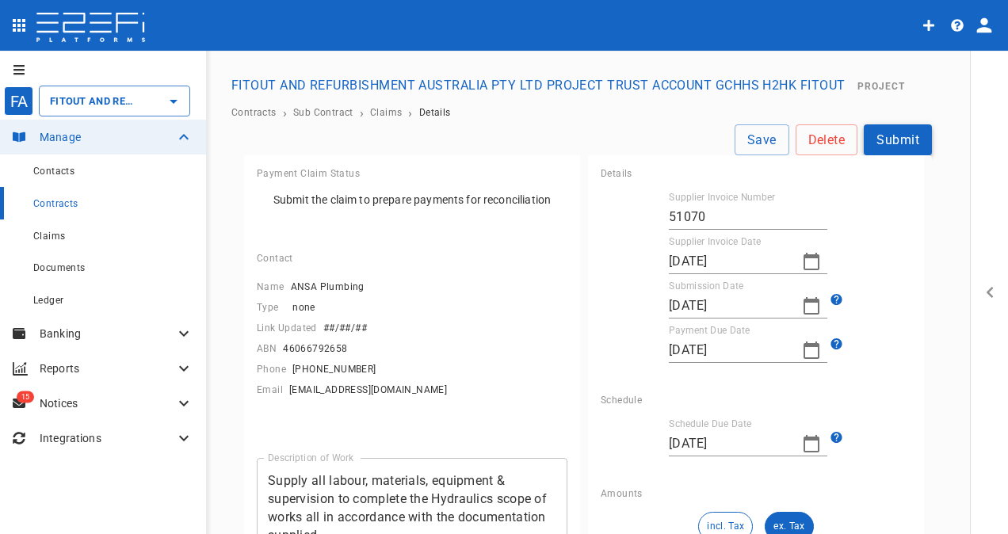
click at [897, 144] on button "Submit" at bounding box center [898, 139] width 68 height 31
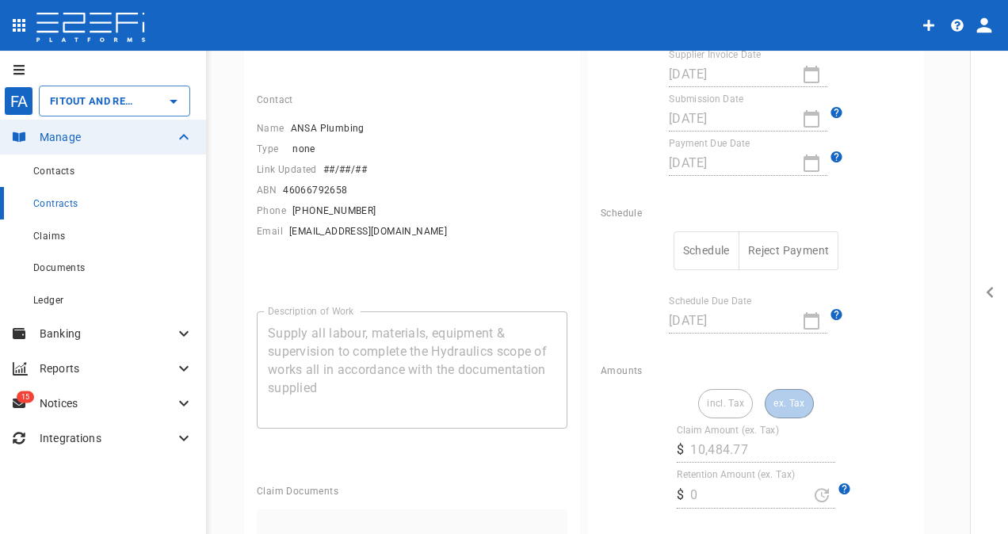
scroll to position [317, 0]
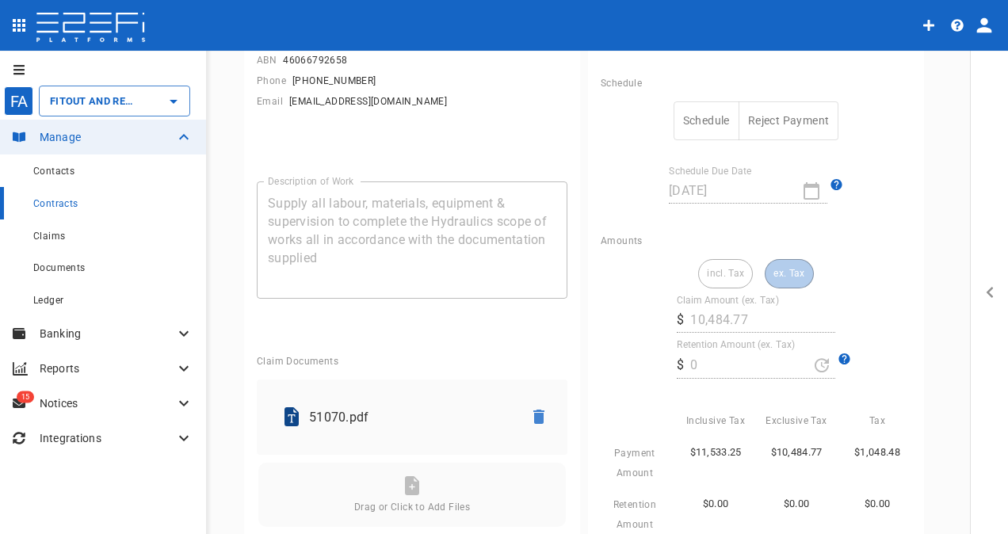
click at [687, 112] on button "Schedule" at bounding box center [707, 120] width 66 height 39
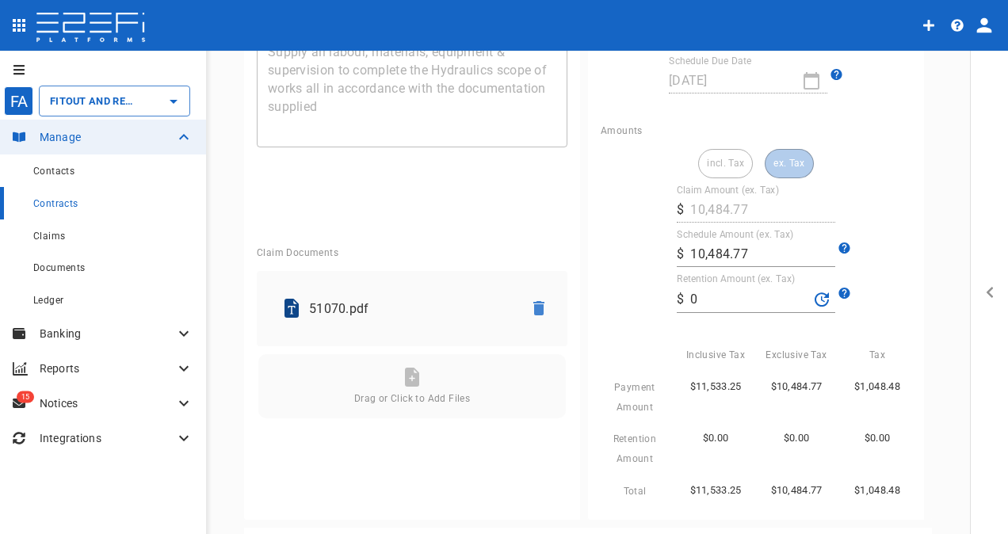
scroll to position [555, 0]
drag, startPoint x: 704, startPoint y: 290, endPoint x: 661, endPoint y: 297, distance: 43.3
click at [661, 297] on div "incl. Tax ex. Tax Claim Amount (ex. Tax) ​ $ 10,484.77 Schedule Amount (ex. Tax…" at bounding box center [756, 324] width 311 height 352
type input "1,048.48"
click at [849, 331] on div "Tax" at bounding box center [871, 347] width 81 height 33
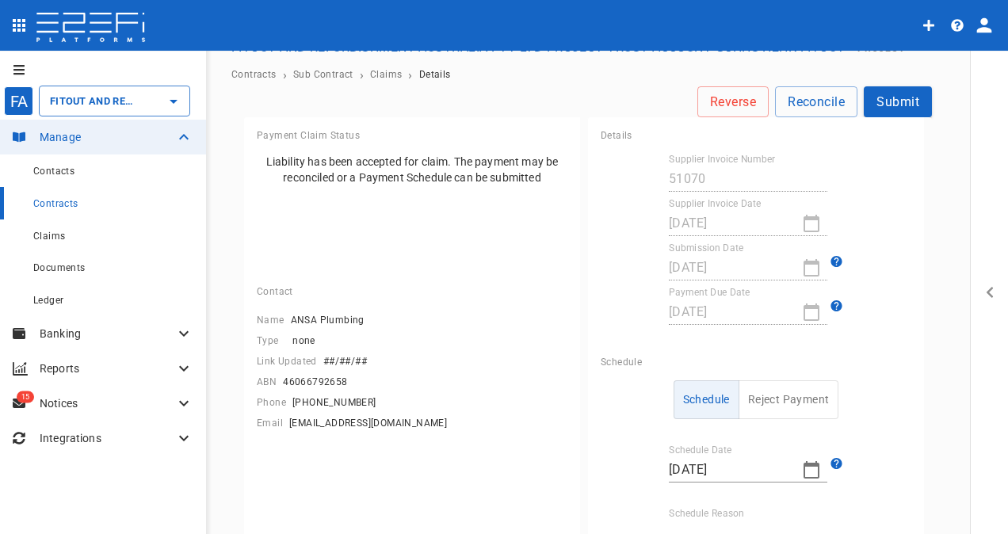
scroll to position [0, 0]
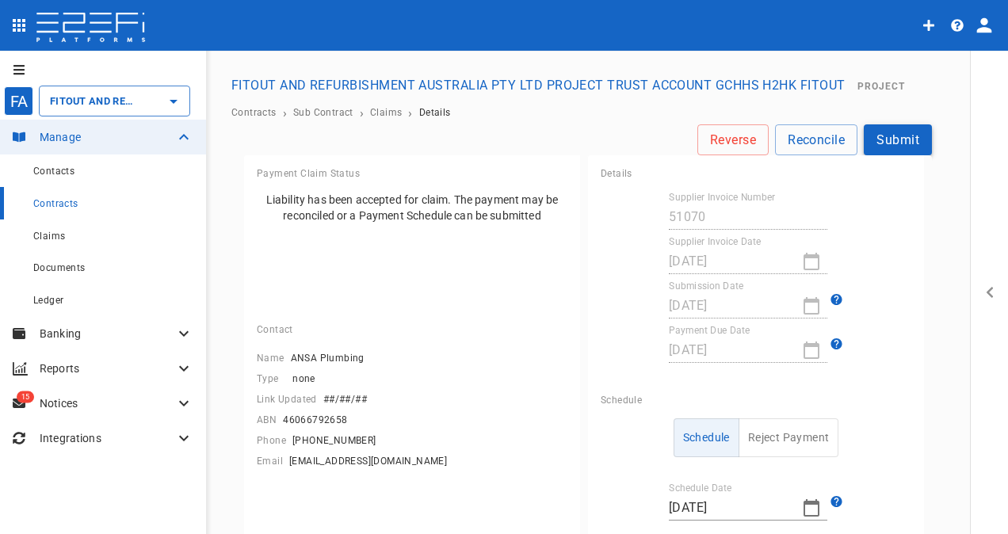
click at [900, 140] on button "Submit" at bounding box center [898, 139] width 68 height 31
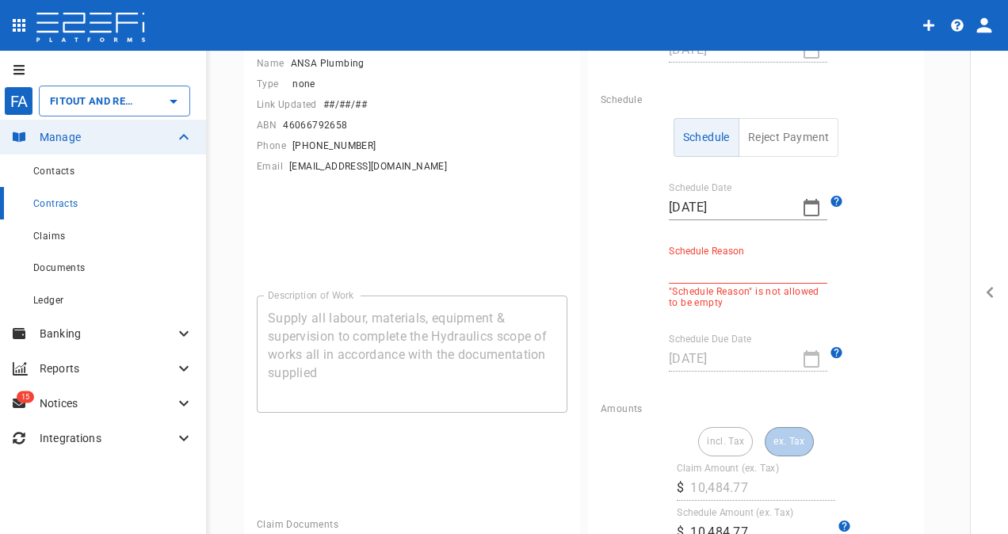
scroll to position [396, 0]
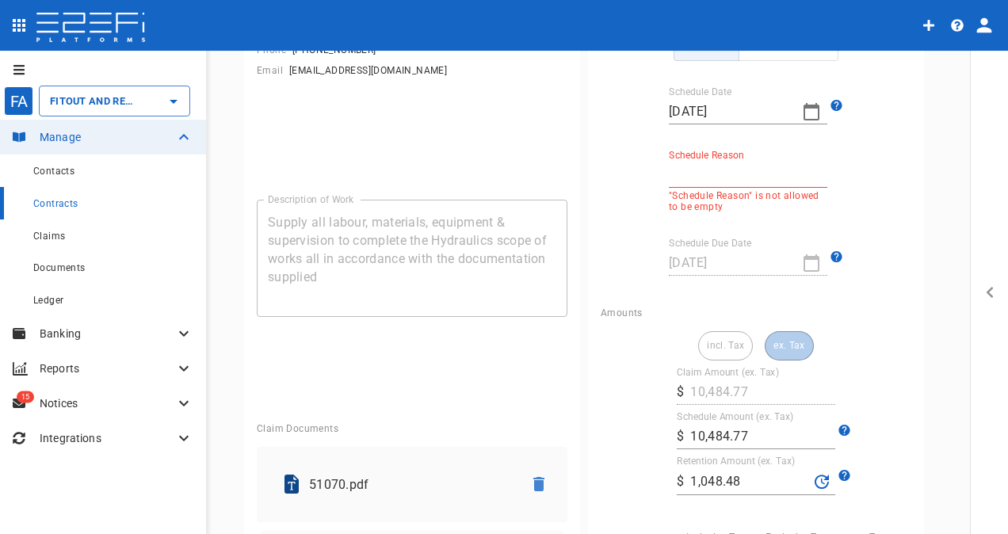
click at [720, 171] on input "Schedule Reason" at bounding box center [748, 175] width 159 height 25
type input "Retention retained"
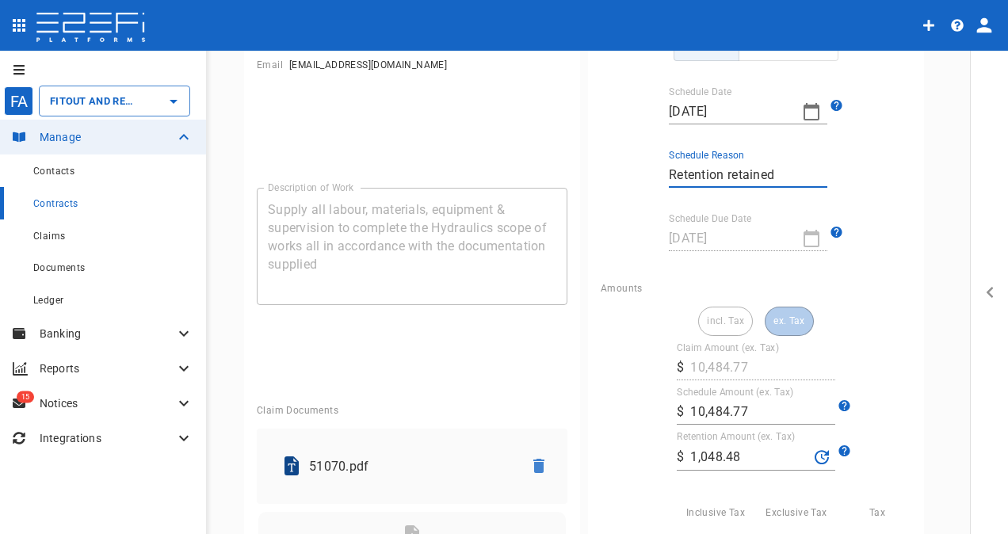
scroll to position [0, 0]
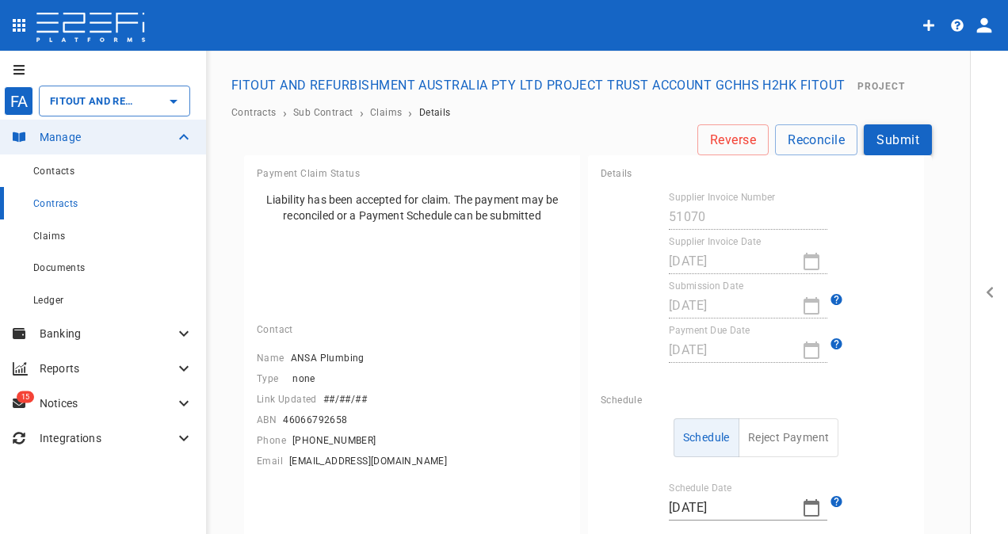
click at [885, 128] on button "Submit" at bounding box center [898, 139] width 68 height 31
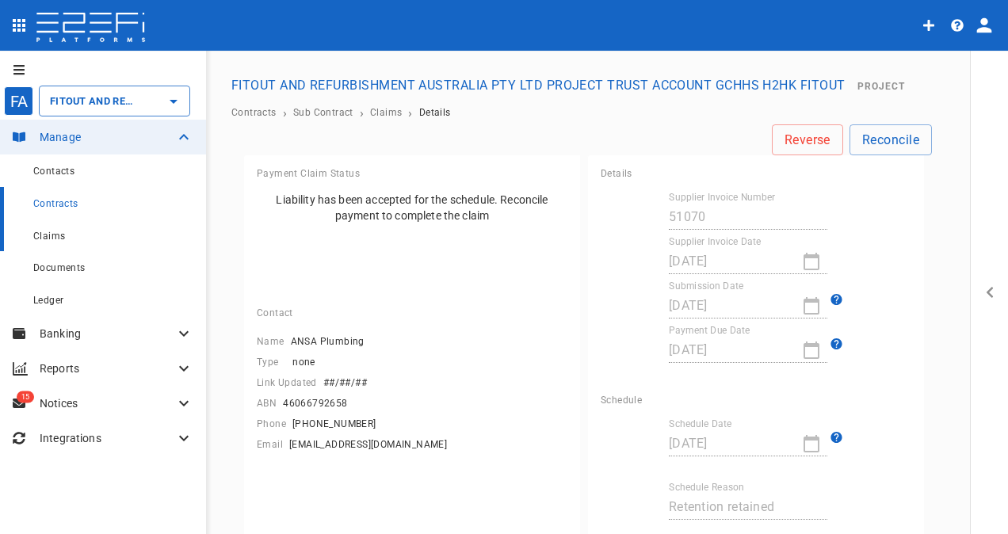
click at [49, 234] on span "Claims" at bounding box center [49, 236] width 32 height 11
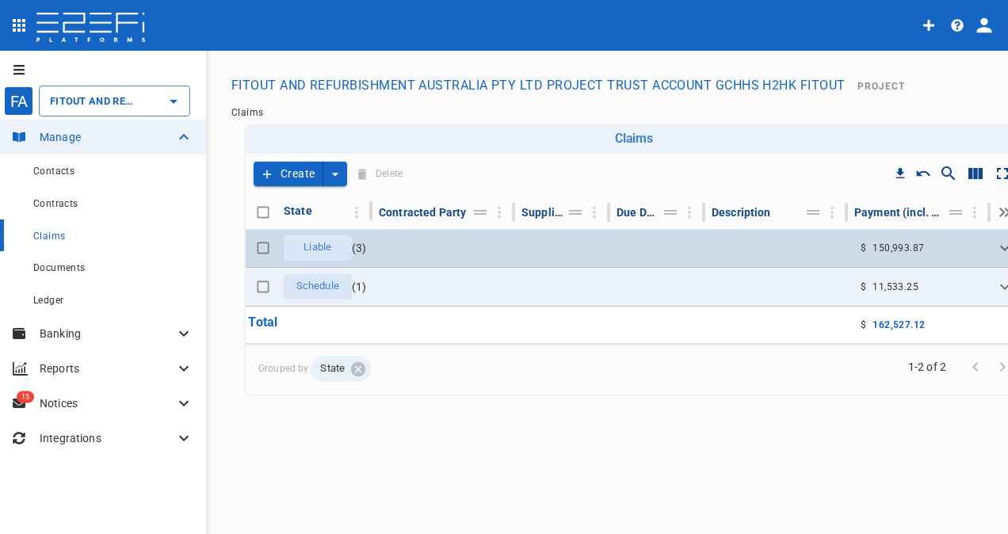
click at [316, 243] on span "Liable" at bounding box center [317, 247] width 47 height 15
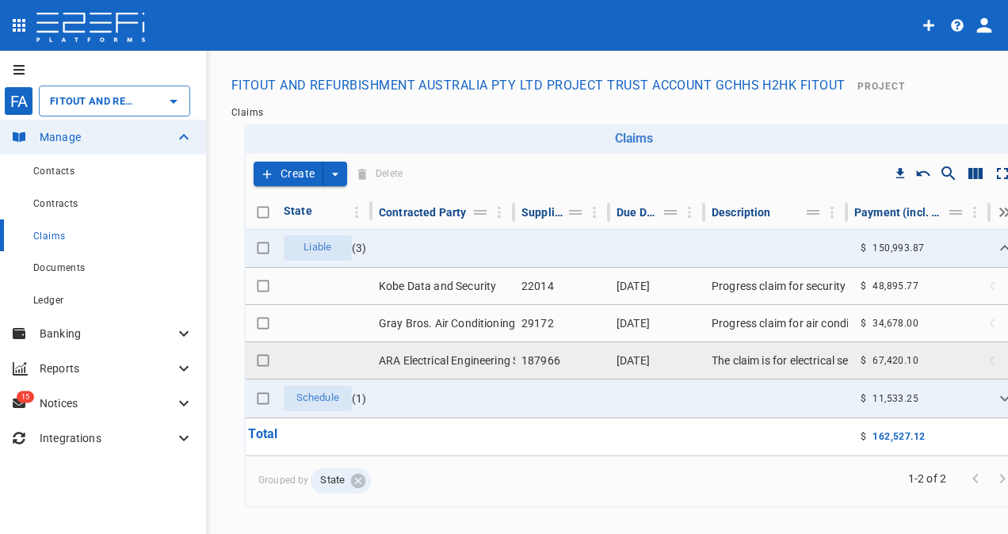
click at [491, 356] on td "ARA Electrical Engineering Services Pty Ltd" at bounding box center [444, 361] width 143 height 36
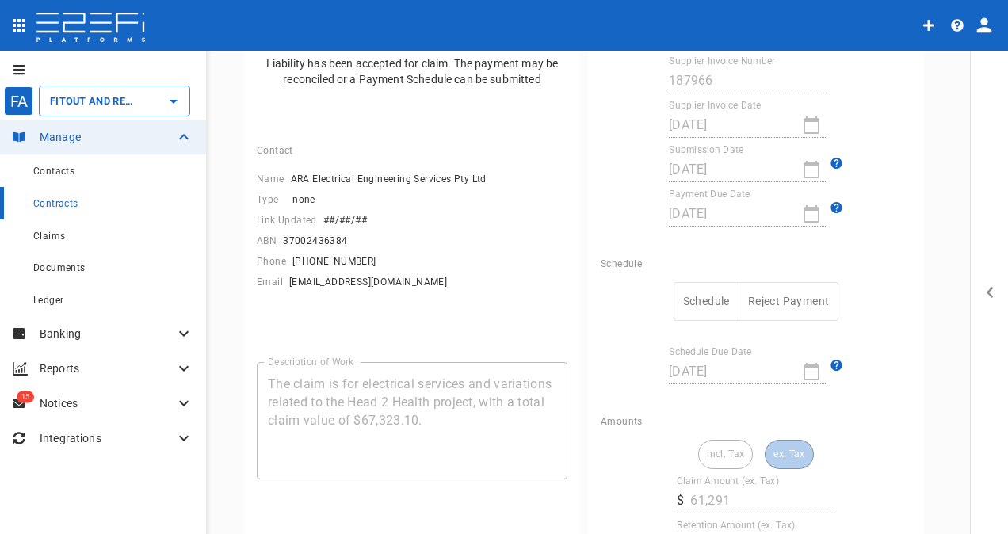
scroll to position [79, 0]
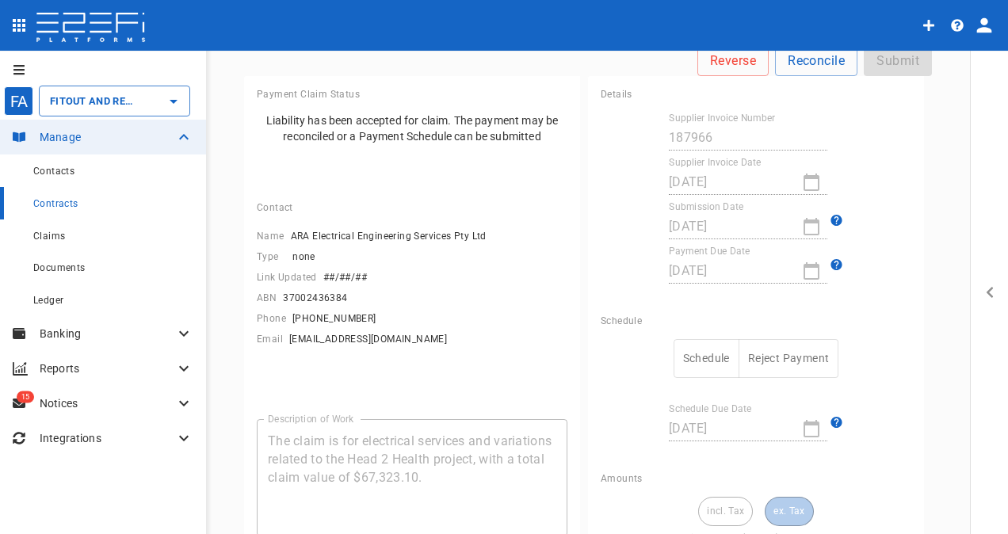
click at [702, 351] on button "Schedule" at bounding box center [707, 358] width 66 height 39
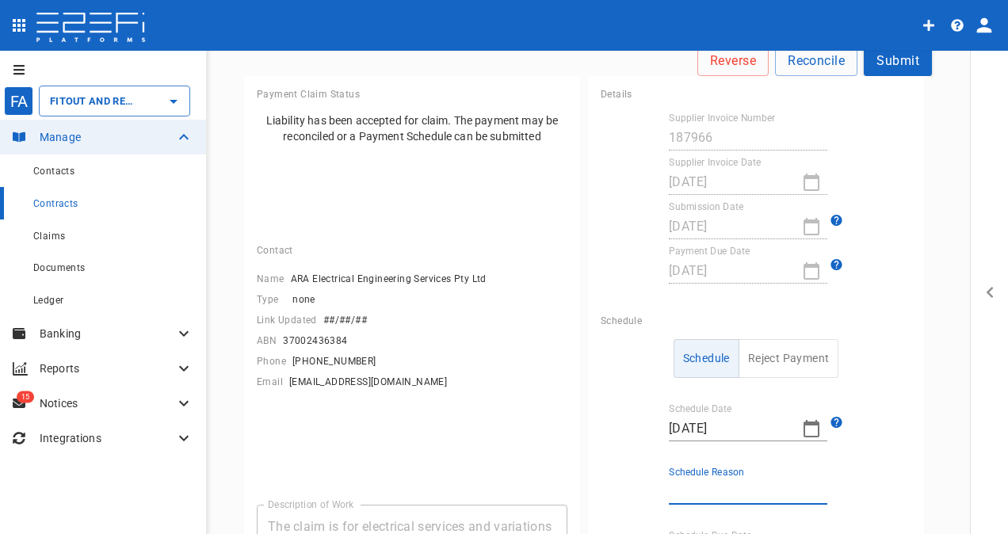
click at [715, 485] on input "Schedule Reason" at bounding box center [748, 492] width 159 height 25
type input "Payment date"
click at [878, 62] on button "Submit" at bounding box center [898, 60] width 68 height 31
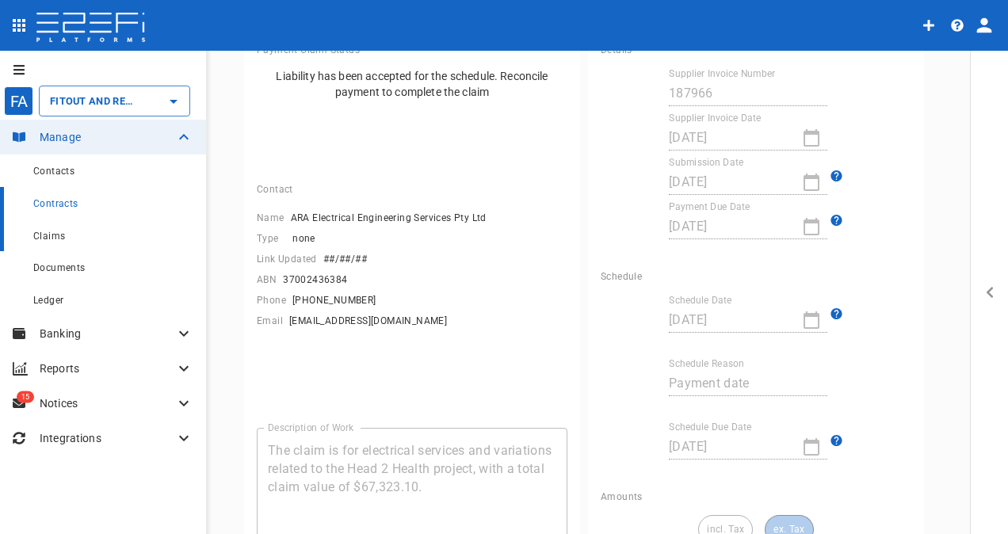
scroll to position [159, 0]
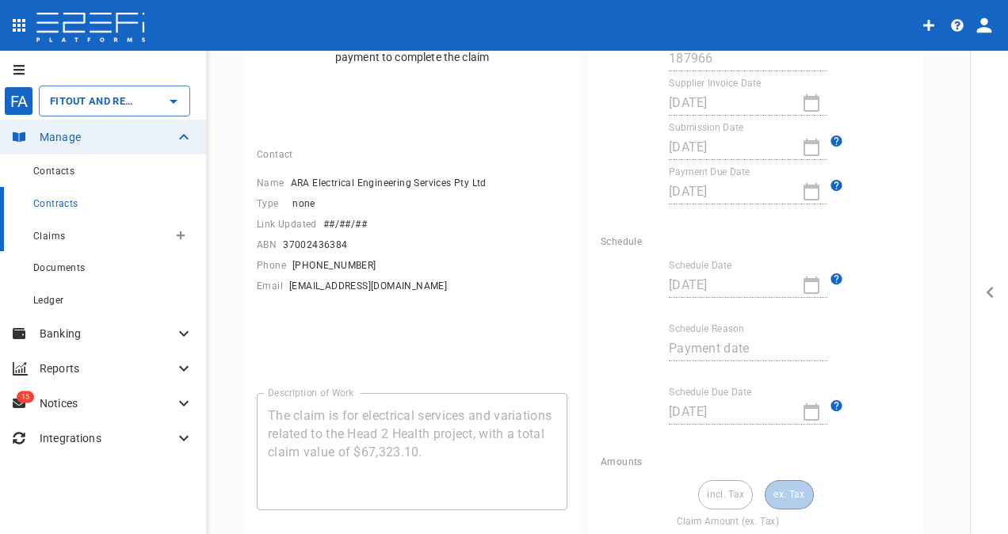
click at [54, 235] on span "Claims" at bounding box center [49, 236] width 32 height 11
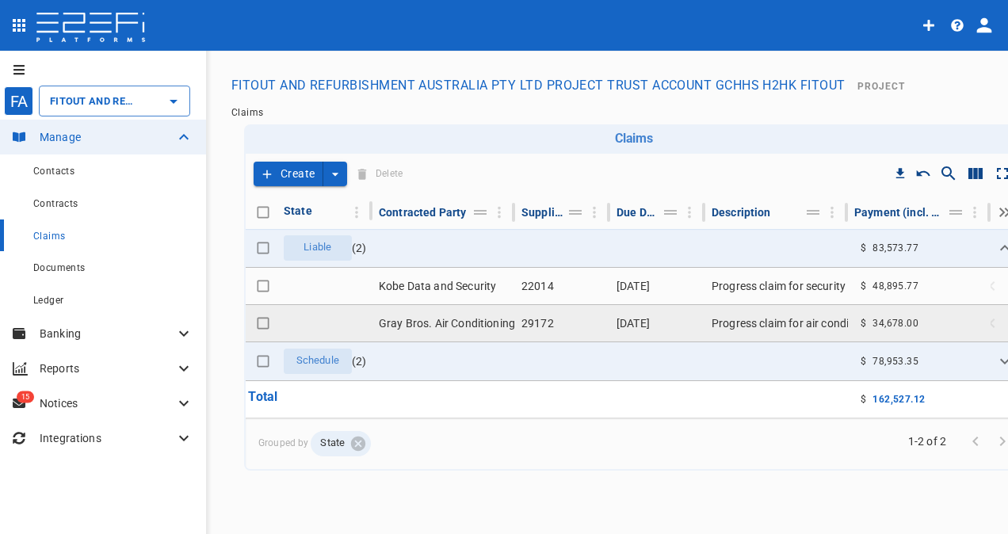
click at [454, 320] on td "Gray Bros. Air Conditioning Pty Ltd" at bounding box center [444, 323] width 143 height 36
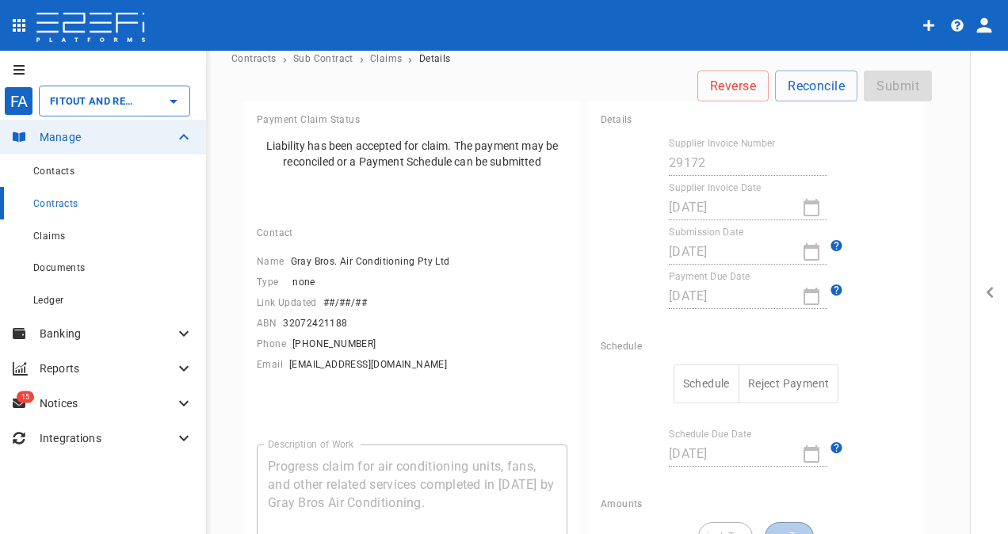
scroll to position [159, 0]
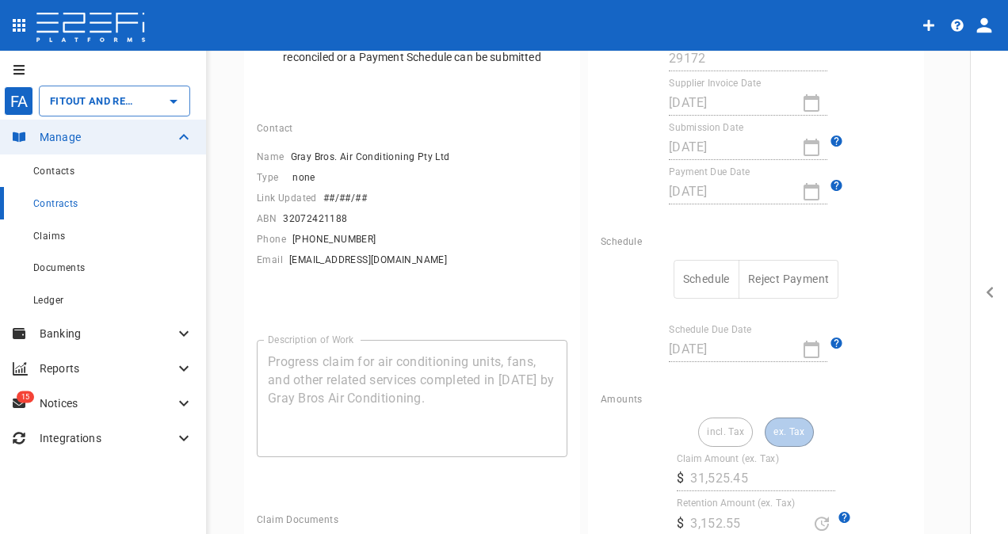
click at [704, 274] on button "Schedule" at bounding box center [707, 279] width 66 height 39
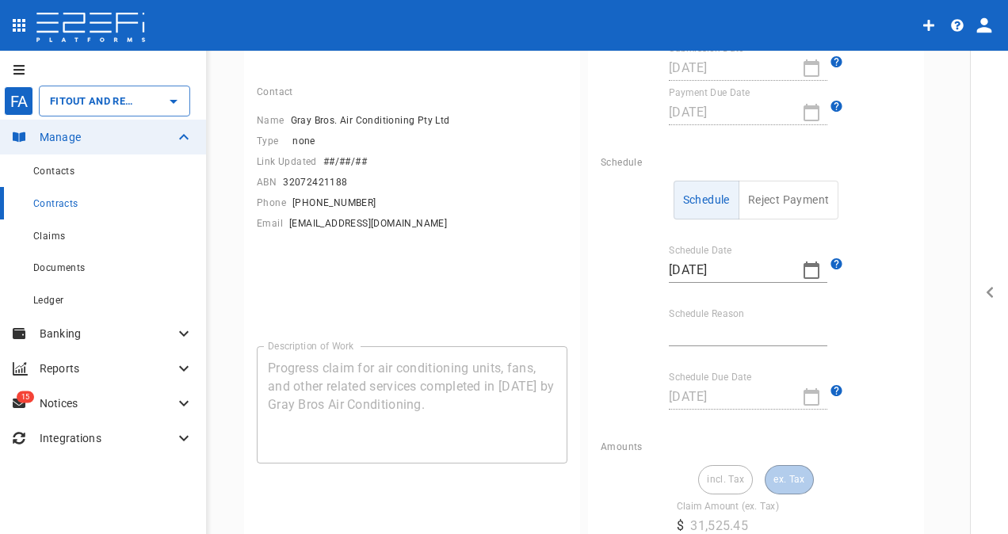
scroll to position [317, 0]
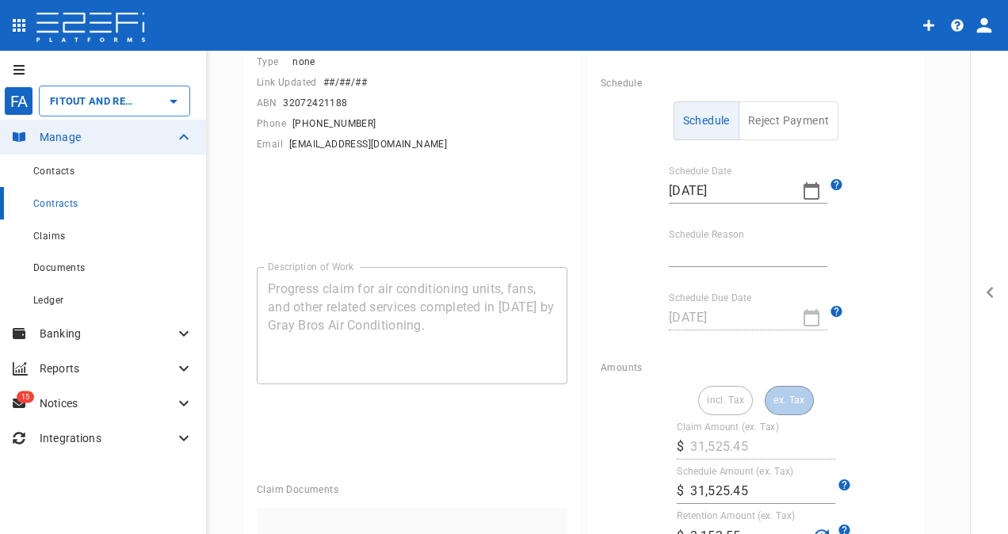
click at [742, 254] on input "Schedule Reason" at bounding box center [748, 254] width 159 height 25
type input "Retention retained"
click at [574, 449] on div "Description of Work Progress claim for air conditioning units, fans, and other …" at bounding box center [412, 357] width 336 height 230
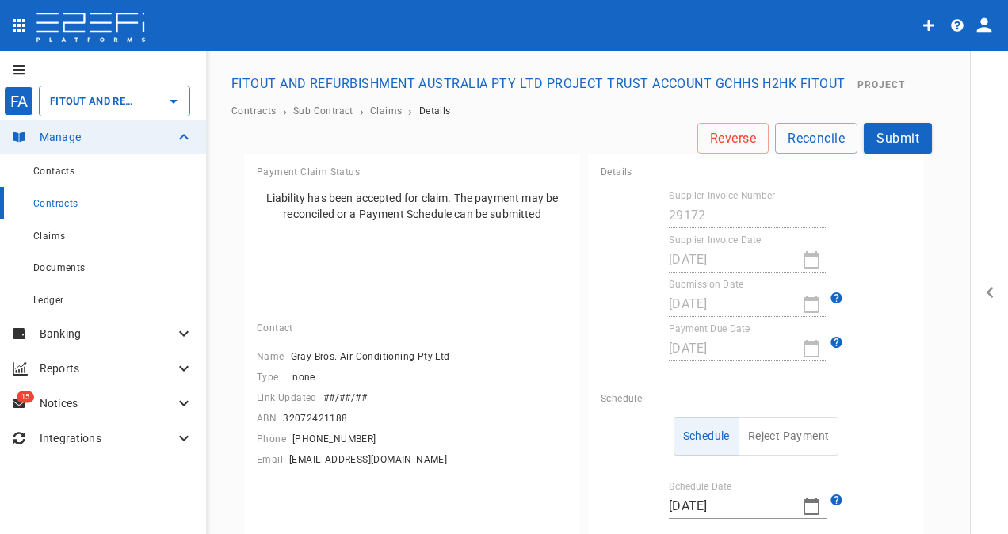
scroll to position [0, 0]
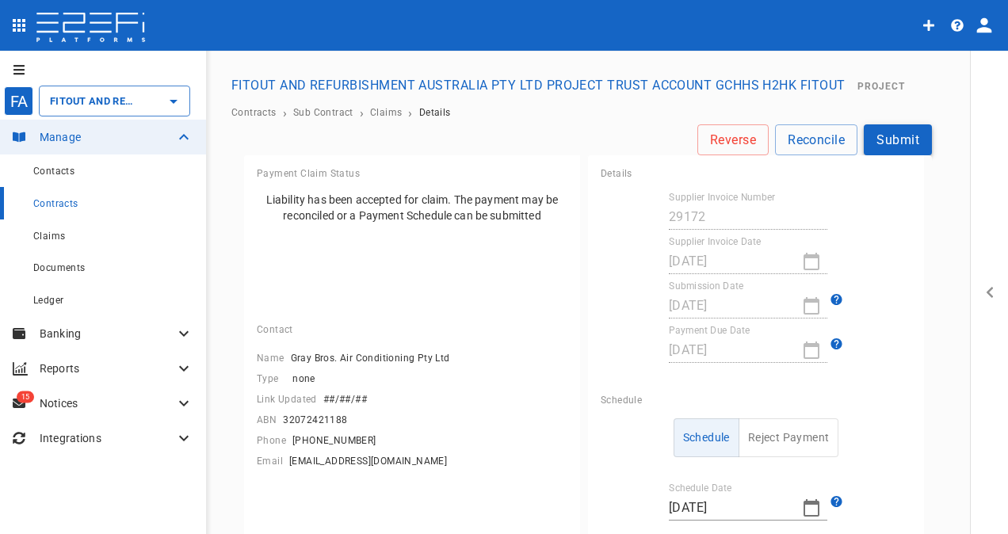
click at [893, 137] on button "Submit" at bounding box center [898, 139] width 68 height 31
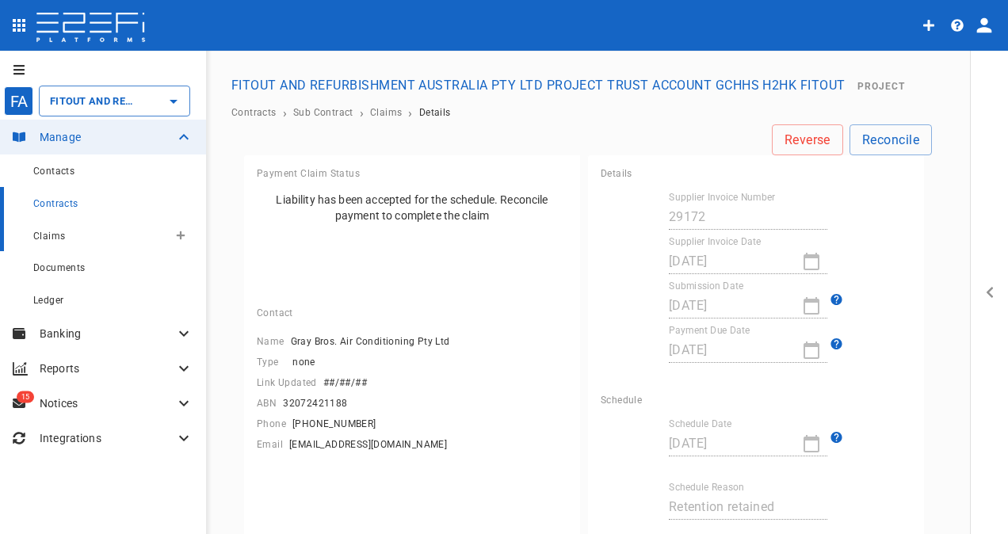
click at [64, 239] on div "Claims" at bounding box center [100, 236] width 135 height 20
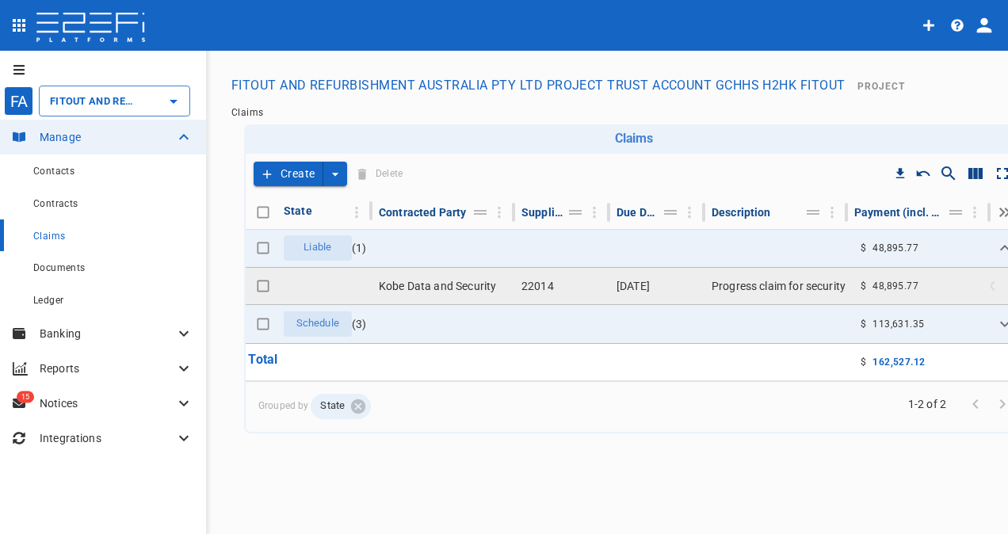
click at [436, 277] on td "Kobe Data and Security" at bounding box center [444, 286] width 143 height 36
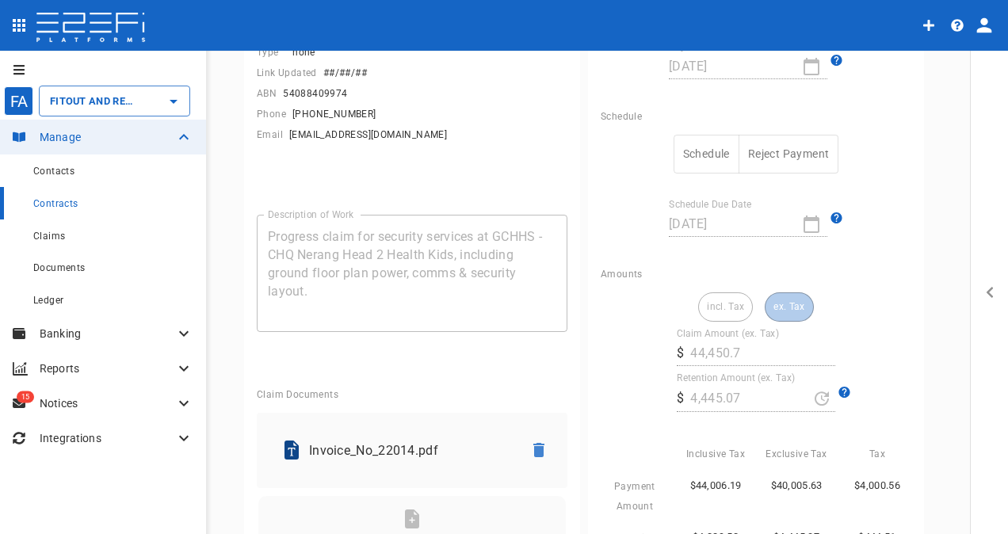
scroll to position [317, 0]
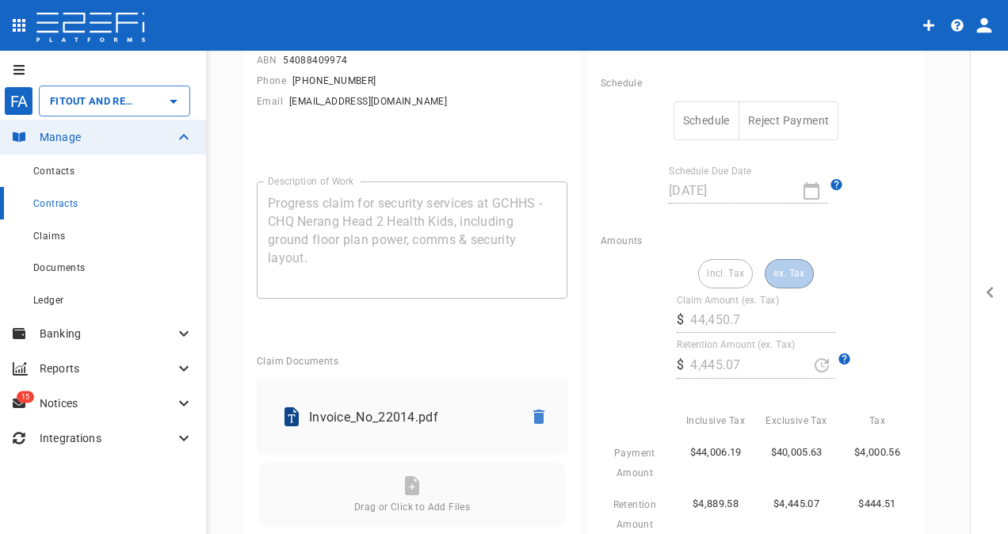
click at [697, 120] on button "Schedule" at bounding box center [707, 120] width 66 height 39
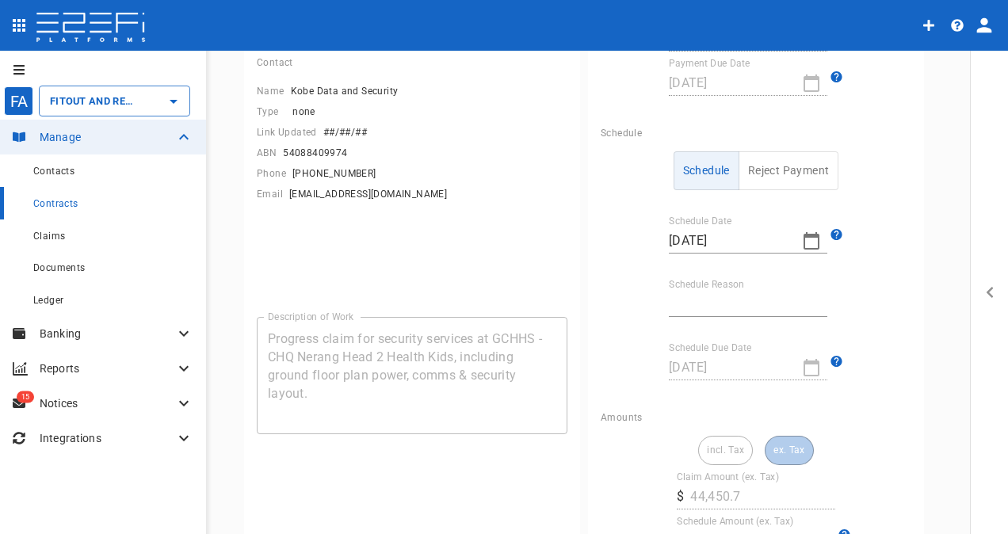
scroll to position [79, 0]
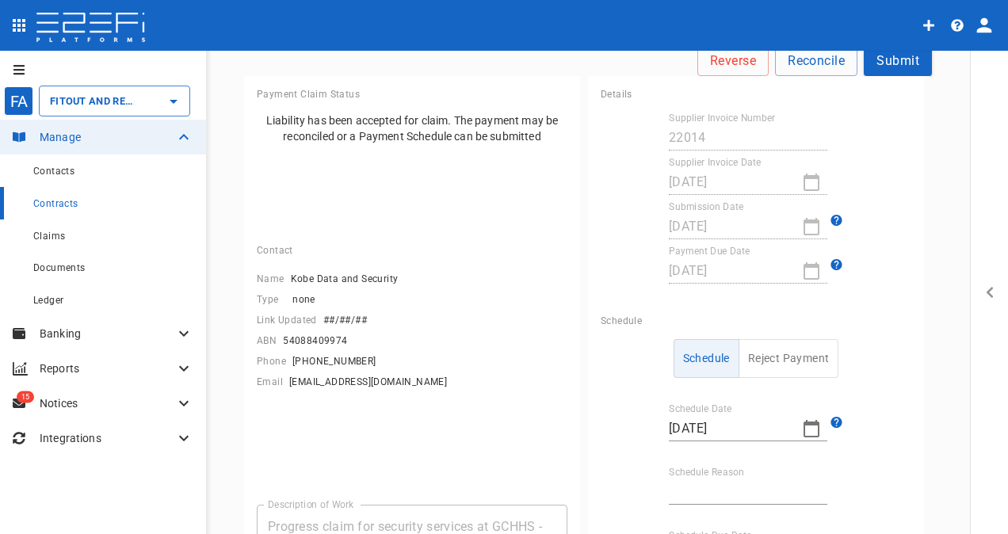
click at [699, 488] on input "Schedule Reason" at bounding box center [748, 492] width 159 height 25
type input "Payment date"
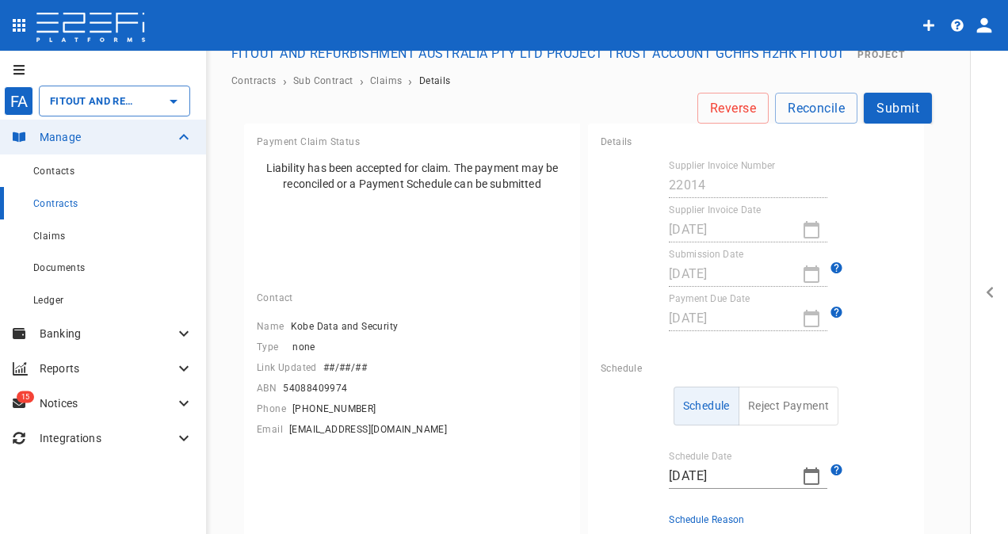
scroll to position [0, 0]
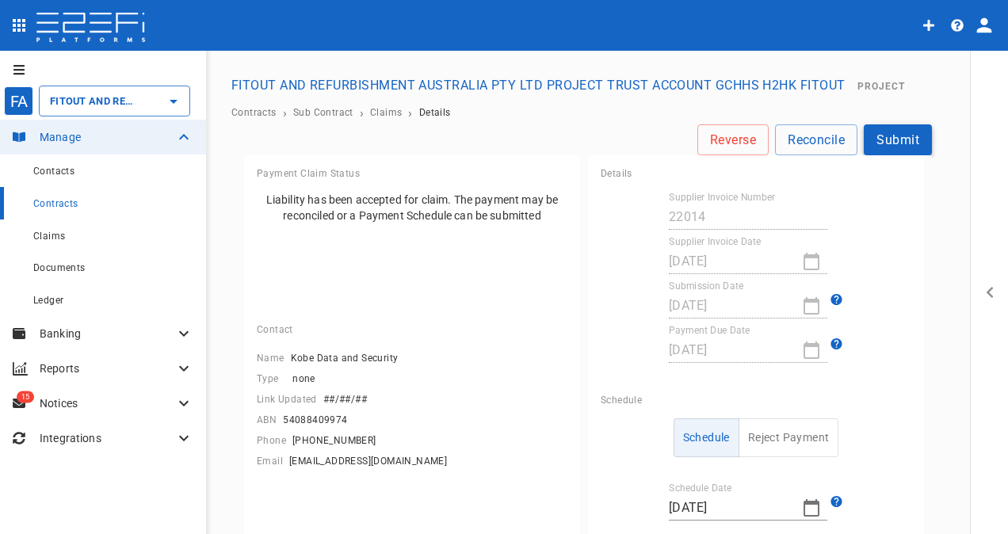
click at [894, 138] on button "Submit" at bounding box center [898, 139] width 68 height 31
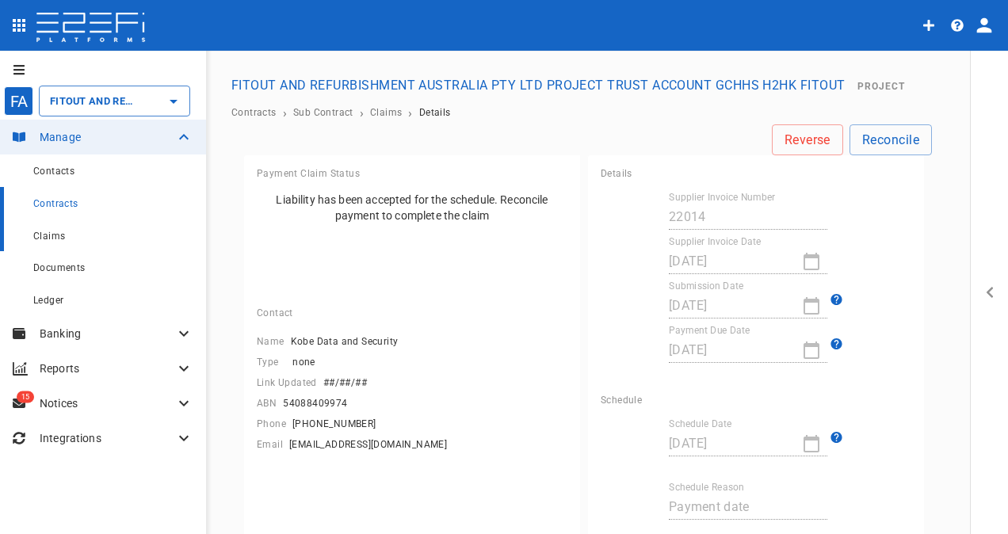
click at [46, 239] on span "Claims" at bounding box center [49, 236] width 32 height 11
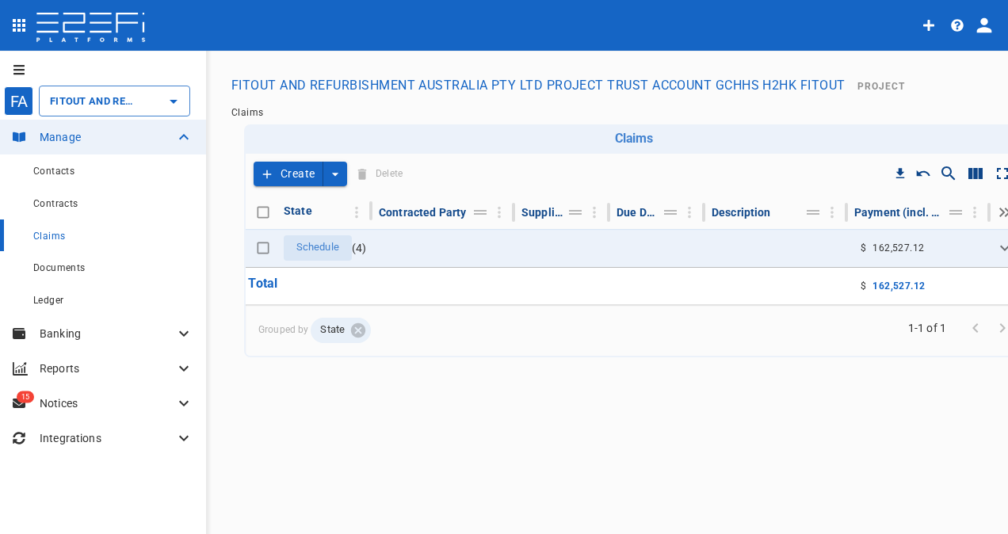
click at [293, 163] on button "Create" at bounding box center [289, 174] width 70 height 25
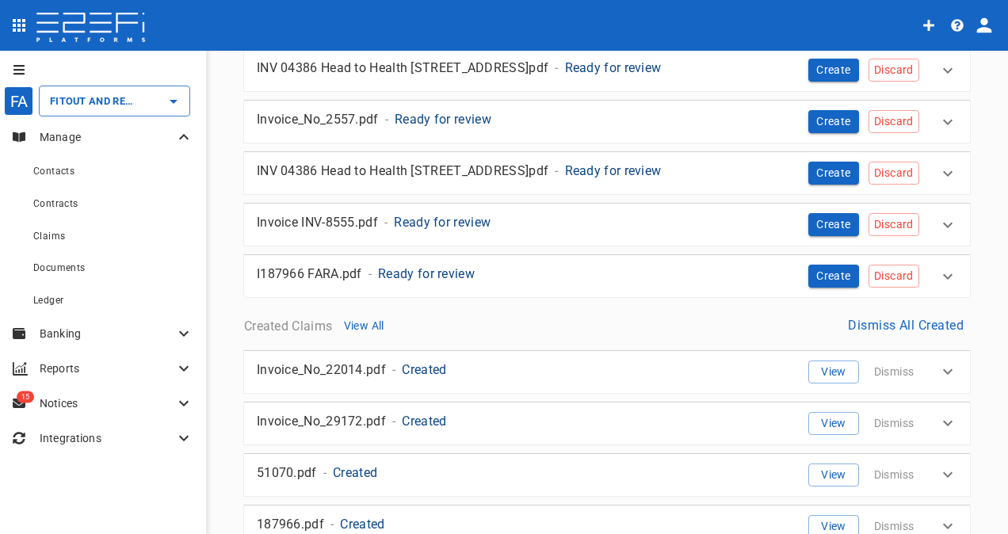
scroll to position [203, 0]
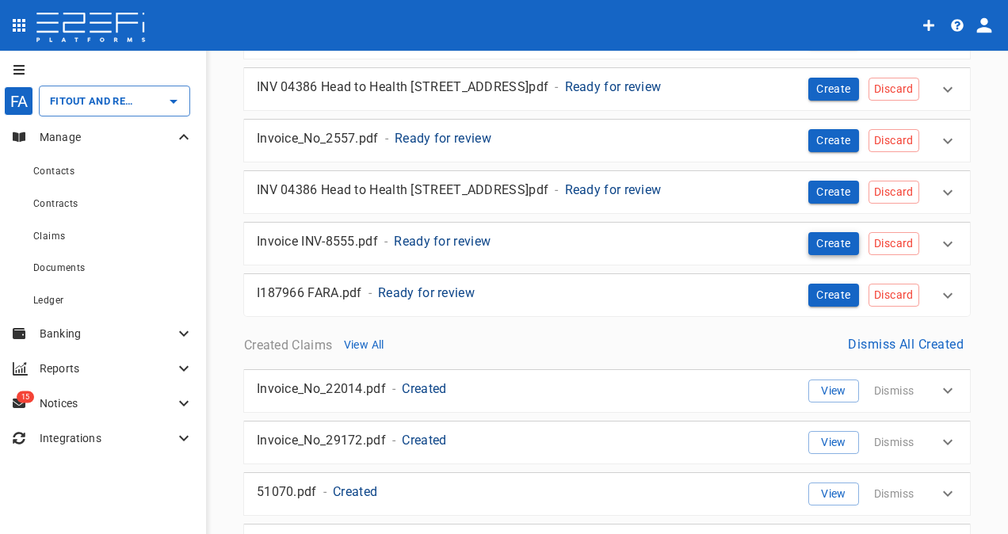
click at [813, 239] on button "Create" at bounding box center [834, 243] width 51 height 23
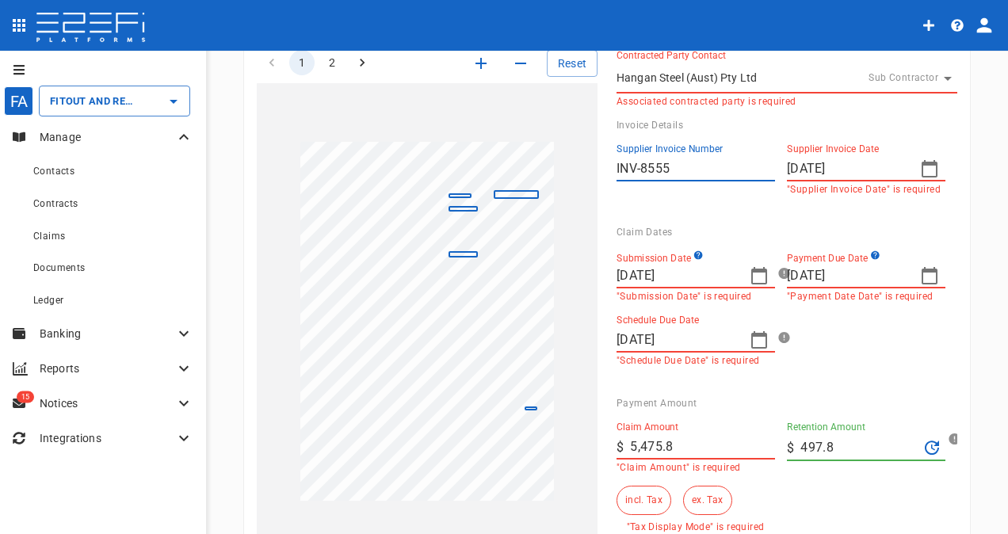
scroll to position [441, 0]
click at [922, 266] on icon "button" at bounding box center [930, 274] width 16 height 17
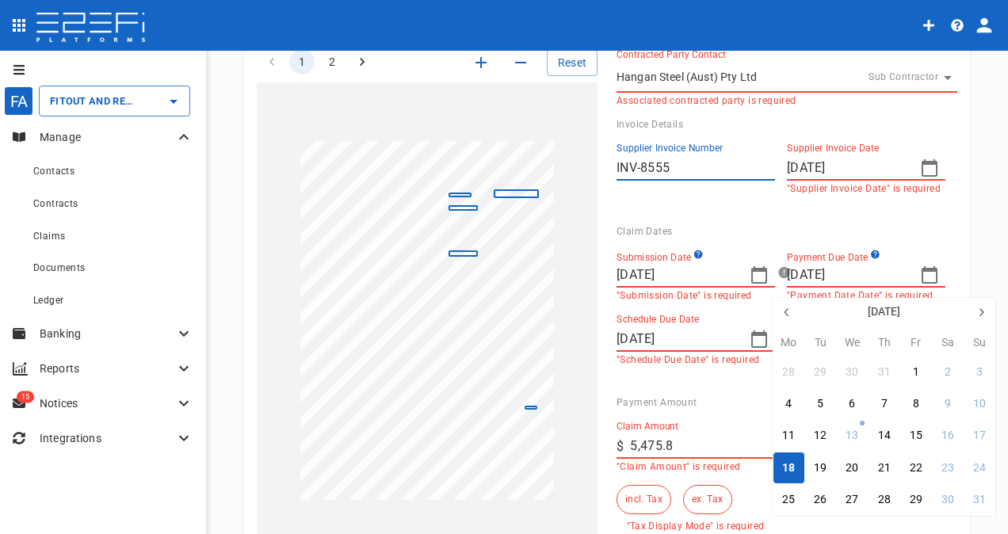
click at [785, 465] on div "18" at bounding box center [789, 468] width 13 height 17
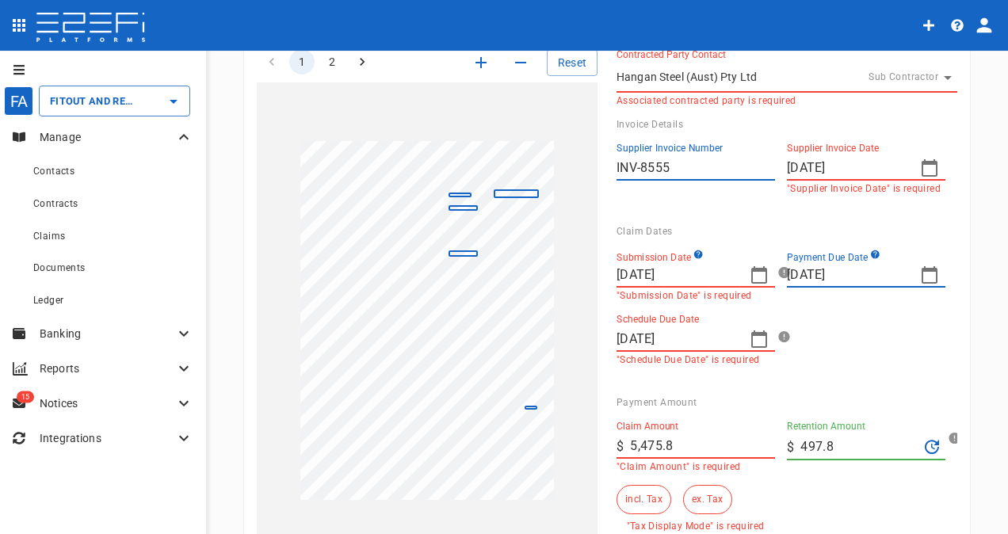
click at [694, 327] on input "[DATE]" at bounding box center [677, 339] width 121 height 25
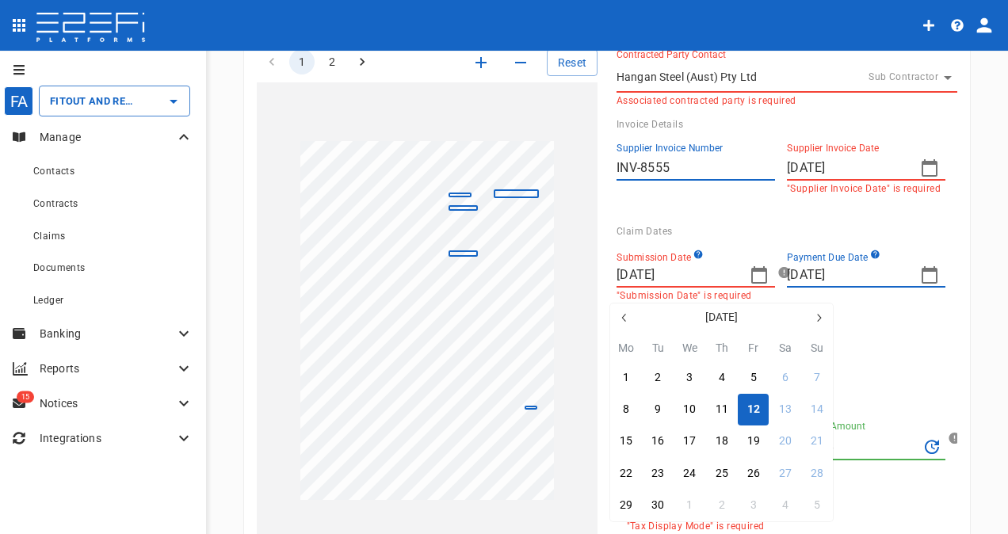
click at [619, 315] on icon "button" at bounding box center [624, 318] width 13 height 13
click at [755, 504] on div "29" at bounding box center [754, 505] width 13 height 17
type input "[DATE]"
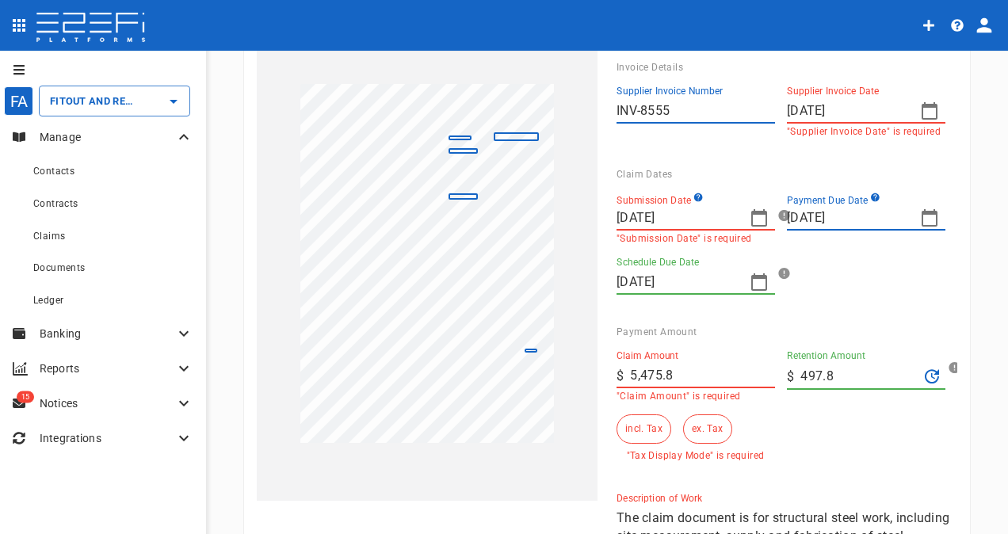
scroll to position [520, 0]
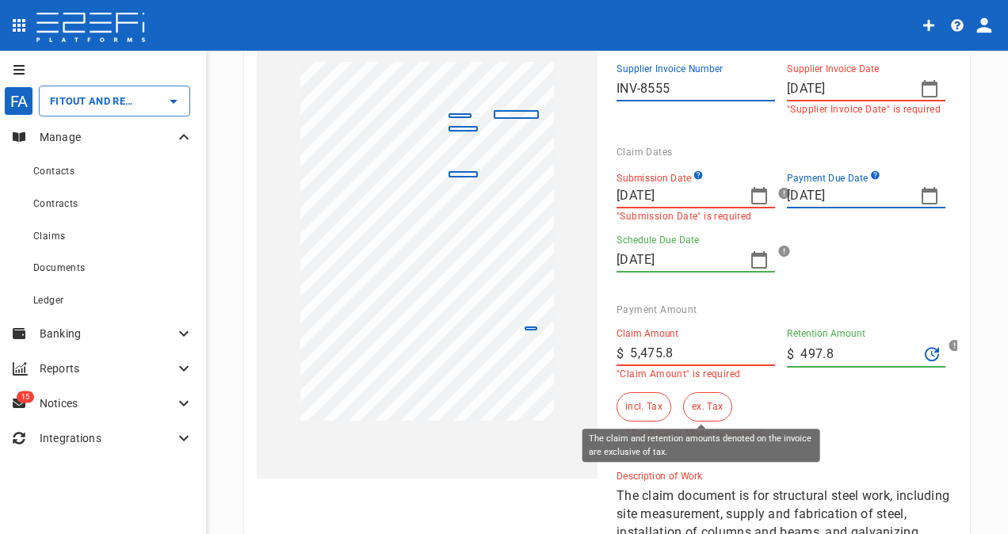
click at [700, 403] on button "ex. Tax" at bounding box center [707, 406] width 48 height 29
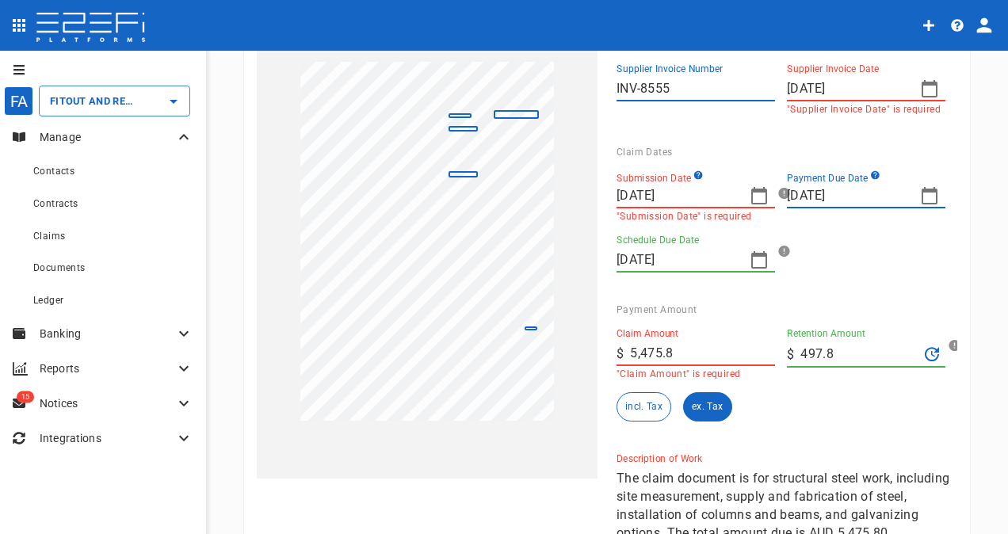
click at [515, 343] on div "1 2 Reset SupplierInvoiceNumber: INV-8555 GSTAmount: 497.80 SupplierName: Hanga…" at bounding box center [598, 255] width 720 height 609
type input "4,978"
drag, startPoint x: 823, startPoint y: 351, endPoint x: 699, endPoint y: 346, distance: 123.8
click at [717, 352] on div "Claim Amount ​ $ 4,978 "Claim Amount" is required Retention Amount ​ $ 497.8 in…" at bounding box center [774, 369] width 341 height 106
type input "0"
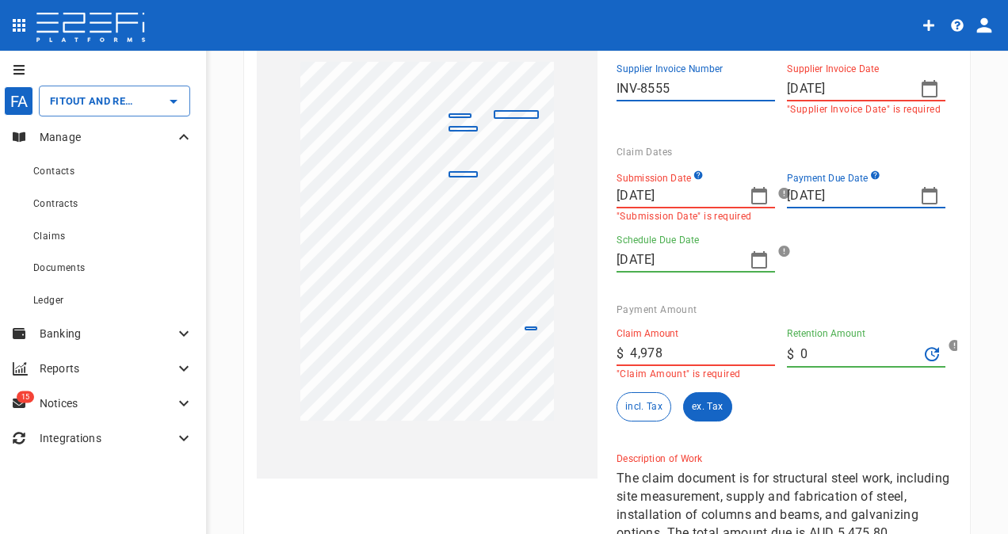
click at [794, 417] on div "Claim Amount ​ $ 4,978 "Claim Amount" is required Retention Amount ​ $ 0 incl. …" at bounding box center [774, 369] width 341 height 106
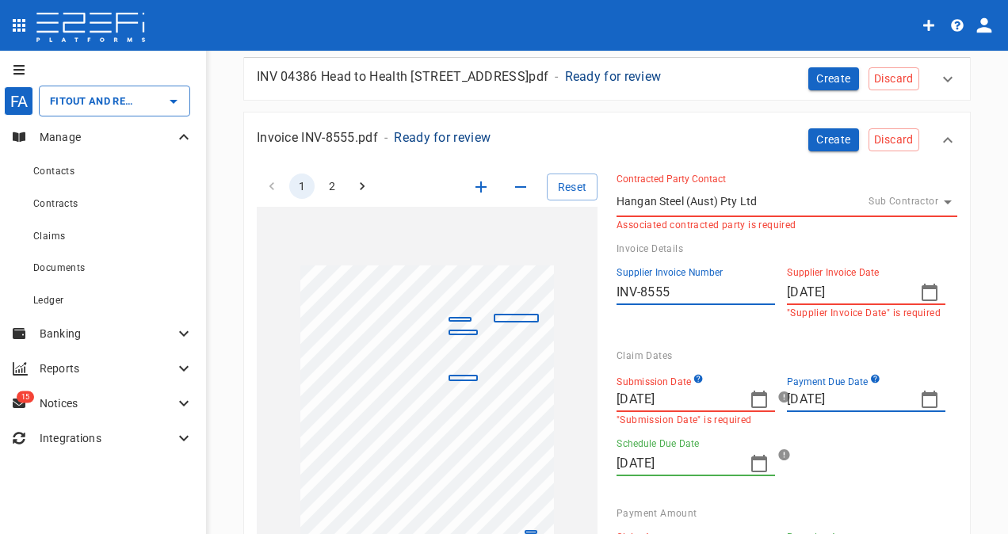
scroll to position [203, 0]
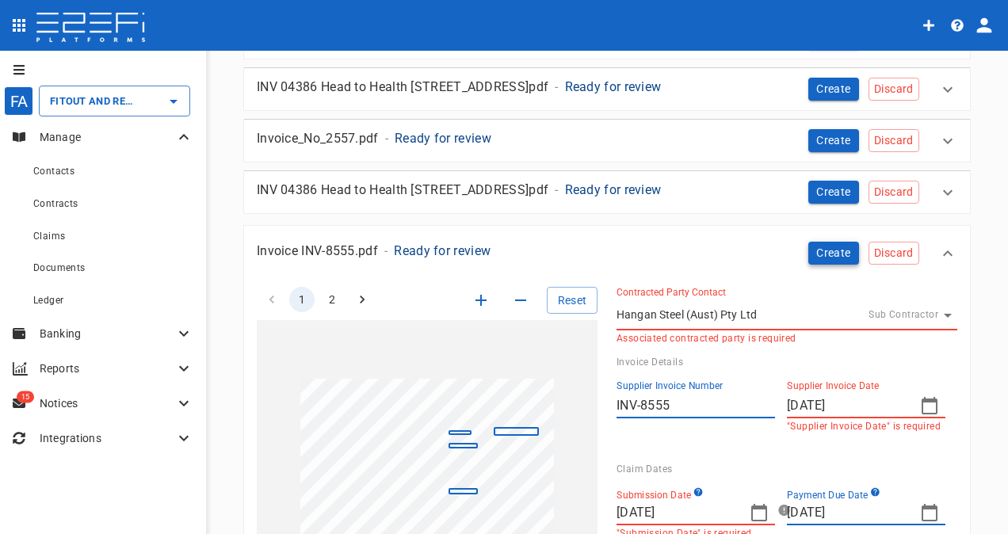
click at [815, 251] on button "Create" at bounding box center [834, 253] width 51 height 23
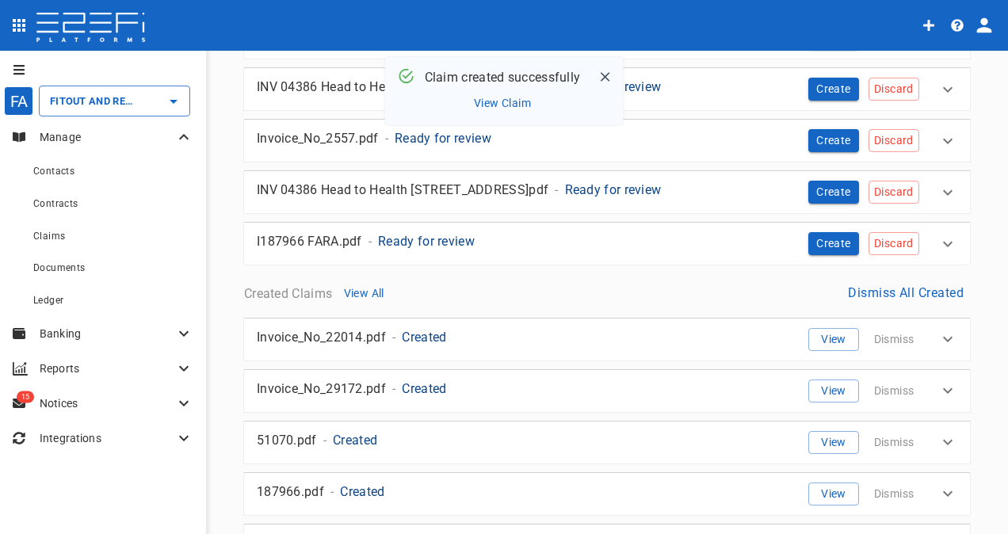
scroll to position [282, 0]
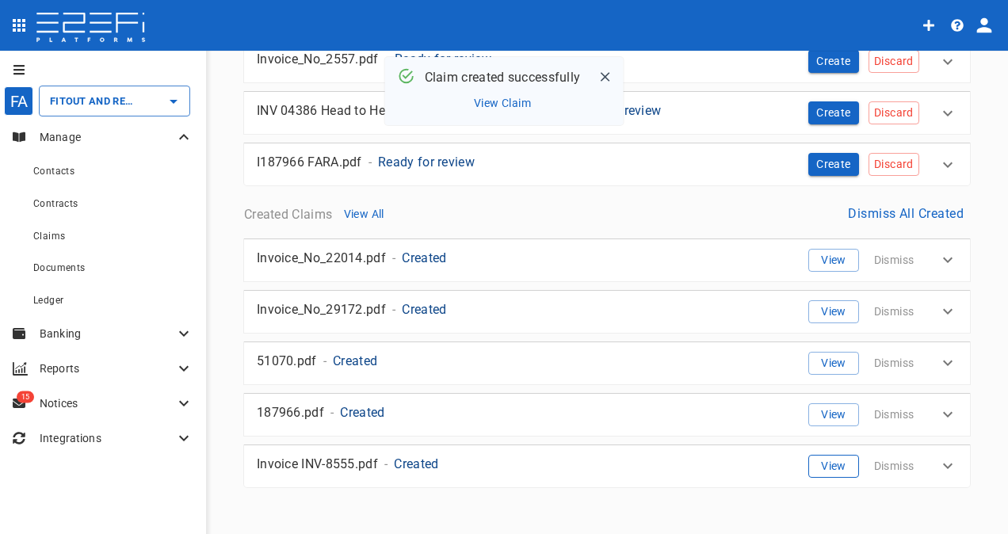
click at [824, 460] on button "View" at bounding box center [834, 466] width 51 height 23
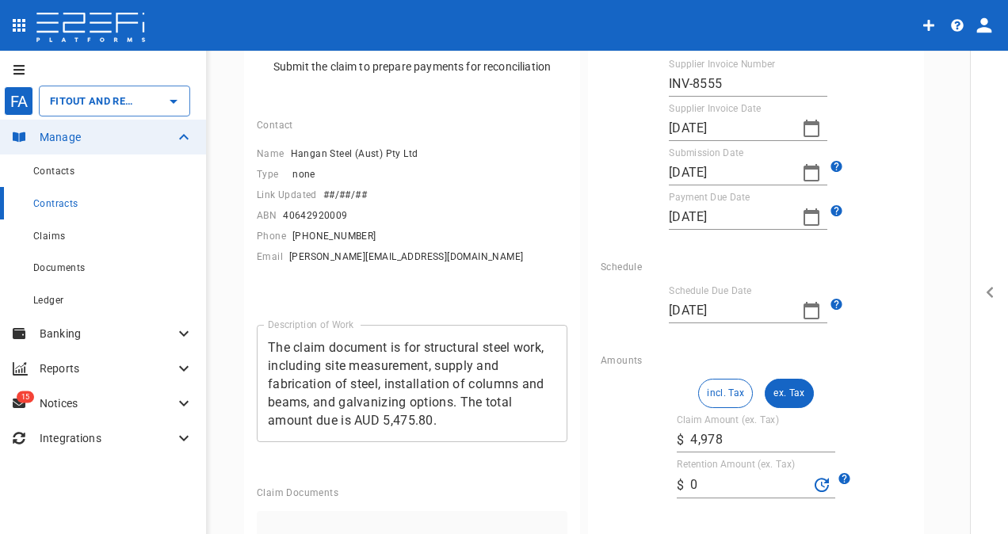
scroll to position [238, 0]
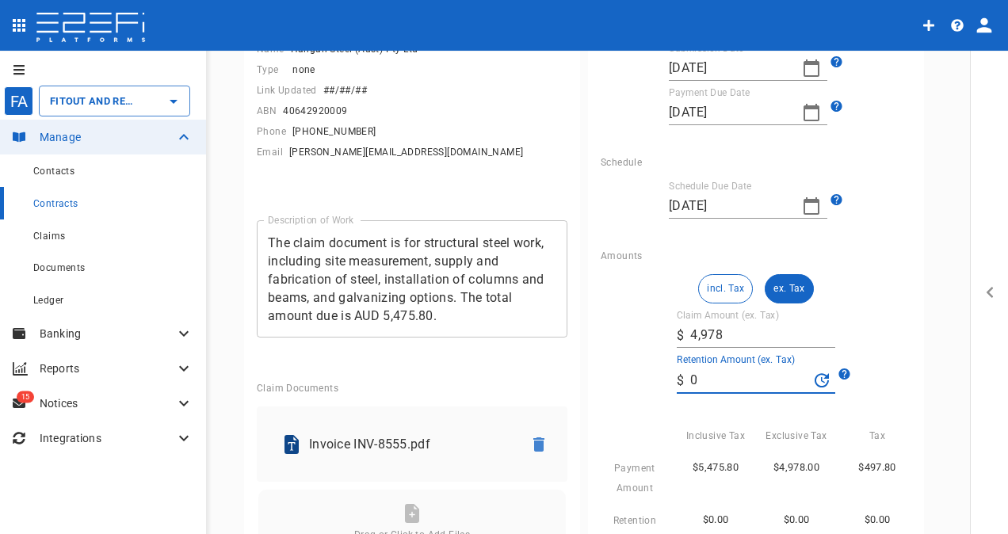
click at [719, 373] on input "0" at bounding box center [750, 380] width 118 height 25
type input "2"
type input "0"
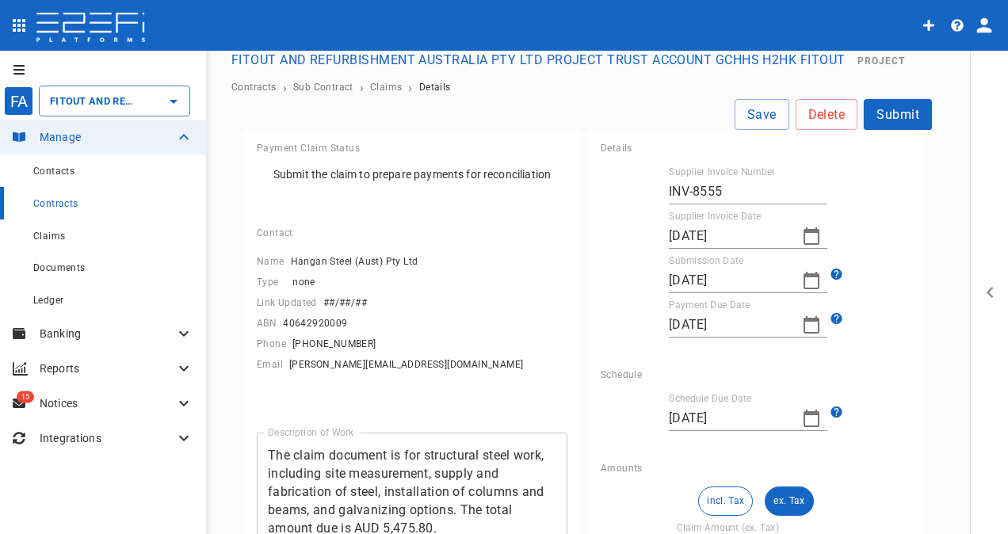
scroll to position [0, 0]
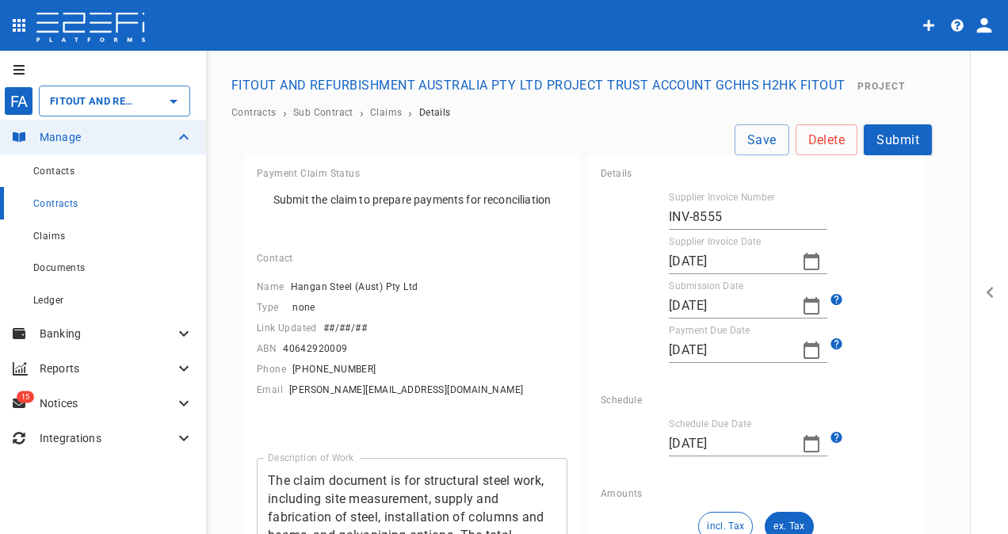
drag, startPoint x: 886, startPoint y: 143, endPoint x: 879, endPoint y: 147, distance: 8.2
click at [887, 143] on button "Submit" at bounding box center [898, 139] width 68 height 31
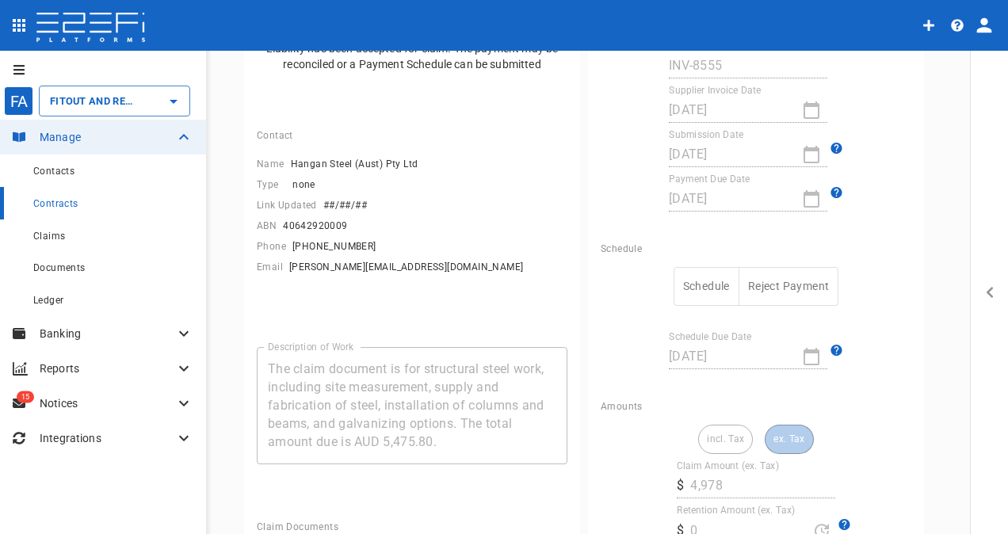
scroll to position [159, 0]
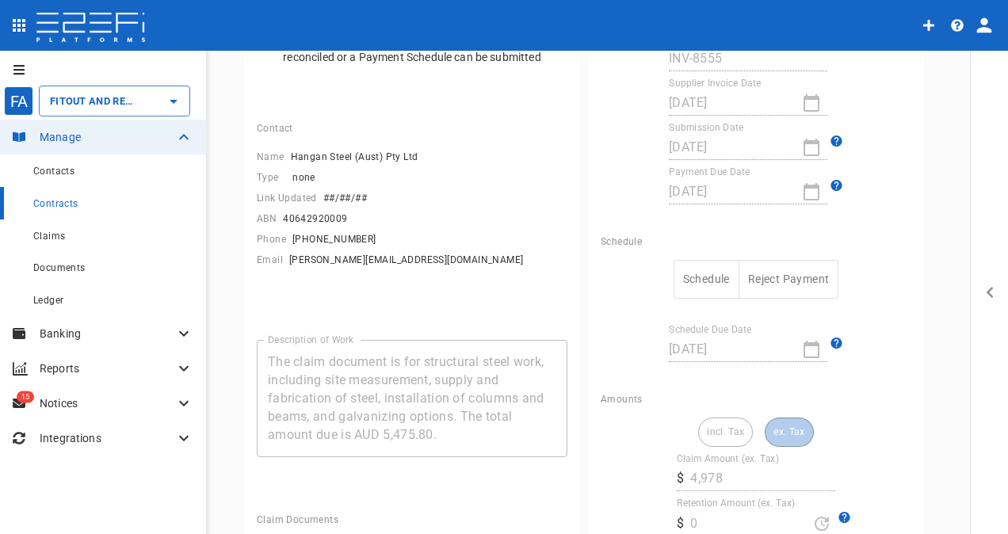
click at [689, 275] on button "Schedule" at bounding box center [707, 279] width 66 height 39
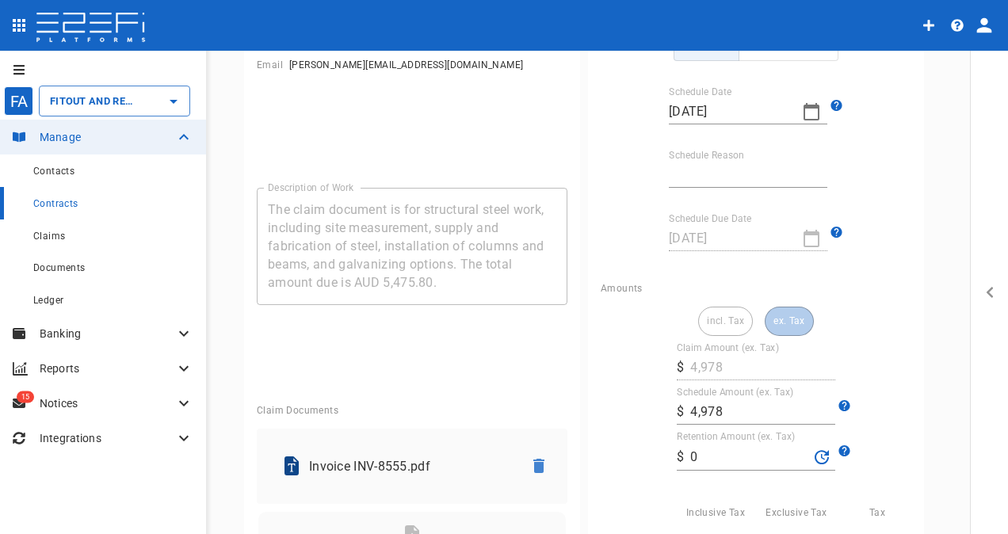
scroll to position [238, 0]
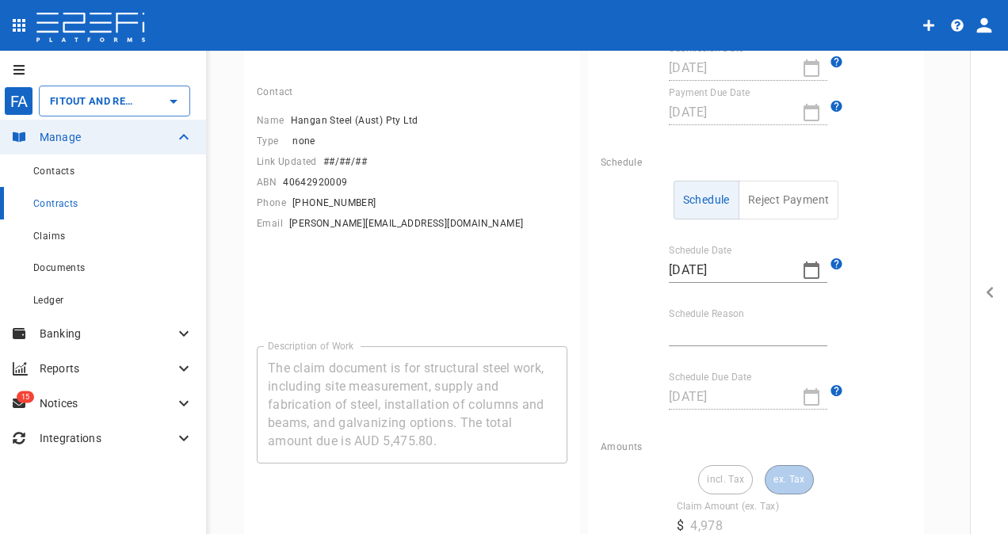
click at [702, 329] on input "Schedule Reason" at bounding box center [748, 333] width 159 height 25
type input "Retention retained"
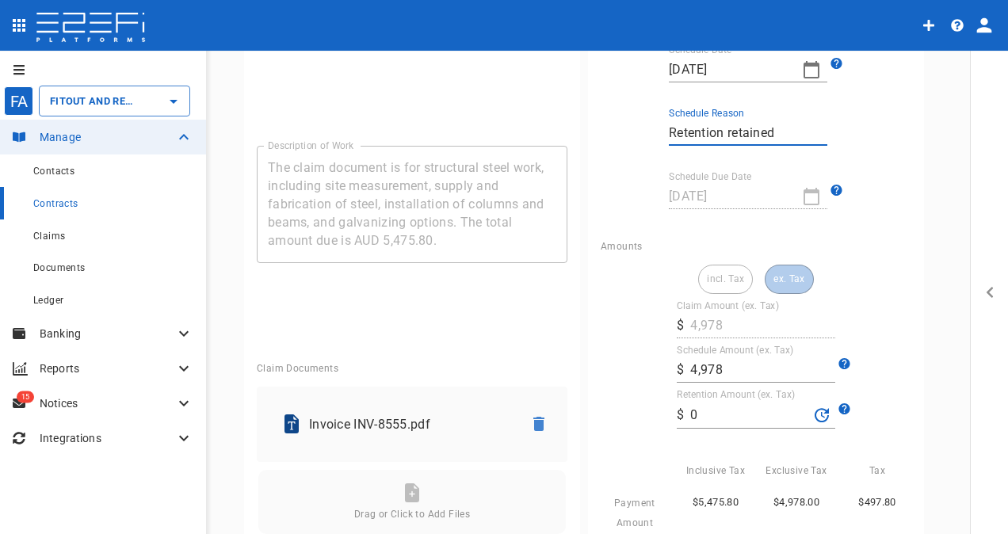
scroll to position [476, 0]
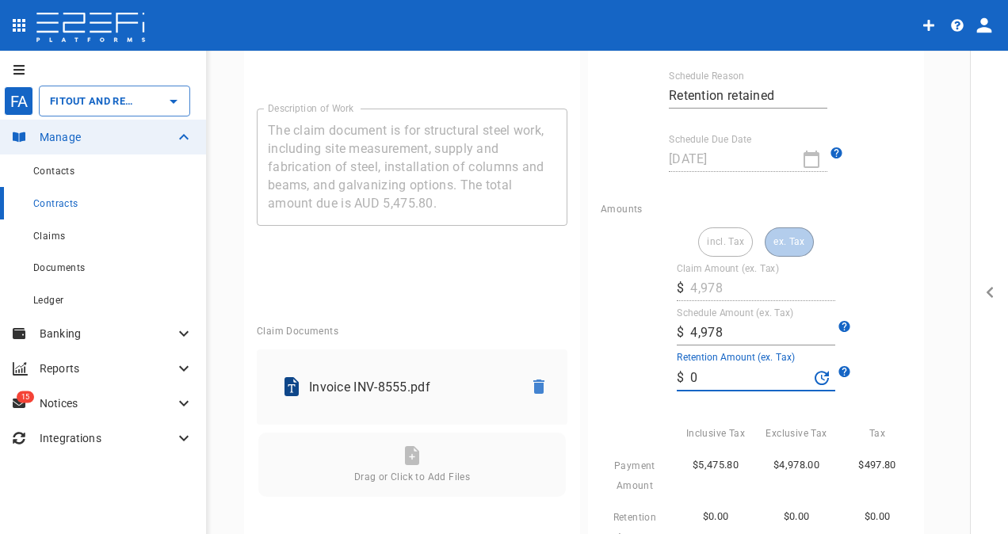
click at [702, 373] on input "0" at bounding box center [750, 377] width 118 height 25
type input "248.9"
click at [771, 421] on div "Exclusive Tax" at bounding box center [790, 427] width 81 height 33
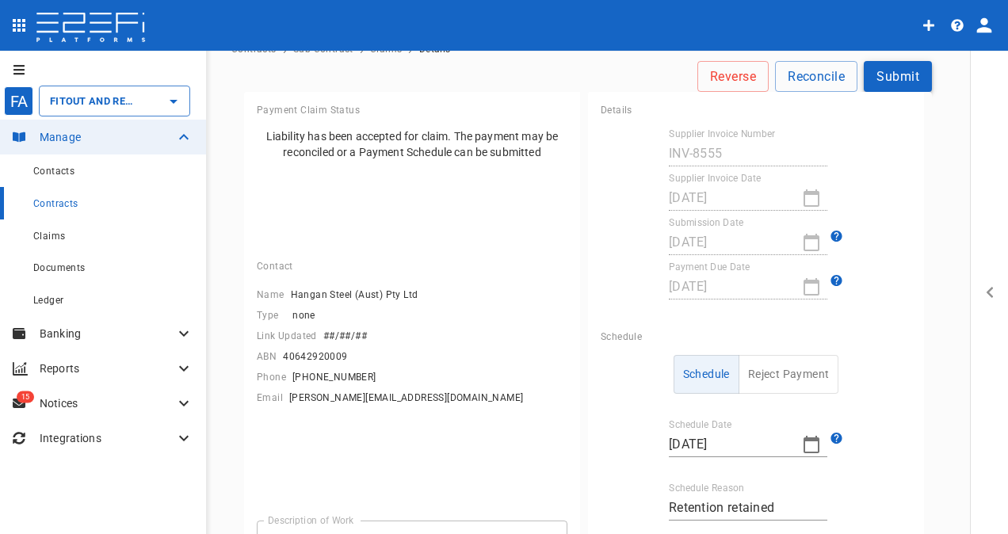
scroll to position [0, 0]
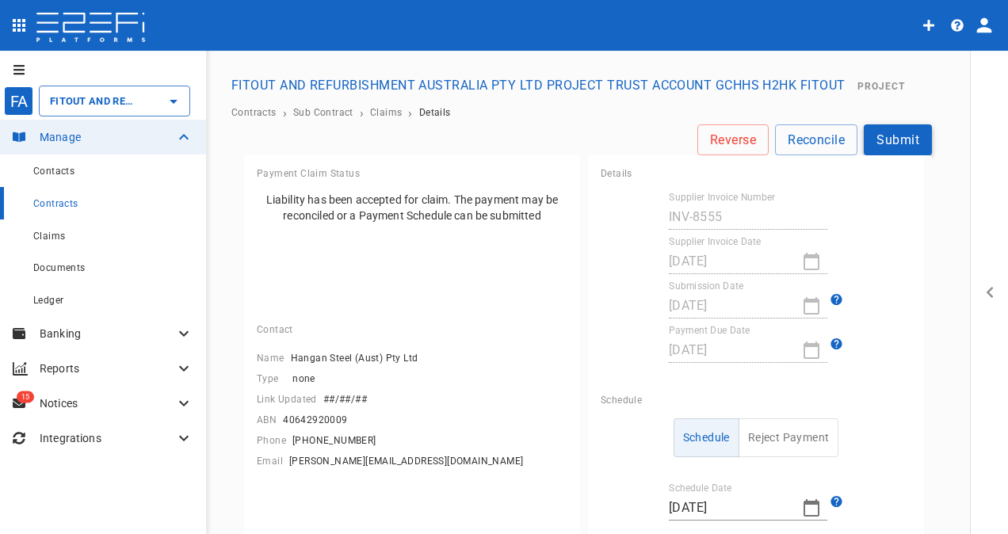
click at [886, 140] on button "Submit" at bounding box center [898, 139] width 68 height 31
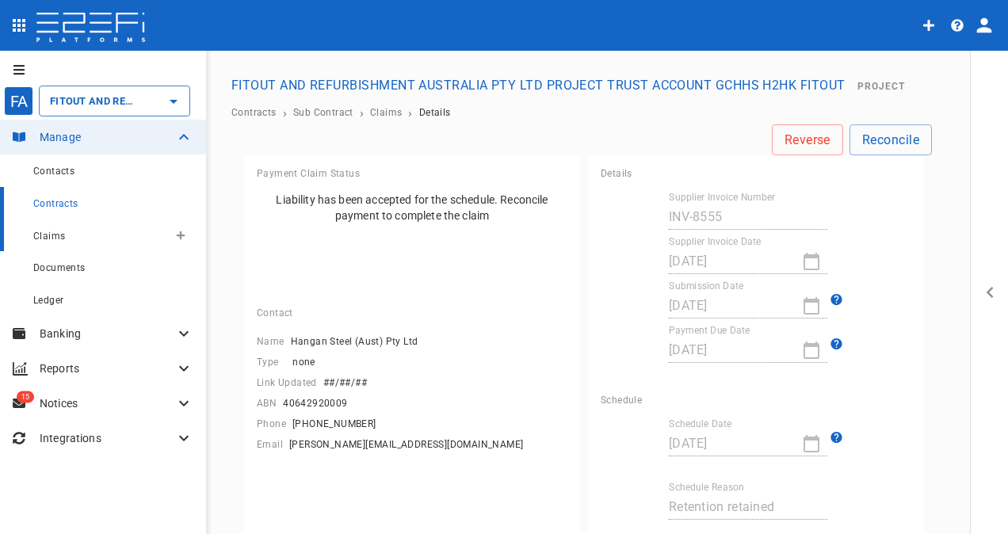
click at [61, 235] on span "Claims" at bounding box center [49, 236] width 32 height 11
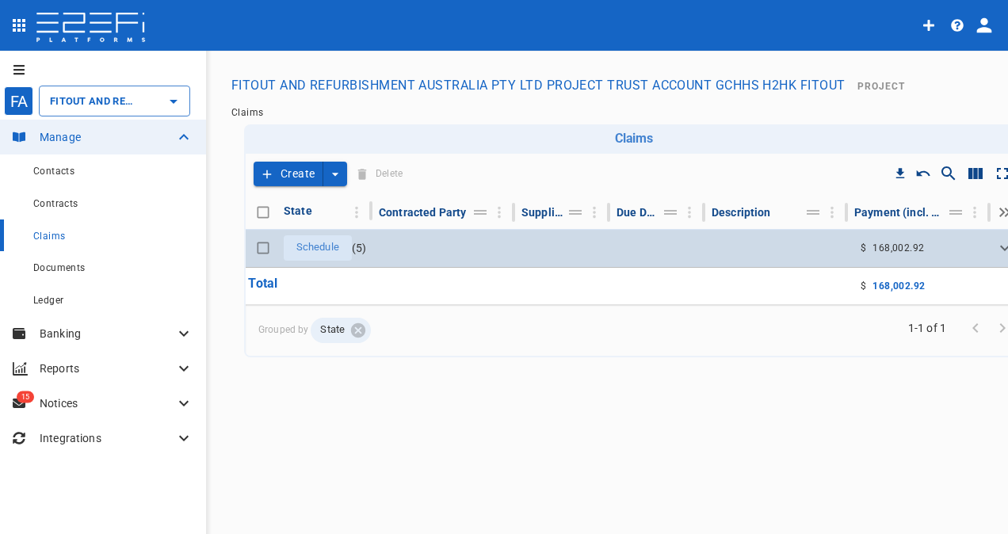
click at [309, 250] on span "Schedule" at bounding box center [318, 247] width 62 height 15
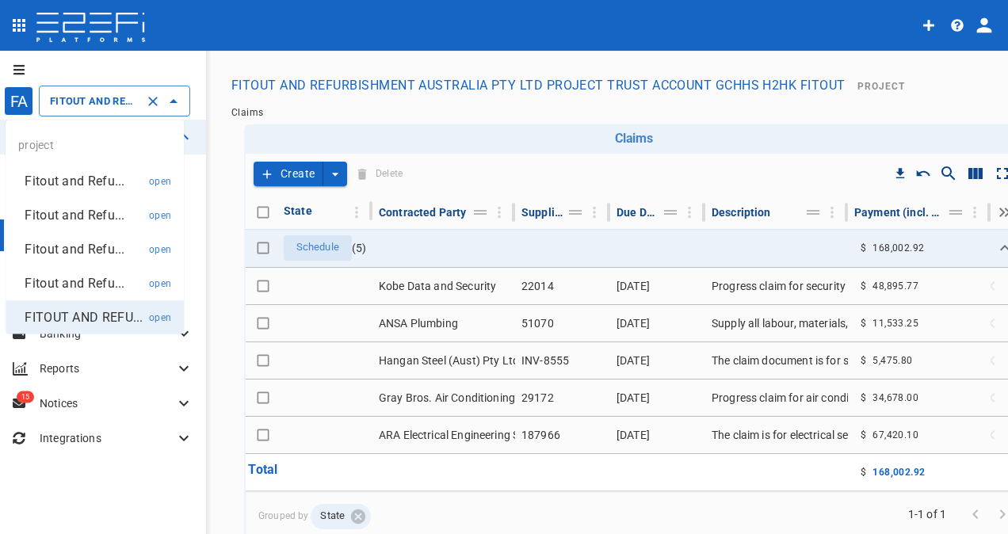
click at [71, 97] on input "FITOUT AND REFURBISHMENT AUSTRALIA PTY LTD PROJECT TRUST ACCOUNT GCHHS H2HK FIT…" at bounding box center [92, 101] width 93 height 17
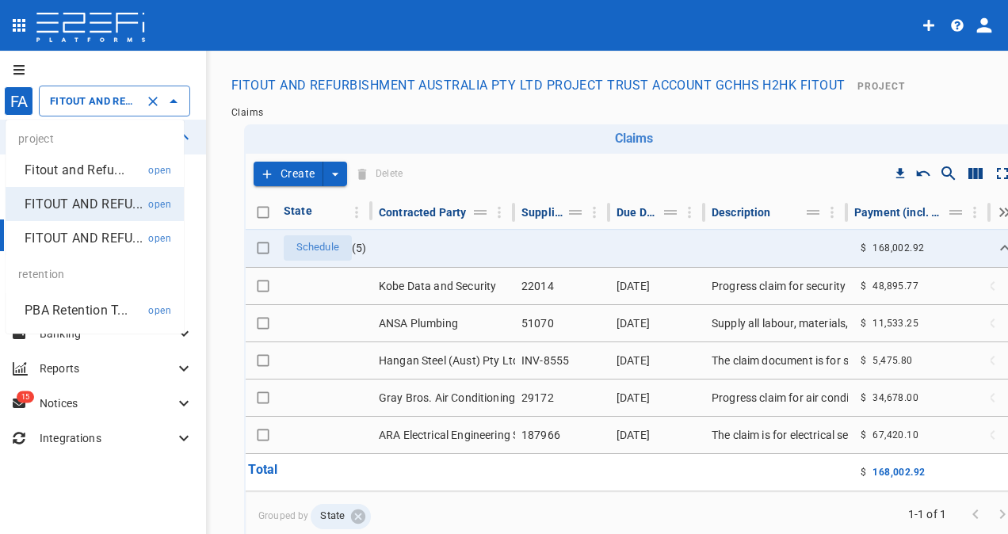
scroll to position [151, 0]
click at [78, 311] on p "PBA Retention T..." at bounding box center [76, 310] width 103 height 18
type input "PBA Retention Trust Account"
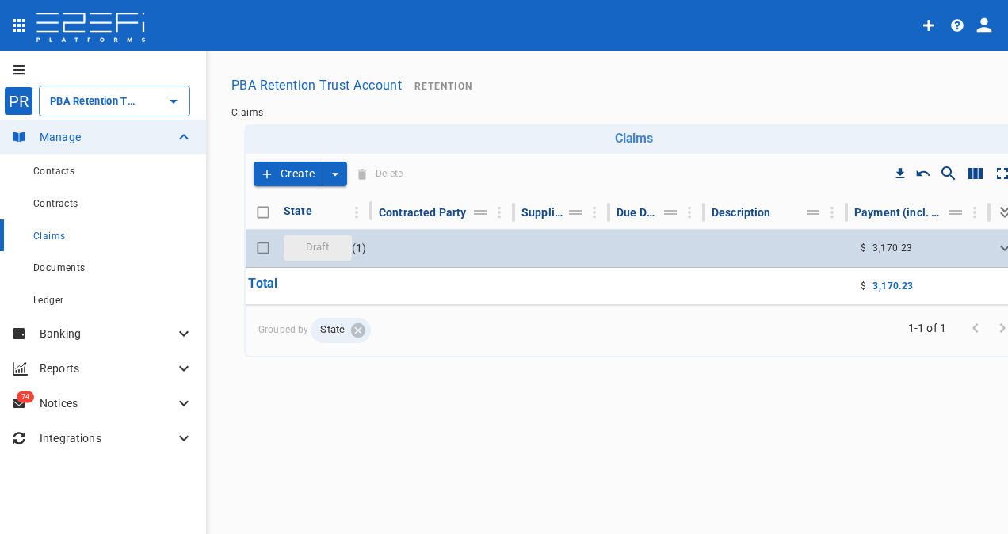
click at [331, 249] on span "Draft" at bounding box center [318, 247] width 43 height 15
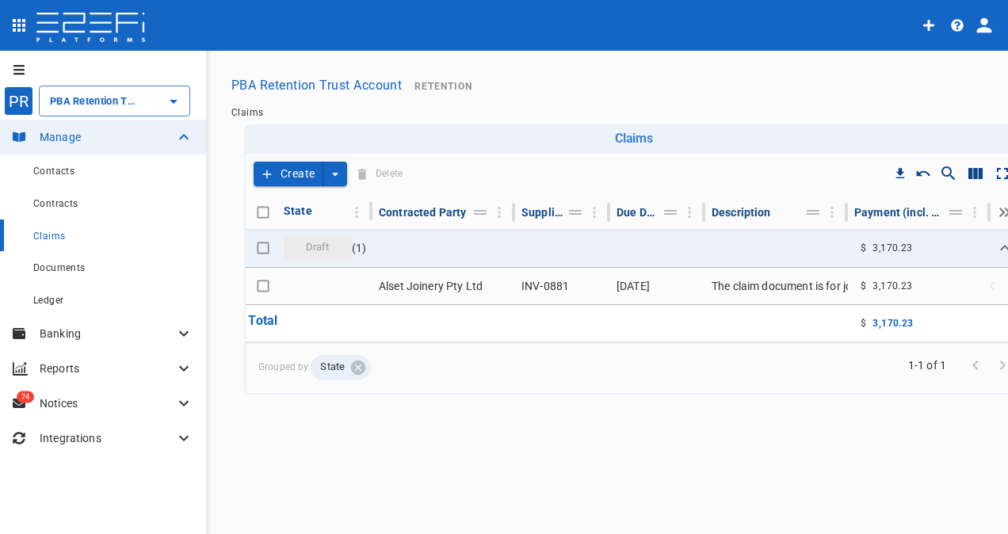
click at [293, 170] on button "Create" at bounding box center [289, 174] width 70 height 25
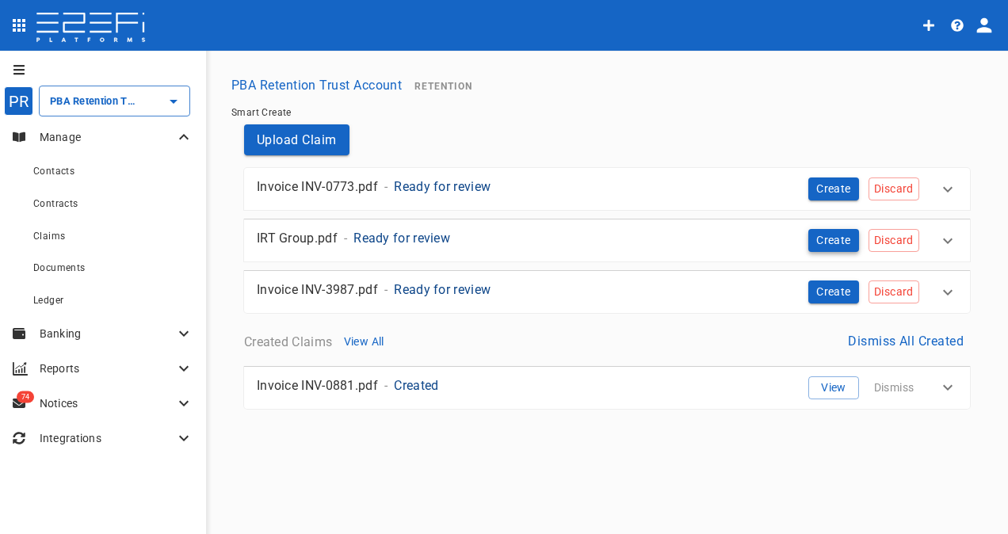
click at [832, 237] on button "Create" at bounding box center [834, 240] width 51 height 23
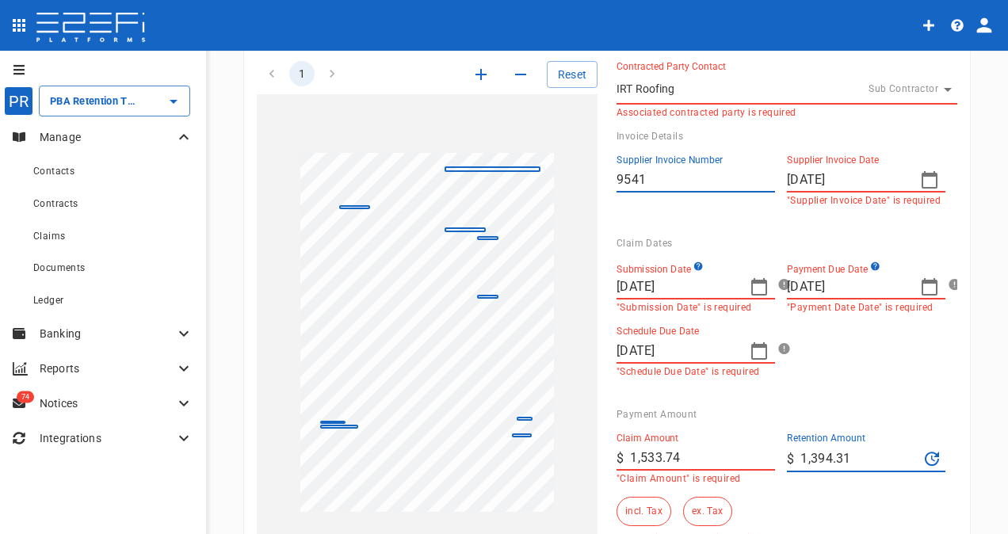
scroll to position [238, 0]
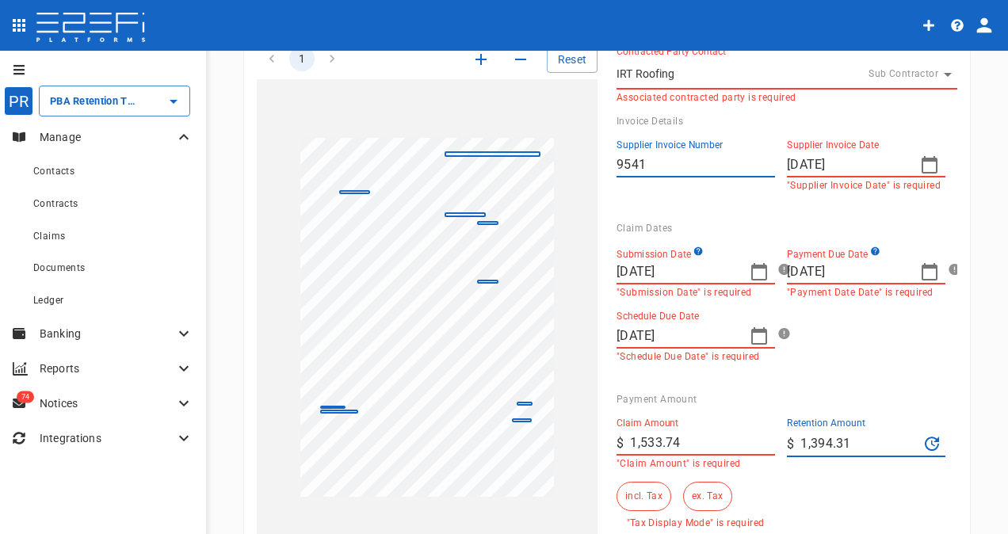
click at [526, 167] on div "1 Reset SupplierInvoiceNumber: 9541 ClaimAmount: 1533.74 GSTAmount: 139.43 Supp…" at bounding box center [598, 347] width 720 height 640
type input "10538RET"
click at [757, 328] on icon "button" at bounding box center [760, 335] width 16 height 17
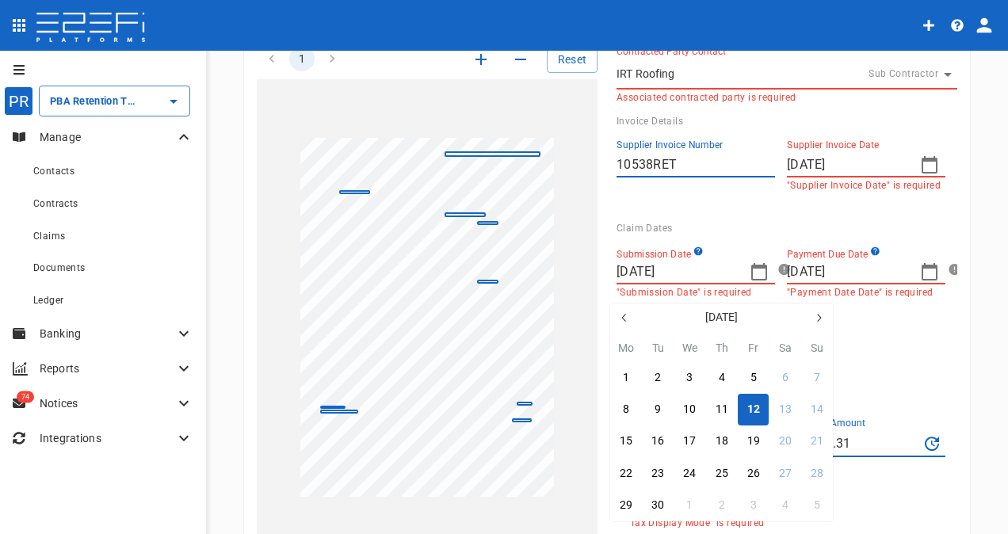
click at [624, 320] on icon "button" at bounding box center [624, 318] width 13 height 13
click at [752, 505] on div "29" at bounding box center [754, 505] width 13 height 17
type input "[DATE]"
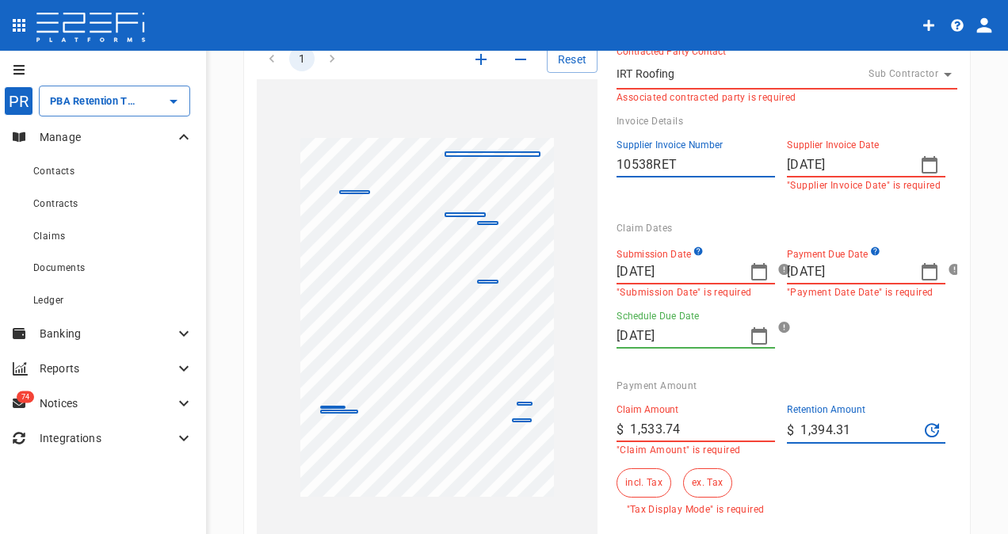
scroll to position [317, 0]
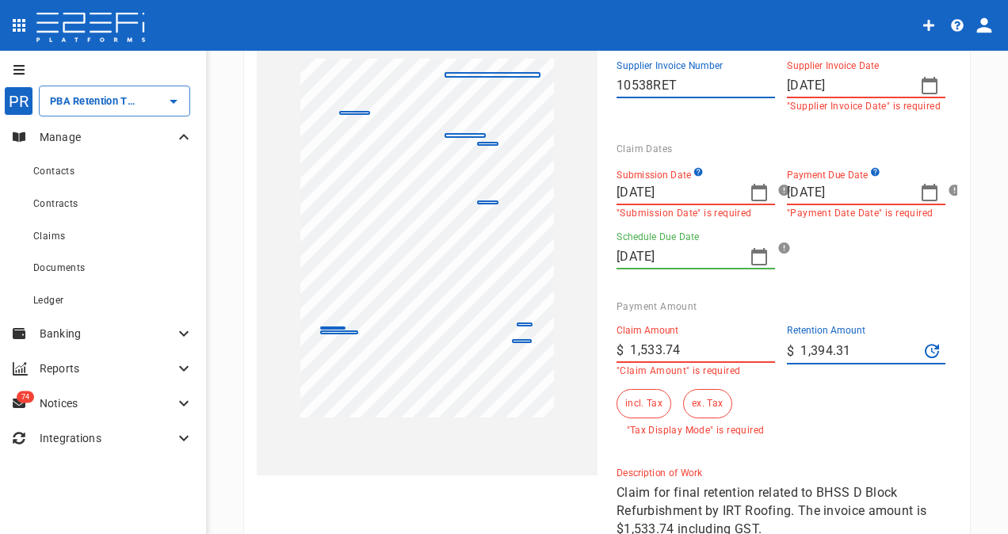
drag, startPoint x: 865, startPoint y: 352, endPoint x: 785, endPoint y: 352, distance: 80.1
click at [787, 352] on div "​ $ 1,394.31" at bounding box center [866, 351] width 159 height 27
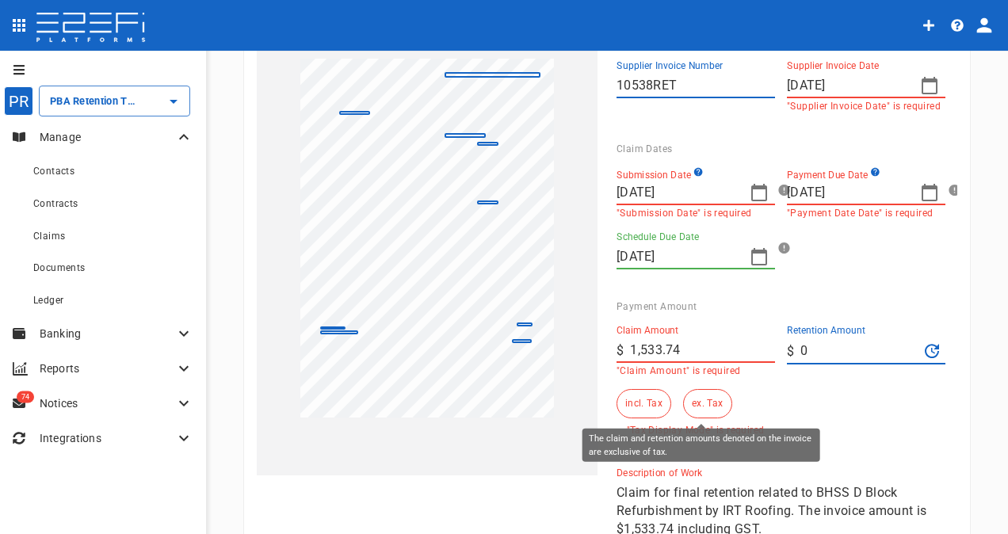
type input "0"
click at [709, 404] on button "ex. Tax" at bounding box center [707, 403] width 48 height 29
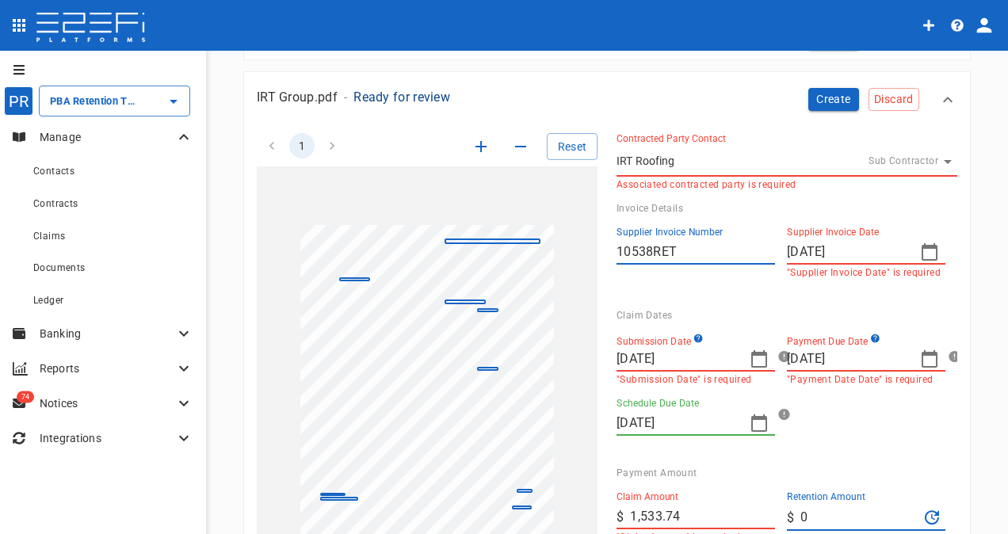
scroll to position [0, 0]
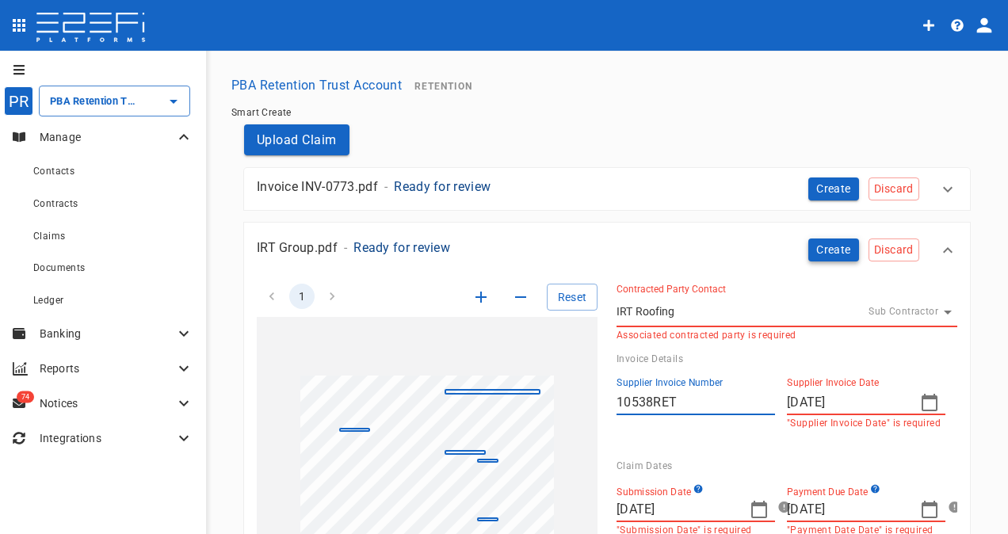
click at [816, 252] on button "Create" at bounding box center [834, 250] width 51 height 23
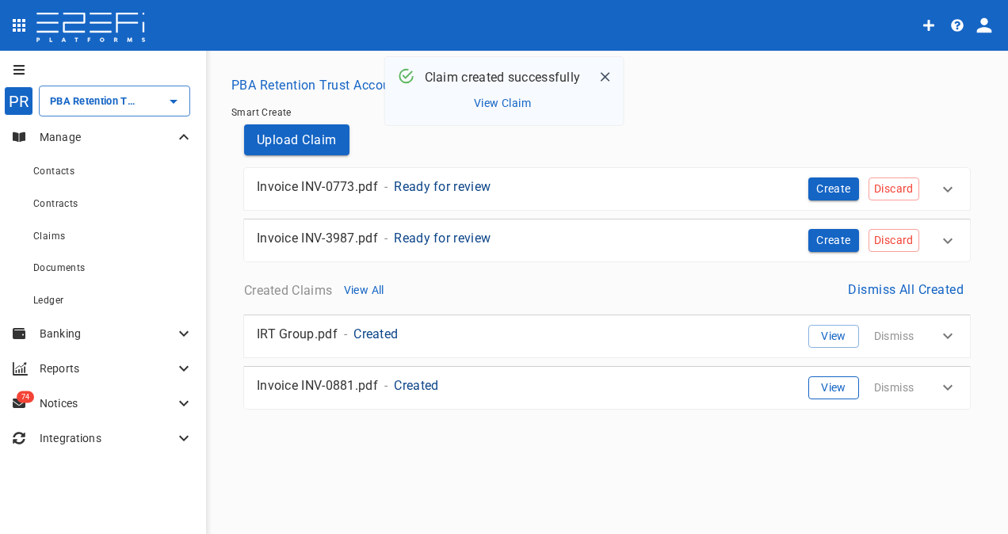
click at [831, 386] on button "View" at bounding box center [834, 388] width 51 height 23
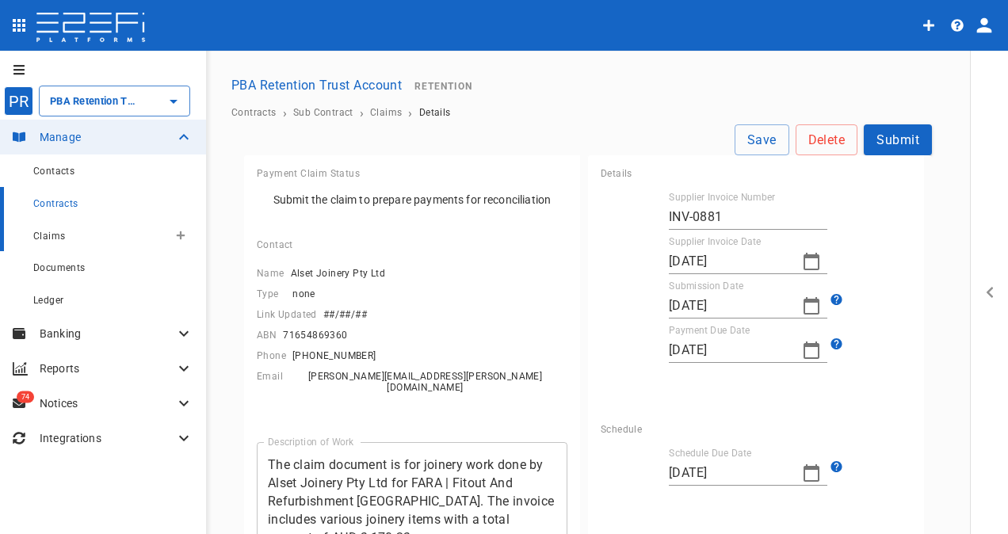
click at [54, 233] on span "Claims" at bounding box center [49, 236] width 32 height 11
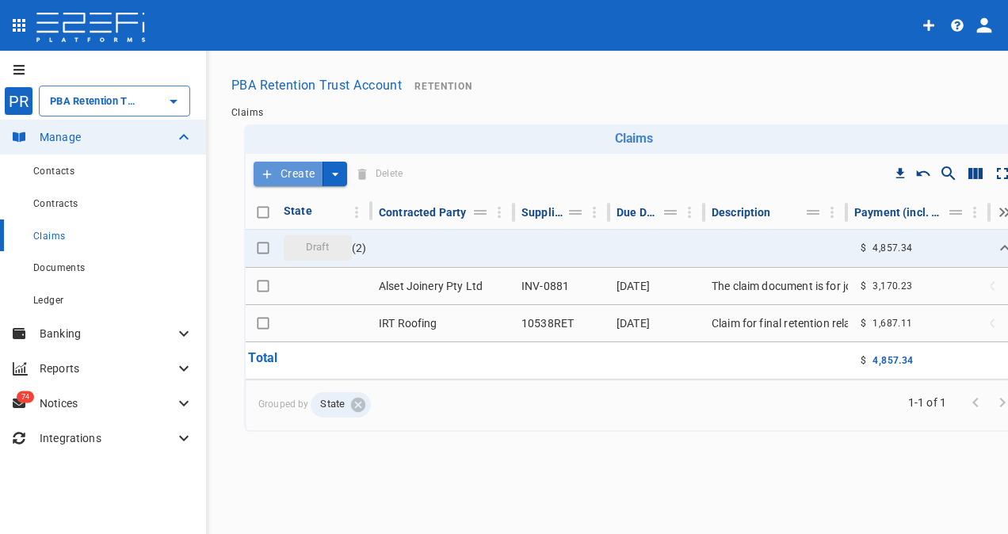
click at [293, 168] on button "Create" at bounding box center [289, 174] width 70 height 25
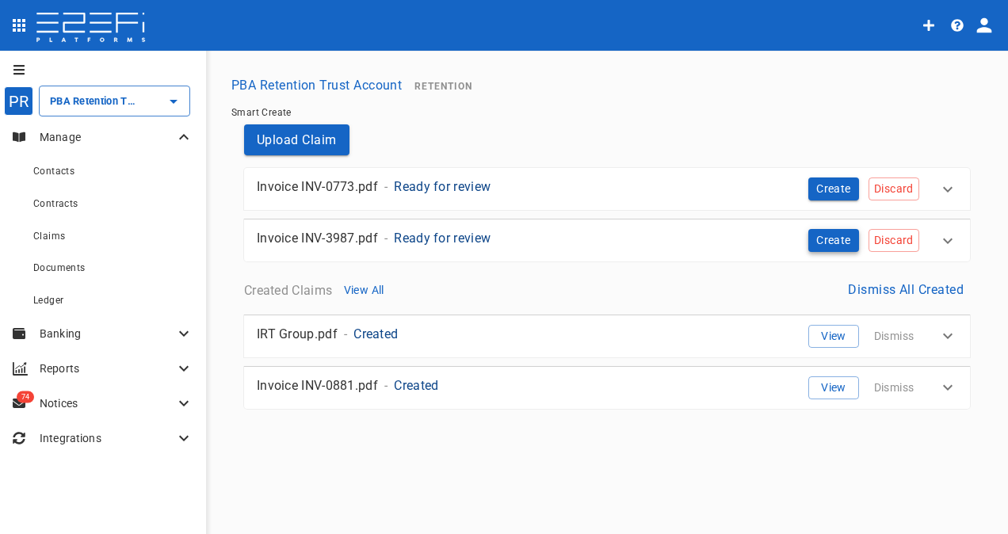
click at [835, 239] on button "Create" at bounding box center [834, 240] width 51 height 23
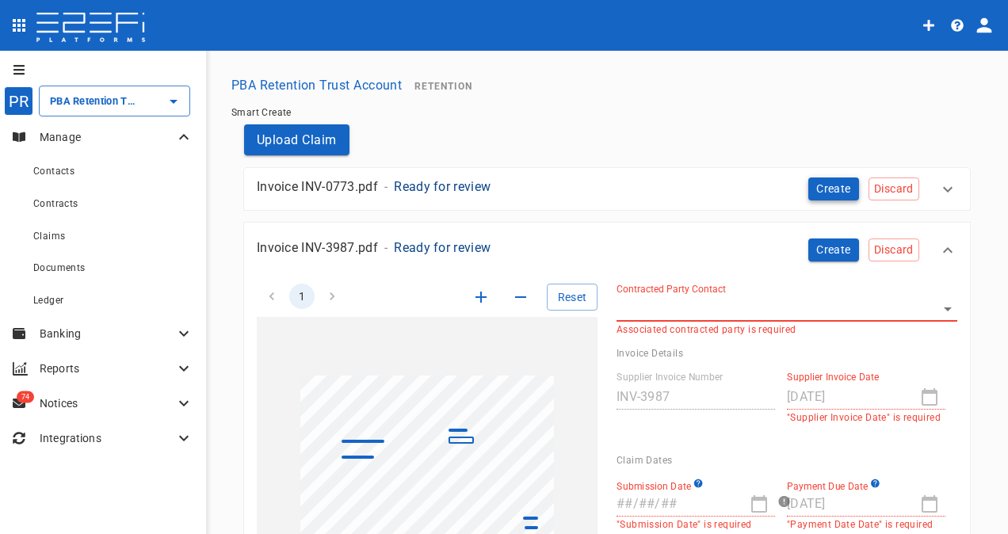
click at [823, 183] on button "Create" at bounding box center [834, 189] width 51 height 23
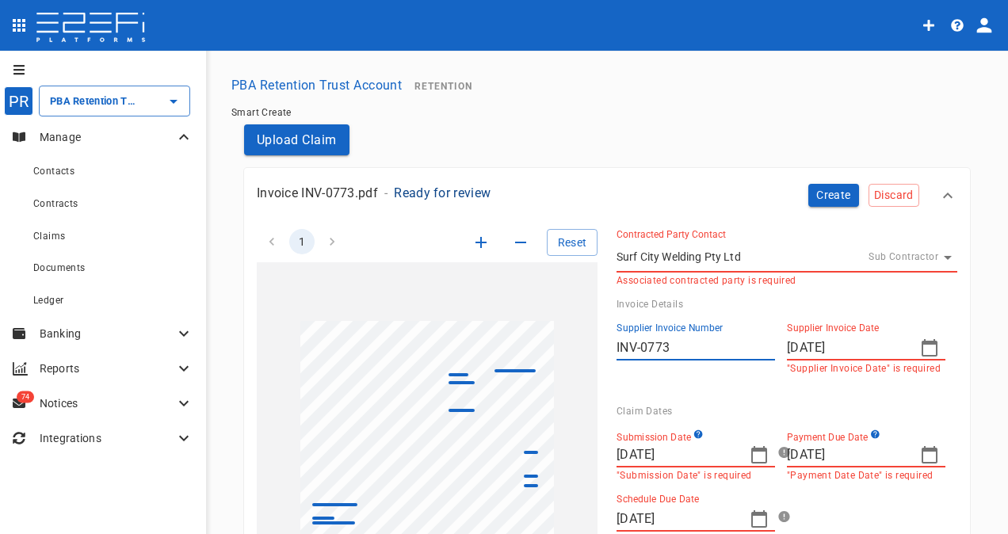
click at [940, 190] on icon at bounding box center [948, 195] width 19 height 19
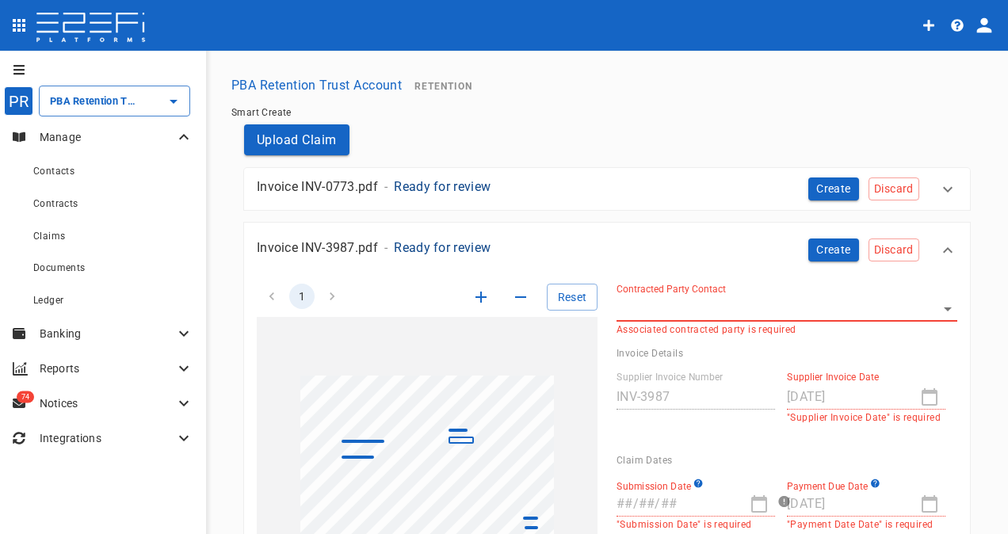
click at [943, 251] on icon at bounding box center [948, 250] width 10 height 6
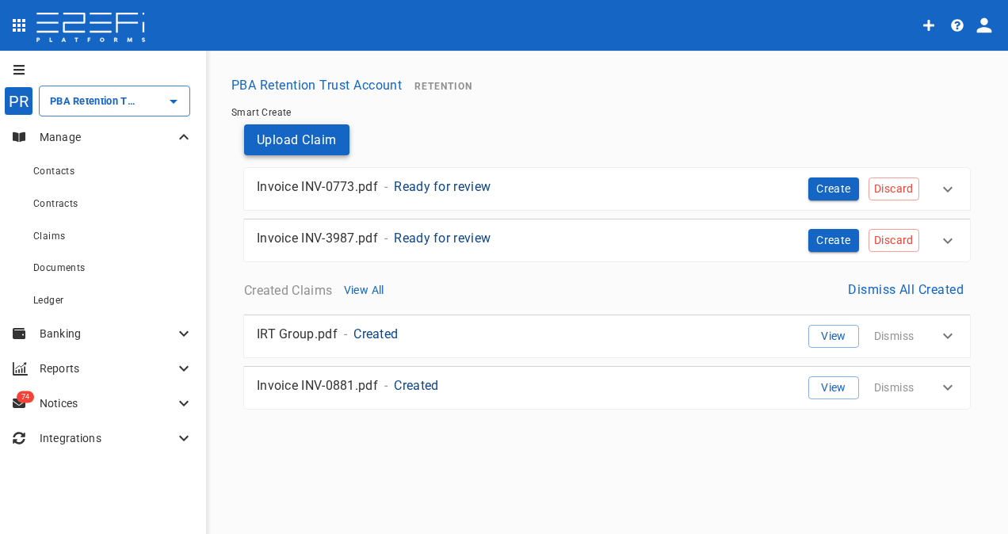
click at [312, 141] on button "Upload Claim" at bounding box center [296, 139] width 105 height 31
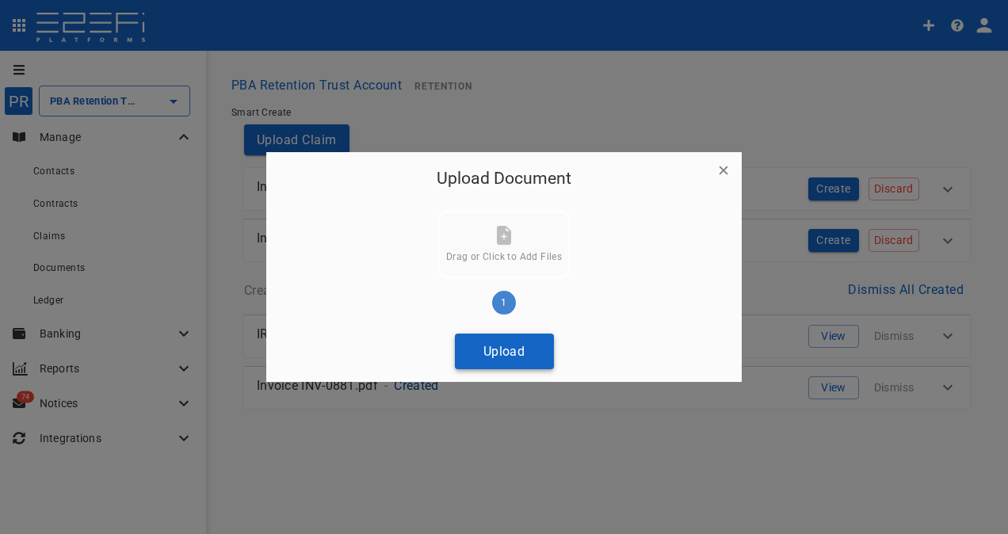
click at [511, 358] on button "Upload" at bounding box center [504, 352] width 99 height 36
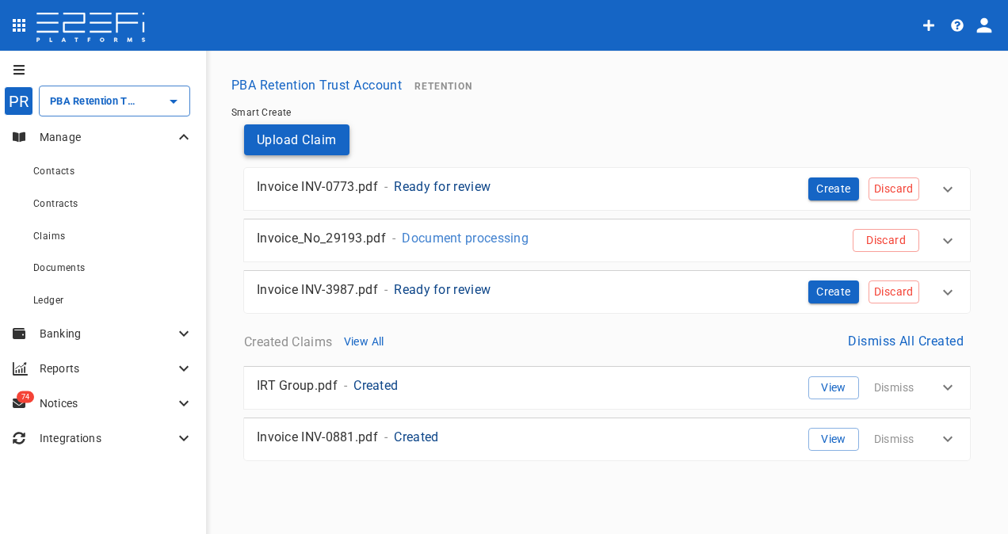
click at [298, 146] on button "Upload Claim" at bounding box center [296, 139] width 105 height 31
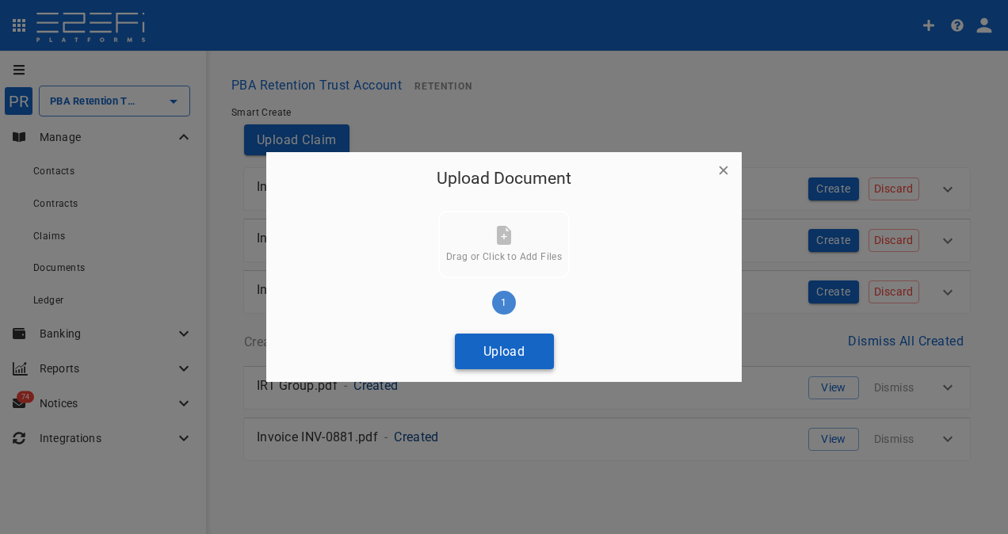
click at [499, 347] on button "Upload" at bounding box center [504, 352] width 99 height 36
